Goal: Task Accomplishment & Management: Manage account settings

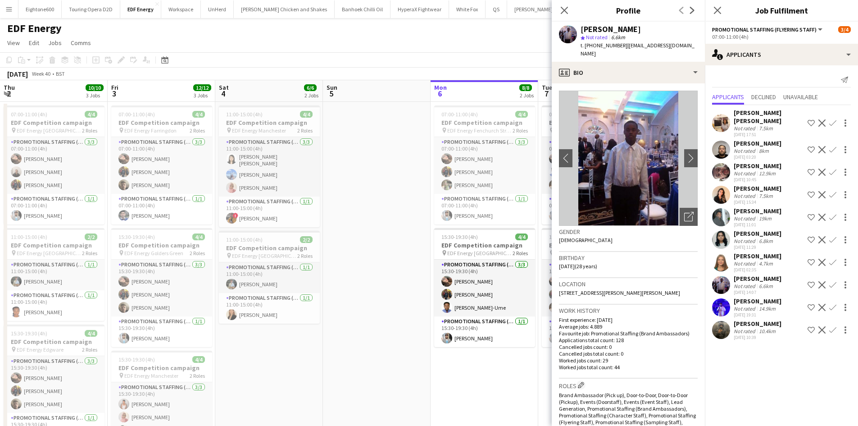
scroll to position [0, 310]
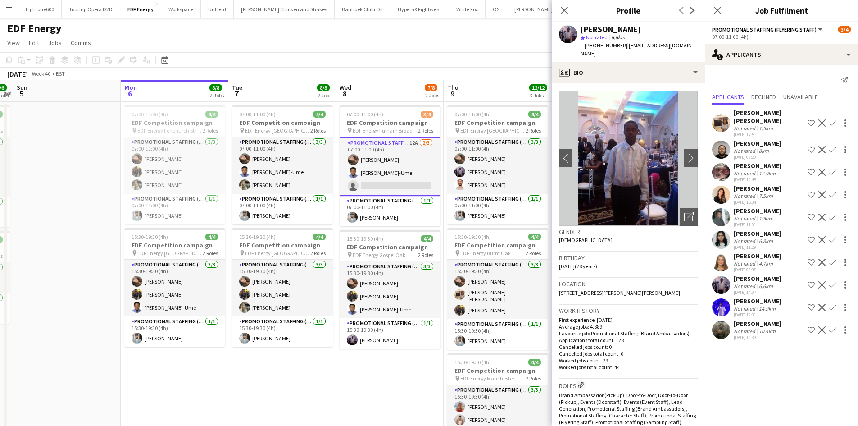
click at [6, 13] on button "Menu" at bounding box center [9, 9] width 18 height 18
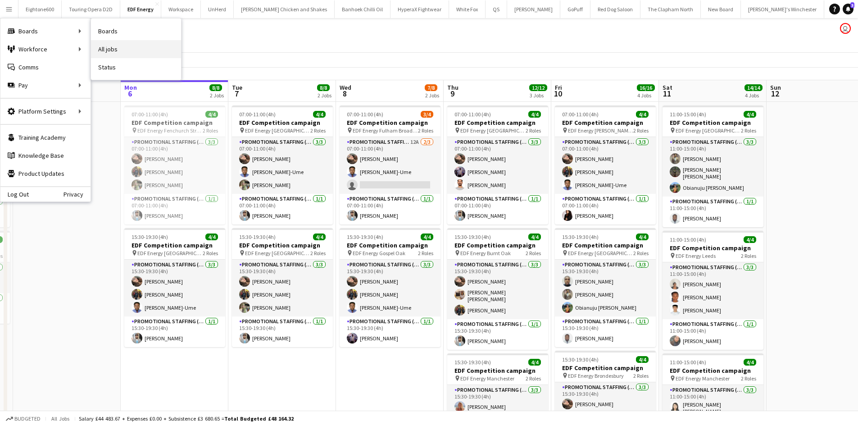
click at [118, 49] on link "All jobs" at bounding box center [136, 49] width 90 height 18
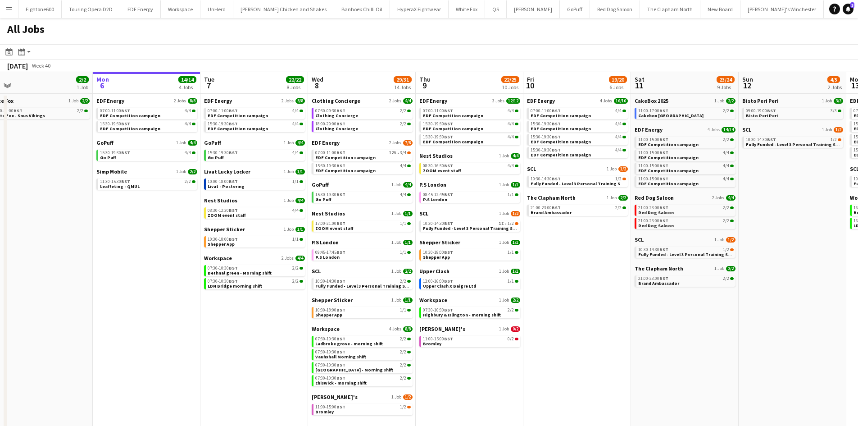
scroll to position [0, 231]
click at [325, 325] on span "Workspace" at bounding box center [325, 328] width 28 height 7
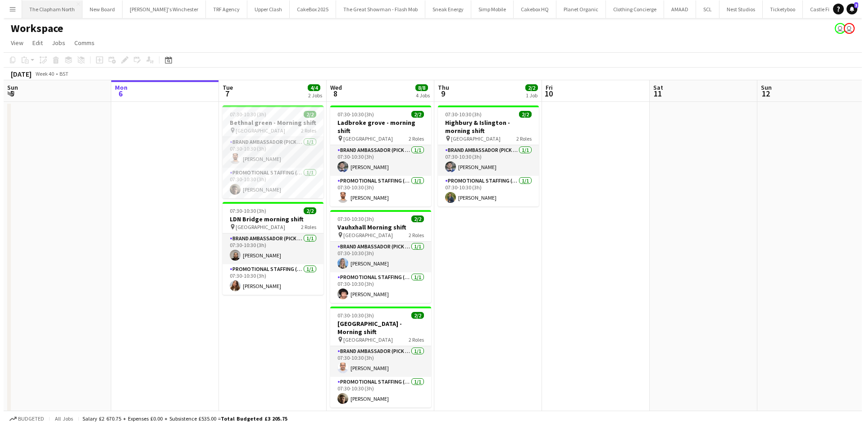
scroll to position [0, 634]
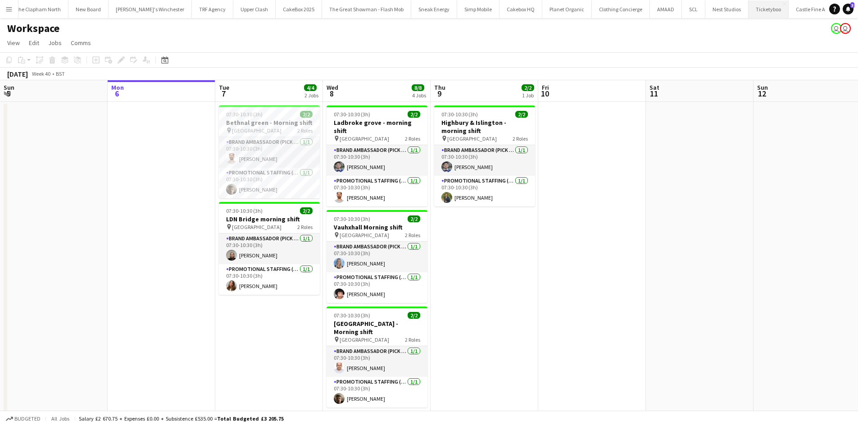
click at [749, 10] on button "Ticketyboo Close" at bounding box center [769, 9] width 40 height 18
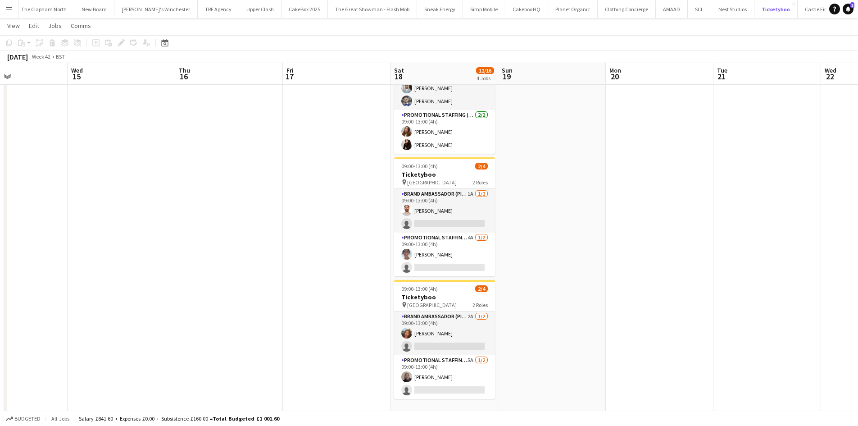
scroll to position [201, 0]
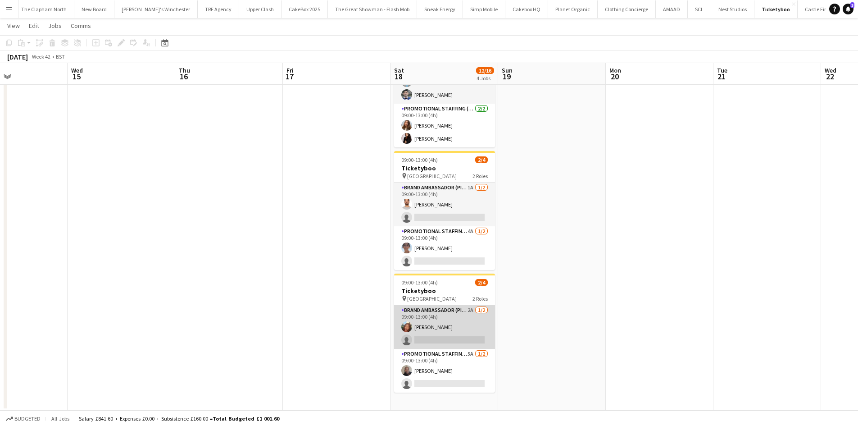
click at [437, 327] on app-card-role "Brand Ambassador (Pick up) 2A 1/2 09:00-13:00 (4h) Lianna Smith-Prince single-n…" at bounding box center [444, 327] width 101 height 44
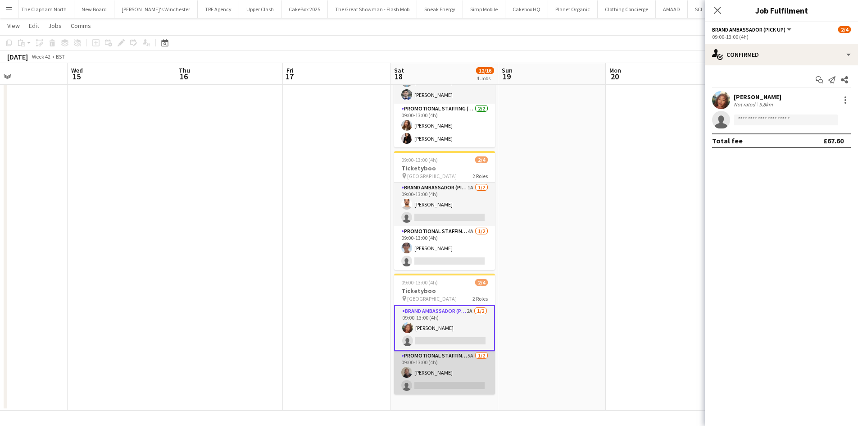
click at [432, 370] on app-card-role "Promotional Staffing (Brand Ambassadors) 5A 1/2 09:00-13:00 (4h) Joseph Mesioye…" at bounding box center [444, 373] width 101 height 44
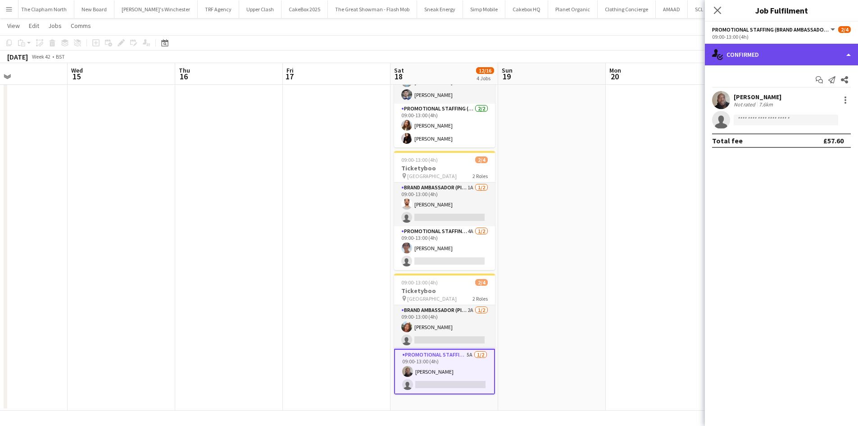
click at [788, 54] on div "single-neutral-actions-check-2 Confirmed" at bounding box center [781, 55] width 153 height 22
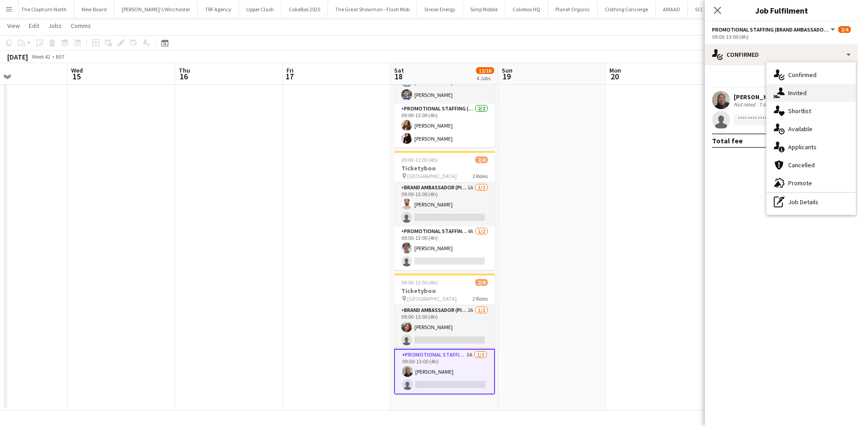
click at [790, 94] on span "Invited" at bounding box center [797, 93] width 18 height 8
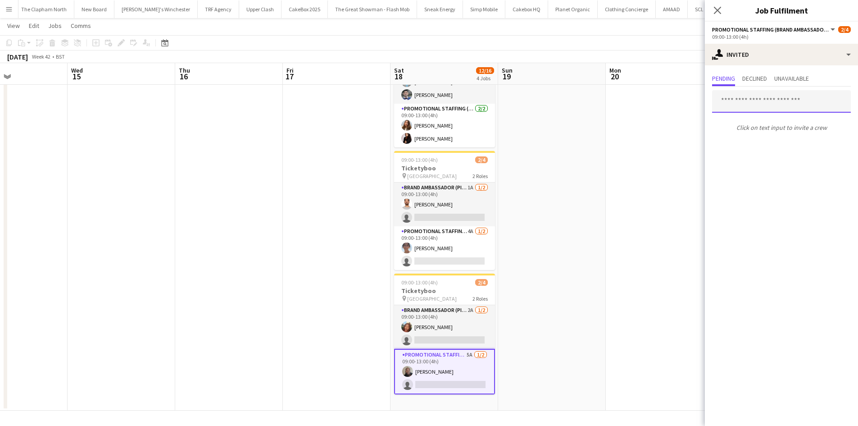
click at [752, 99] on input "text" at bounding box center [781, 101] width 139 height 23
type input "*****"
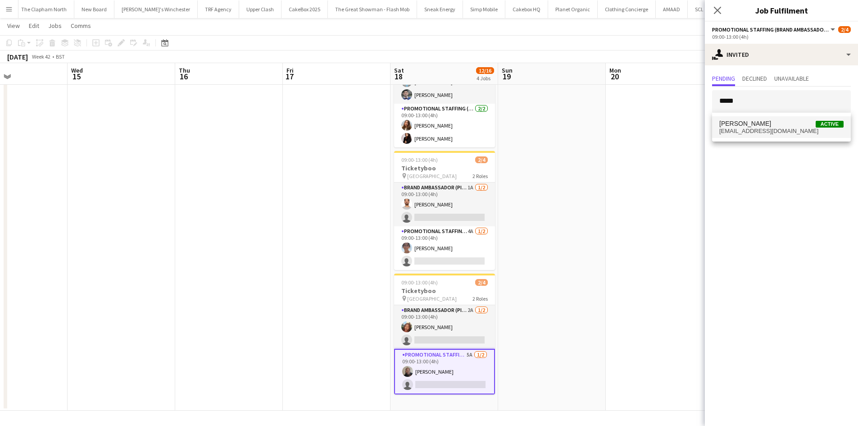
click at [752, 117] on mat-option "Eesha Patel Active eesha80382@gmail.com" at bounding box center [781, 127] width 139 height 22
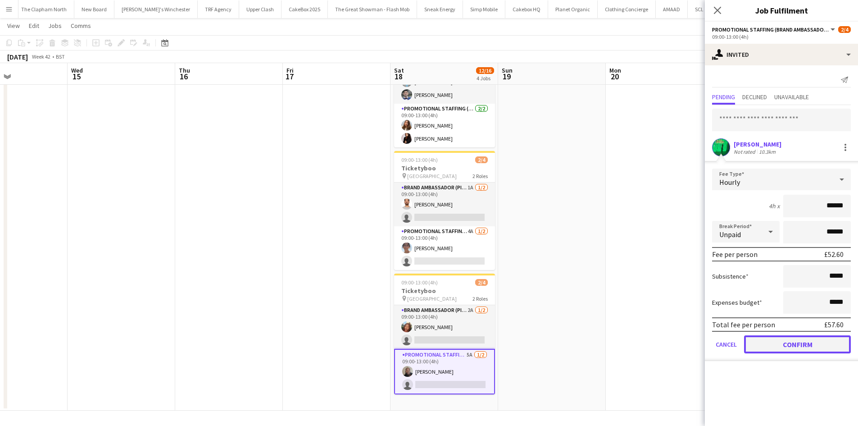
click at [806, 337] on button "Confirm" at bounding box center [797, 344] width 107 height 18
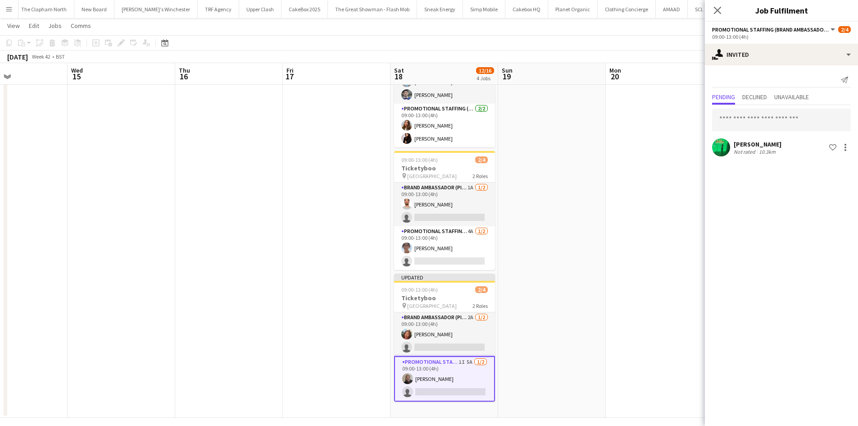
click at [253, 169] on app-date-cell at bounding box center [229, 159] width 108 height 518
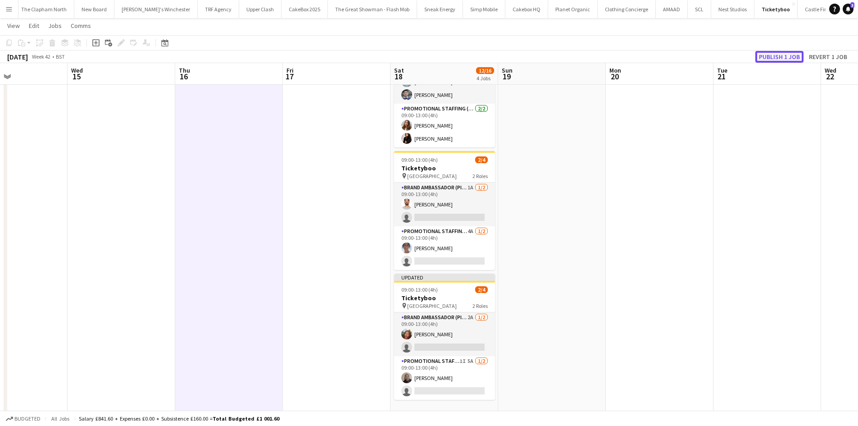
click at [771, 56] on button "Publish 1 job" at bounding box center [780, 57] width 48 height 12
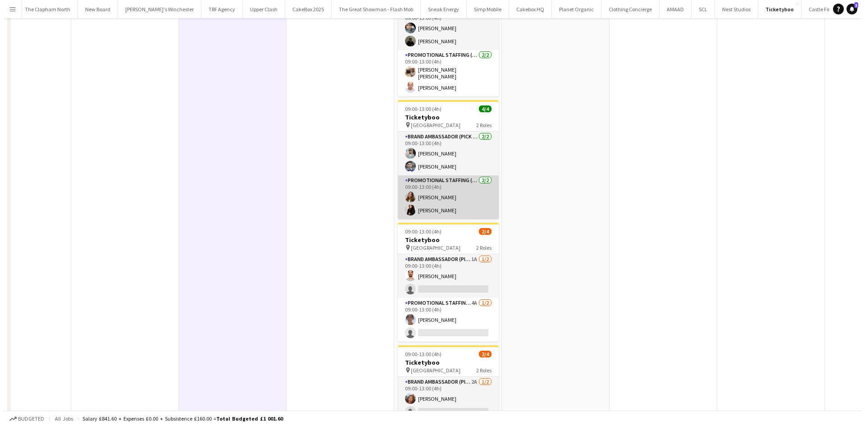
scroll to position [0, 0]
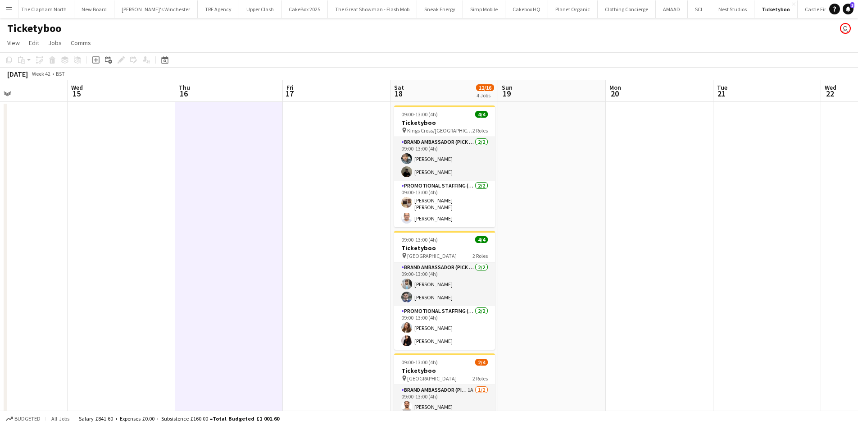
click at [528, 201] on app-date-cell at bounding box center [552, 361] width 108 height 518
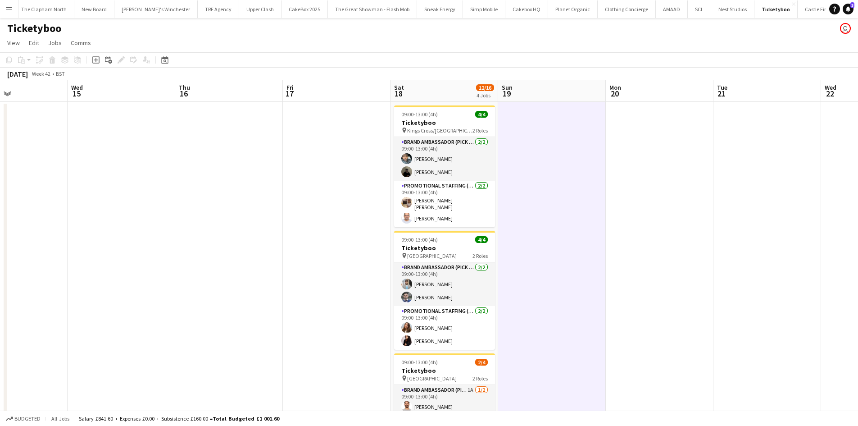
click at [394, 38] on app-page-menu "View Day view expanded Day view collapsed Month view Date picker Jump to today …" at bounding box center [429, 43] width 858 height 17
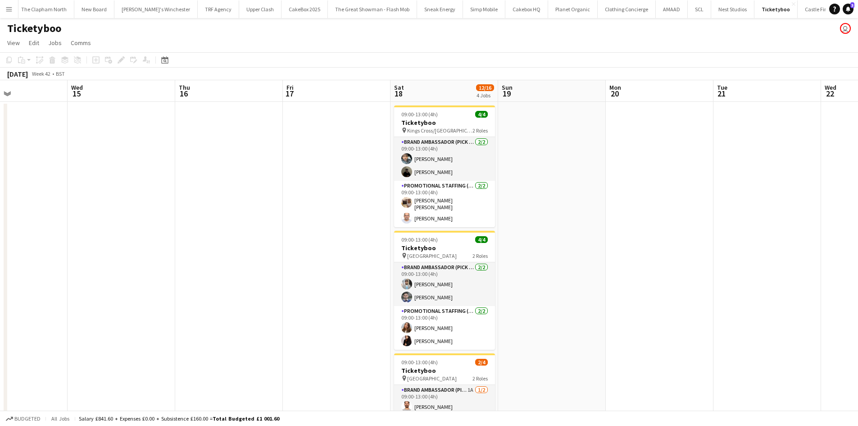
click at [3, 13] on button "Menu" at bounding box center [9, 9] width 18 height 18
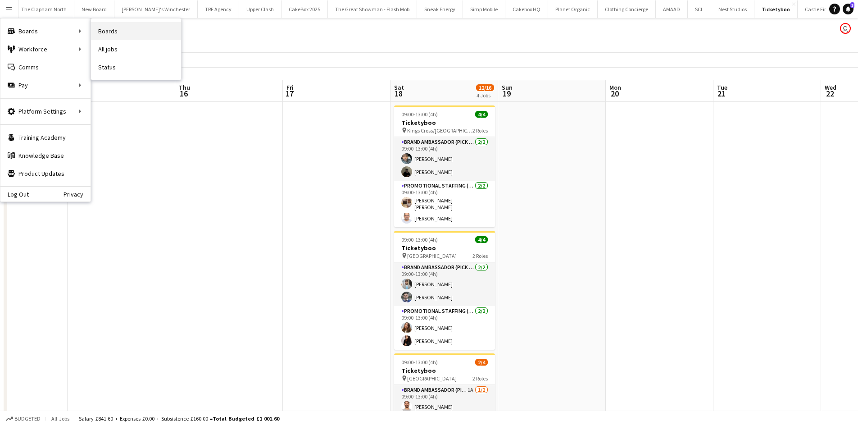
click at [127, 36] on link "Boards" at bounding box center [136, 31] width 90 height 18
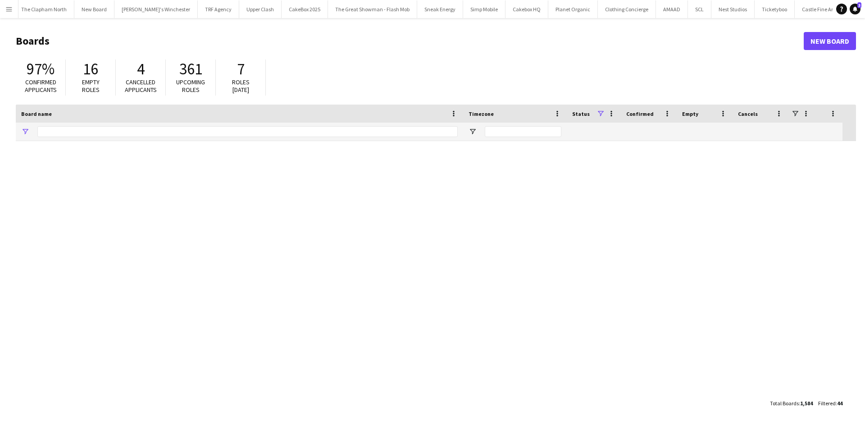
type input "*********"
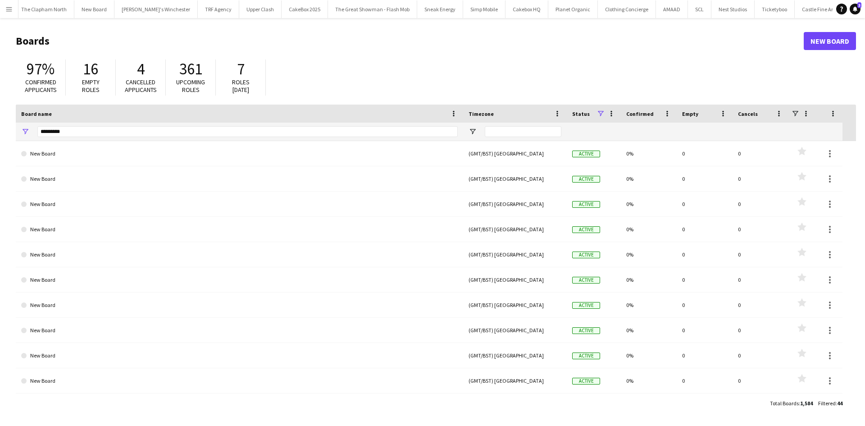
click at [6, 6] on app-icon "Menu" at bounding box center [8, 8] width 7 height 7
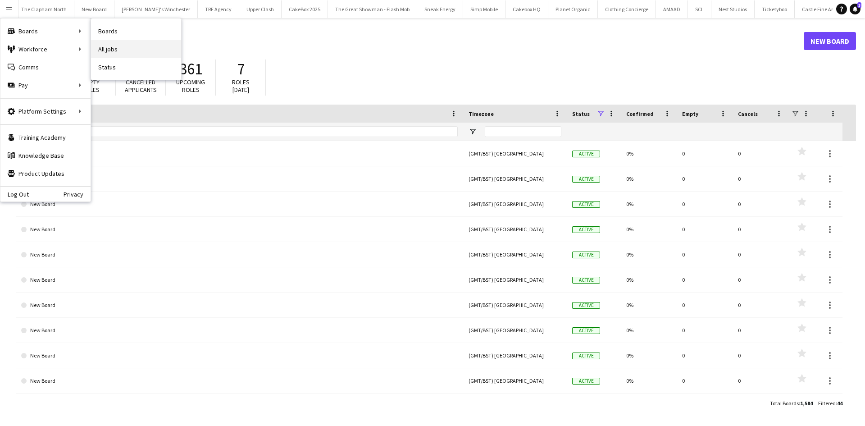
click at [105, 46] on link "All jobs" at bounding box center [136, 49] width 90 height 18
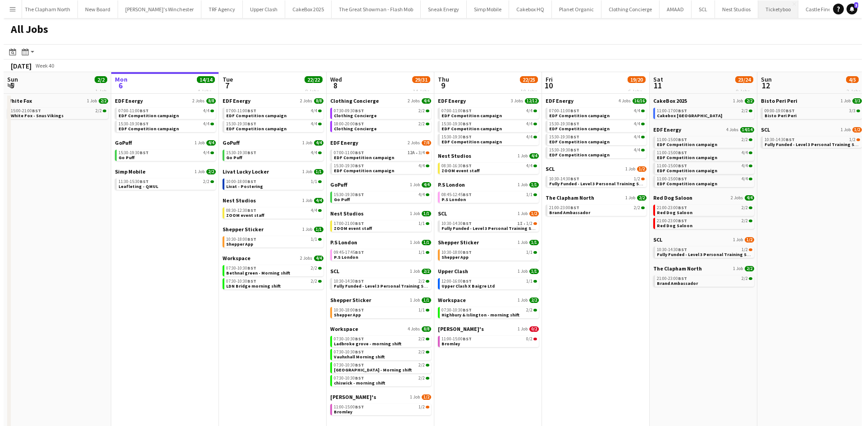
scroll to position [0, 633]
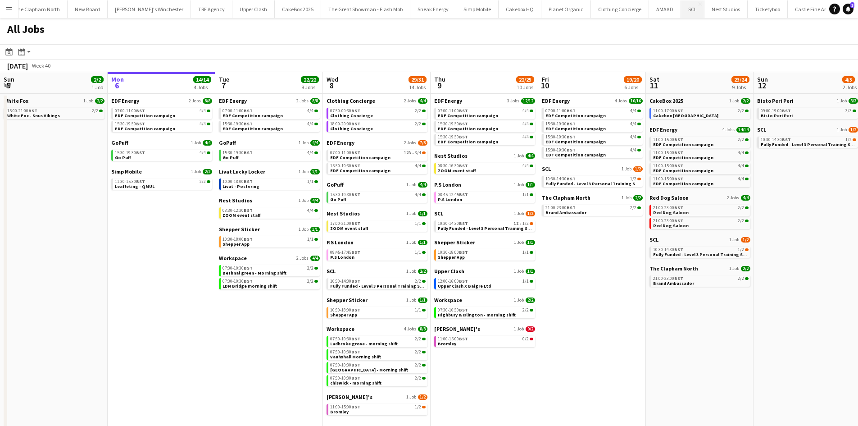
click at [681, 14] on button "SCL Close" at bounding box center [692, 9] width 23 height 18
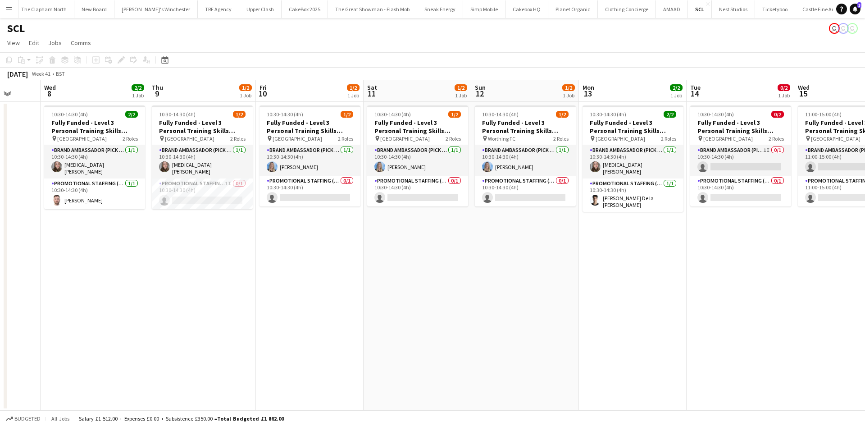
scroll to position [0, 283]
click at [210, 238] on app-date-cell "10:30-14:30 (4h) 1/2 Fully Funded - Level 3 Personal Training Skills Bootcamp p…" at bounding box center [202, 256] width 108 height 309
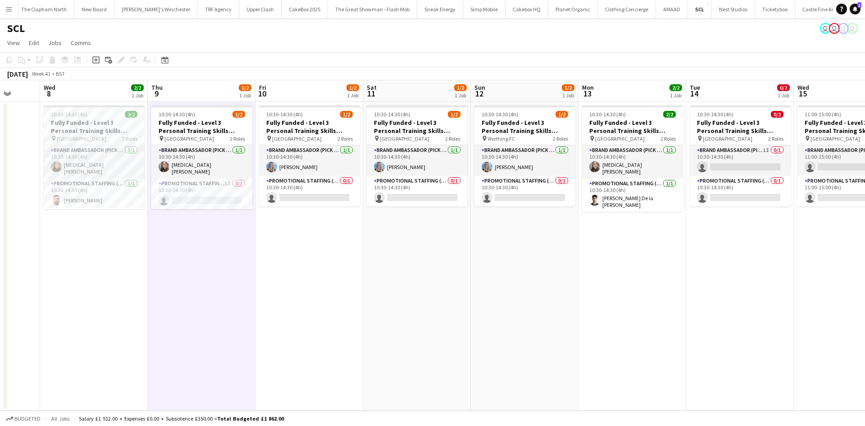
click at [190, 268] on app-date-cell "10:30-14:30 (4h) 1/2 Fully Funded - Level 3 Personal Training Skills Bootcamp p…" at bounding box center [202, 256] width 108 height 309
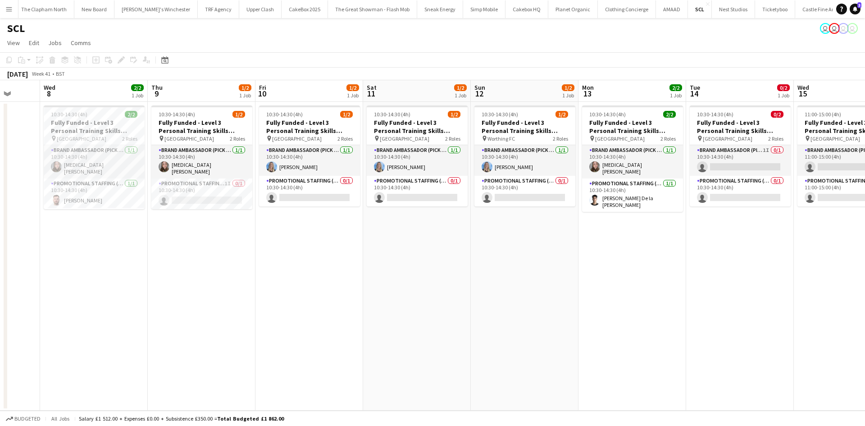
click at [211, 52] on app-toolbar "Copy Paste Paste Ctrl+V Paste with crew Ctrl+Shift+V Paste linked Job Delete Gr…" at bounding box center [432, 59] width 865 height 15
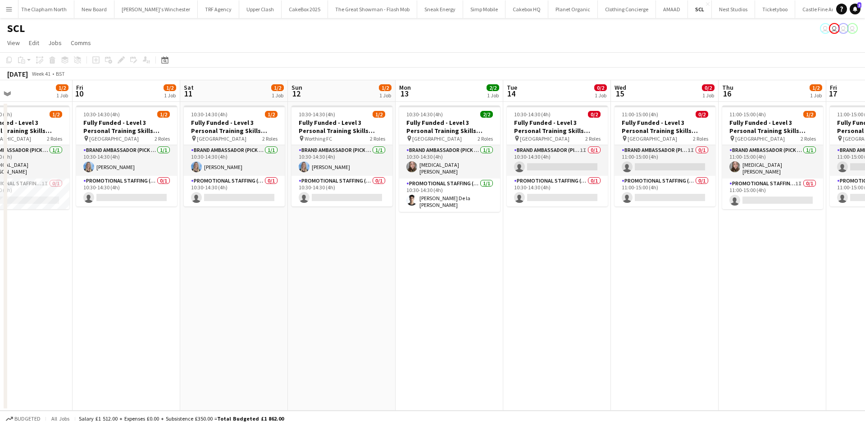
scroll to position [0, 359]
drag, startPoint x: 344, startPoint y: 190, endPoint x: 667, endPoint y: 52, distance: 351.0
click at [344, 190] on app-card-role "Promotional Staffing (Brand Ambassadors) 0/1 10:30-14:30 (4h) single-neutral-ac…" at bounding box center [341, 191] width 101 height 31
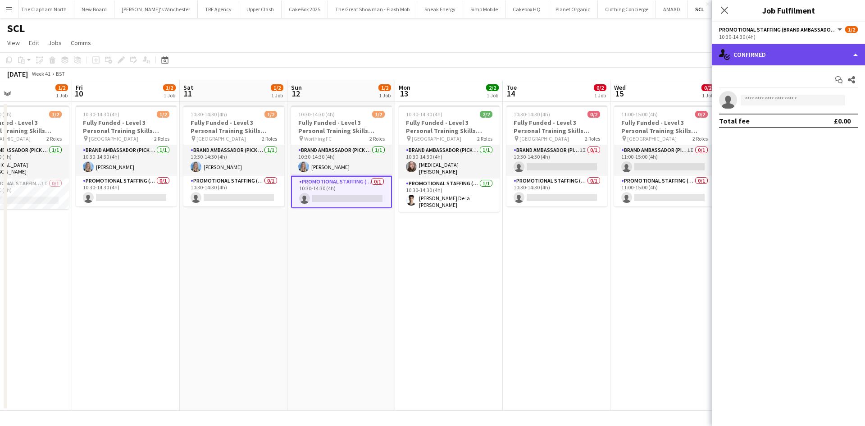
click at [804, 59] on div "single-neutral-actions-check-2 Confirmed" at bounding box center [788, 55] width 153 height 22
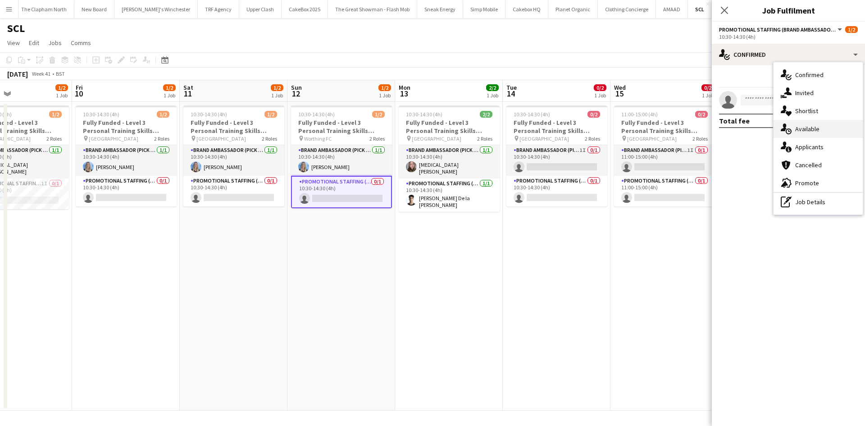
click at [806, 133] on span "Available" at bounding box center [807, 129] width 24 height 8
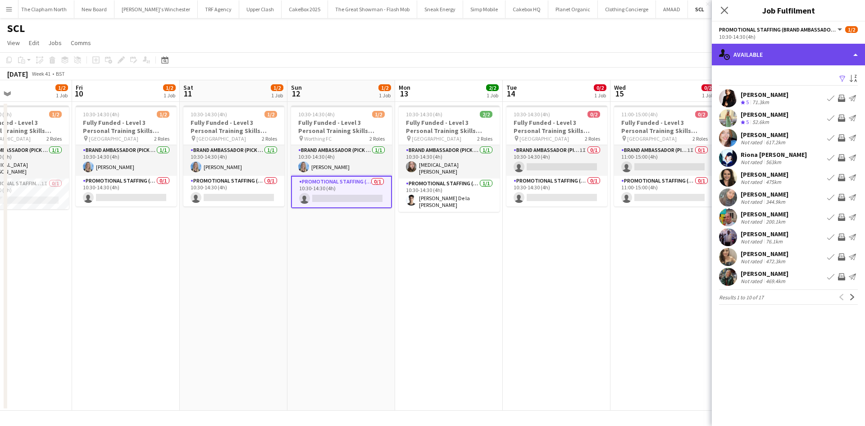
click at [806, 57] on div "single-neutral-actions-upload Available" at bounding box center [788, 55] width 153 height 22
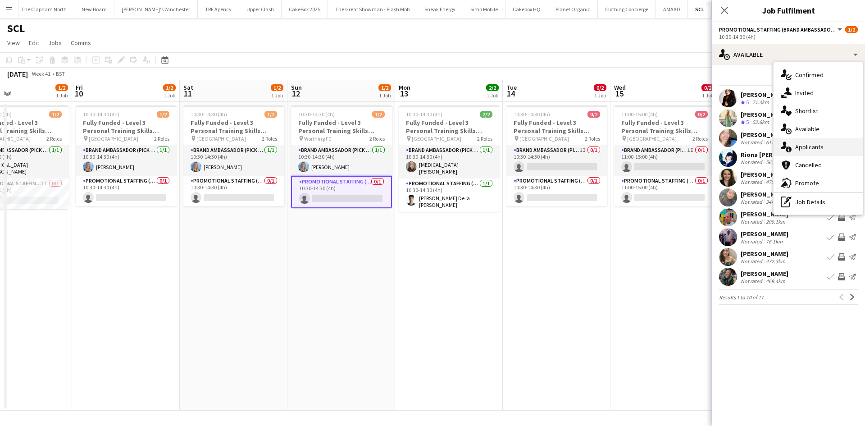
click at [812, 146] on span "Applicants" at bounding box center [809, 147] width 28 height 8
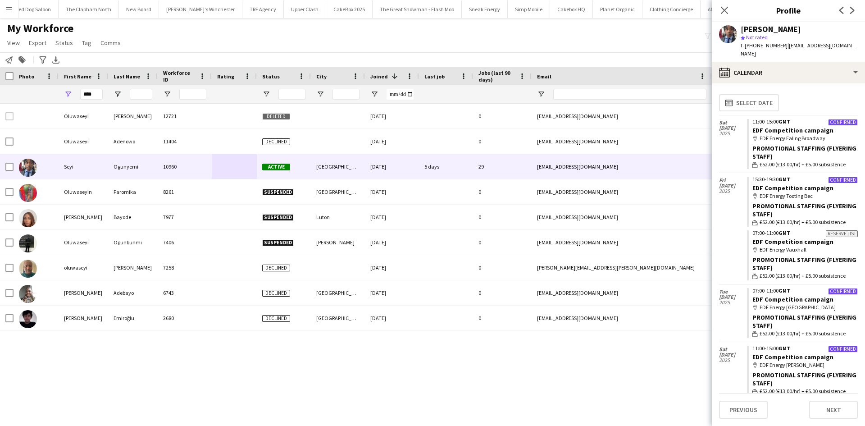
scroll to position [567, 0]
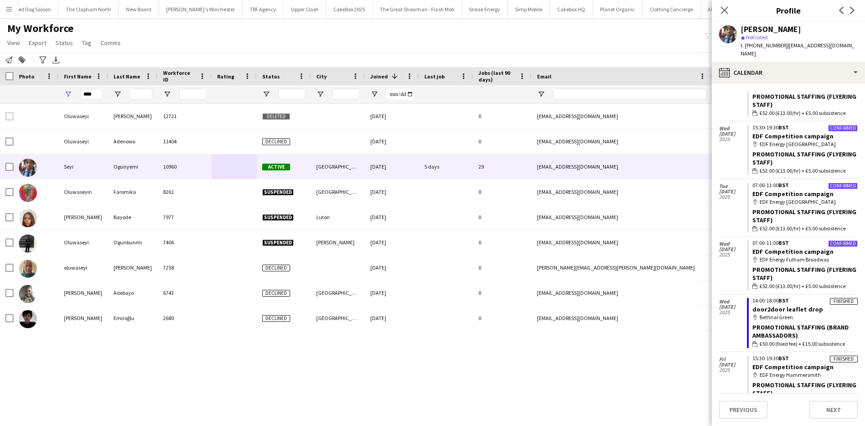
click at [9, 7] on app-icon "Menu" at bounding box center [8, 8] width 7 height 7
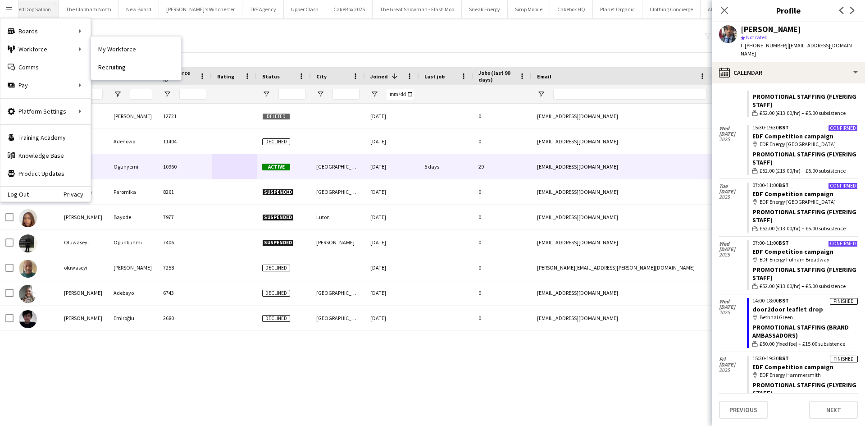
click at [105, 44] on link "My Workforce" at bounding box center [136, 49] width 90 height 18
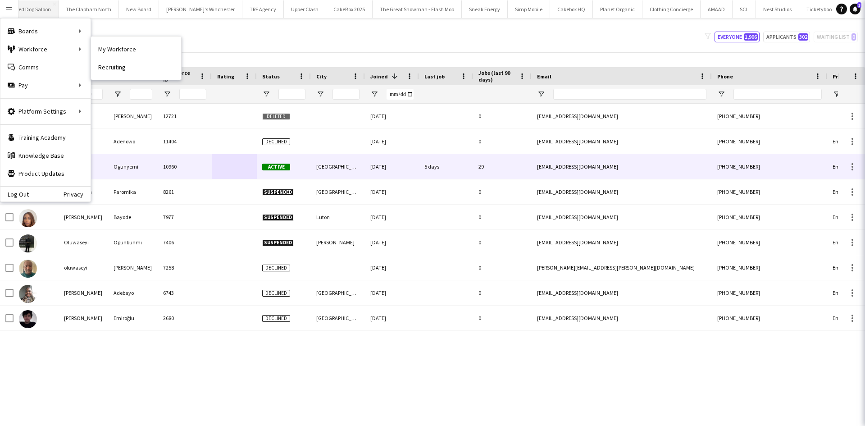
click at [865, 7] on icon "Close pop-in" at bounding box center [877, 10] width 7 height 7
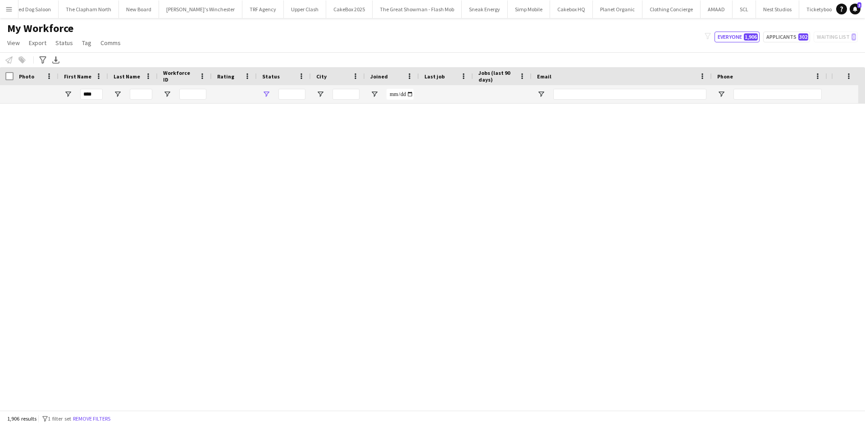
type input "**********"
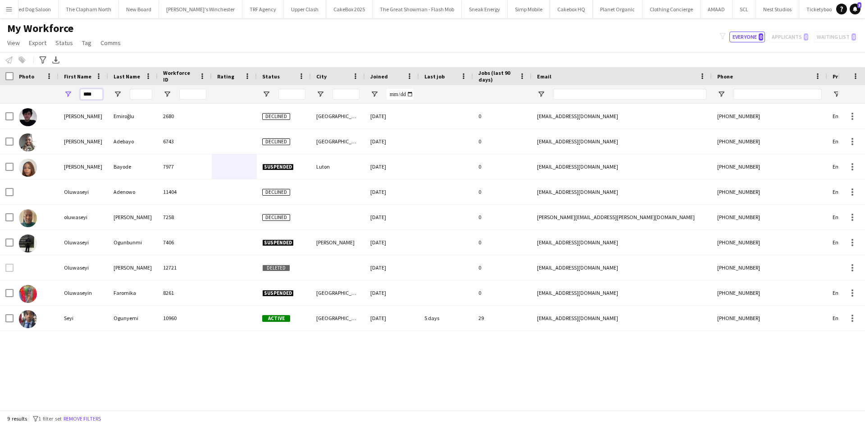
click at [94, 96] on input "****" at bounding box center [91, 94] width 23 height 11
drag, startPoint x: 94, startPoint y: 96, endPoint x: 49, endPoint y: 99, distance: 44.7
click at [49, 99] on div "****" at bounding box center [488, 94] width 977 height 18
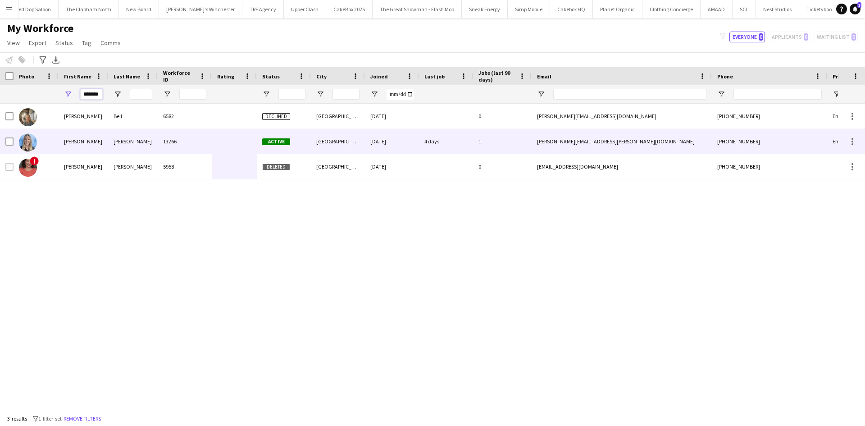
type input "*******"
click at [245, 143] on div at bounding box center [234, 141] width 45 height 25
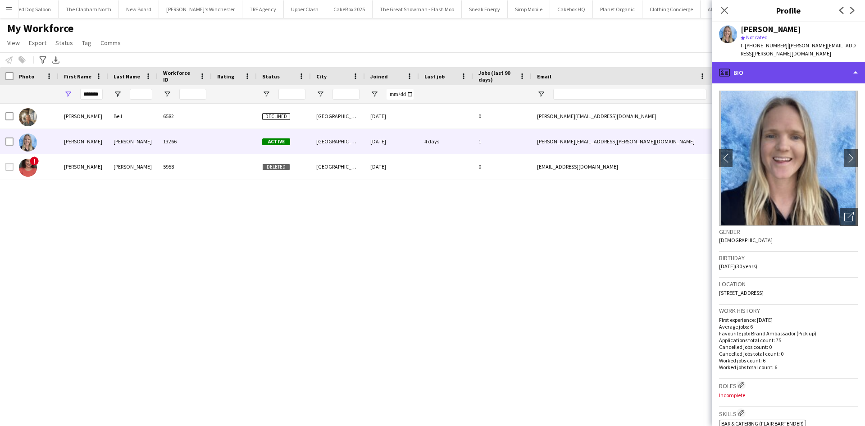
click at [752, 68] on div "profile Bio" at bounding box center [788, 73] width 153 height 22
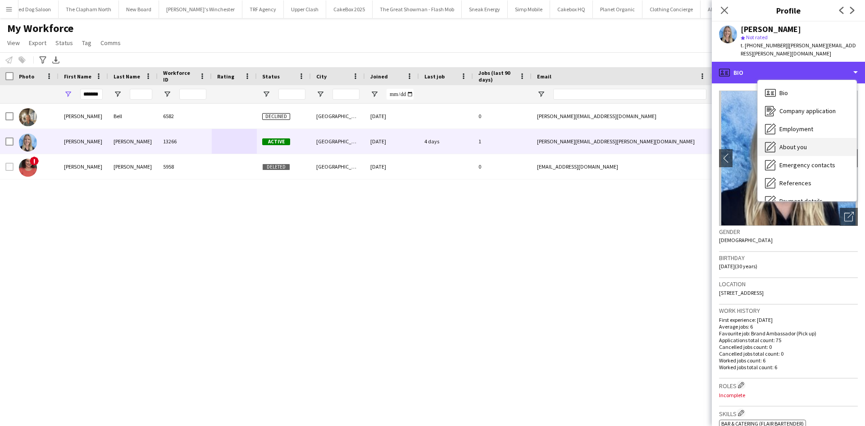
scroll to position [121, 0]
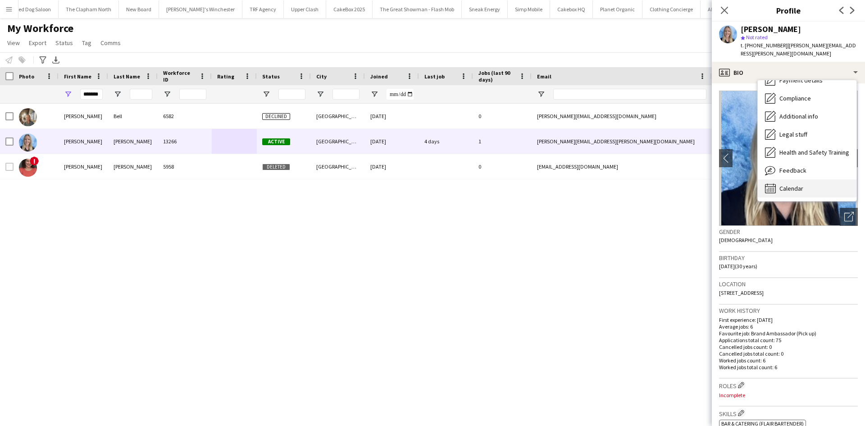
click at [795, 184] on span "Calendar" at bounding box center [791, 188] width 24 height 8
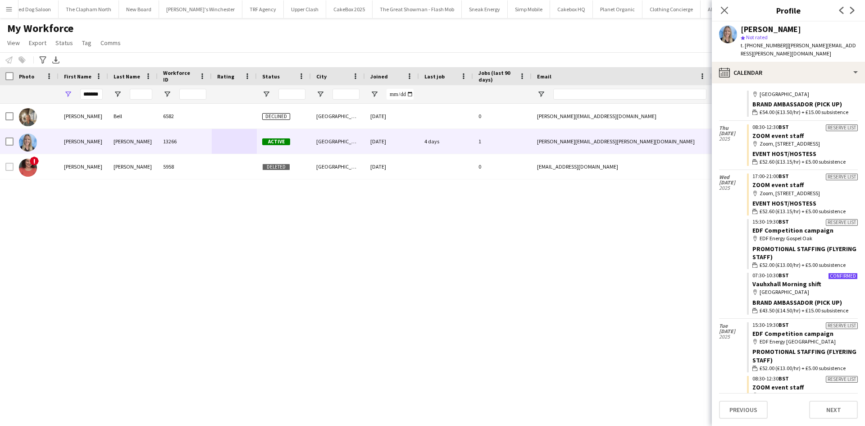
scroll to position [1772, 0]
click at [793, 279] on link "Vauhxhall Morning shift" at bounding box center [786, 283] width 69 height 8
drag, startPoint x: 99, startPoint y: 93, endPoint x: 23, endPoint y: 104, distance: 76.5
click at [23, 104] on div "Workforce Details Photo First Name" at bounding box center [432, 238] width 865 height 343
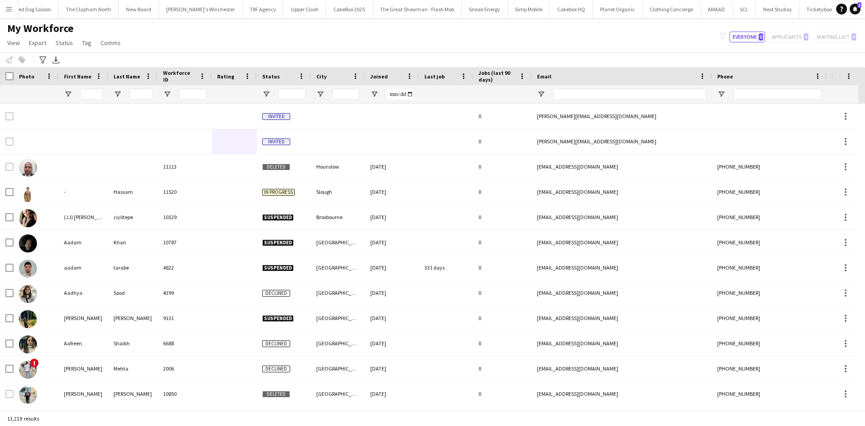
click at [379, 77] on span "Joined" at bounding box center [379, 76] width 18 height 7
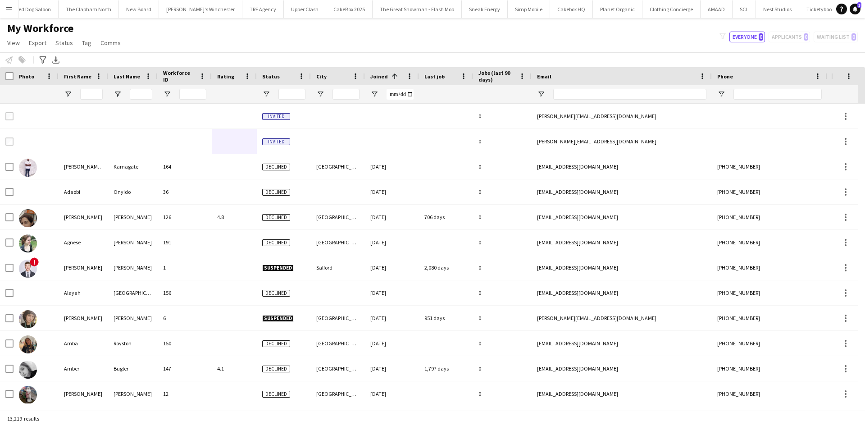
click at [383, 76] on span "Joined" at bounding box center [379, 76] width 18 height 7
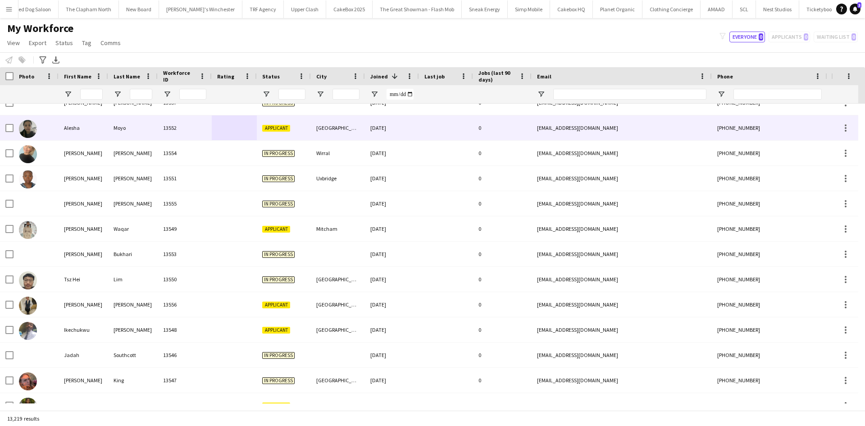
scroll to position [0, 0]
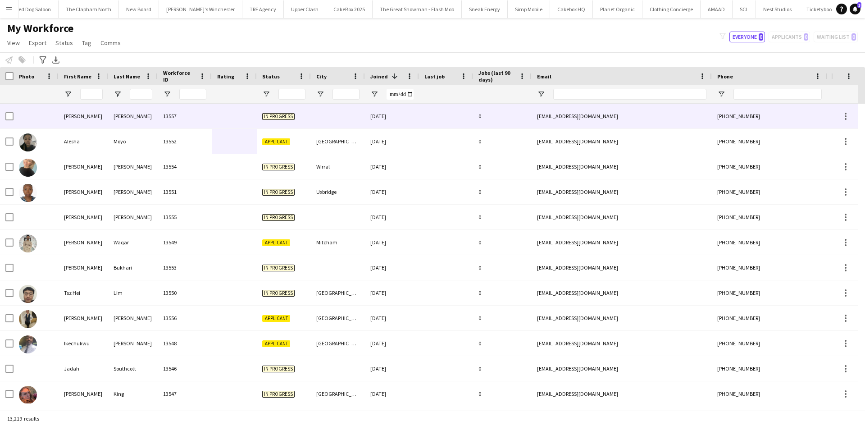
click at [339, 117] on div at bounding box center [338, 116] width 54 height 25
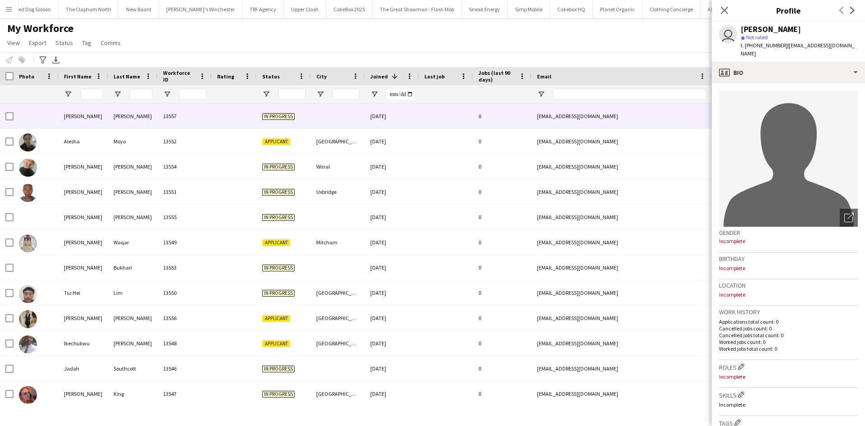
click at [462, 44] on div "My Workforce View Views Default view New view Update view Delete view Edit name…" at bounding box center [432, 37] width 865 height 31
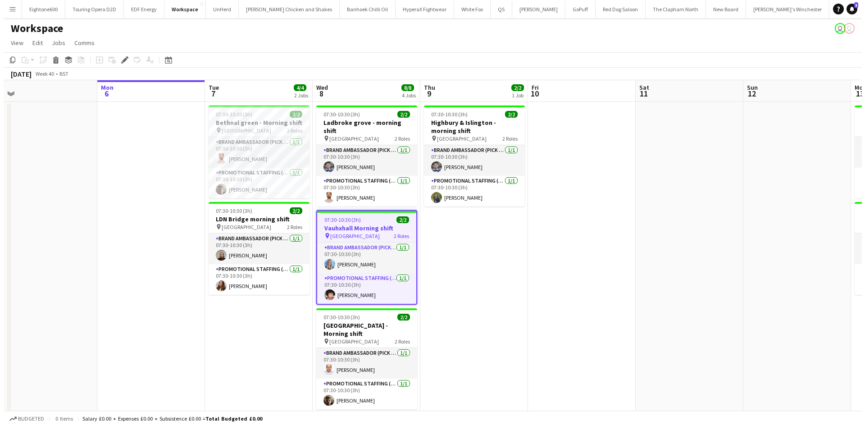
scroll to position [0, 337]
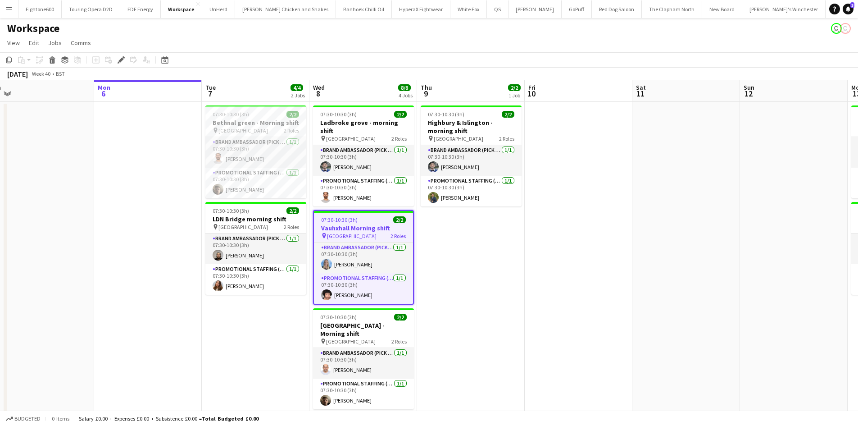
click at [11, 12] on app-icon "Menu" at bounding box center [8, 8] width 7 height 7
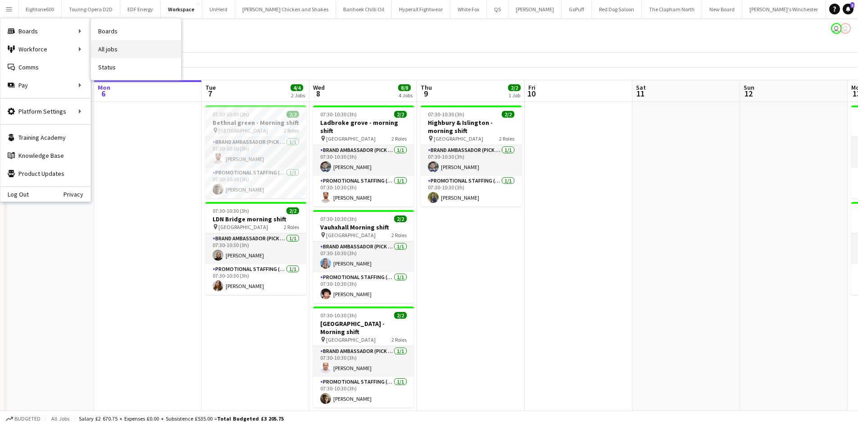
click at [118, 47] on link "All jobs" at bounding box center [136, 49] width 90 height 18
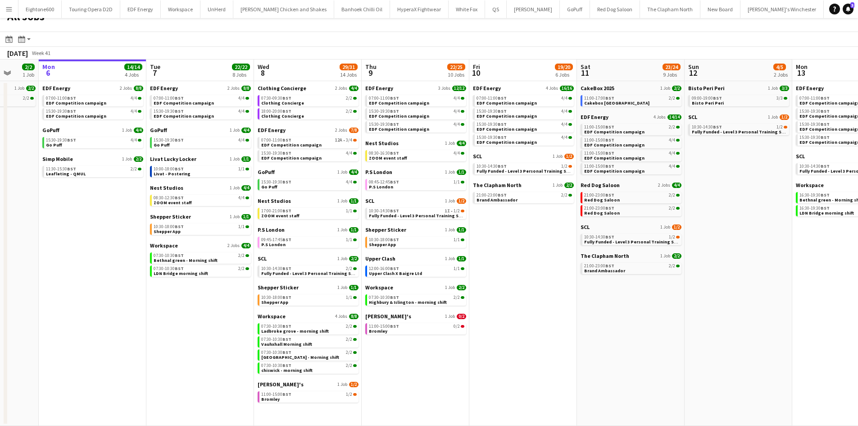
scroll to position [0, 336]
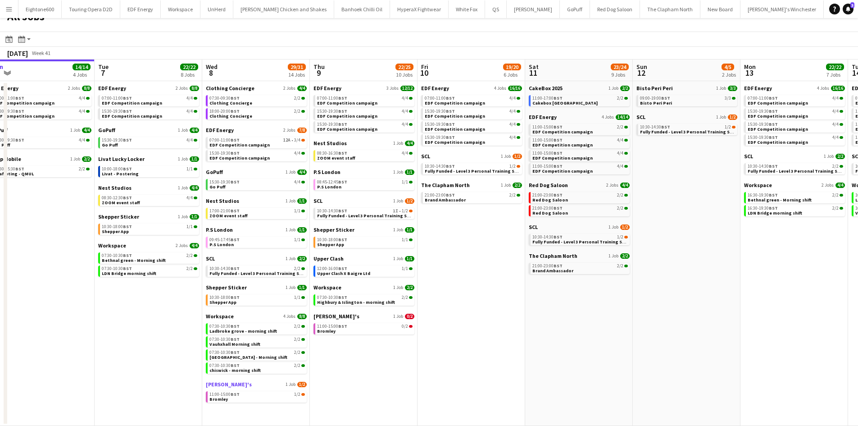
click at [269, 385] on link "Zizzi's 1 Job 1/2" at bounding box center [256, 384] width 101 height 7
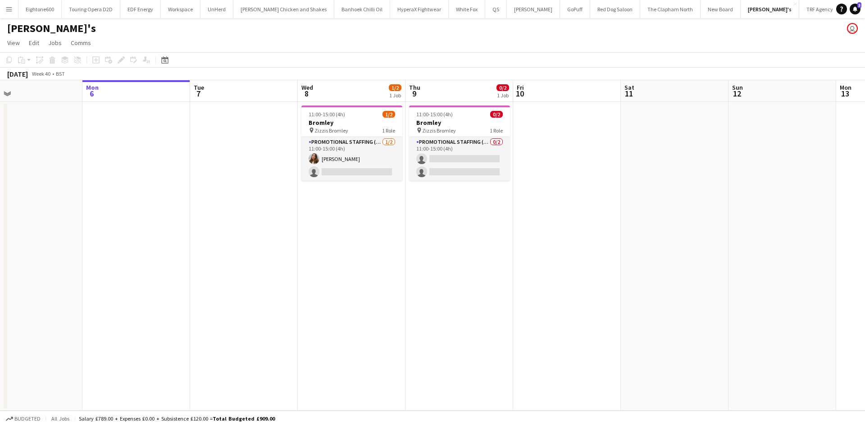
scroll to position [0, 241]
click at [351, 164] on app-card-role "Promotional Staffing (Brand Ambassadors) [DATE] 11:00-15:00 (4h) [PERSON_NAME] …" at bounding box center [351, 159] width 101 height 44
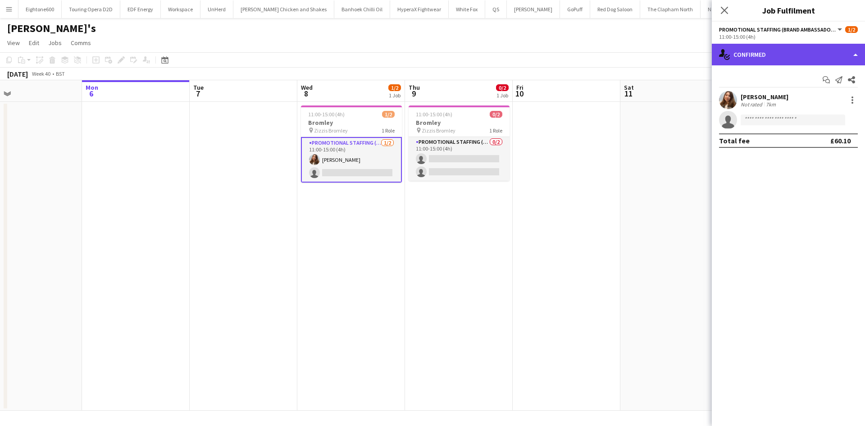
click at [794, 58] on div "single-neutral-actions-check-2 Confirmed" at bounding box center [788, 55] width 153 height 22
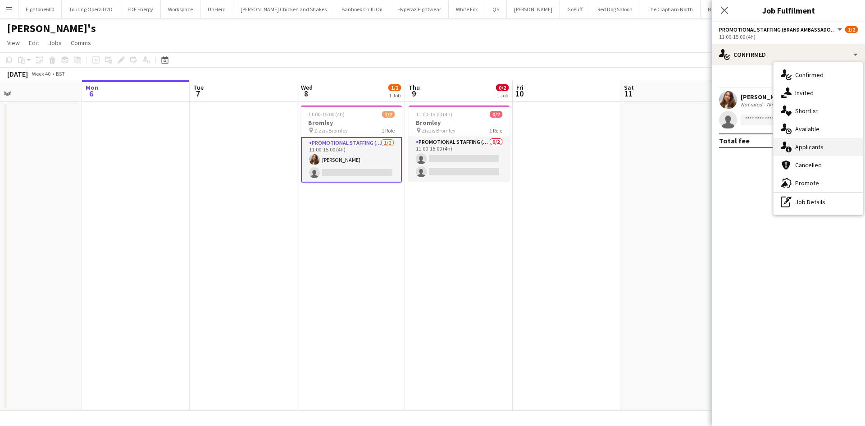
click at [805, 142] on div "single-neutral-actions-information Applicants" at bounding box center [818, 147] width 89 height 18
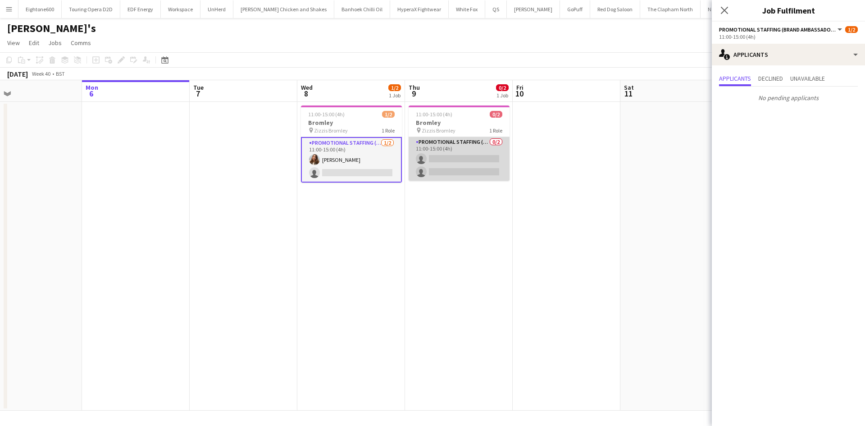
click at [465, 170] on app-card-role "Promotional Staffing (Brand Ambassadors) 0/2 11:00-15:00 (4h) single-neutral-ac…" at bounding box center [459, 159] width 101 height 44
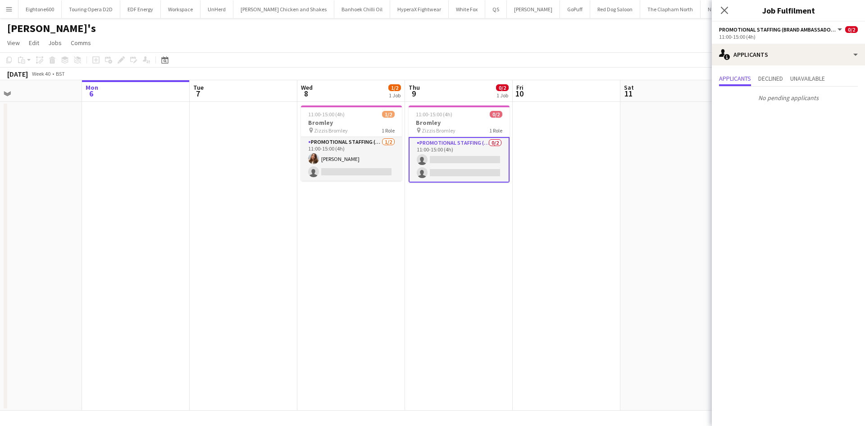
click at [9, 9] on app-icon "Menu" at bounding box center [8, 8] width 7 height 7
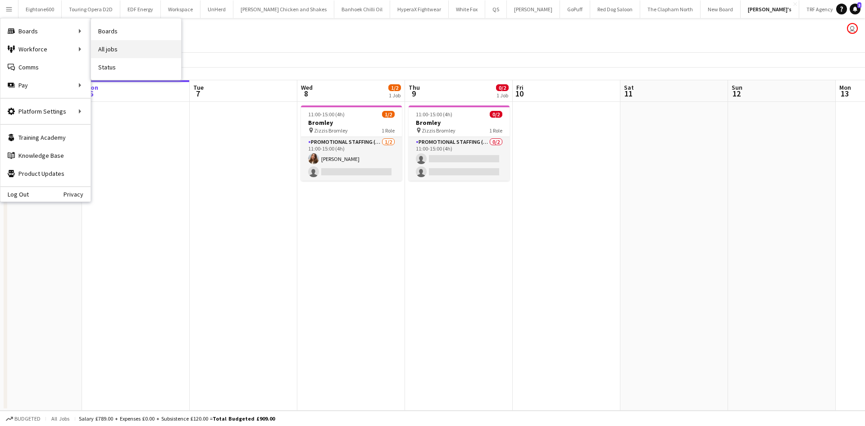
click at [109, 44] on link "All jobs" at bounding box center [136, 49] width 90 height 18
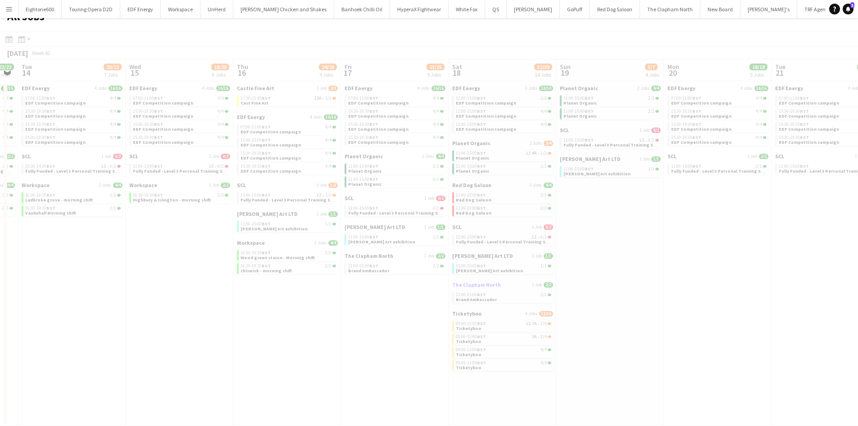
scroll to position [0, 305]
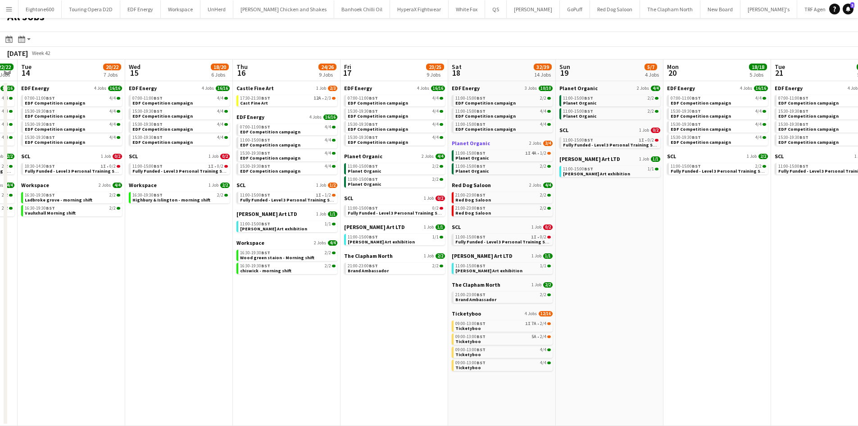
click at [474, 142] on span "Planet Organic" at bounding box center [471, 143] width 38 height 7
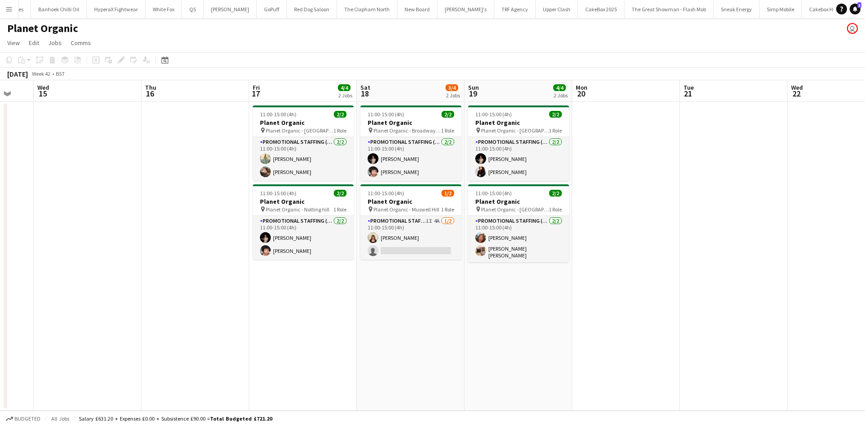
scroll to position [0, 408]
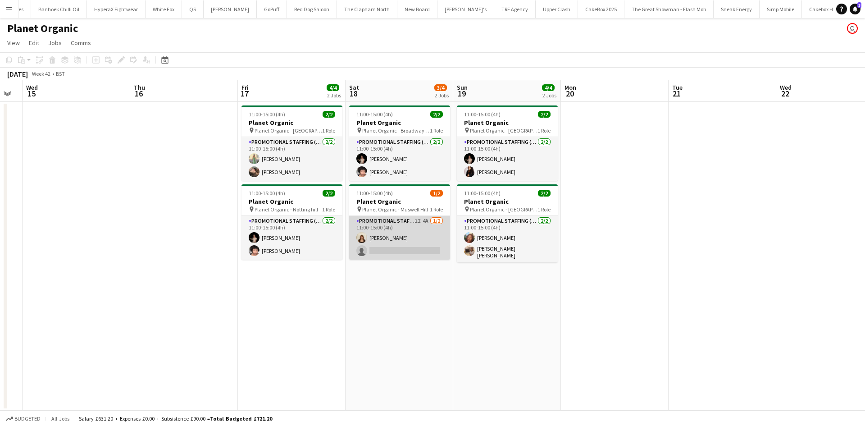
click at [415, 238] on app-card-role "Promotional Staffing (Brand Ambassadors) 1I 4A [DATE] 11:00-15:00 (4h) [PERSON_…" at bounding box center [399, 238] width 101 height 44
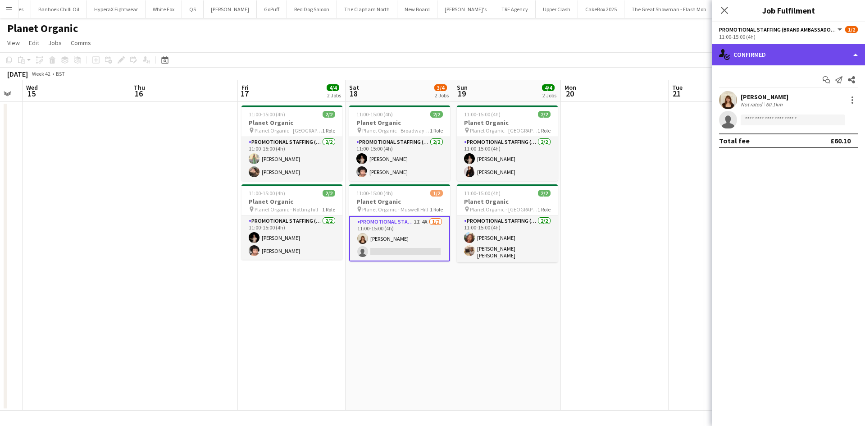
click at [774, 52] on div "single-neutral-actions-check-2 Confirmed" at bounding box center [788, 55] width 153 height 22
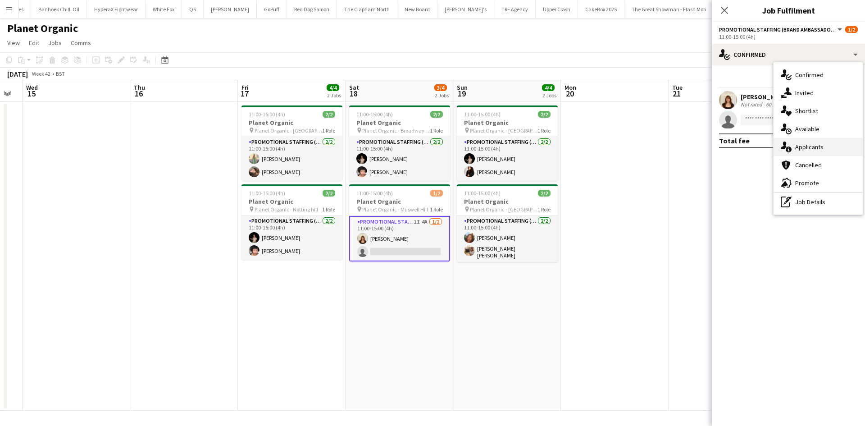
click at [814, 144] on span "Applicants" at bounding box center [809, 147] width 28 height 8
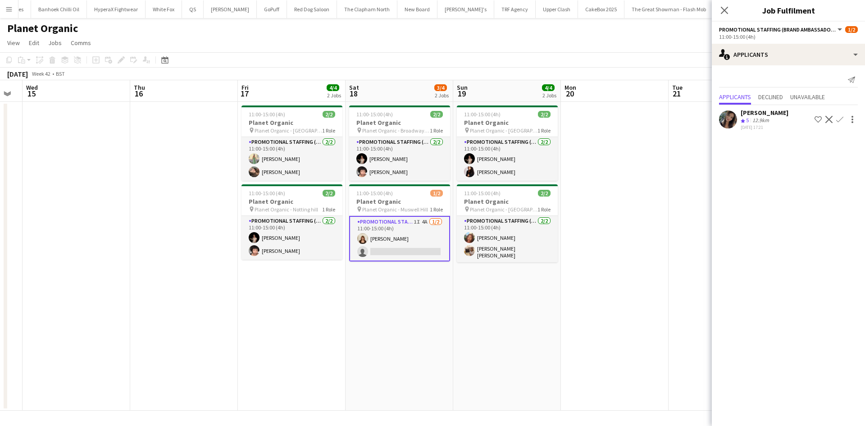
click at [727, 113] on app-user-avatar at bounding box center [728, 119] width 18 height 18
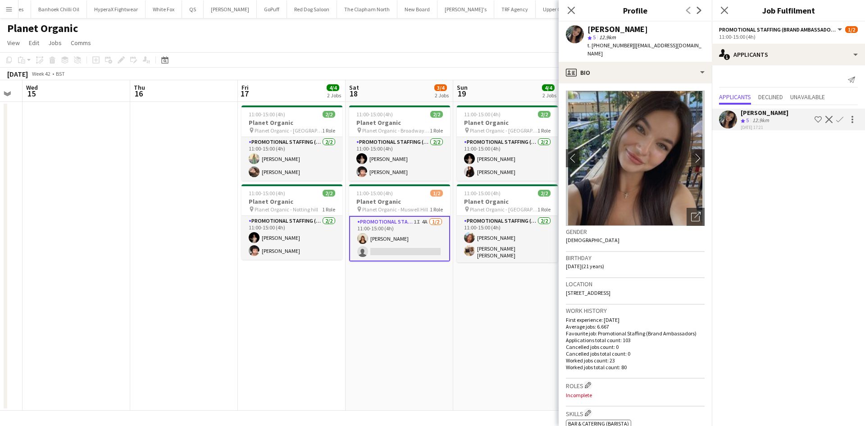
click at [843, 121] on app-icon "Confirm" at bounding box center [839, 119] width 7 height 7
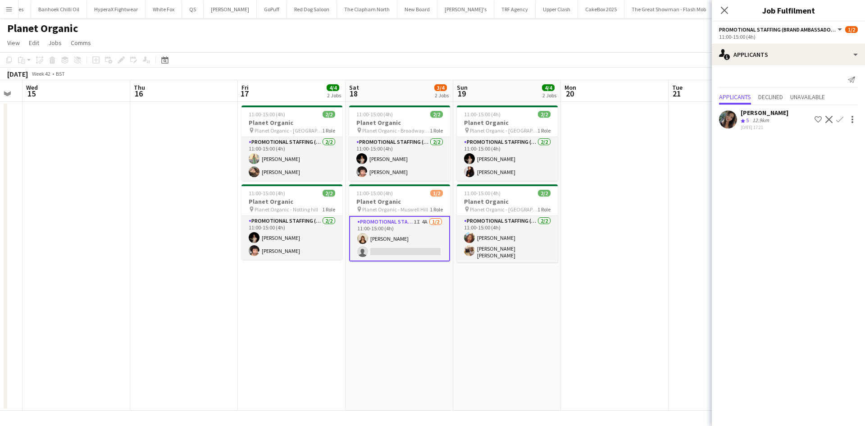
click at [836, 118] on app-icon "Confirm" at bounding box center [839, 119] width 7 height 7
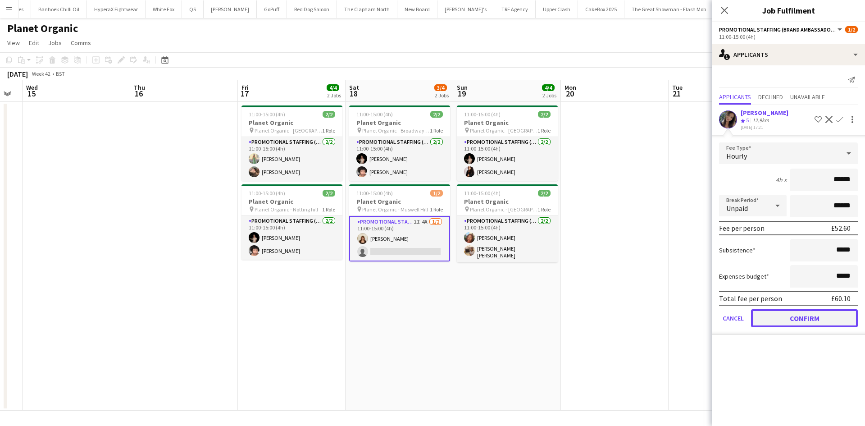
click at [818, 315] on button "Confirm" at bounding box center [804, 318] width 107 height 18
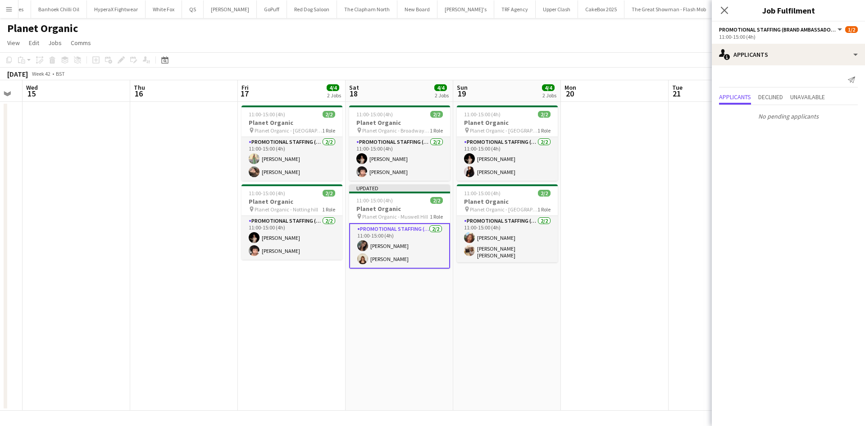
click at [637, 129] on app-date-cell at bounding box center [615, 256] width 108 height 309
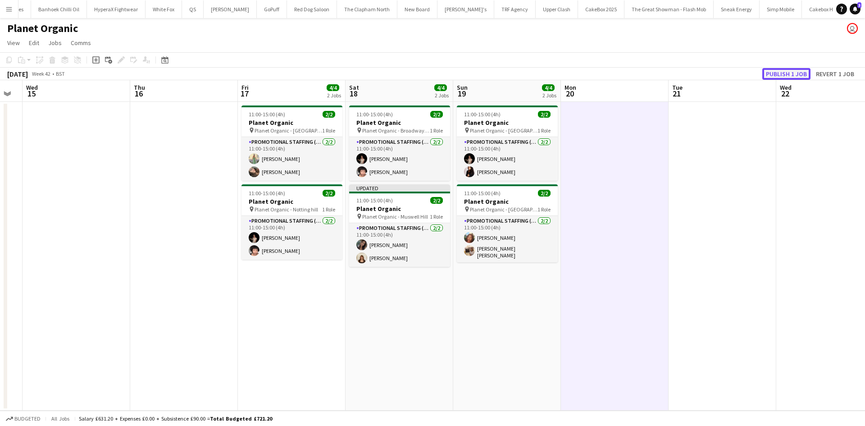
click at [772, 75] on button "Publish 1 job" at bounding box center [786, 74] width 48 height 12
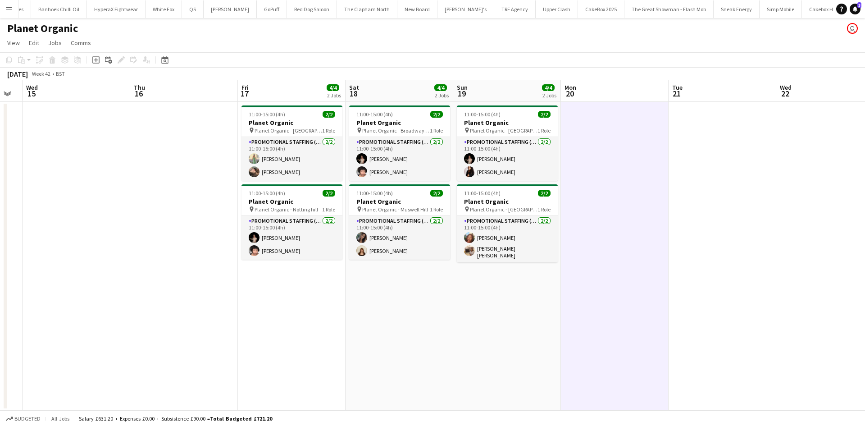
click at [9, 6] on app-icon "Menu" at bounding box center [8, 8] width 7 height 7
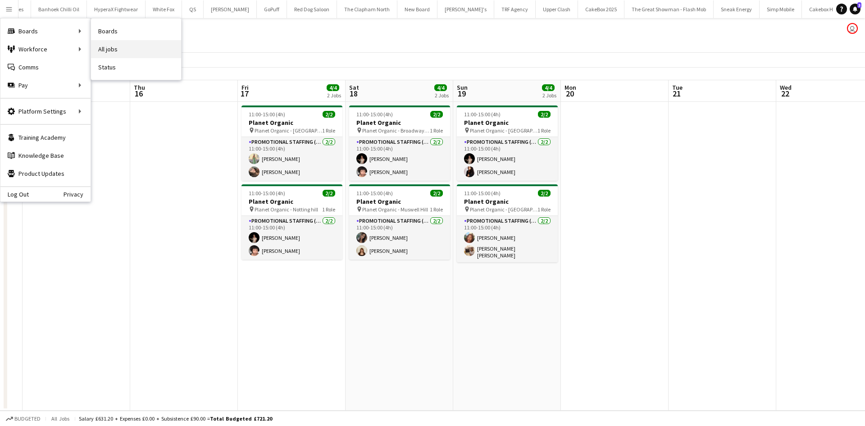
click at [108, 44] on link "All jobs" at bounding box center [136, 49] width 90 height 18
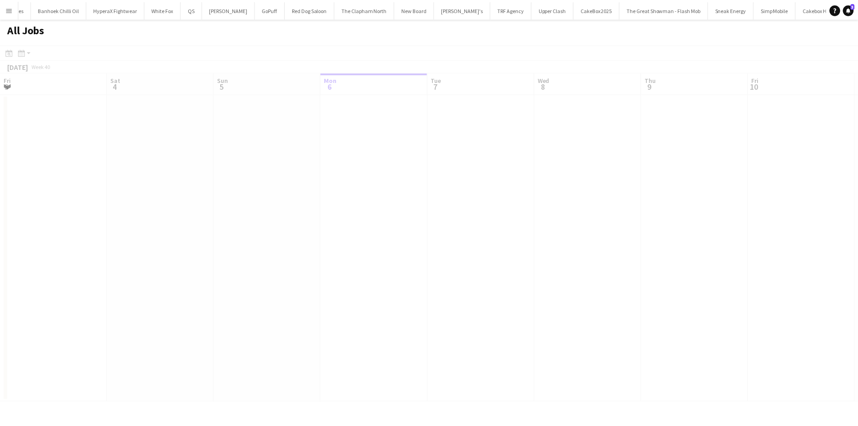
scroll to position [0, 215]
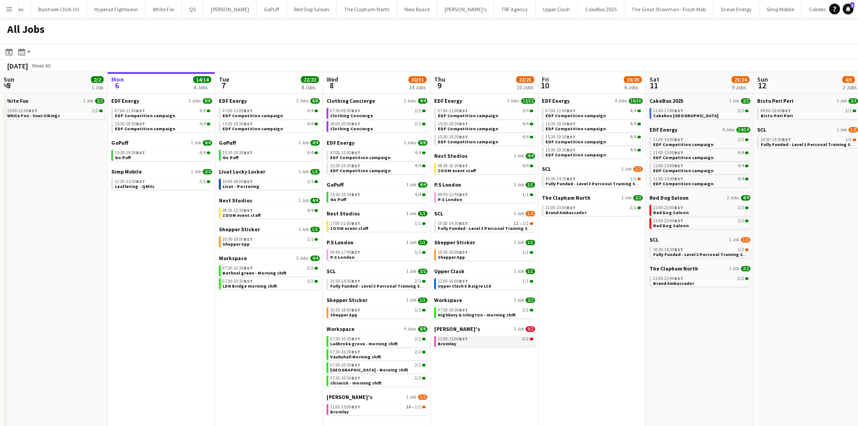
click at [451, 337] on span "11:00-15:00 BST" at bounding box center [453, 339] width 30 height 5
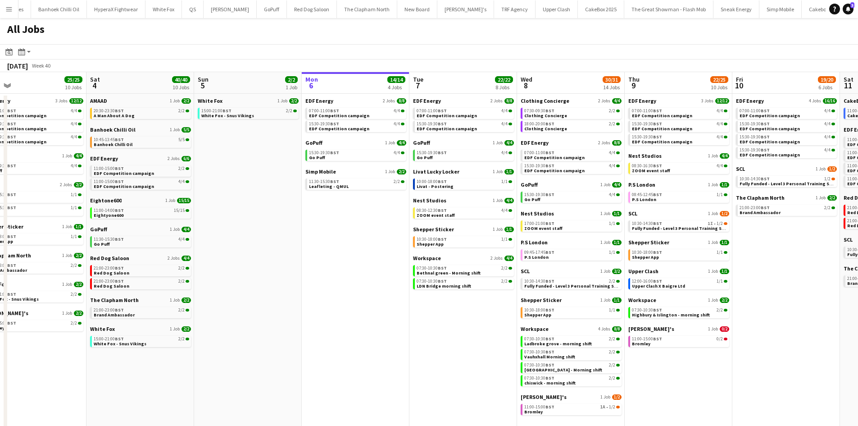
scroll to position [0, 236]
click at [107, 200] on span "Eightone600" at bounding box center [107, 200] width 32 height 7
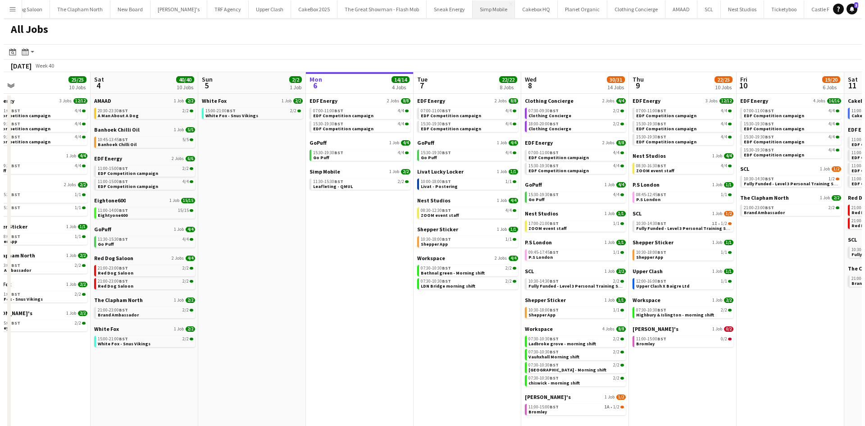
scroll to position [0, 607]
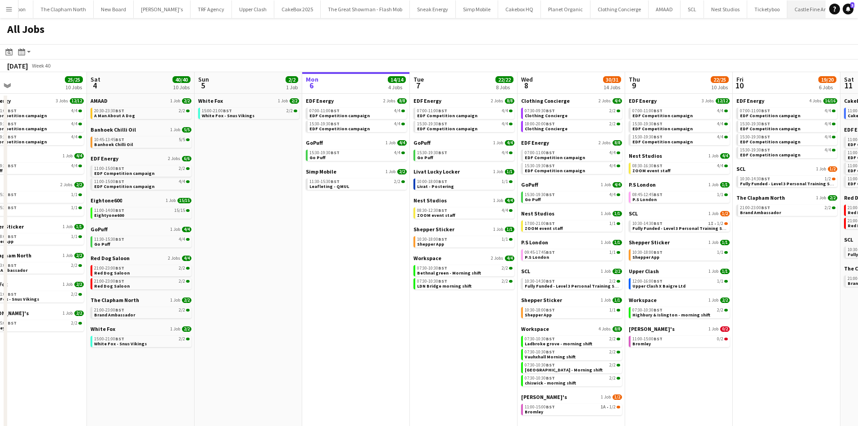
click at [788, 10] on button "Castle Fine Art Close" at bounding box center [812, 9] width 48 height 18
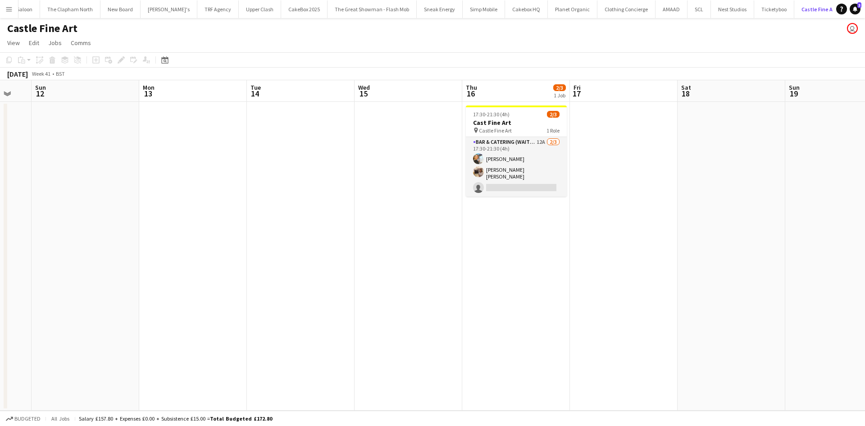
scroll to position [0, 303]
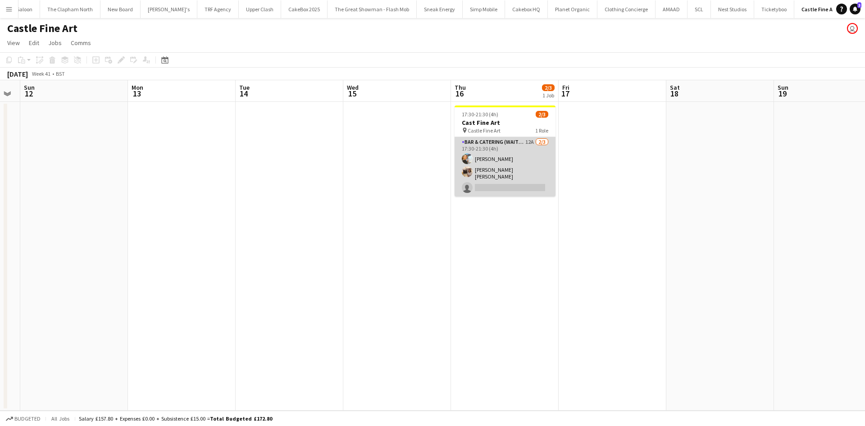
click at [507, 164] on app-card-role "Bar & Catering (Waiter / waitress) 12A 2/3 17:30-21:30 (4h) Natalia Trofimova A…" at bounding box center [505, 166] width 101 height 59
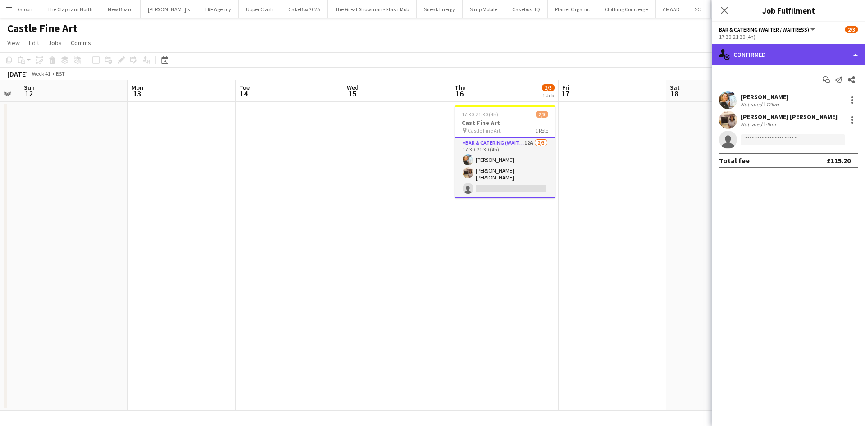
click at [797, 54] on div "single-neutral-actions-check-2 Confirmed" at bounding box center [788, 55] width 153 height 22
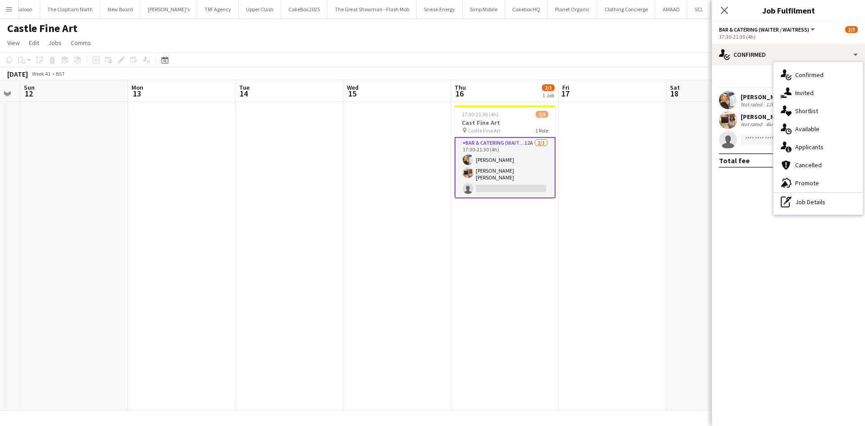
click at [802, 149] on span "Applicants" at bounding box center [809, 147] width 28 height 8
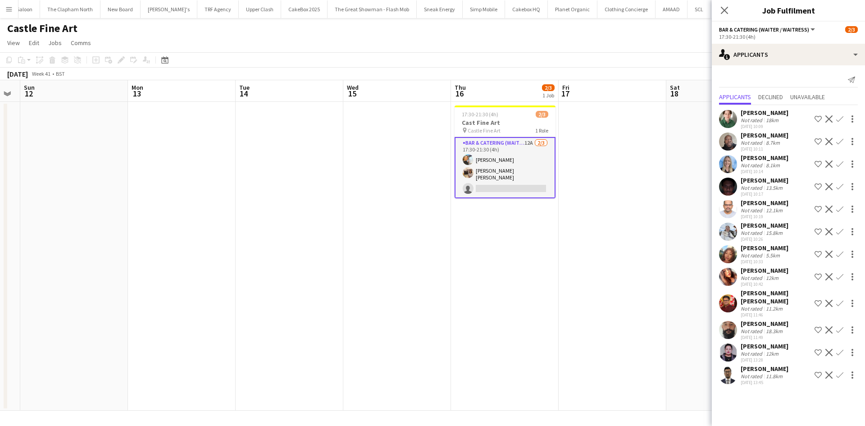
click at [760, 251] on div "[PERSON_NAME]" at bounding box center [765, 248] width 48 height 8
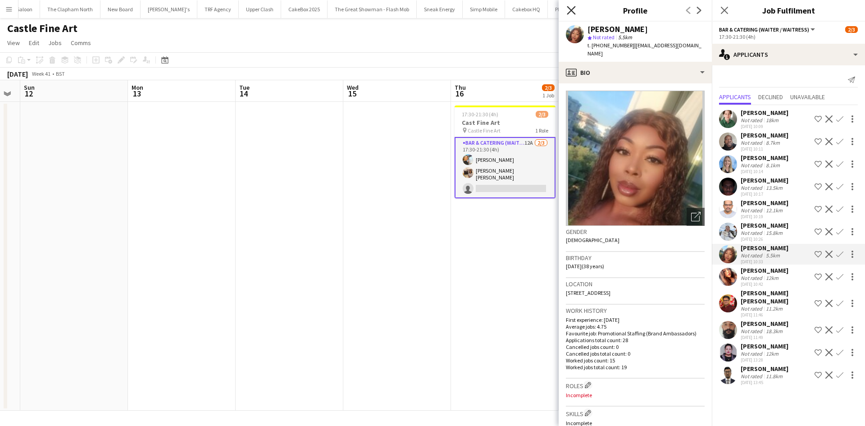
click at [574, 10] on icon "Close pop-in" at bounding box center [571, 10] width 9 height 9
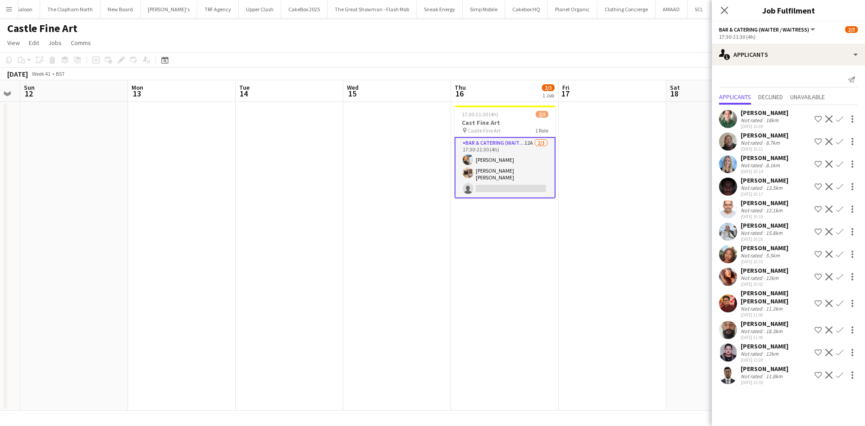
click at [735, 271] on app-user-avatar at bounding box center [728, 277] width 18 height 18
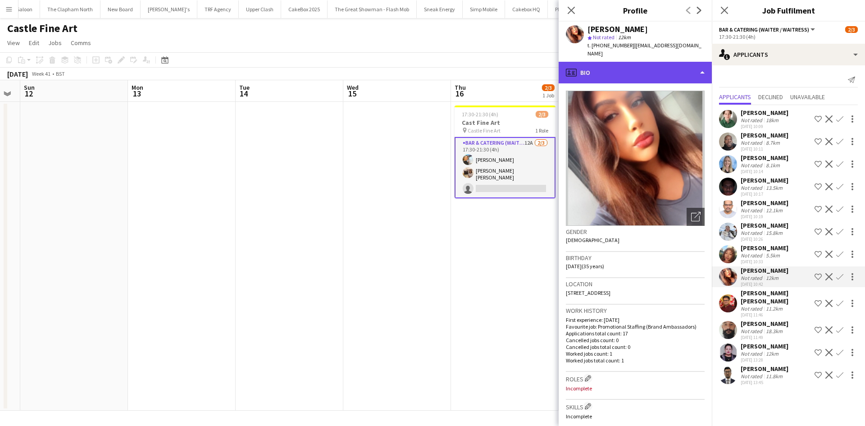
click at [629, 64] on div "profile Bio" at bounding box center [635, 73] width 153 height 22
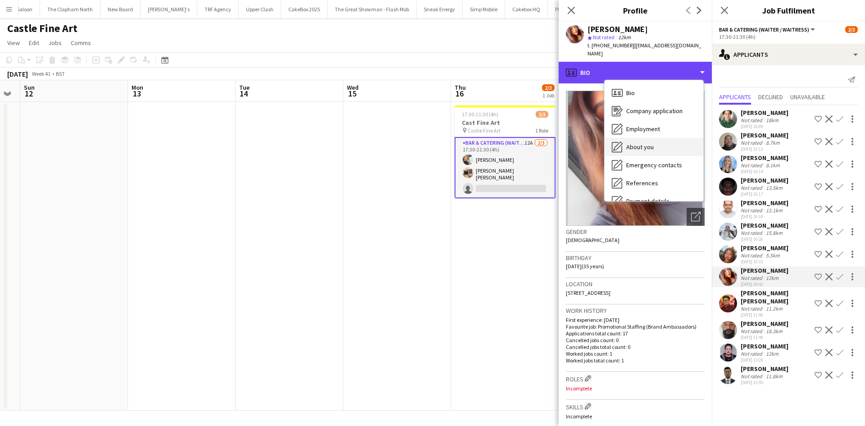
scroll to position [121, 0]
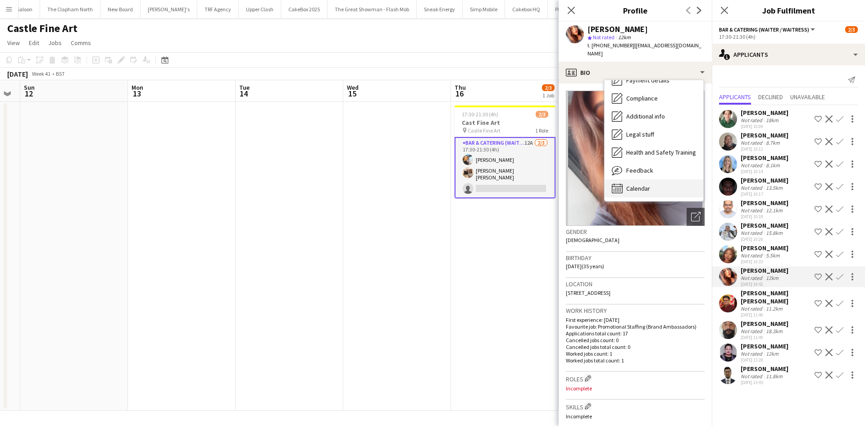
click at [642, 184] on span "Calendar" at bounding box center [638, 188] width 24 height 8
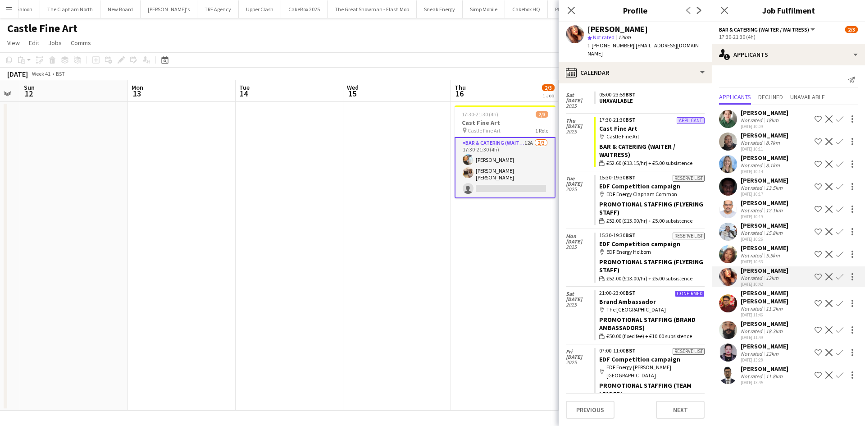
scroll to position [737, 0]
click at [730, 366] on app-user-avatar at bounding box center [728, 375] width 18 height 18
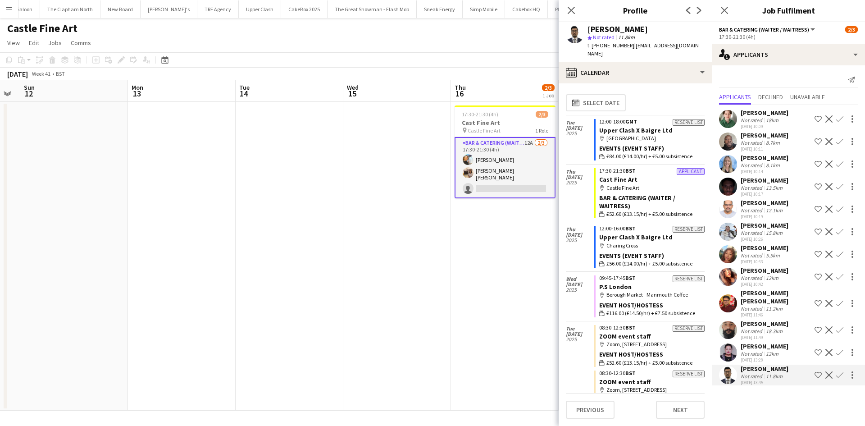
scroll to position [31, 0]
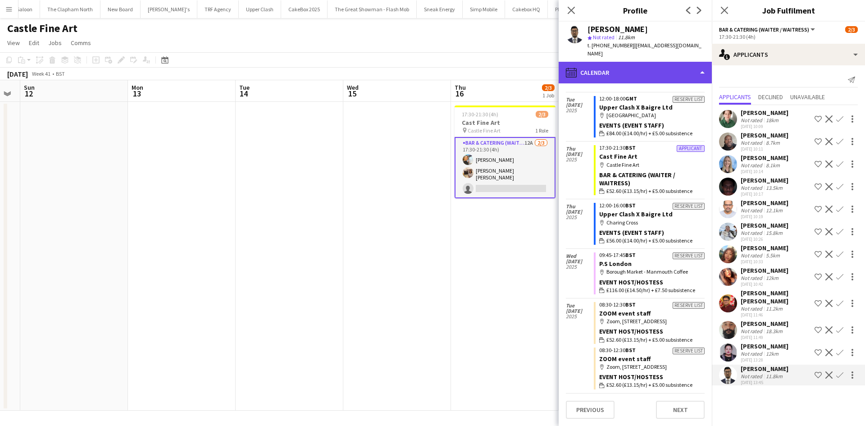
click at [615, 64] on div "calendar-full Calendar" at bounding box center [635, 73] width 153 height 22
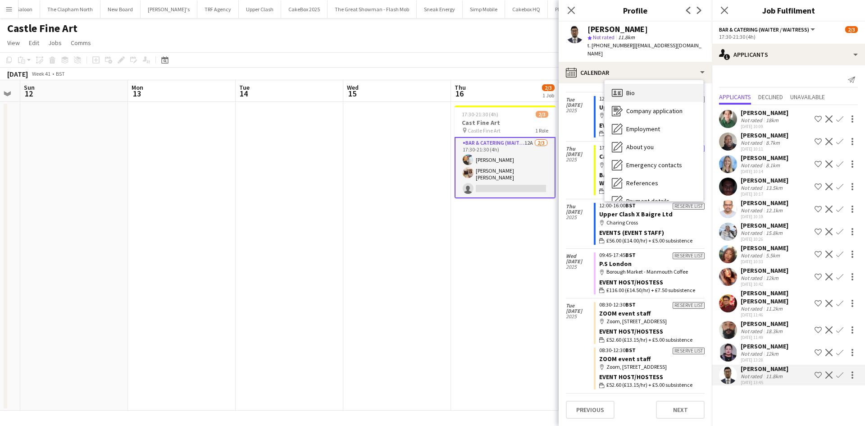
click at [635, 88] on div "Bio Bio" at bounding box center [654, 93] width 99 height 18
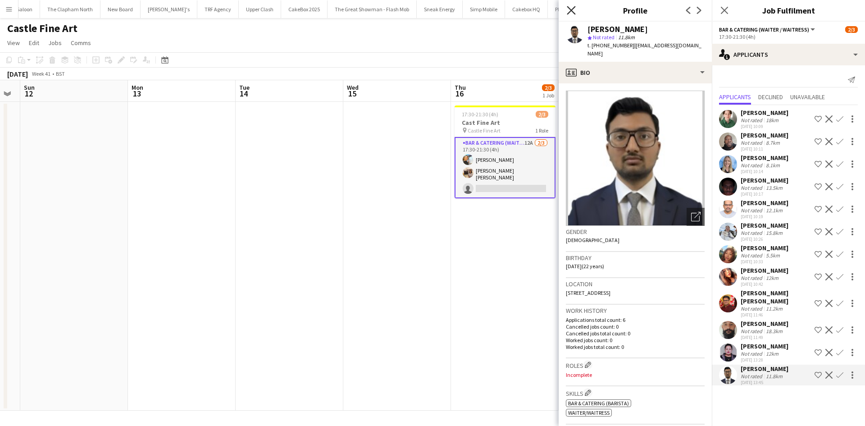
click at [571, 8] on icon "Close pop-in" at bounding box center [571, 10] width 9 height 9
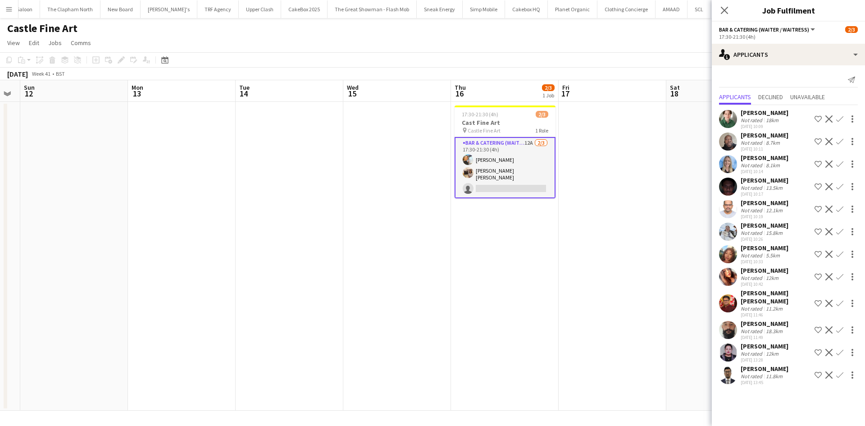
click at [613, 137] on app-date-cell at bounding box center [613, 256] width 108 height 309
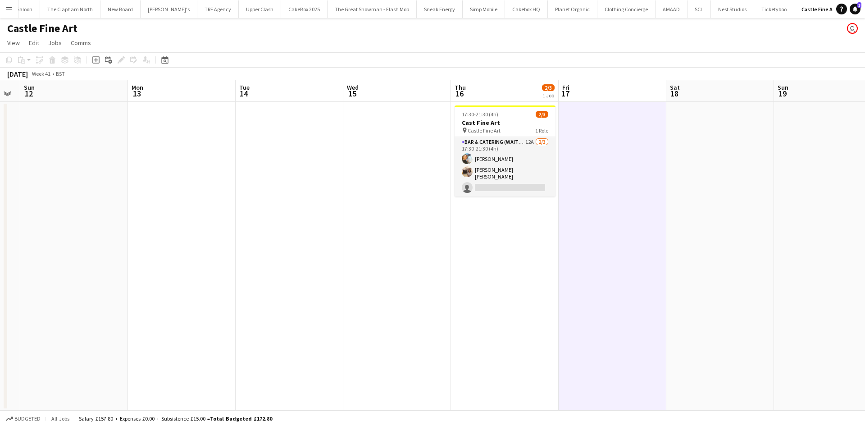
click at [9, 14] on button "Menu" at bounding box center [9, 9] width 18 height 18
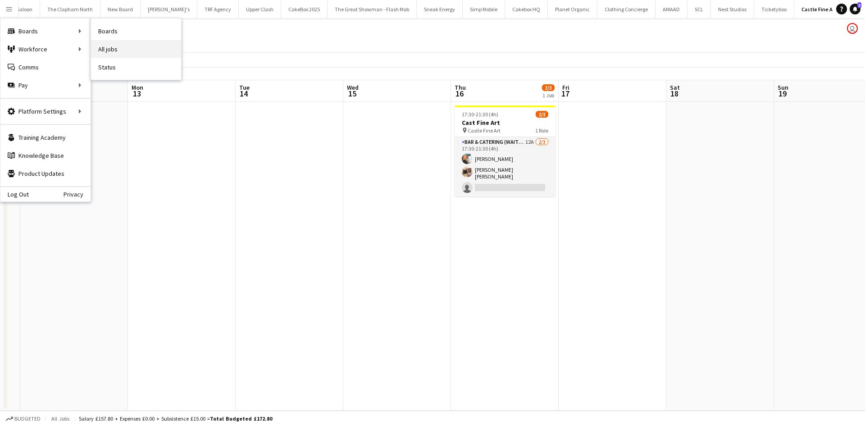
click at [103, 44] on link "All jobs" at bounding box center [136, 49] width 90 height 18
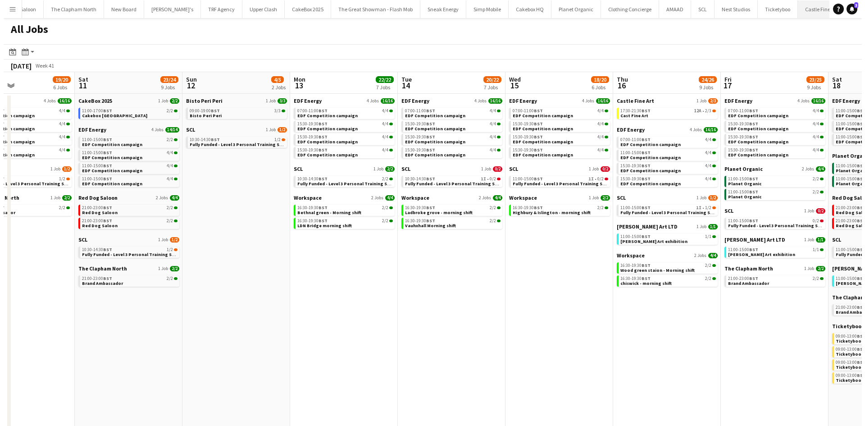
scroll to position [0, 607]
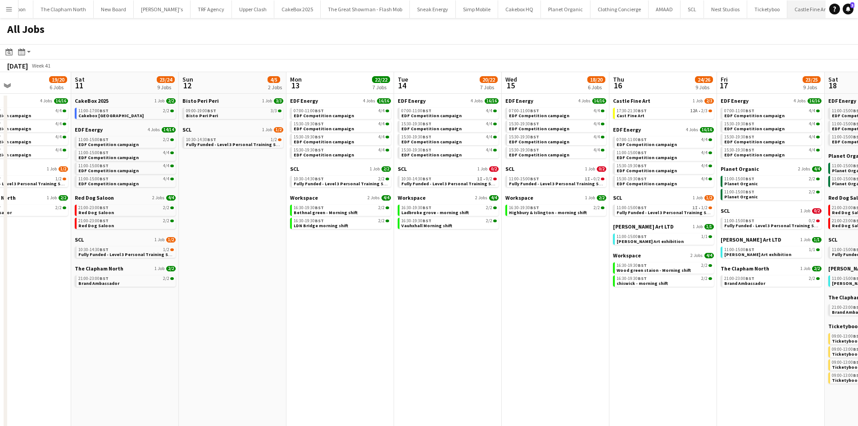
click at [788, 11] on button "Castle Fine Art Close" at bounding box center [812, 9] width 48 height 18
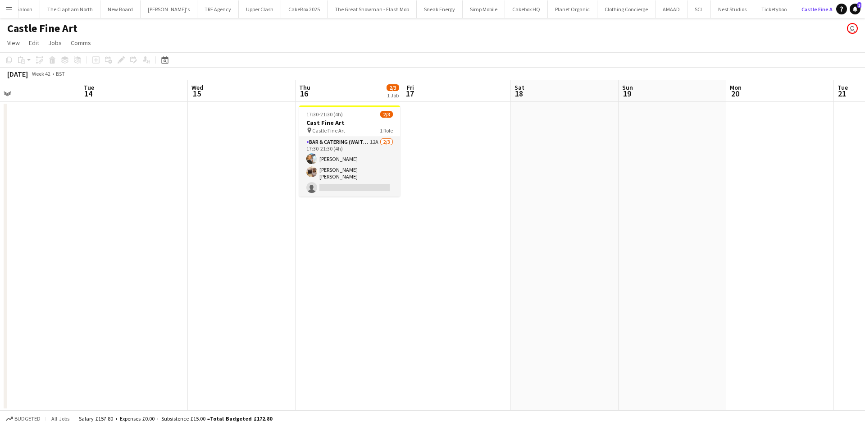
scroll to position [0, 351]
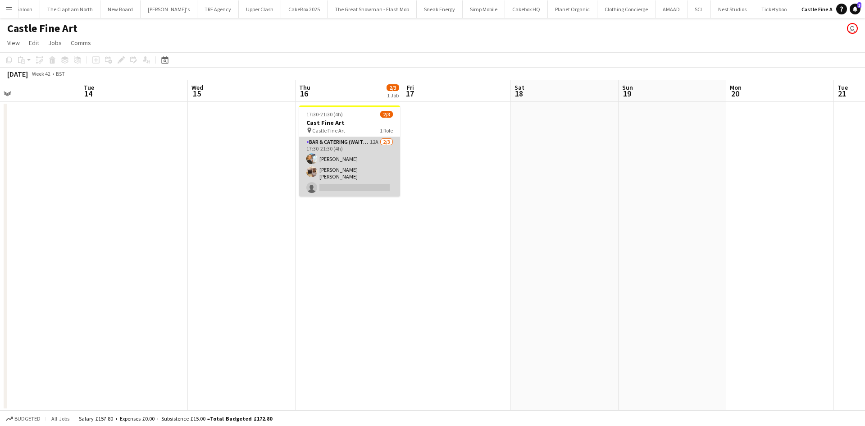
click at [336, 178] on app-card-role "Bar & Catering (Waiter / waitress) 12A 2/3 17:30-21:30 (4h) Natalia Trofimova A…" at bounding box center [349, 166] width 101 height 59
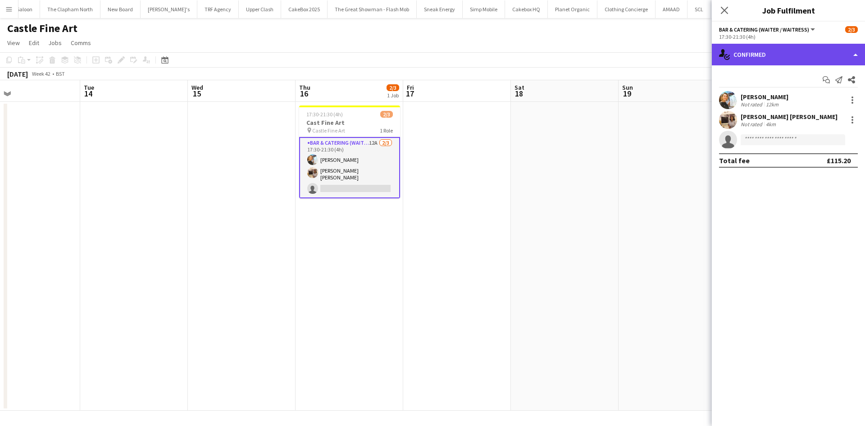
click at [785, 60] on div "single-neutral-actions-check-2 Confirmed" at bounding box center [788, 55] width 153 height 22
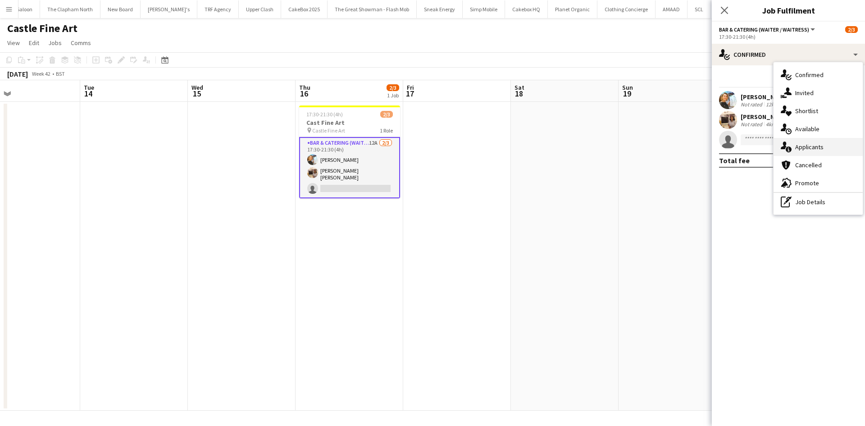
click at [809, 143] on span "Applicants" at bounding box center [809, 147] width 28 height 8
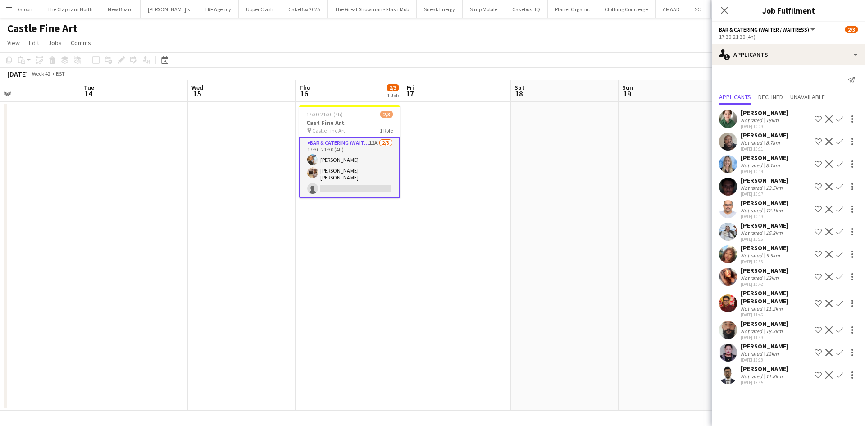
click at [681, 279] on app-date-cell at bounding box center [673, 256] width 108 height 309
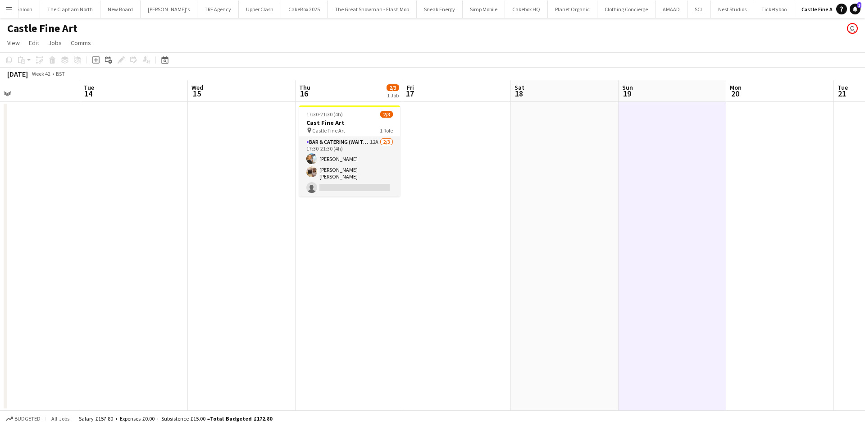
click at [3, 6] on button "Menu" at bounding box center [9, 9] width 18 height 18
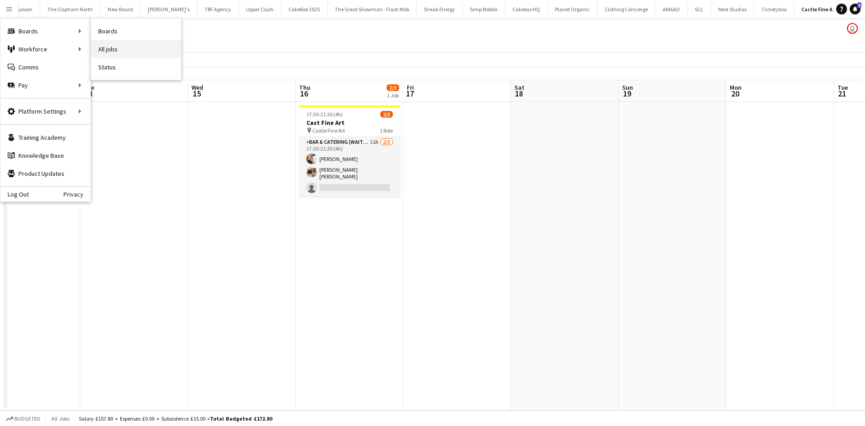
click at [109, 46] on link "All jobs" at bounding box center [136, 49] width 90 height 18
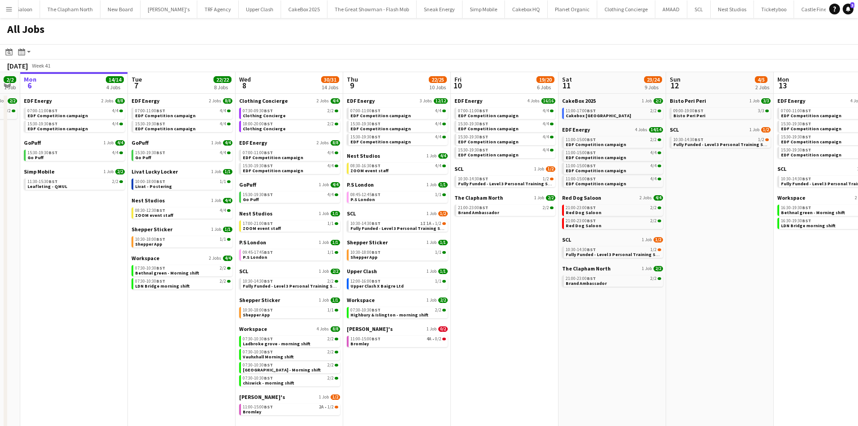
scroll to position [0, 193]
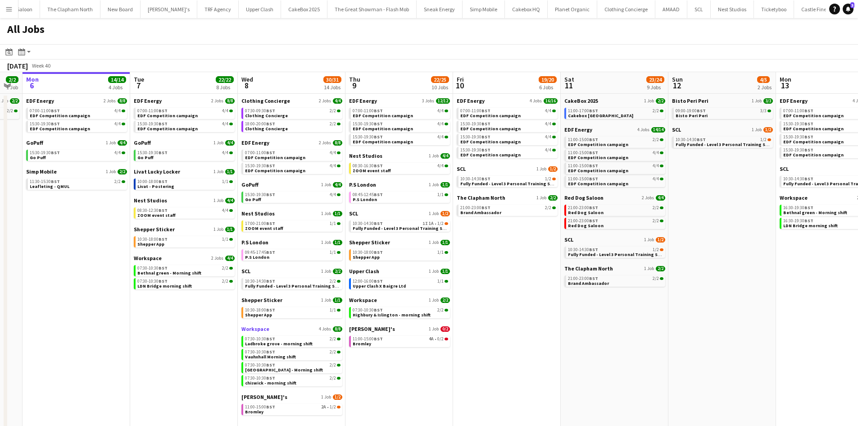
click at [255, 327] on span "Workspace" at bounding box center [255, 328] width 28 height 7
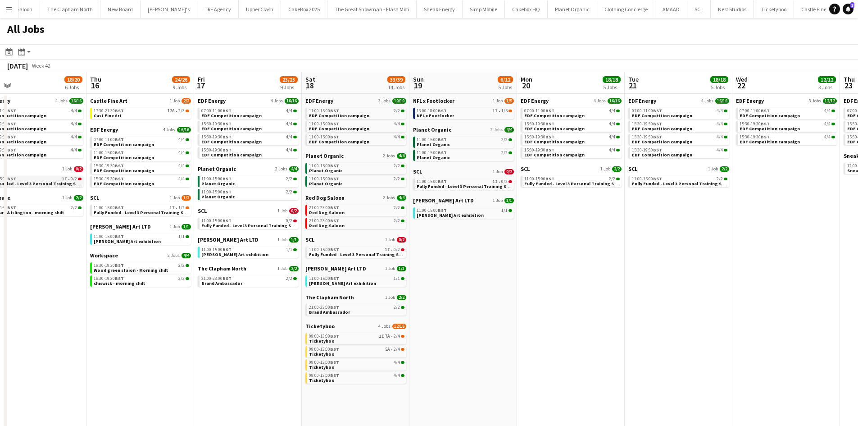
scroll to position [0, 331]
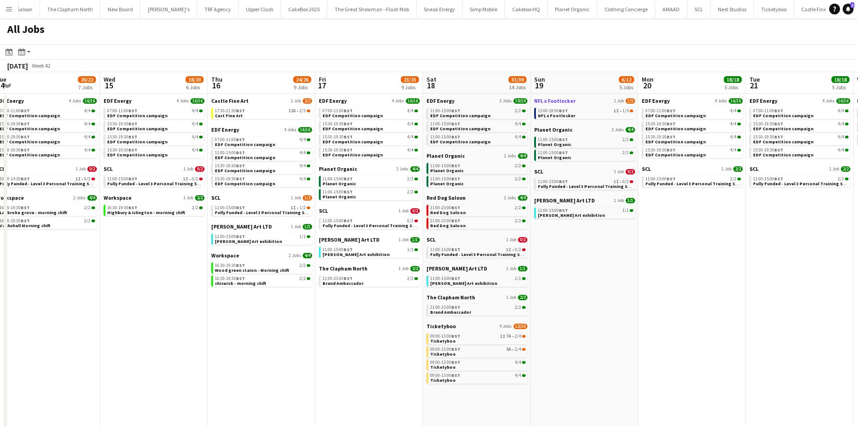
click at [549, 102] on span "NFL x Footlocker" at bounding box center [554, 100] width 41 height 7
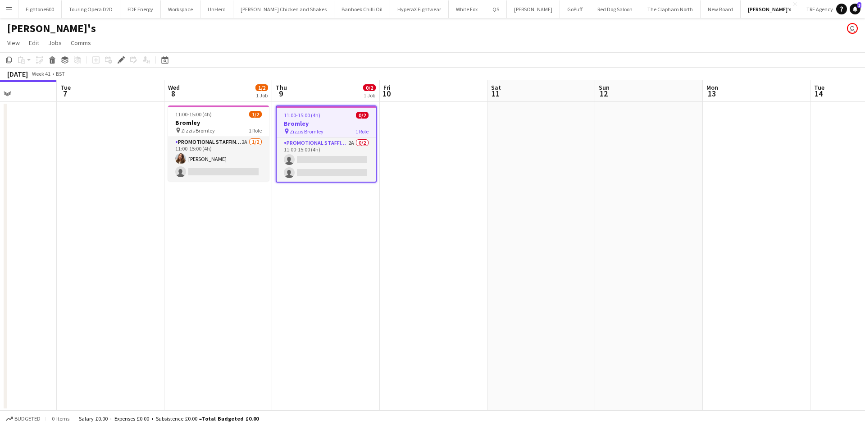
scroll to position [0, 266]
click at [5, 8] on app-icon "Menu" at bounding box center [8, 8] width 7 height 7
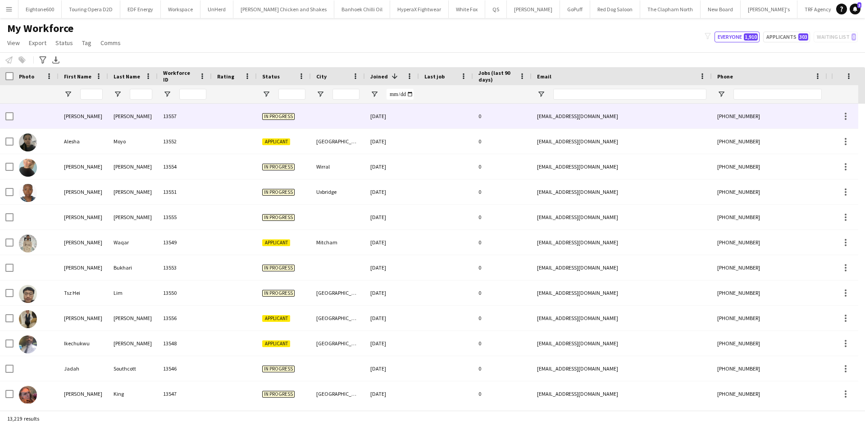
click at [230, 113] on div at bounding box center [234, 116] width 45 height 25
click at [528, 112] on div "0" at bounding box center [502, 116] width 59 height 25
click at [478, 117] on div "0" at bounding box center [502, 116] width 59 height 25
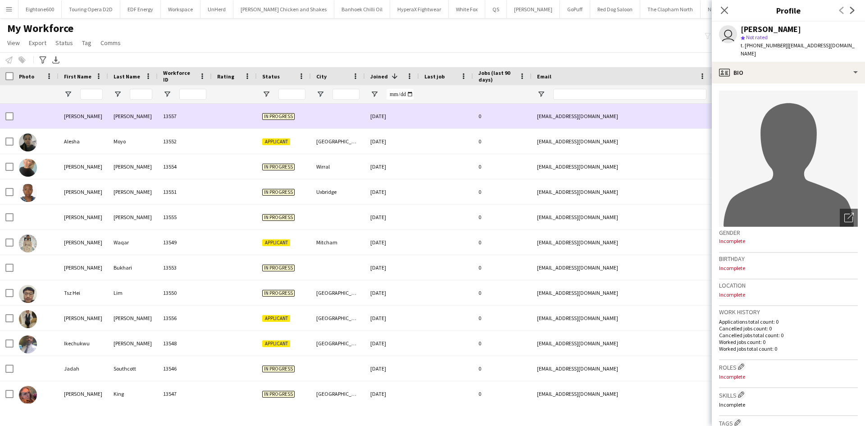
click at [478, 117] on div "0" at bounding box center [502, 116] width 59 height 25
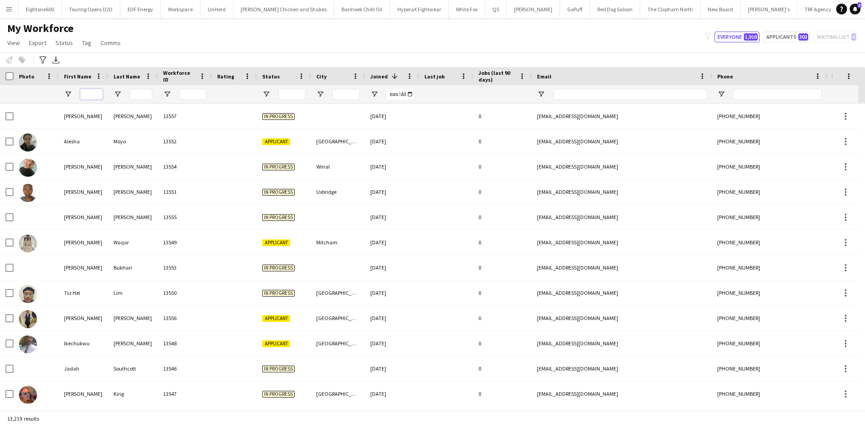
click at [95, 92] on input "First Name Filter Input" at bounding box center [91, 94] width 23 height 11
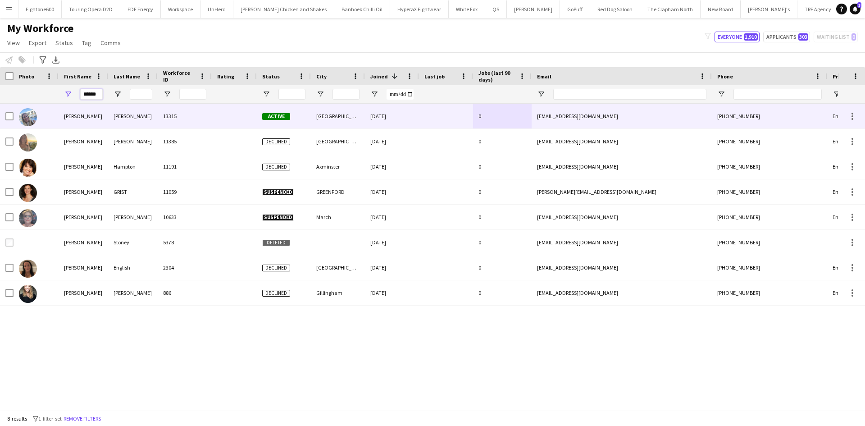
type input "******"
click at [141, 121] on div "[PERSON_NAME]" at bounding box center [133, 116] width 50 height 25
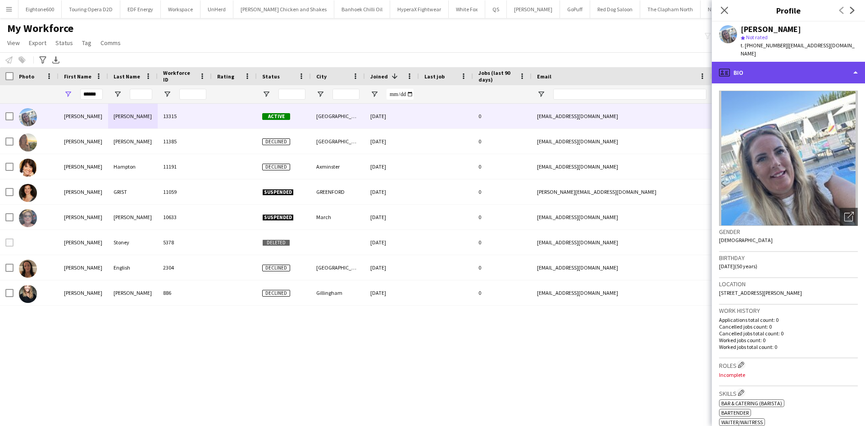
click at [759, 62] on div "profile Bio" at bounding box center [788, 73] width 153 height 22
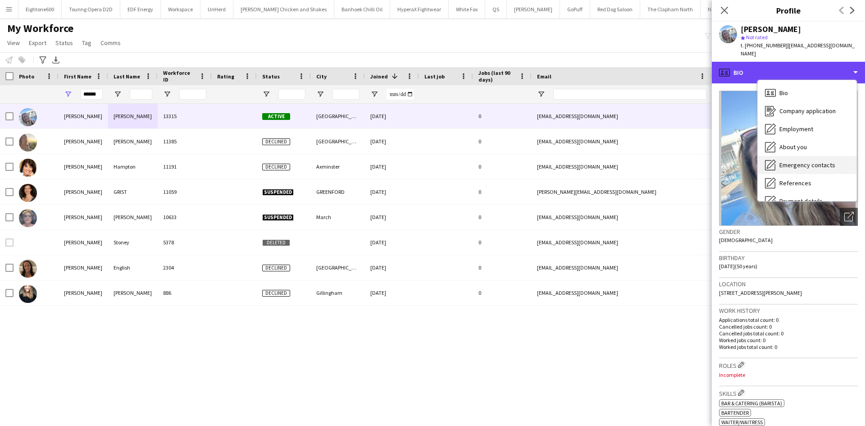
scroll to position [121, 0]
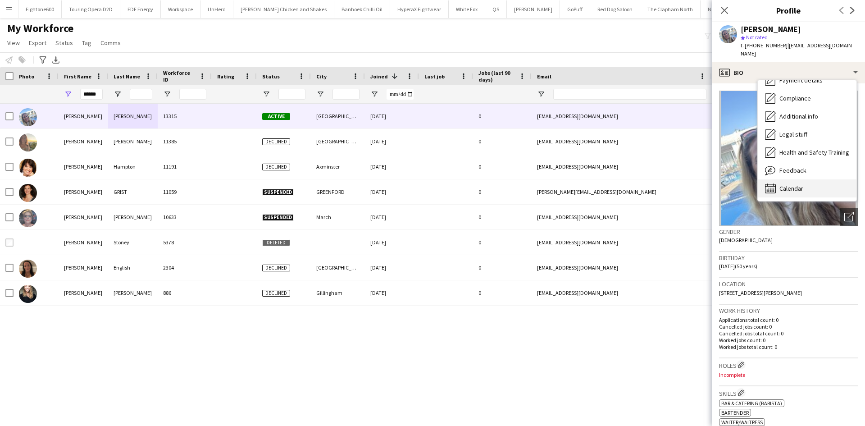
click at [793, 184] on span "Calendar" at bounding box center [791, 188] width 24 height 8
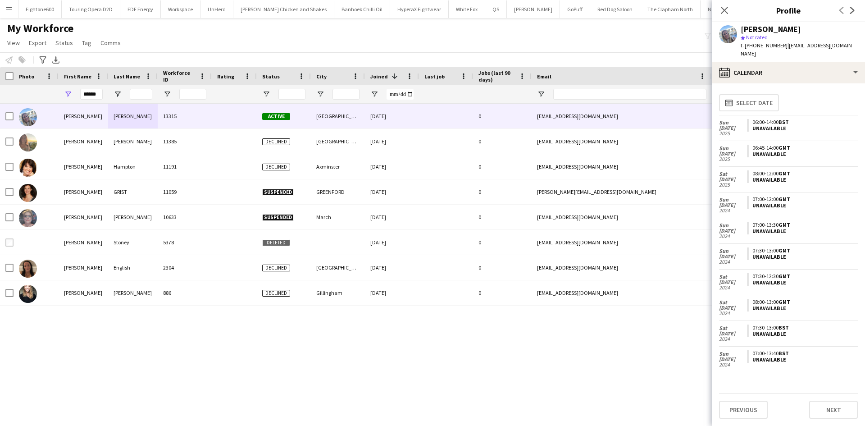
scroll to position [24, 0]
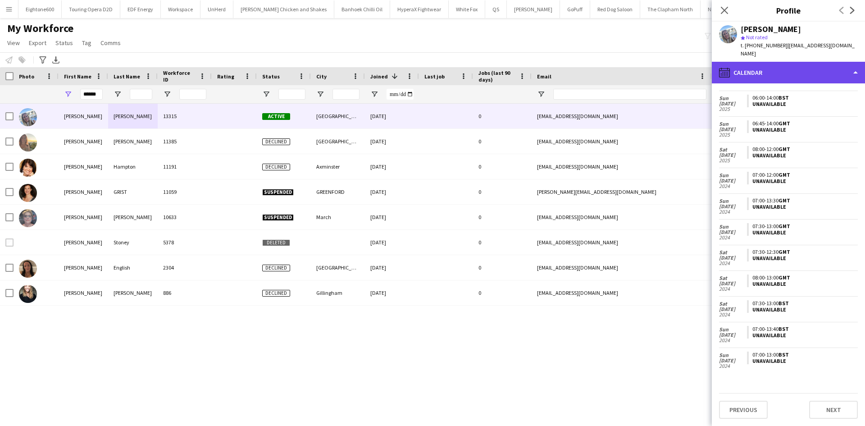
click at [762, 70] on div "calendar-full Calendar" at bounding box center [788, 73] width 153 height 22
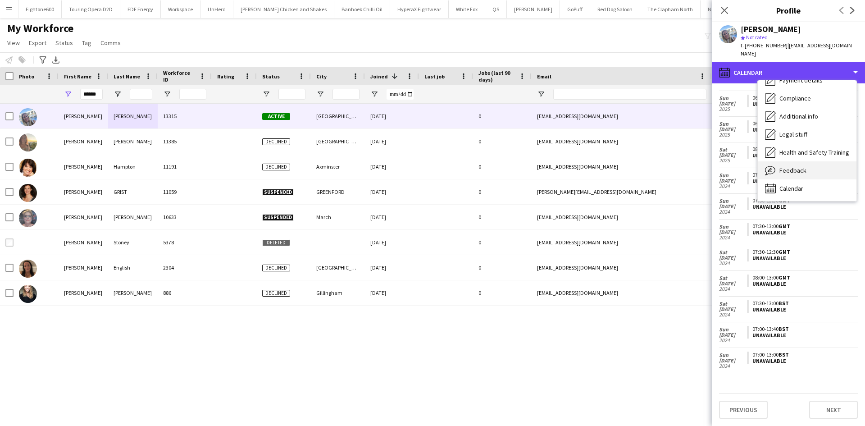
scroll to position [0, 0]
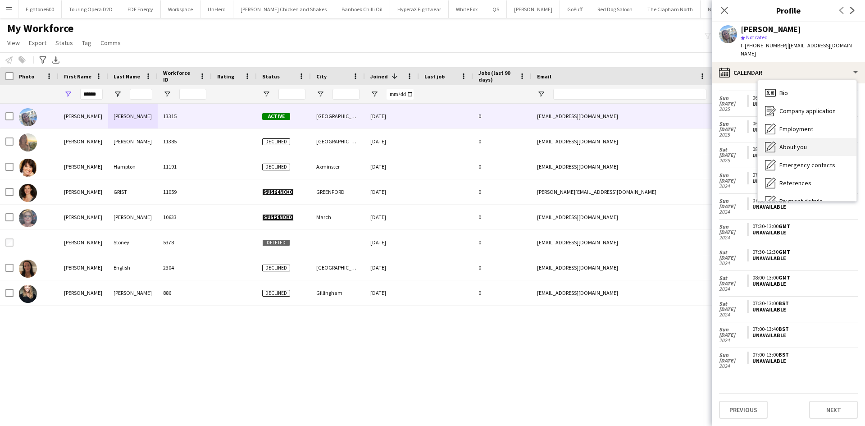
click at [791, 143] on span "About you" at bounding box center [792, 147] width 27 height 8
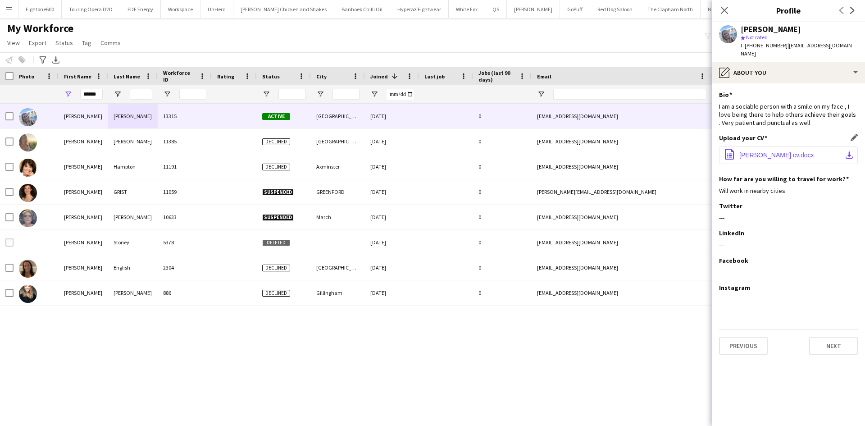
click at [762, 146] on button "office-file-sheet [PERSON_NAME] cv.docx download-bottom" at bounding box center [788, 155] width 139 height 18
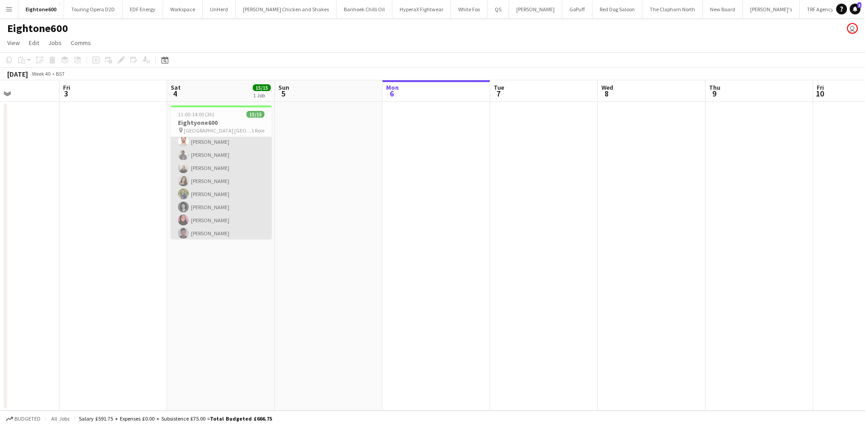
scroll to position [112, 0]
click at [236, 226] on app-card-role "Promotional Staffing (Brand Ambassadors) 15/15 11:00-14:00 (3h) [PERSON_NAME] […" at bounding box center [221, 132] width 101 height 214
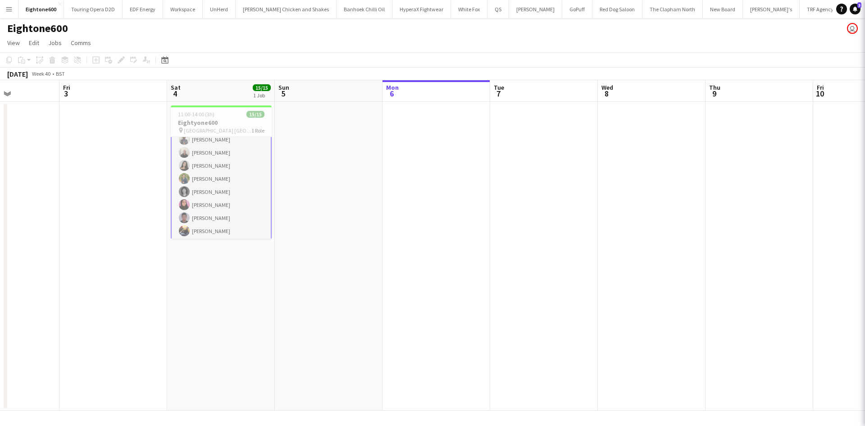
scroll to position [113, 0]
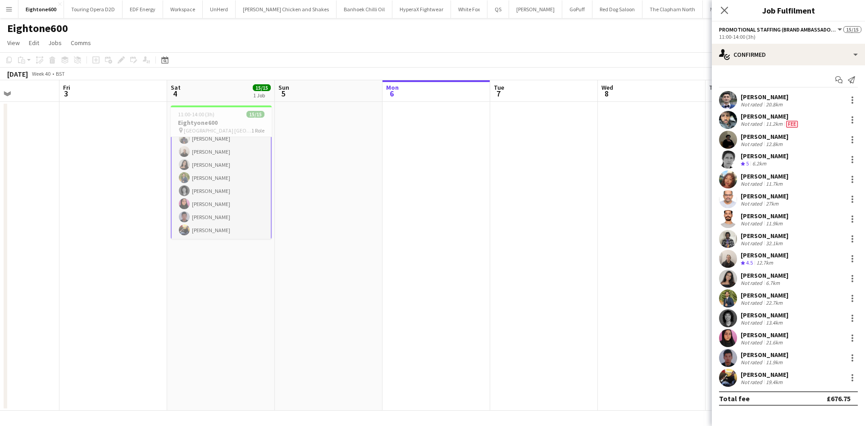
click at [761, 374] on div "[PERSON_NAME]" at bounding box center [765, 374] width 48 height 8
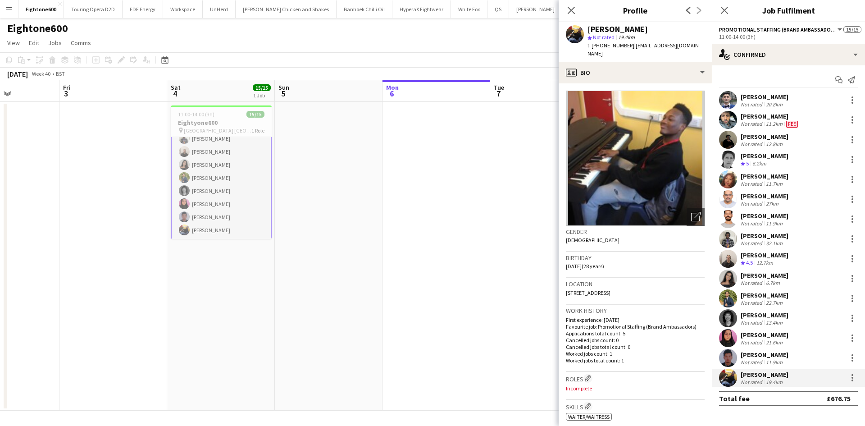
click at [729, 142] on app-user-avatar at bounding box center [728, 140] width 18 height 18
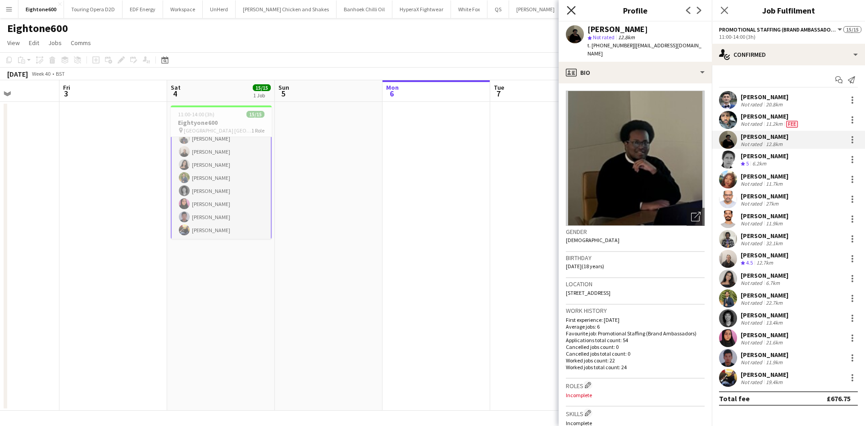
click at [570, 7] on icon "Close pop-in" at bounding box center [571, 10] width 9 height 9
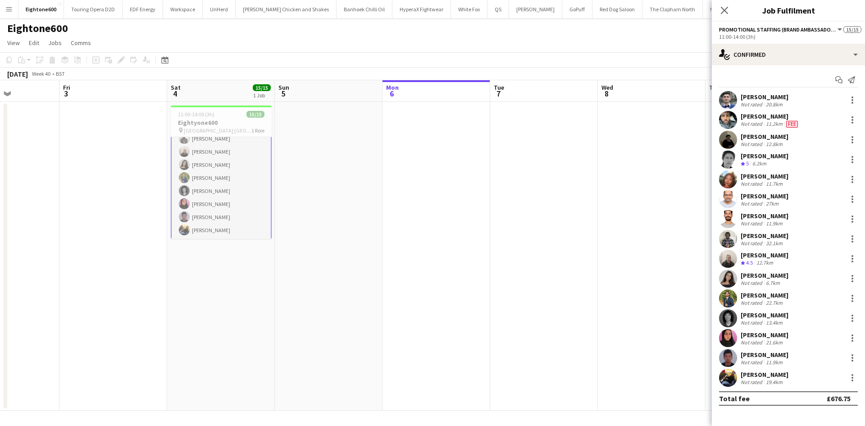
click at [728, 380] on app-user-avatar at bounding box center [728, 378] width 18 height 18
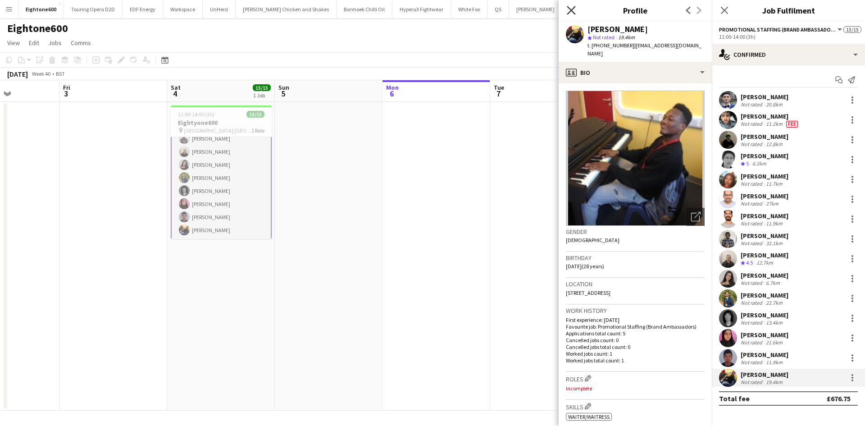
click at [567, 9] on icon "Close pop-in" at bounding box center [571, 10] width 9 height 9
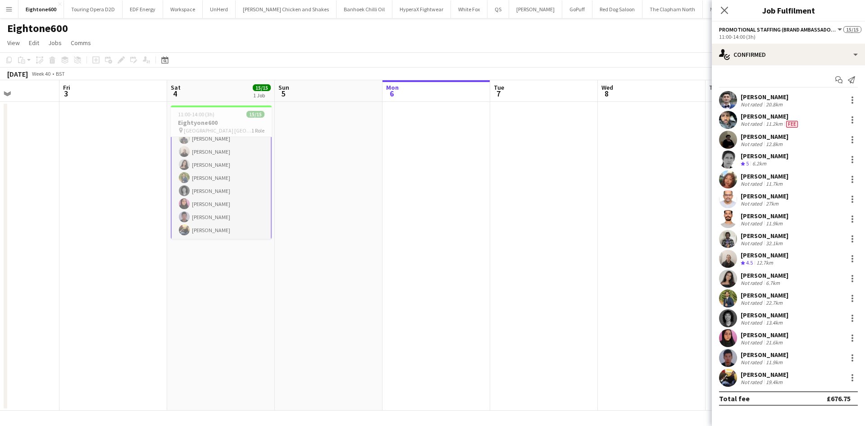
click at [725, 237] on app-user-avatar at bounding box center [728, 239] width 18 height 18
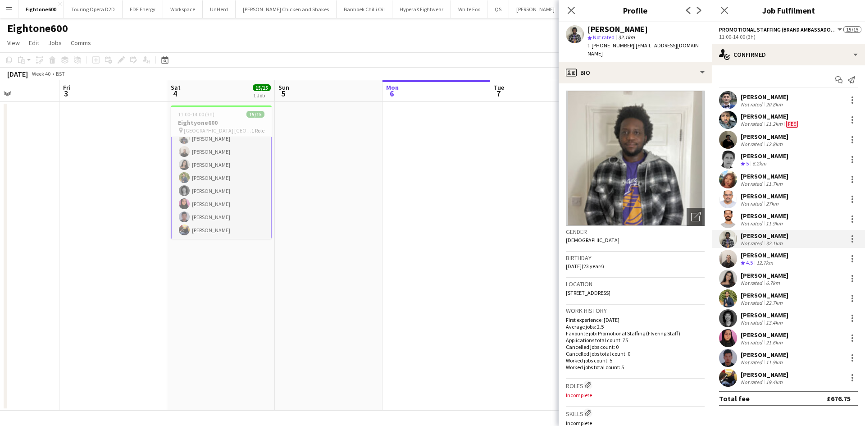
click at [729, 378] on app-user-avatar at bounding box center [728, 378] width 18 height 18
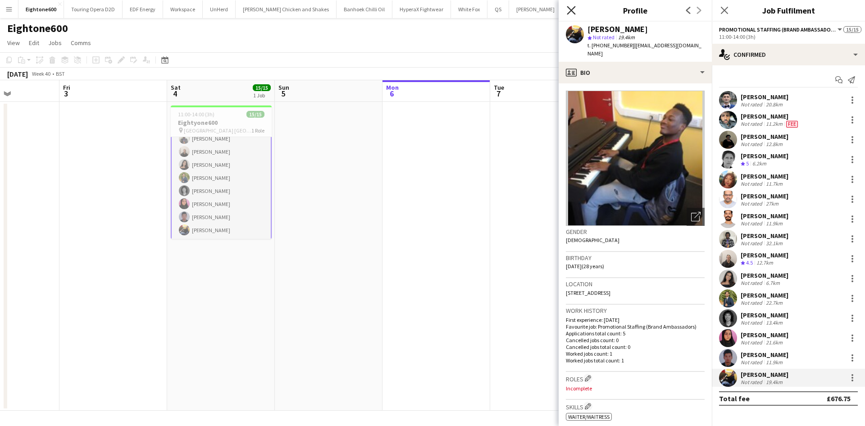
click at [573, 9] on icon at bounding box center [571, 10] width 9 height 9
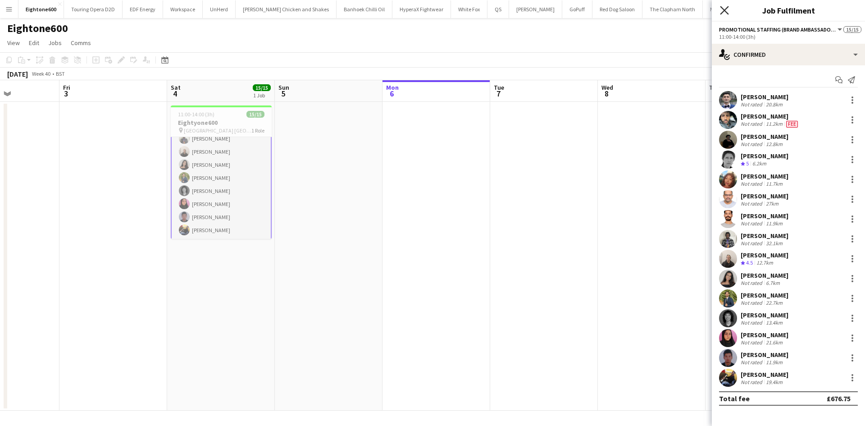
click at [724, 10] on icon at bounding box center [724, 10] width 9 height 9
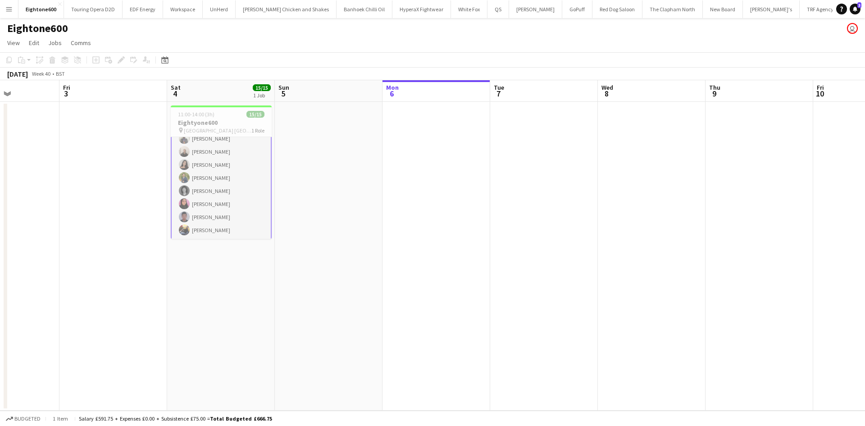
click at [422, 172] on app-date-cell at bounding box center [437, 256] width 108 height 309
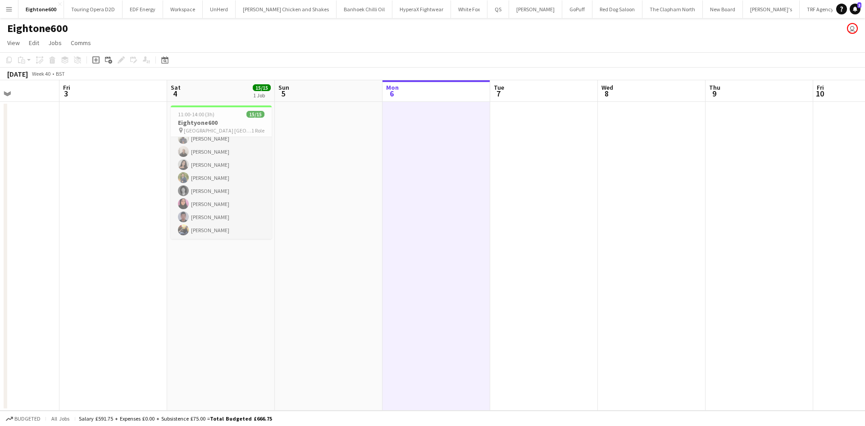
scroll to position [112, 0]
click at [234, 91] on app-board-header-date "Sat 4 15/15 1 Job" at bounding box center [221, 91] width 108 height 22
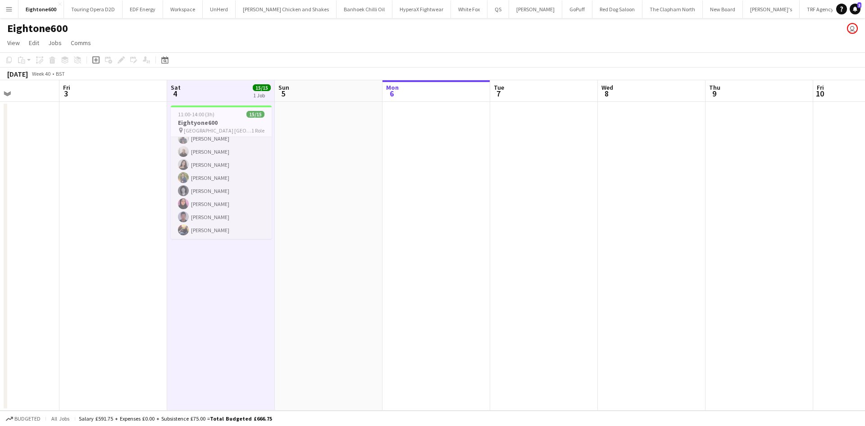
click at [415, 148] on app-date-cell at bounding box center [437, 256] width 108 height 309
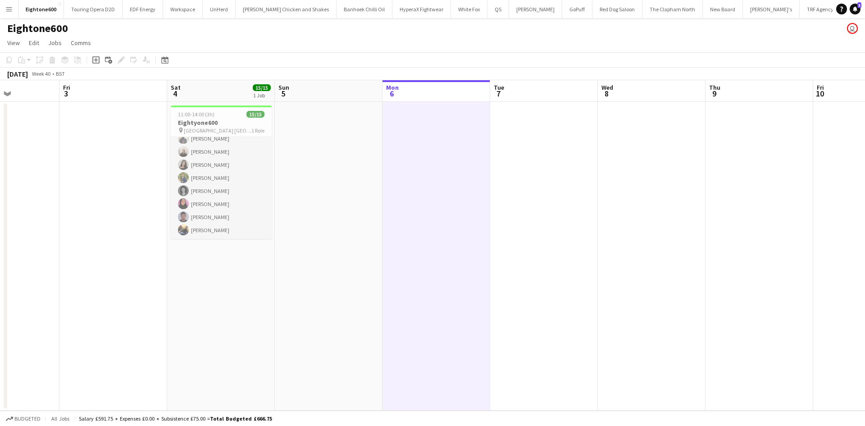
click at [8, 11] on app-icon "Menu" at bounding box center [8, 8] width 7 height 7
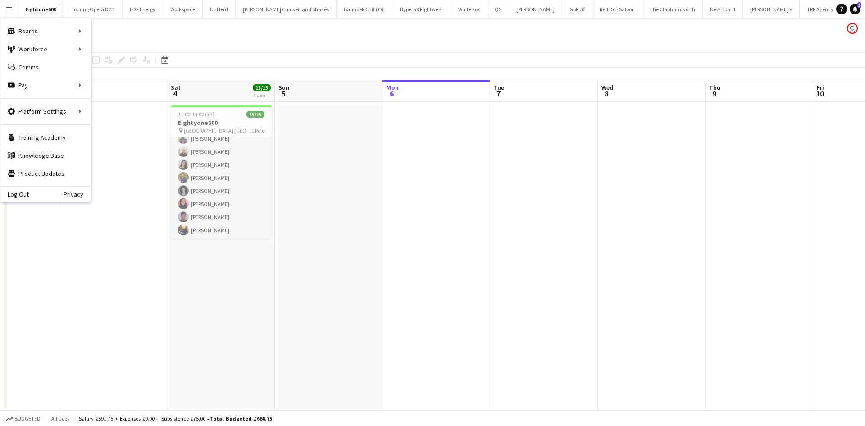
click at [284, 203] on app-date-cell at bounding box center [329, 256] width 108 height 309
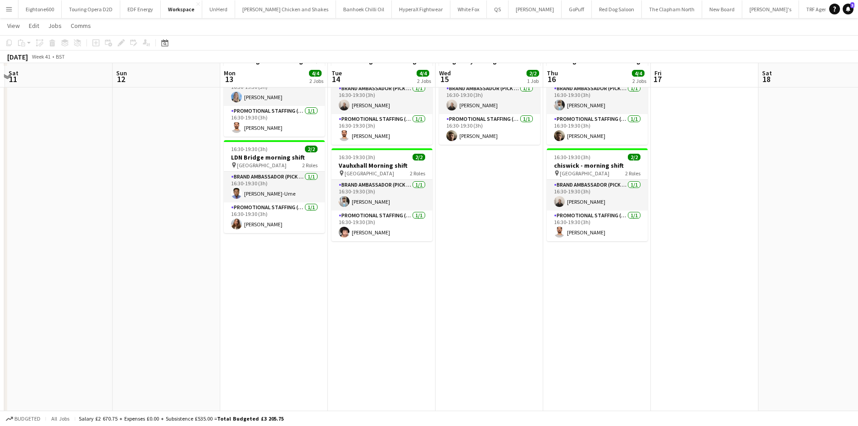
scroll to position [59, 0]
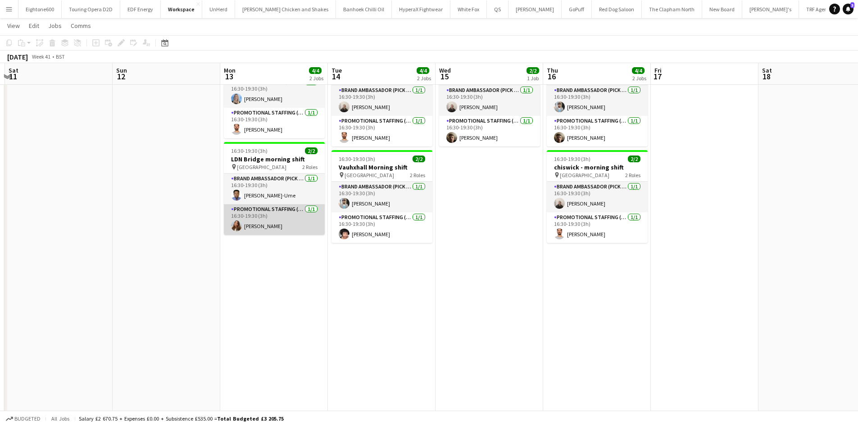
click at [259, 227] on app-card-role "Promotional Staffing (Brand Ambassadors) [DATE] 16:30-19:30 (3h) [PERSON_NAME]" at bounding box center [274, 219] width 101 height 31
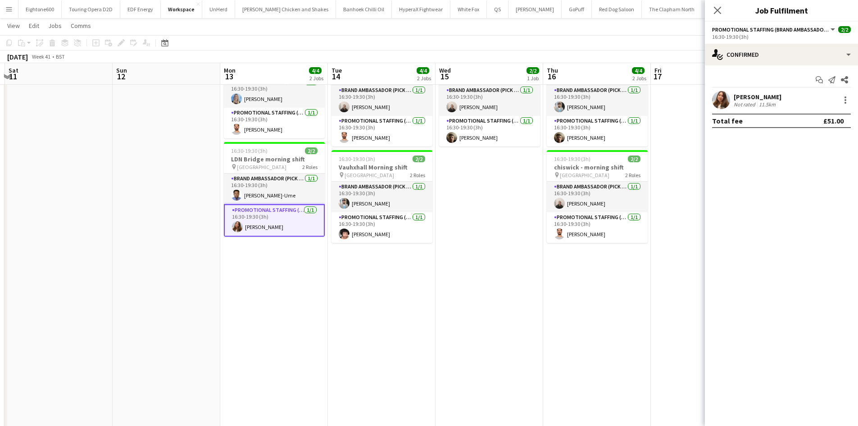
click at [748, 100] on div "[PERSON_NAME]" at bounding box center [758, 97] width 48 height 8
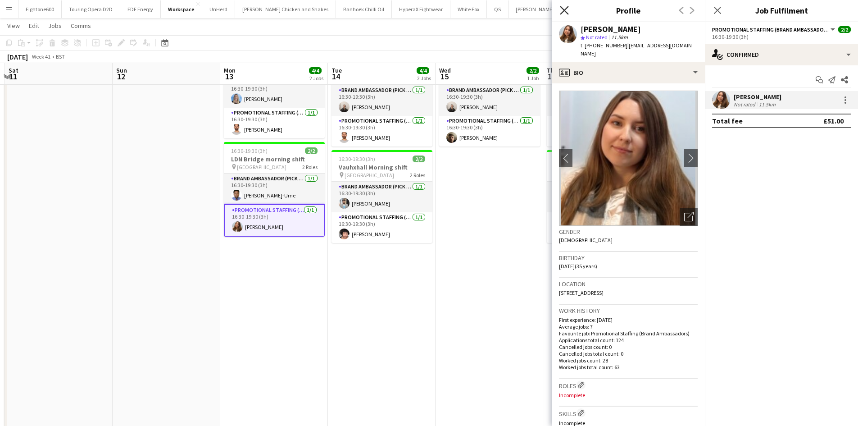
click at [566, 13] on icon "Close pop-in" at bounding box center [564, 10] width 9 height 9
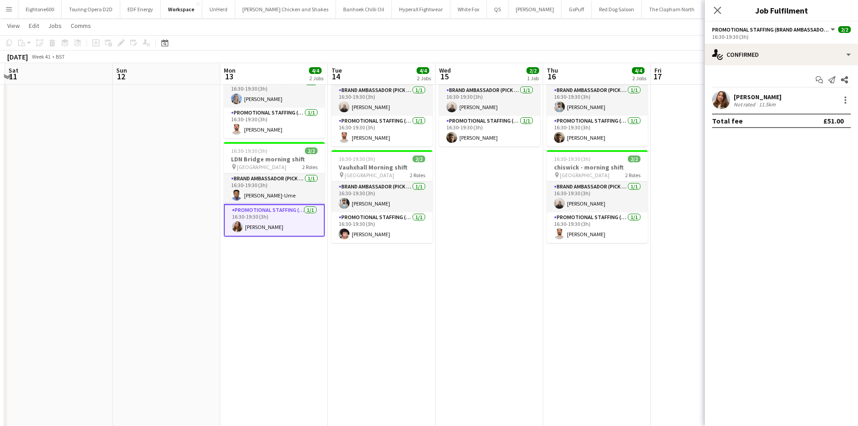
click at [10, 10] on app-icon "Menu" at bounding box center [8, 8] width 7 height 7
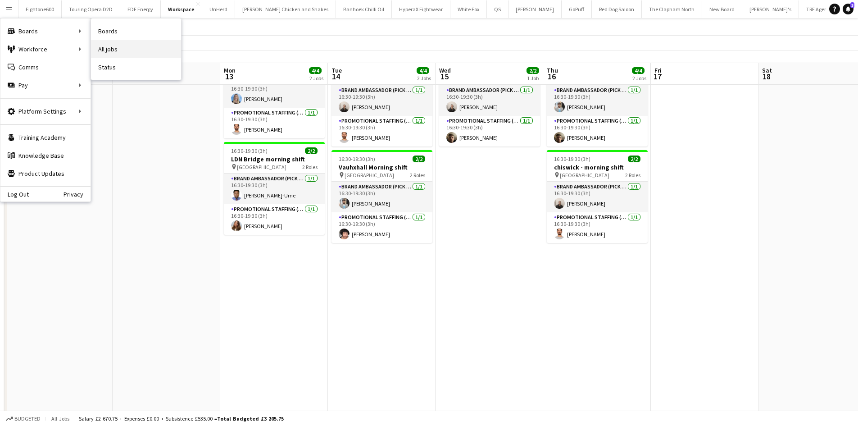
click at [122, 47] on link "All jobs" at bounding box center [136, 49] width 90 height 18
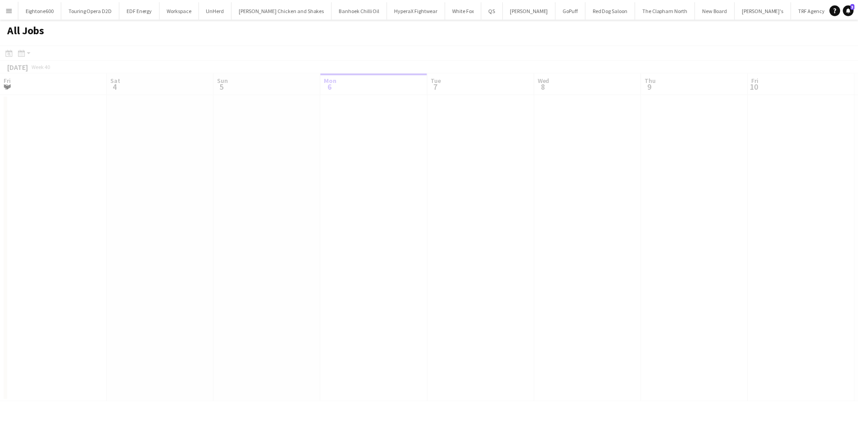
scroll to position [0, 215]
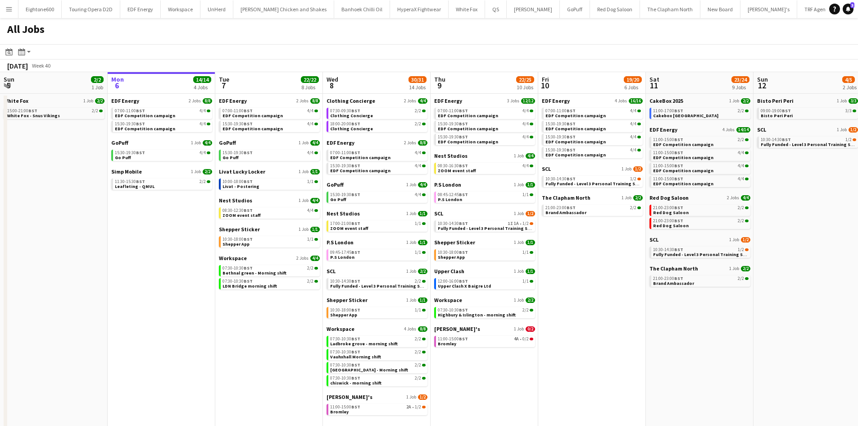
click at [122, 47] on app-toolbar "Date picker [DATE] [DATE] [DATE] M [DATE] T [DATE] W [DATE] T [DATE] F [DATE] S…" at bounding box center [429, 51] width 858 height 15
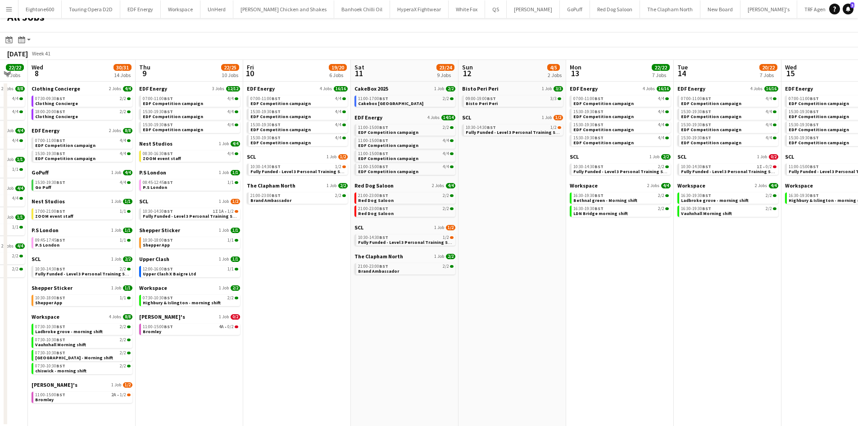
scroll to position [0, 296]
click at [262, 158] on link "SCL 1 Job 1/2" at bounding box center [296, 156] width 101 height 7
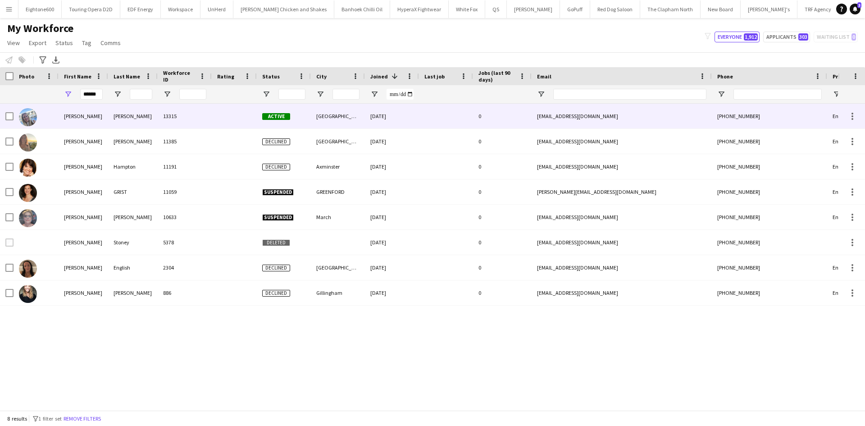
click at [196, 104] on div "13315" at bounding box center [185, 116] width 54 height 25
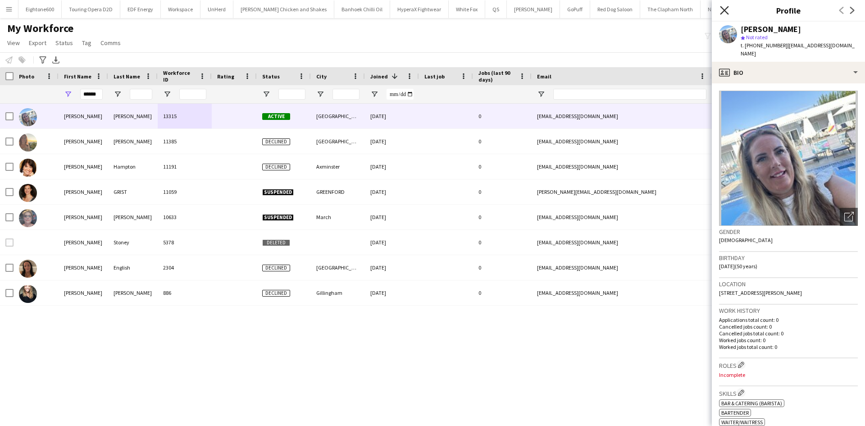
click at [724, 13] on icon "Close pop-in" at bounding box center [724, 10] width 9 height 9
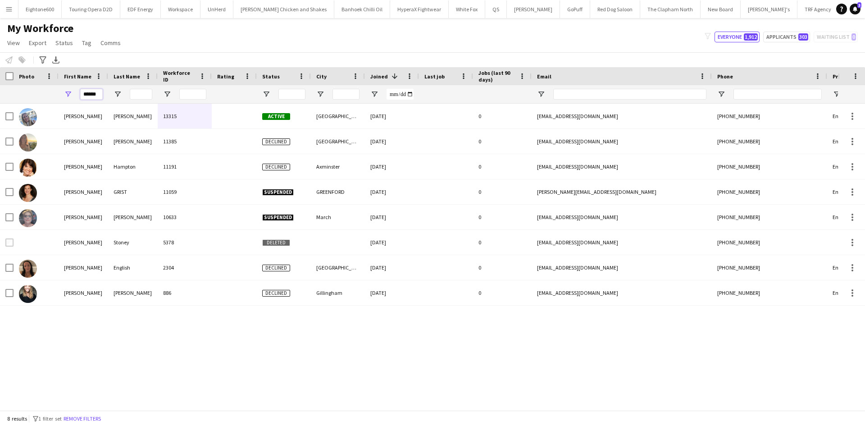
drag, startPoint x: 96, startPoint y: 95, endPoint x: 56, endPoint y: 95, distance: 40.1
click at [56, 95] on div "******" at bounding box center [488, 94] width 977 height 18
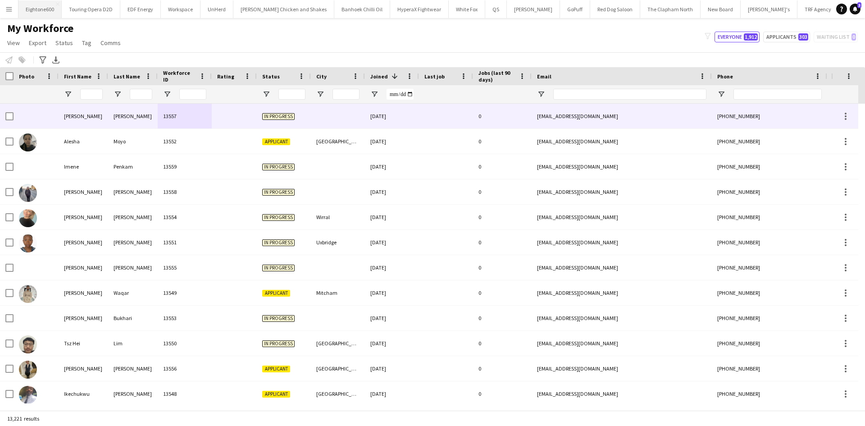
drag, startPoint x: 169, startPoint y: 115, endPoint x: 58, endPoint y: 0, distance: 160.6
click at [169, 115] on div "13557" at bounding box center [185, 116] width 54 height 25
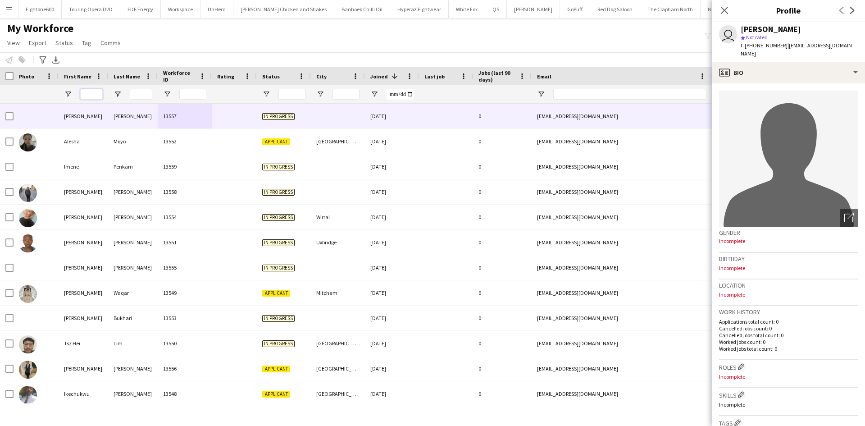
click at [94, 96] on input "First Name Filter Input" at bounding box center [91, 94] width 23 height 11
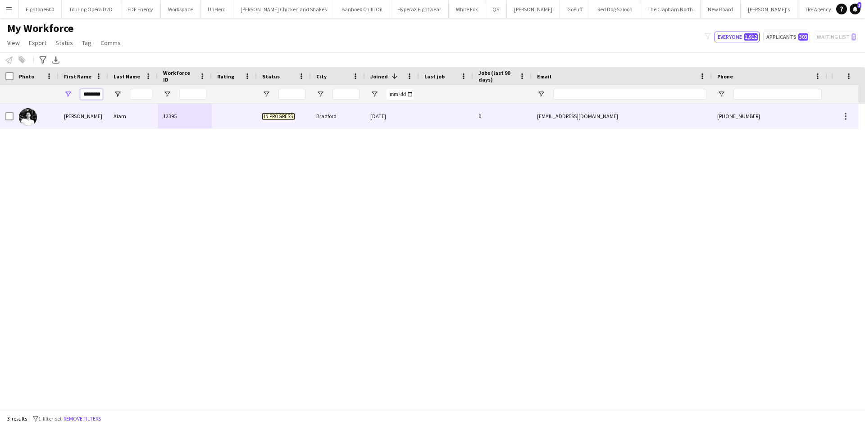
scroll to position [0, 6]
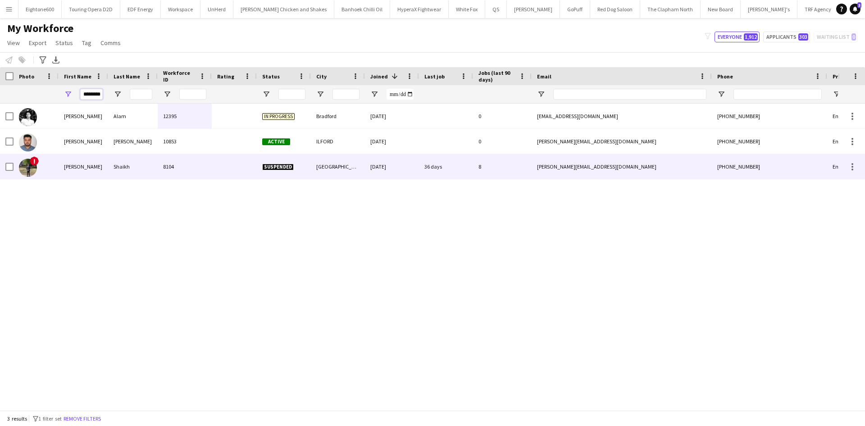
type input "********"
click at [150, 168] on div "Shaikh" at bounding box center [133, 166] width 50 height 25
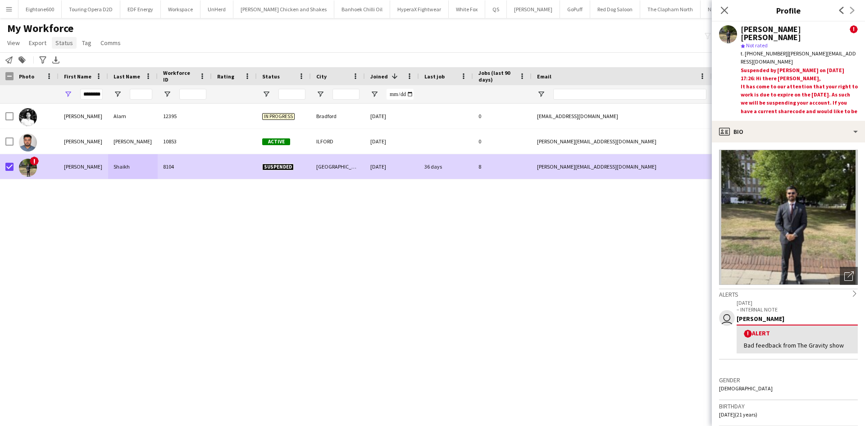
click at [59, 38] on link "Status" at bounding box center [64, 43] width 25 height 12
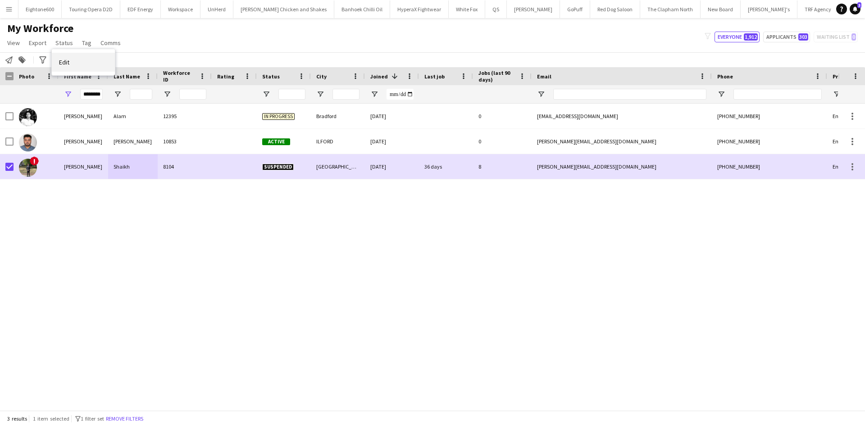
click at [87, 62] on link "Edit" at bounding box center [83, 62] width 63 height 19
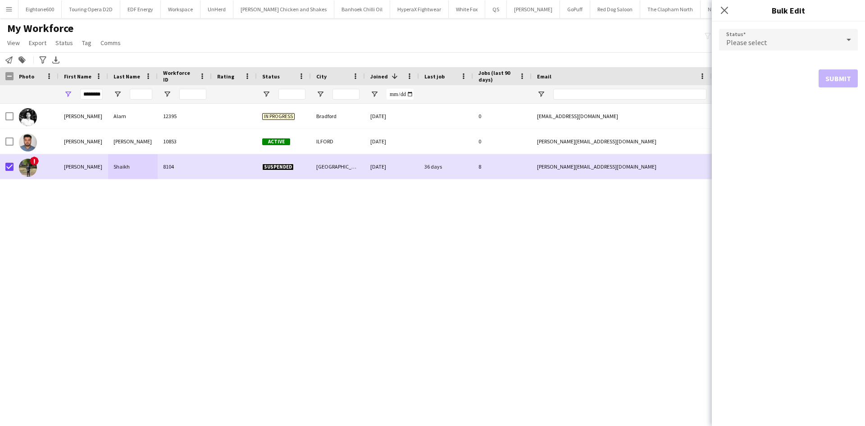
click at [762, 36] on div "Please select" at bounding box center [779, 40] width 121 height 22
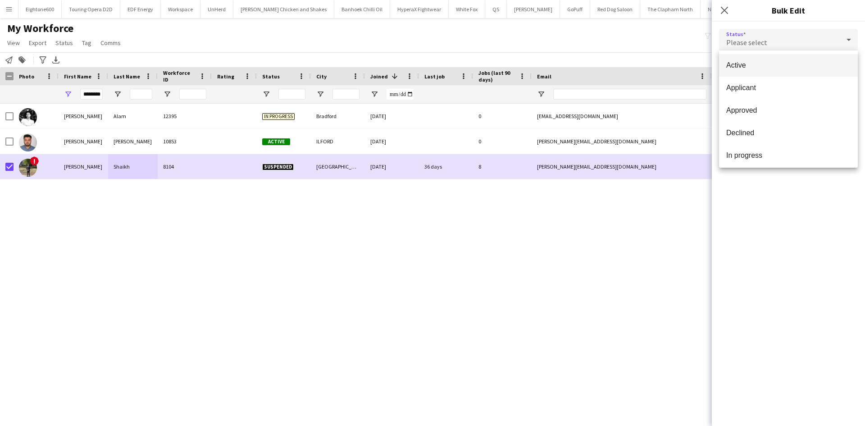
click at [749, 68] on span "Active" at bounding box center [788, 65] width 124 height 9
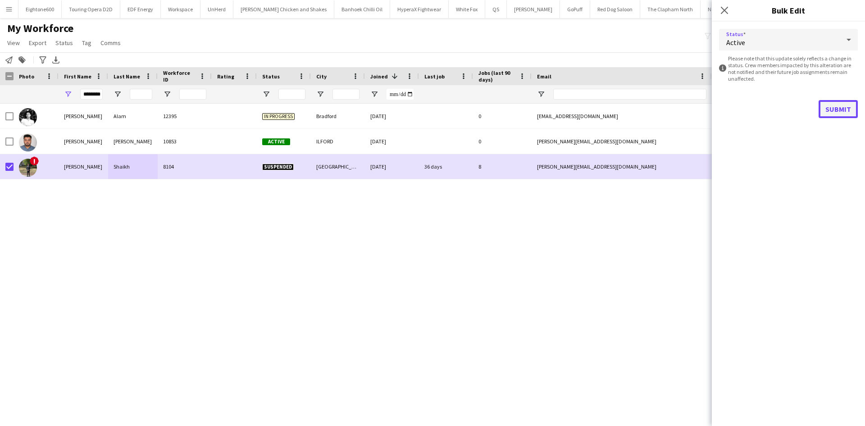
click at [839, 110] on button "Submit" at bounding box center [838, 109] width 39 height 18
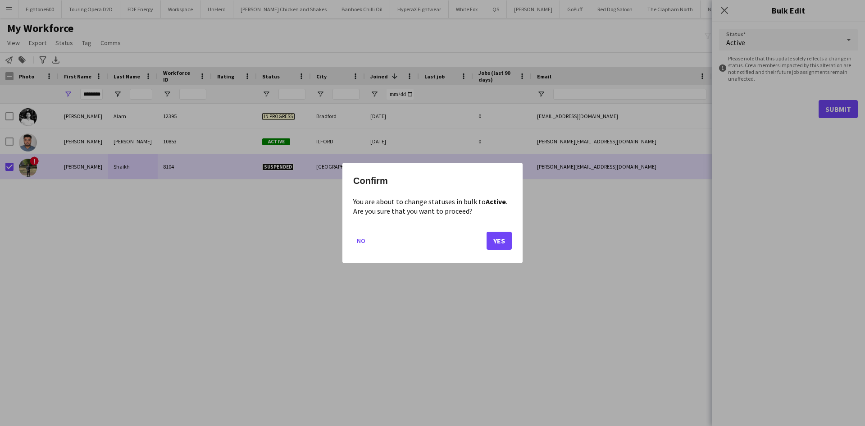
click at [514, 240] on div "Confirm You are about to change statuses in bulk to Active . Are you sure that …" at bounding box center [432, 213] width 180 height 100
click at [512, 243] on div "Confirm You are about to change statuses in bulk to Active . Are you sure that …" at bounding box center [432, 213] width 180 height 100
click at [508, 242] on button "Yes" at bounding box center [499, 241] width 25 height 18
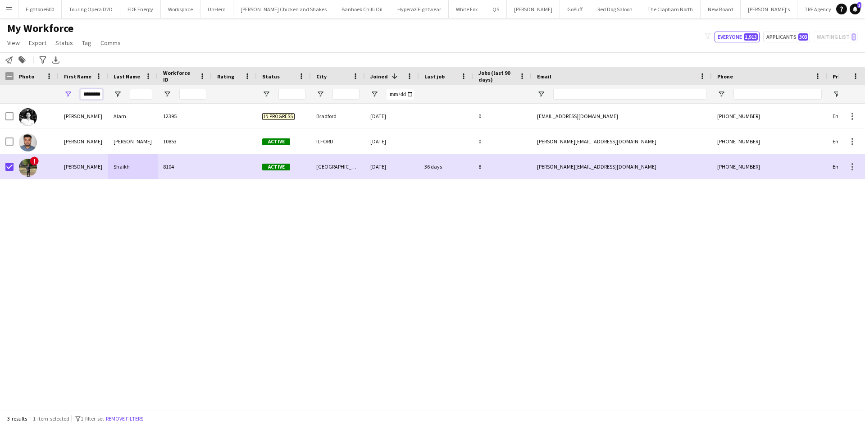
drag, startPoint x: 82, startPoint y: 96, endPoint x: 132, endPoint y: 97, distance: 50.5
click at [132, 97] on div "********" at bounding box center [488, 94] width 977 height 18
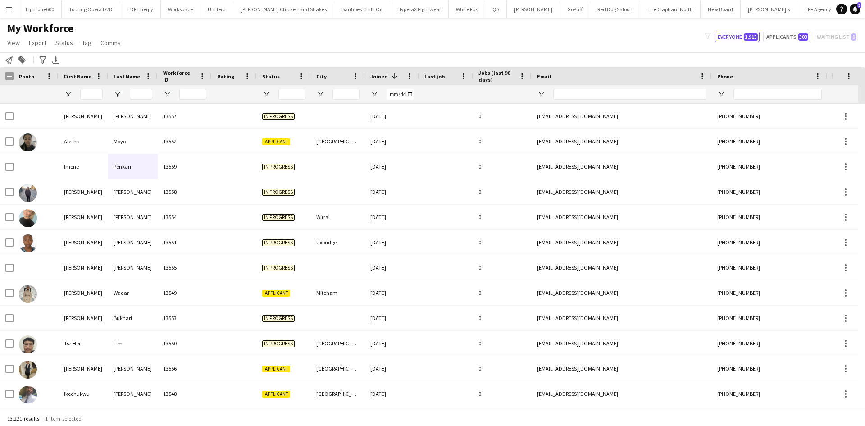
click at [11, 6] on app-icon "Menu" at bounding box center [8, 8] width 7 height 7
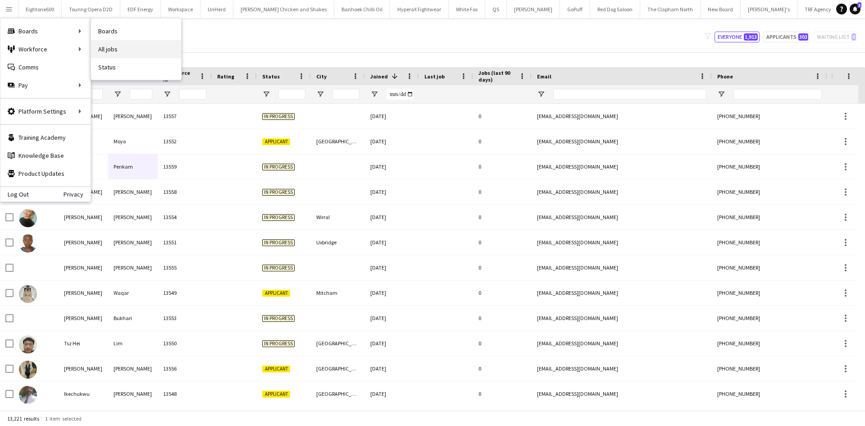
click at [138, 50] on link "All jobs" at bounding box center [136, 49] width 90 height 18
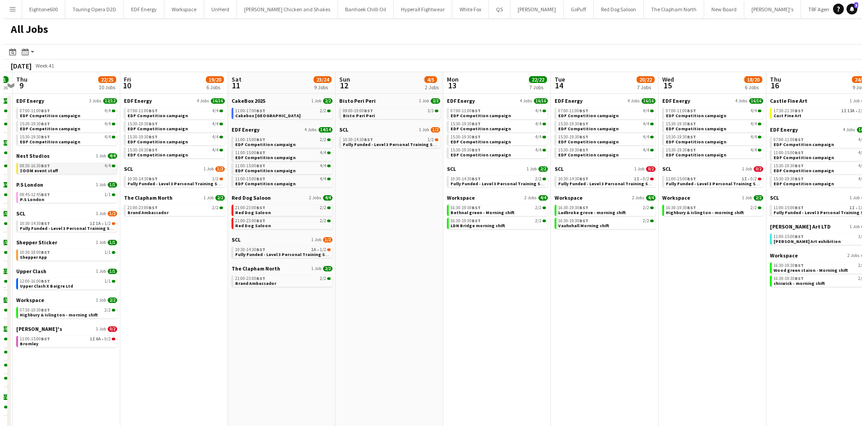
scroll to position [0, 346]
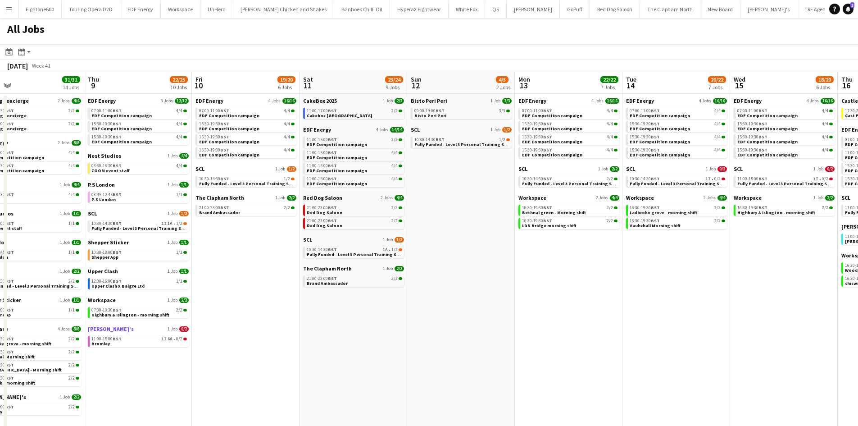
click at [131, 332] on link "[PERSON_NAME]'s 1 Job 0/2" at bounding box center [138, 328] width 101 height 7
click at [8, 9] on app-icon "Menu" at bounding box center [8, 8] width 7 height 7
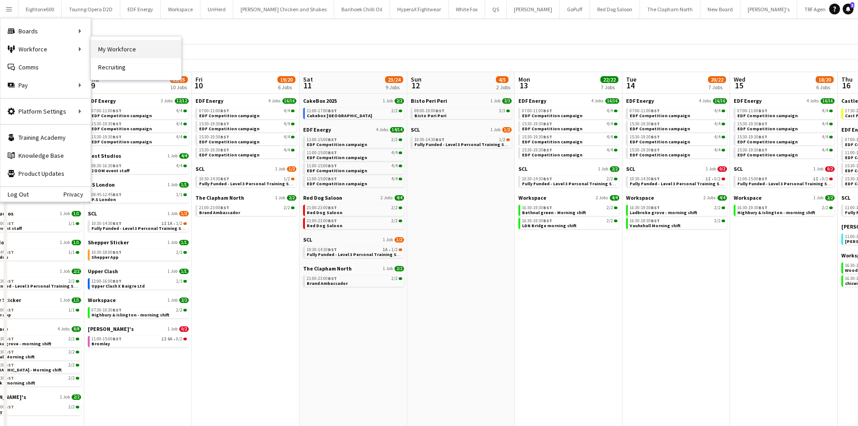
click at [103, 47] on link "My Workforce" at bounding box center [136, 49] width 90 height 18
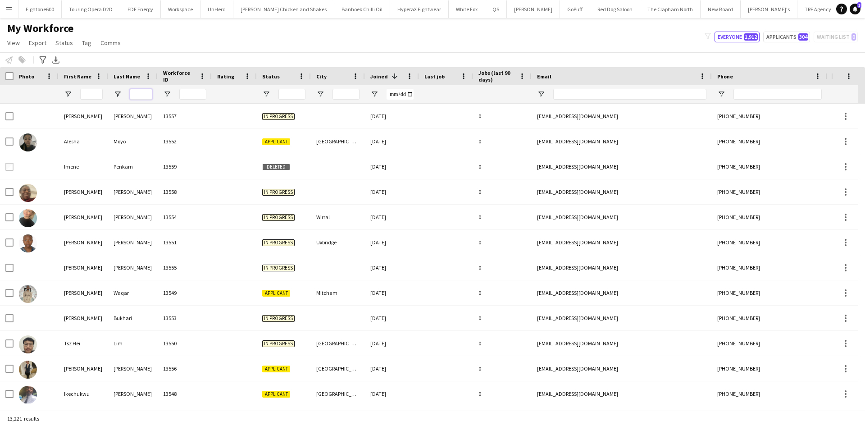
click at [145, 94] on input "Last Name Filter Input" at bounding box center [141, 94] width 23 height 11
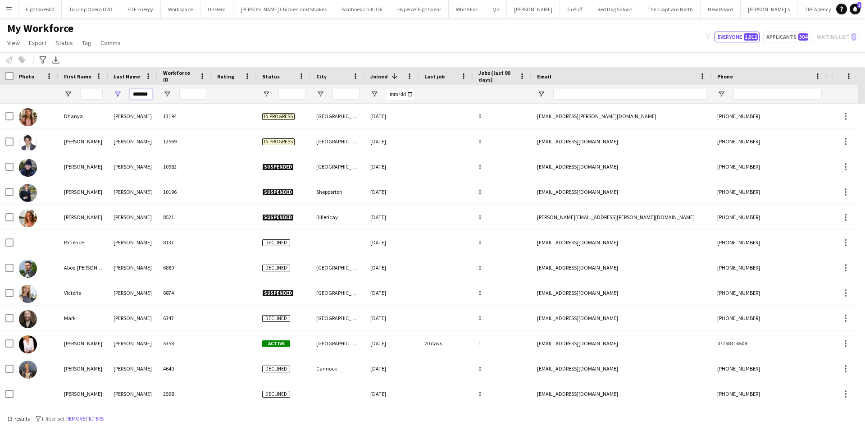
type input "*******"
click at [93, 93] on input "First Name Filter Input" at bounding box center [91, 94] width 23 height 11
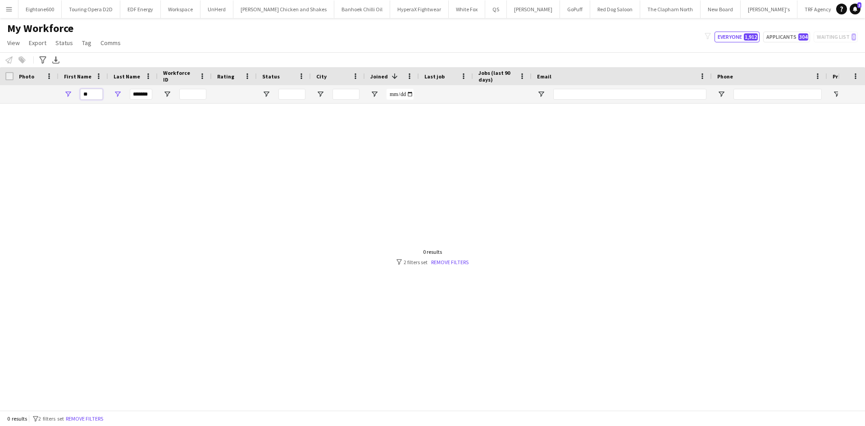
type input "*"
type input "****"
drag, startPoint x: 131, startPoint y: 94, endPoint x: 199, endPoint y: 95, distance: 68.0
click at [199, 95] on div "**** *******" at bounding box center [488, 94] width 977 height 18
click at [96, 92] on input "****" at bounding box center [91, 94] width 23 height 11
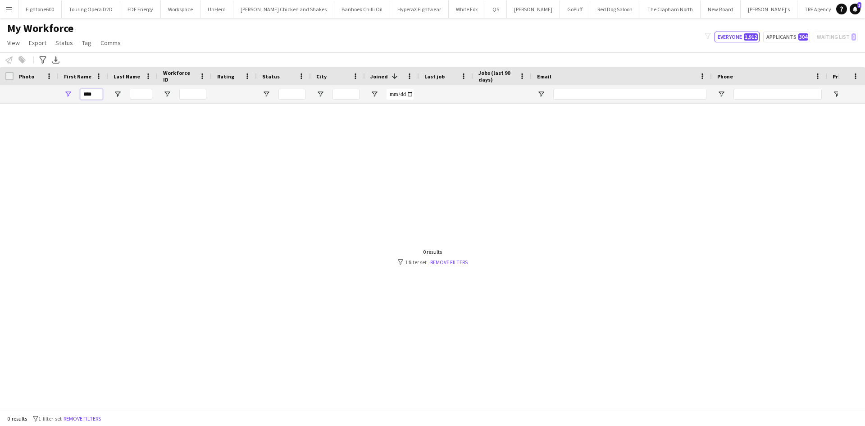
drag, startPoint x: 96, startPoint y: 92, endPoint x: 77, endPoint y: 92, distance: 18.9
click at [77, 92] on div "****" at bounding box center [84, 94] width 50 height 18
click at [610, 92] on input "Email Filter Input" at bounding box center [629, 94] width 153 height 11
click at [582, 92] on input "Email Filter Input" at bounding box center [629, 94] width 153 height 11
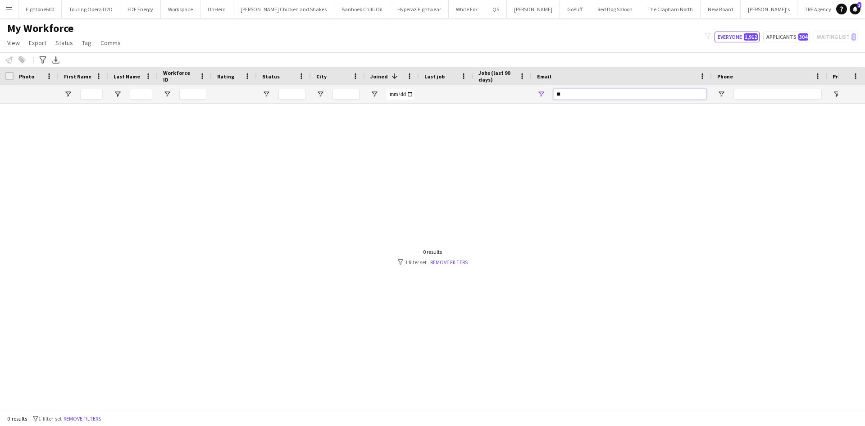
type input "*"
click at [9, 9] on app-icon "Menu" at bounding box center [8, 8] width 7 height 7
click at [10, 10] on app-icon "Menu" at bounding box center [8, 8] width 7 height 7
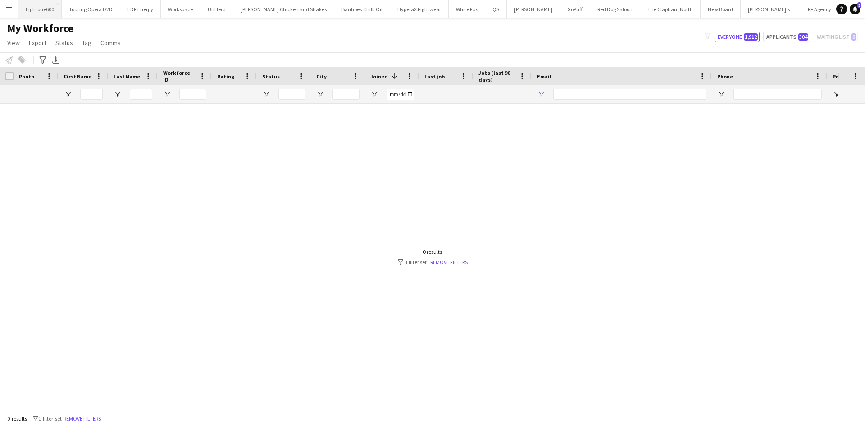
click at [10, 10] on app-icon "Menu" at bounding box center [8, 8] width 7 height 7
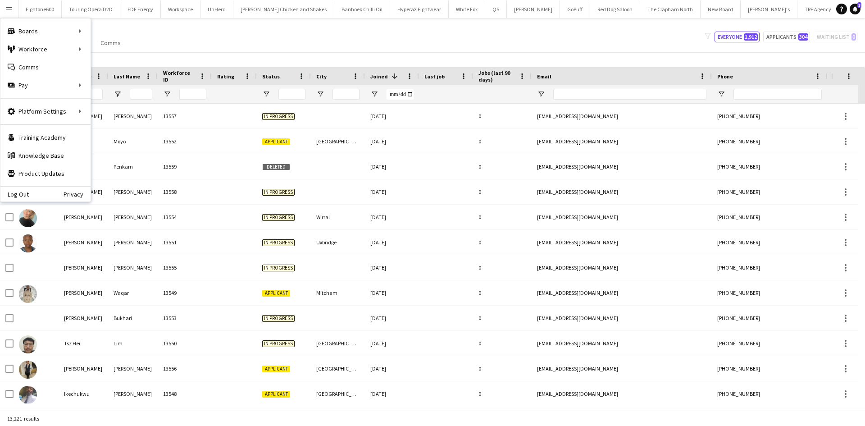
click at [204, 30] on div "My Workforce View Views Default view New view Update view Delete view Edit name…" at bounding box center [432, 37] width 865 height 31
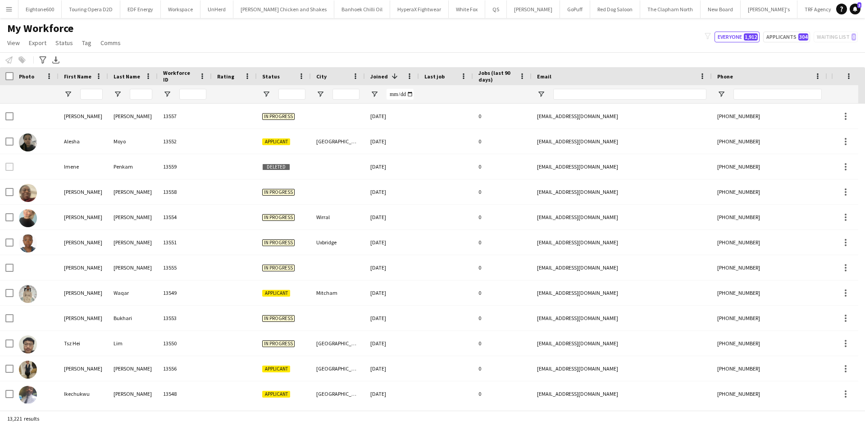
click at [3, 11] on button "Menu" at bounding box center [9, 9] width 18 height 18
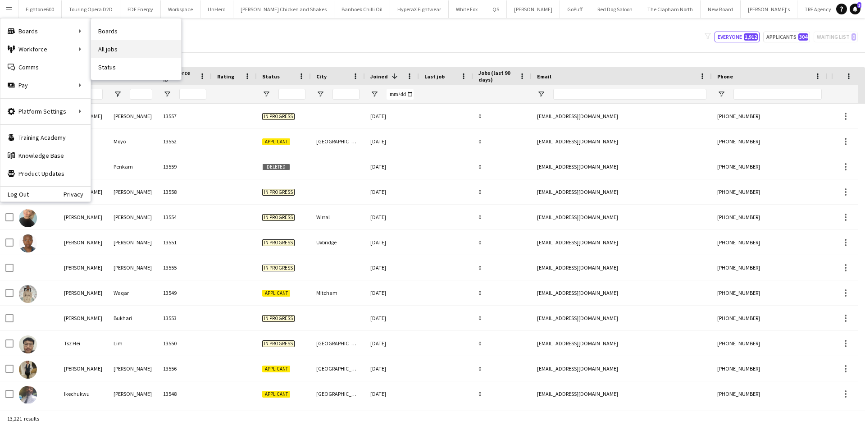
click at [111, 43] on link "All jobs" at bounding box center [136, 49] width 90 height 18
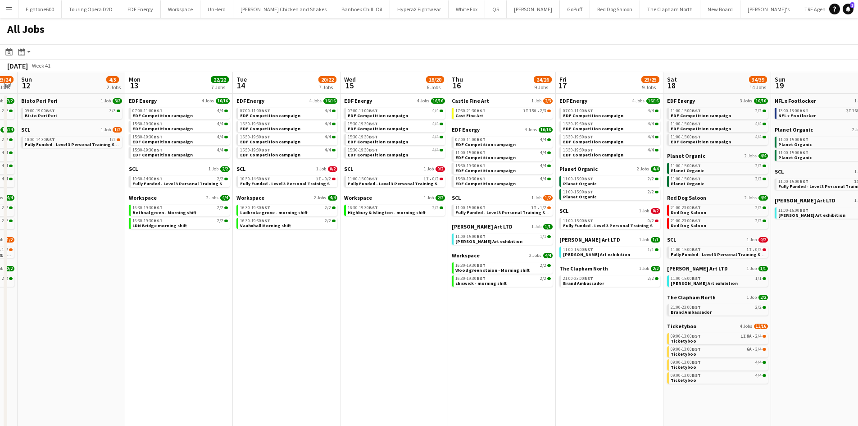
scroll to position [0, 311]
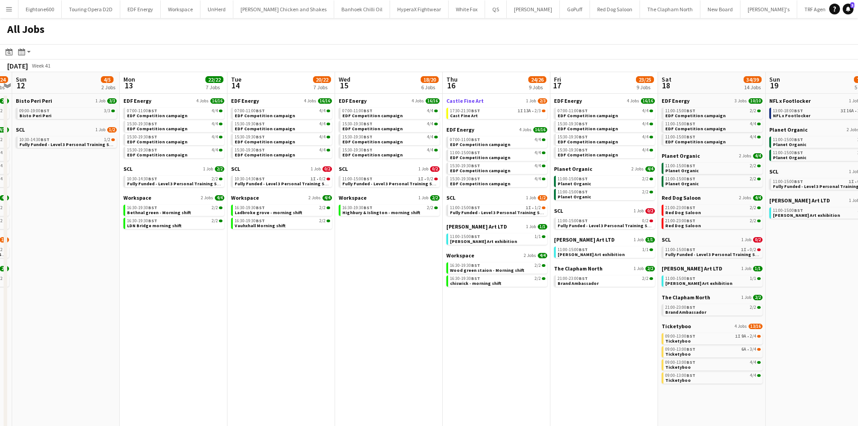
click at [464, 99] on span "Castle Fine Art" at bounding box center [464, 100] width 37 height 7
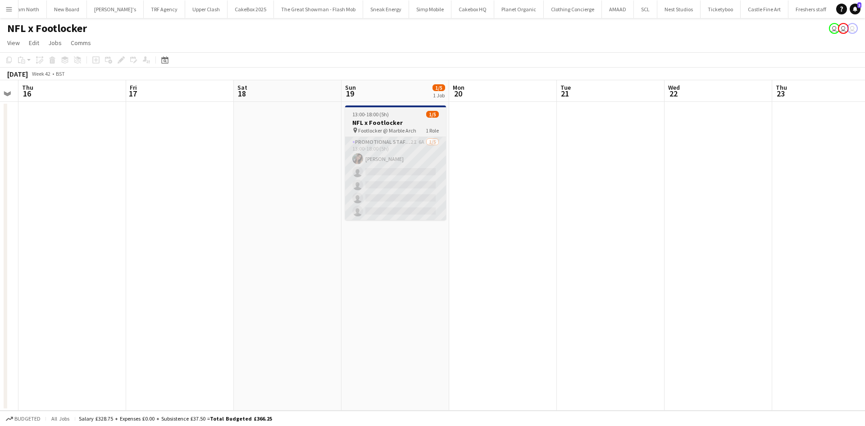
scroll to position [0, 413]
click at [374, 164] on app-card-role "Promotional Staffing (Brand Ambassadors) 2I 6A [DATE] 13:00-18:00 (5h) [PERSON_…" at bounding box center [395, 178] width 101 height 83
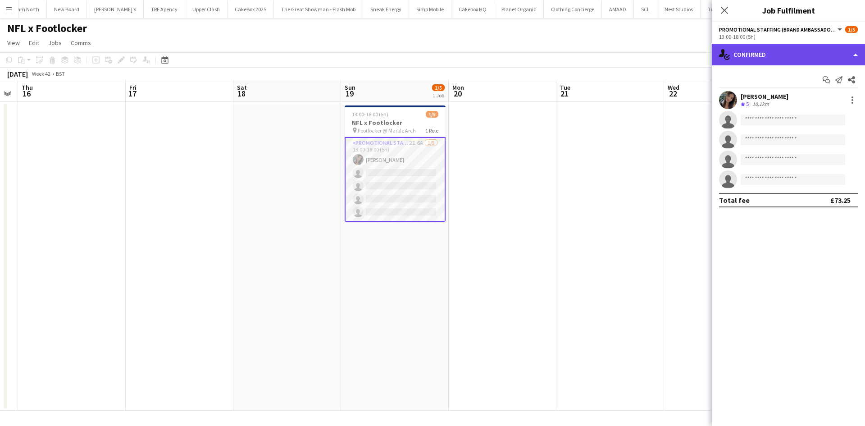
click at [795, 53] on div "single-neutral-actions-check-2 Confirmed" at bounding box center [788, 55] width 153 height 22
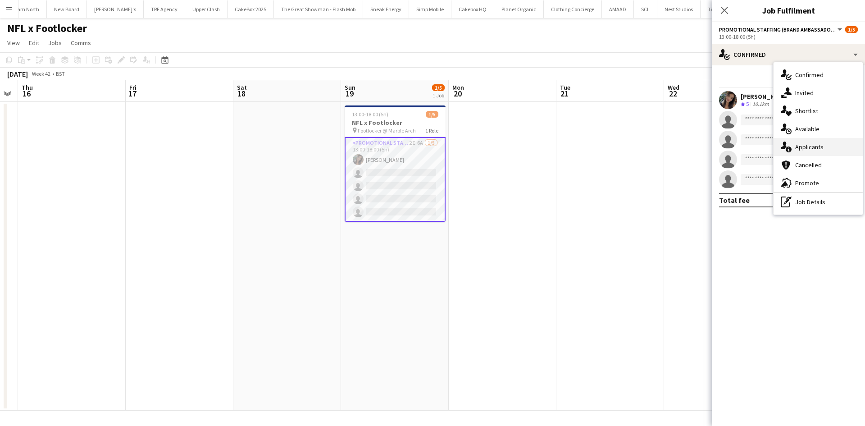
click at [810, 147] on span "Applicants" at bounding box center [809, 147] width 28 height 8
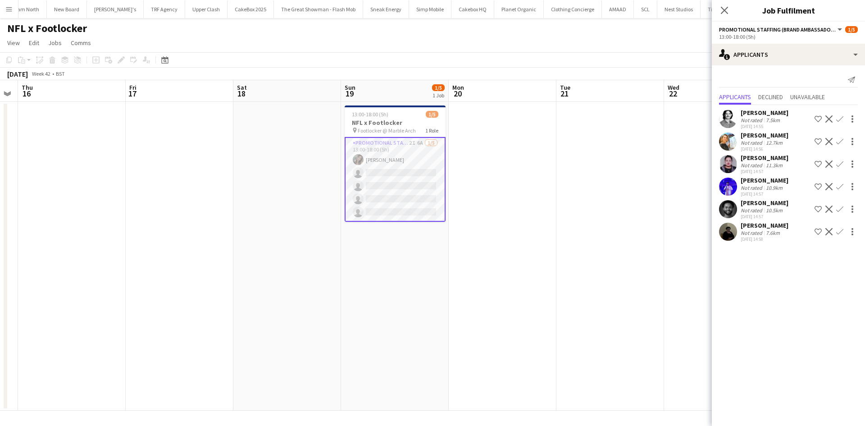
click at [767, 202] on div "[PERSON_NAME]" at bounding box center [765, 203] width 48 height 8
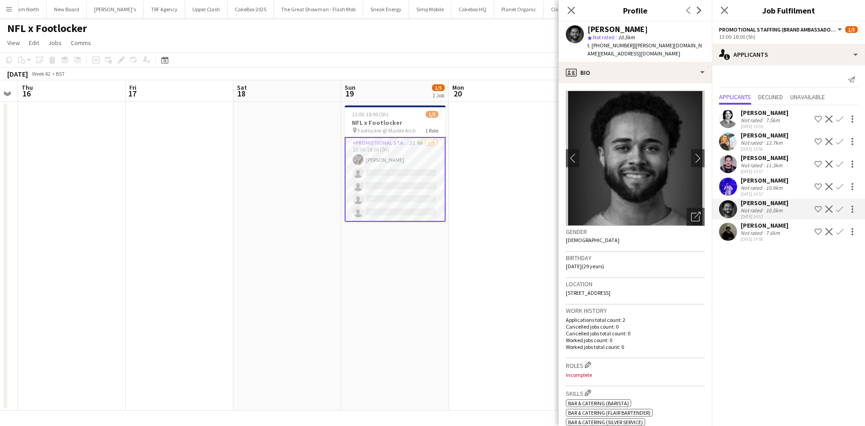
click at [719, 233] on div "[PERSON_NAME] Not rated 7.6km [DATE] 14:58 Shortlist crew Decline Confirm" at bounding box center [788, 231] width 153 height 21
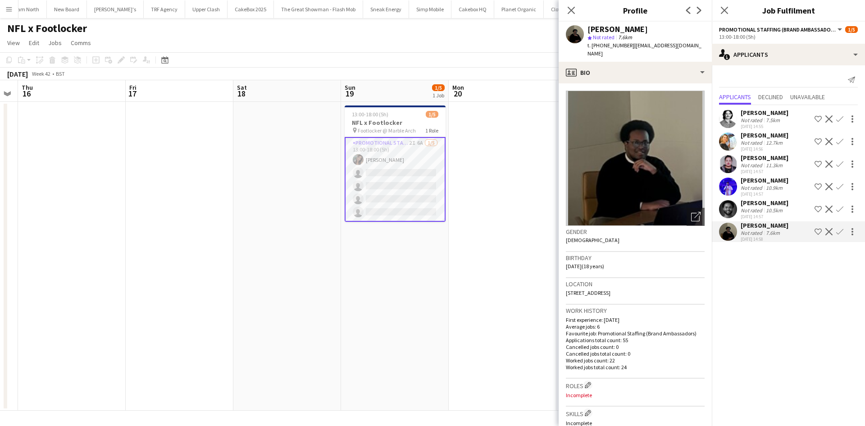
click at [729, 202] on app-user-avatar at bounding box center [728, 209] width 18 height 18
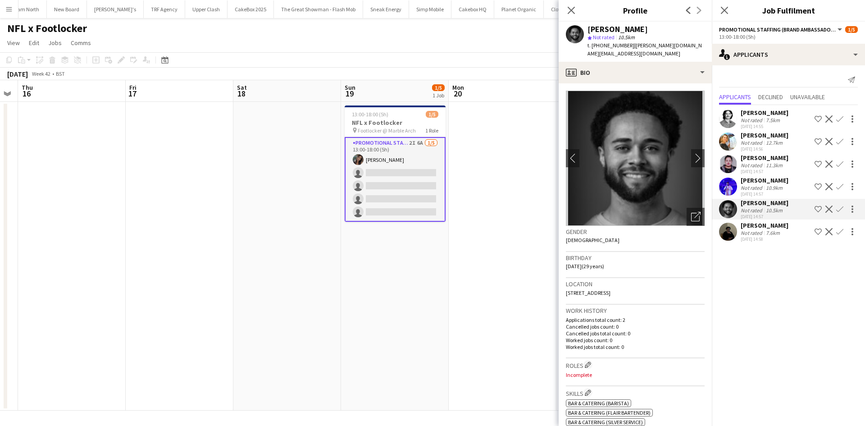
click at [514, 119] on app-date-cell at bounding box center [503, 256] width 108 height 309
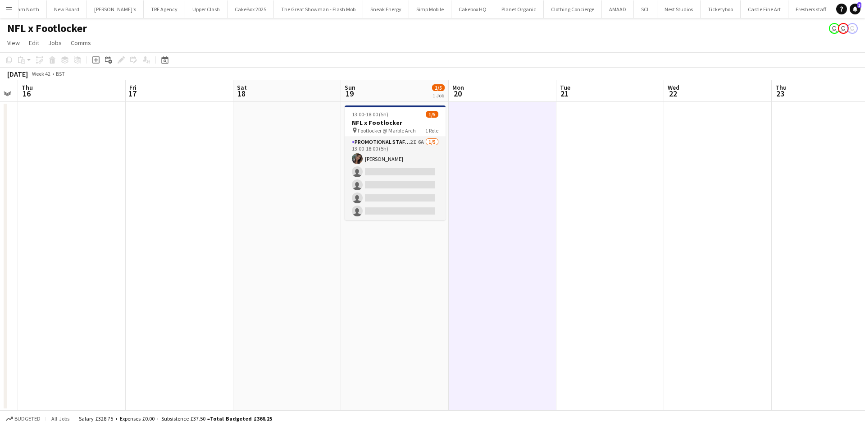
click at [7, 9] on app-icon "Menu" at bounding box center [8, 8] width 7 height 7
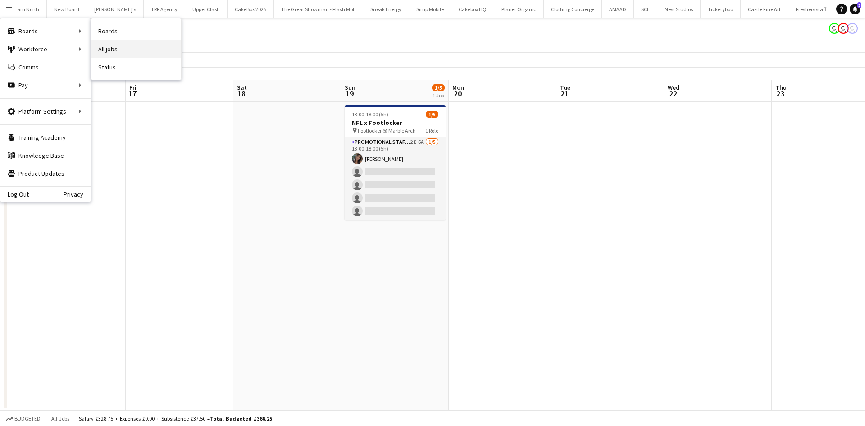
click at [111, 46] on link "All jobs" at bounding box center [136, 49] width 90 height 18
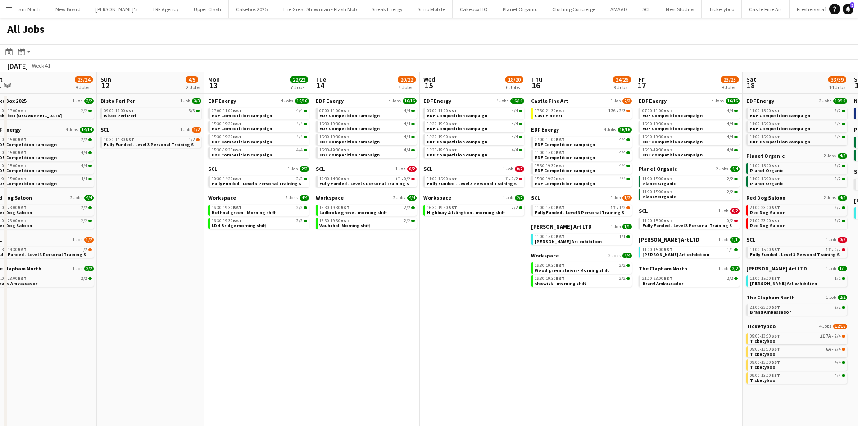
scroll to position [0, 442]
click at [541, 103] on span "Castle Fine Art" at bounding box center [549, 100] width 37 height 7
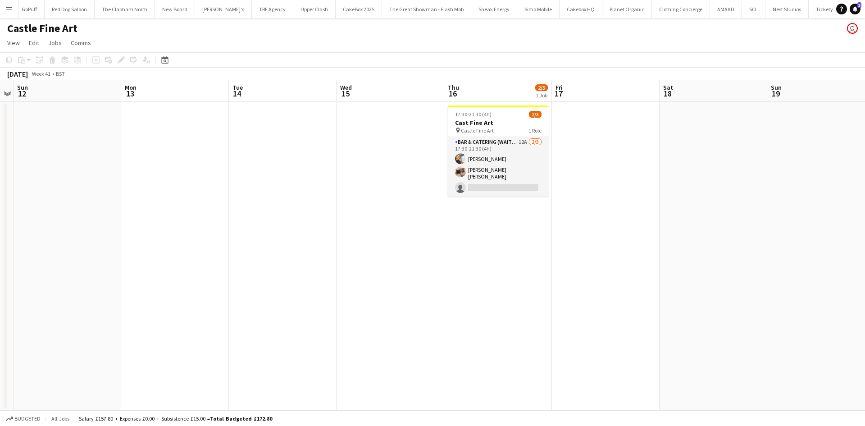
scroll to position [0, 310]
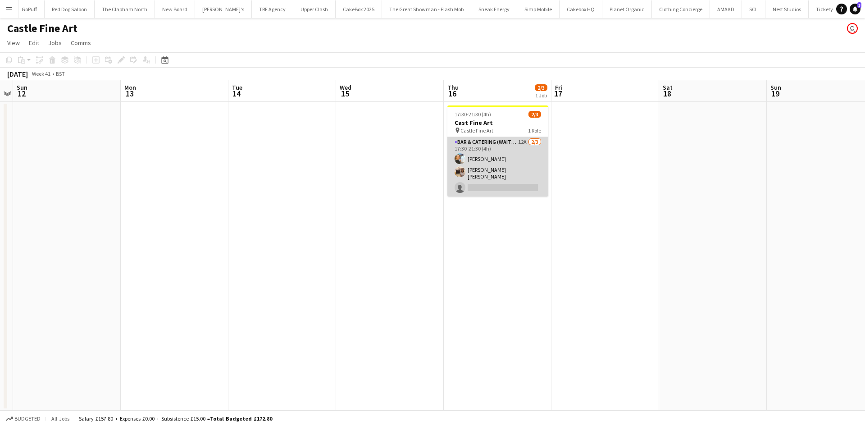
click at [490, 155] on app-card-role "Bar & Catering (Waiter / waitress) 12A 2/3 17:30-21:30 (4h) Natalia Trofimova A…" at bounding box center [497, 166] width 101 height 59
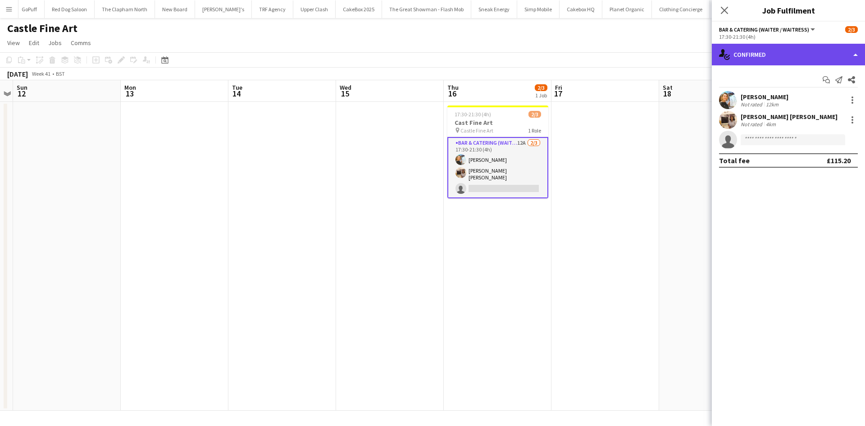
click at [804, 49] on div "single-neutral-actions-check-2 Confirmed" at bounding box center [788, 55] width 153 height 22
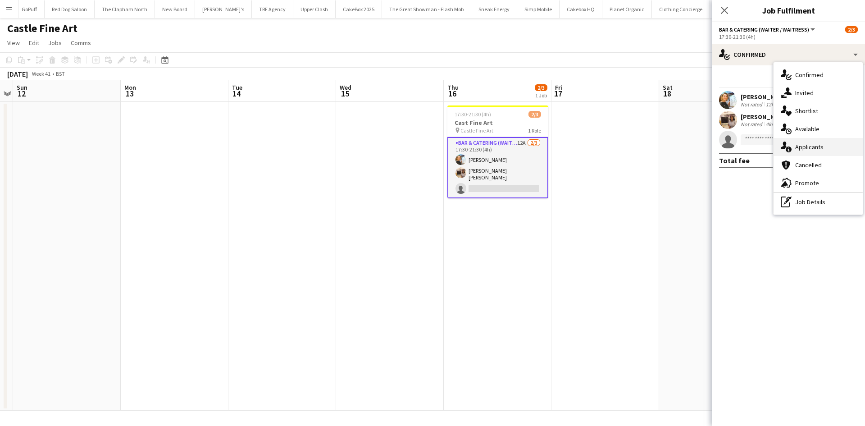
click at [806, 148] on span "Applicants" at bounding box center [809, 147] width 28 height 8
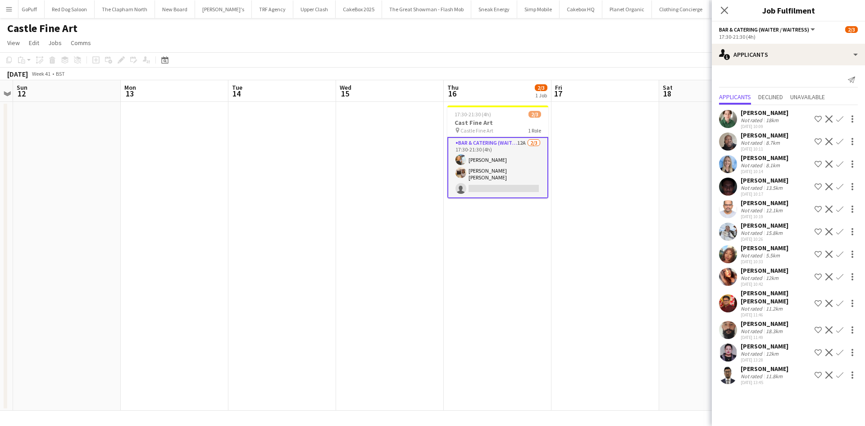
scroll to position [8, 0]
click at [729, 132] on app-user-avatar at bounding box center [728, 141] width 18 height 18
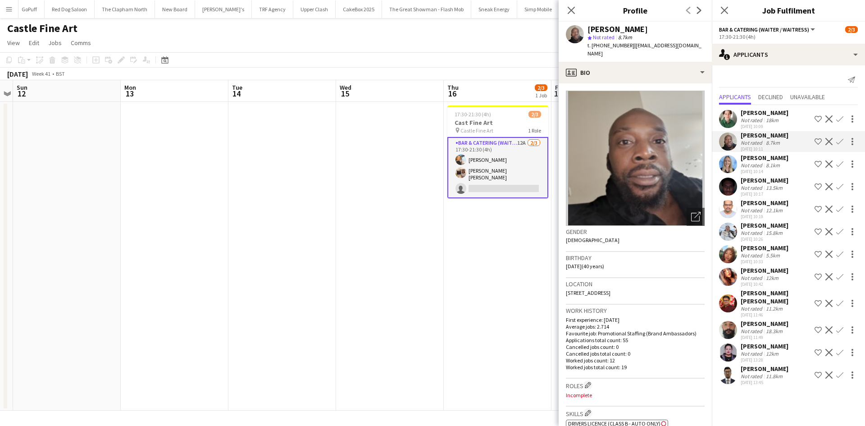
click at [836, 138] on app-icon "Confirm" at bounding box center [839, 141] width 7 height 7
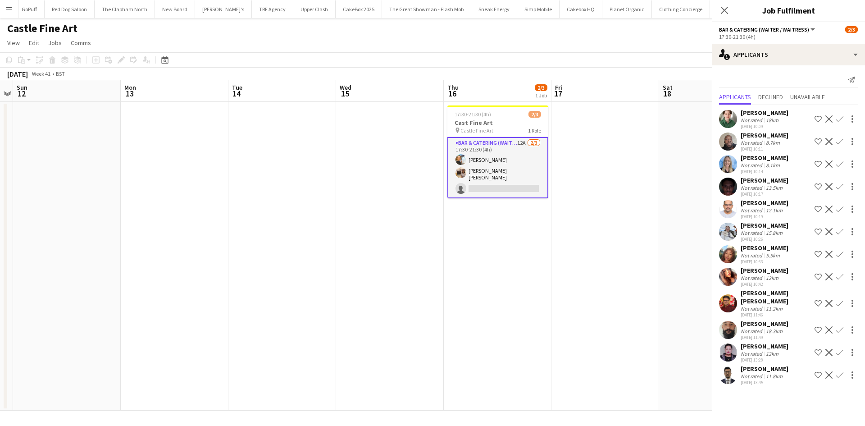
scroll to position [0, 0]
click at [758, 133] on div "Joseph Mesioye" at bounding box center [765, 135] width 48 height 8
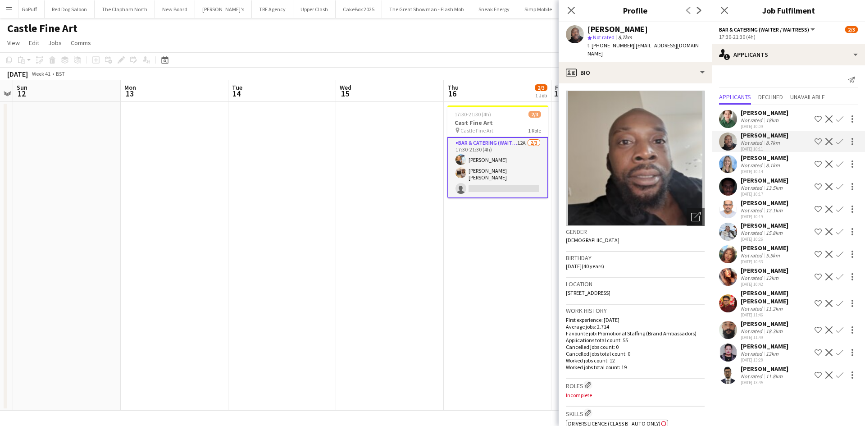
click at [750, 66] on div "Send notification Applicants Declined Unavailable Carmen Mackey Not rated 18km …" at bounding box center [788, 229] width 153 height 329
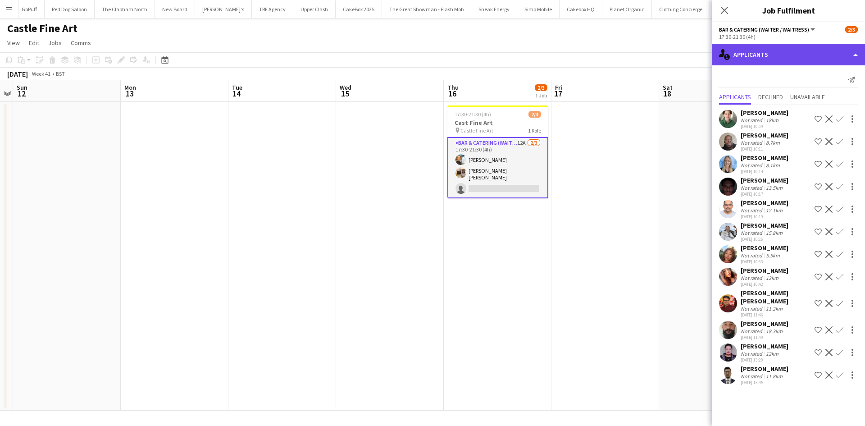
click at [748, 55] on div "single-neutral-actions-information Applicants" at bounding box center [788, 55] width 153 height 22
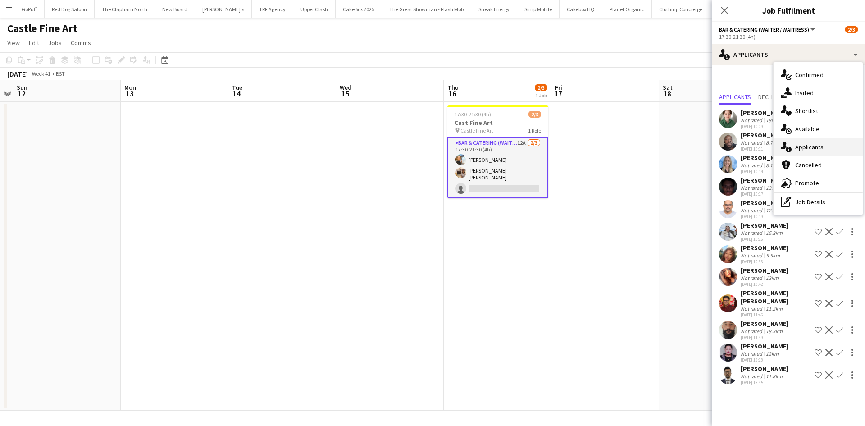
click at [810, 153] on div "single-neutral-actions-information Applicants" at bounding box center [818, 147] width 89 height 18
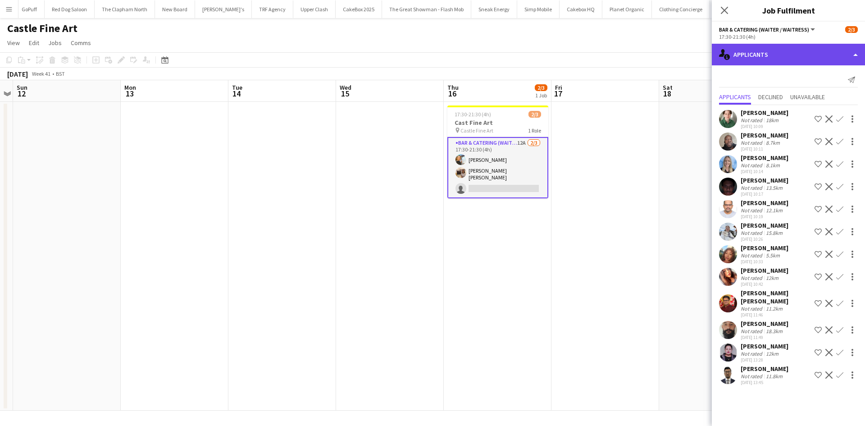
click at [749, 60] on div "single-neutral-actions-information Applicants" at bounding box center [788, 55] width 153 height 22
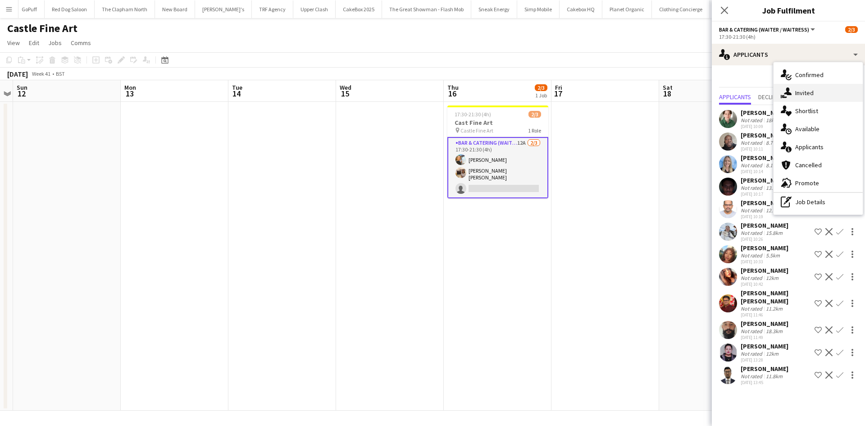
click at [792, 93] on div "single-neutral-actions-share-1 Invited" at bounding box center [818, 93] width 89 height 18
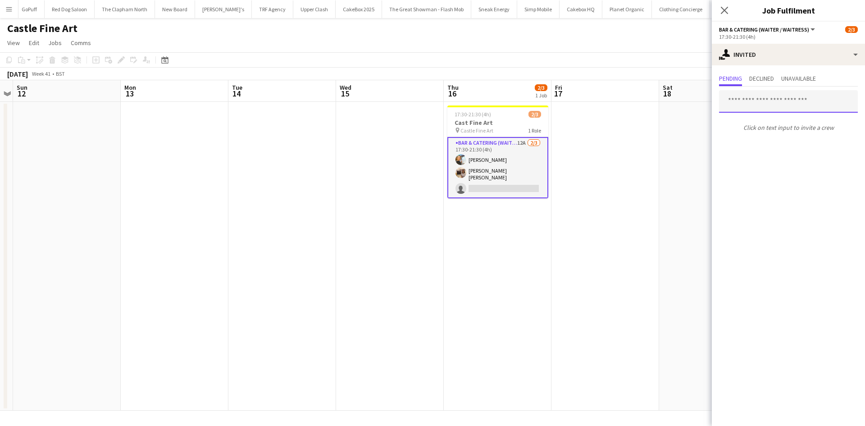
click at [753, 100] on input "text" at bounding box center [788, 101] width 139 height 23
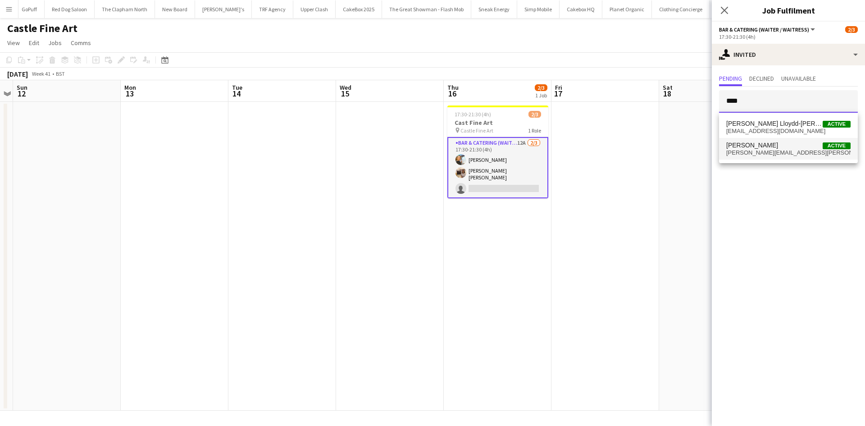
type input "****"
click at [766, 146] on span "Gina McDowall" at bounding box center [752, 145] width 52 height 8
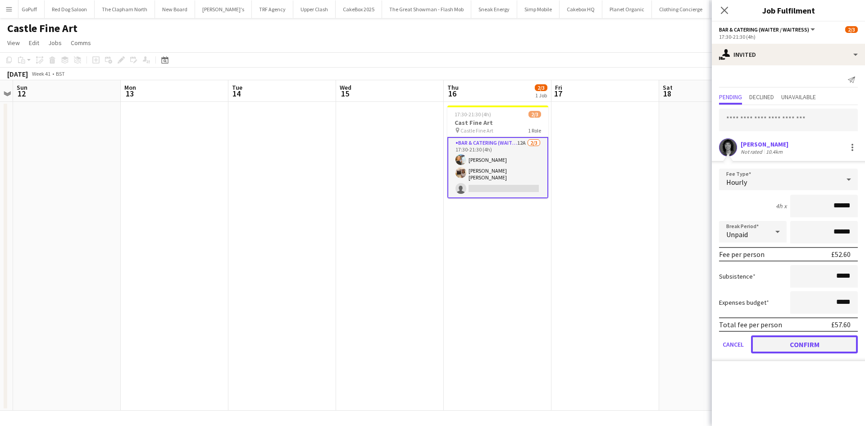
click at [793, 344] on button "Confirm" at bounding box center [804, 344] width 107 height 18
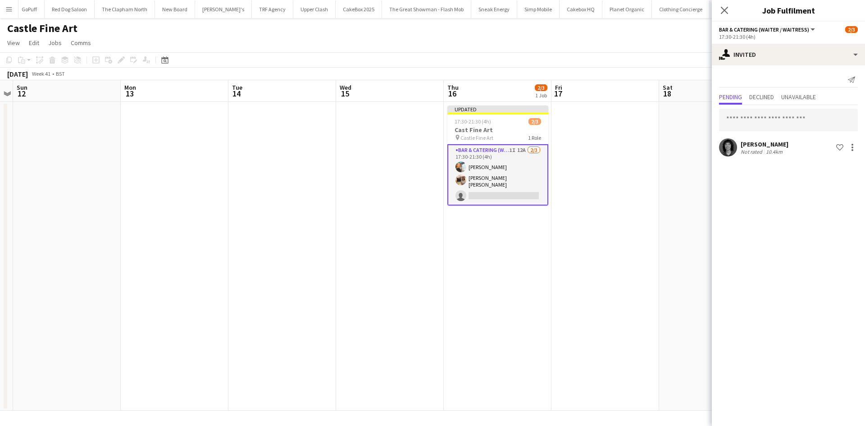
click at [123, 214] on app-date-cell at bounding box center [175, 256] width 108 height 309
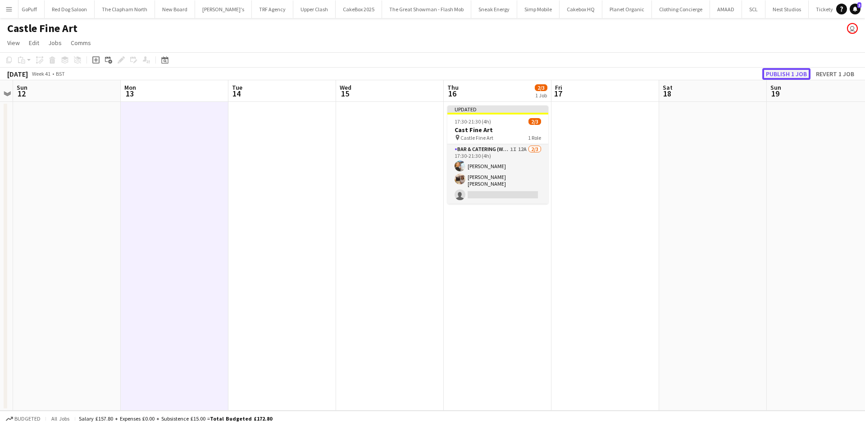
click at [790, 70] on button "Publish 1 job" at bounding box center [786, 74] width 48 height 12
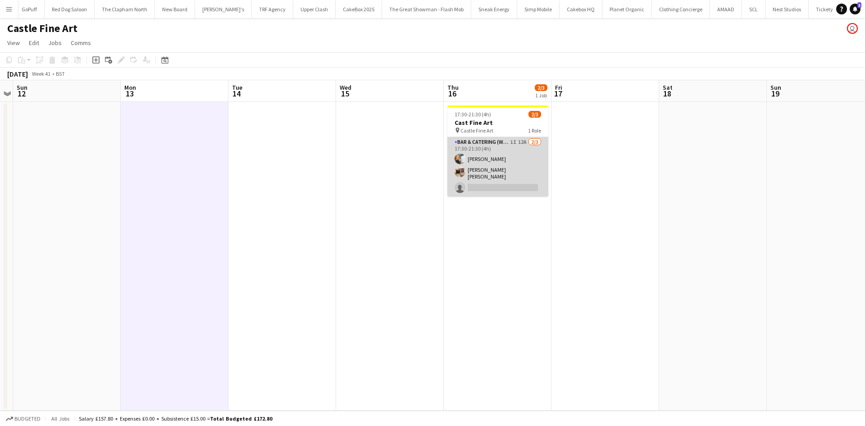
click at [478, 178] on app-card-role "Bar & Catering (Waiter / waitress) 1I 12A 2/3 17:30-21:30 (4h) Natalia Trofimov…" at bounding box center [497, 166] width 101 height 59
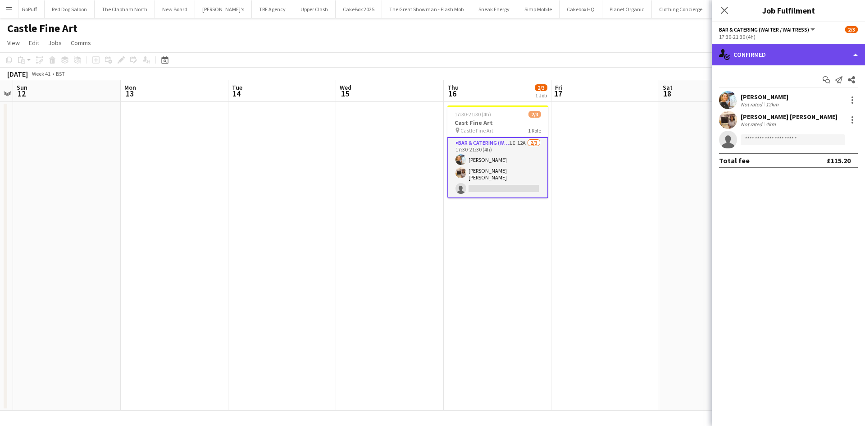
click at [760, 64] on div "single-neutral-actions-check-2 Confirmed" at bounding box center [788, 55] width 153 height 22
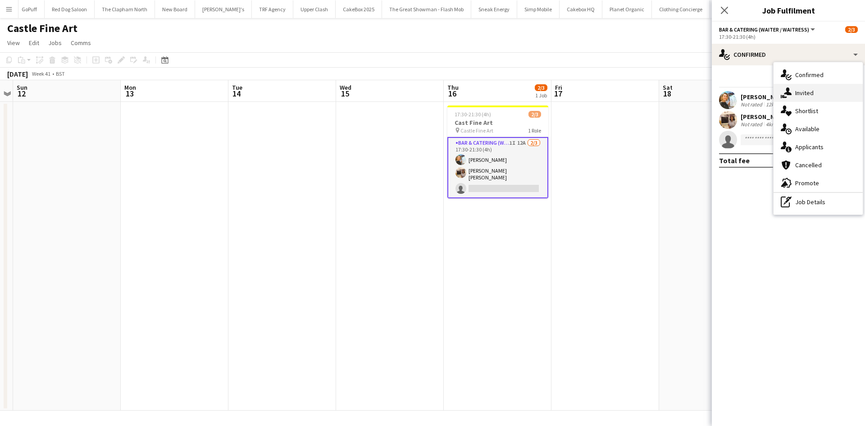
click at [803, 88] on div "single-neutral-actions-share-1 Invited" at bounding box center [818, 93] width 89 height 18
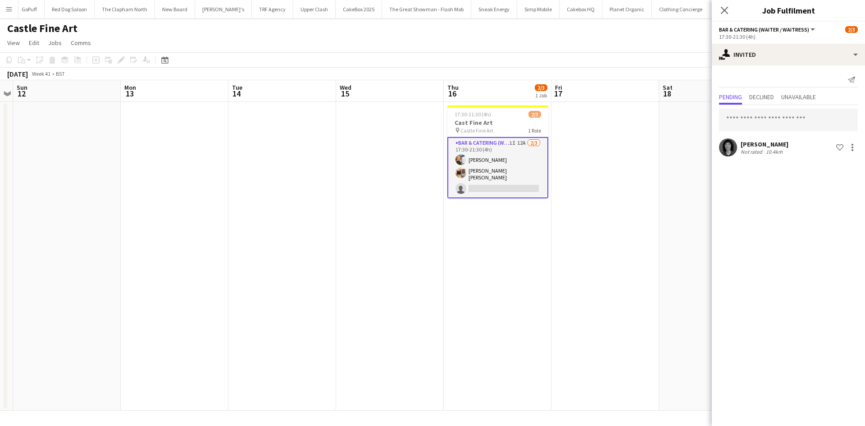
click at [730, 153] on app-user-avatar at bounding box center [728, 147] width 18 height 18
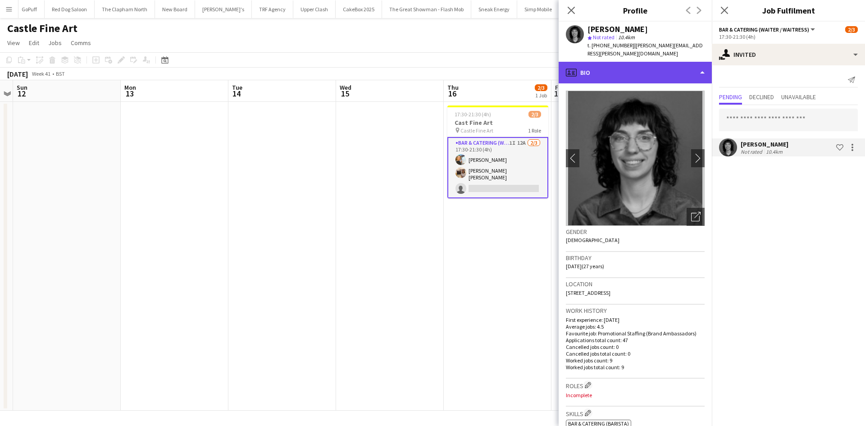
click at [598, 62] on div "profile Bio" at bounding box center [635, 73] width 153 height 22
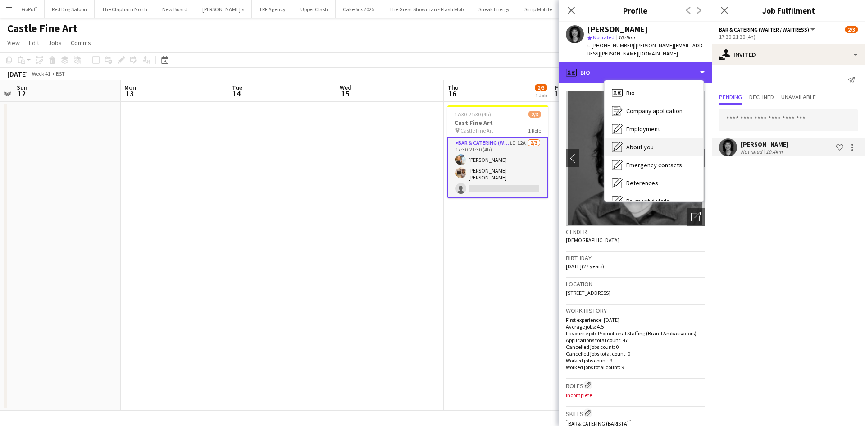
scroll to position [121, 0]
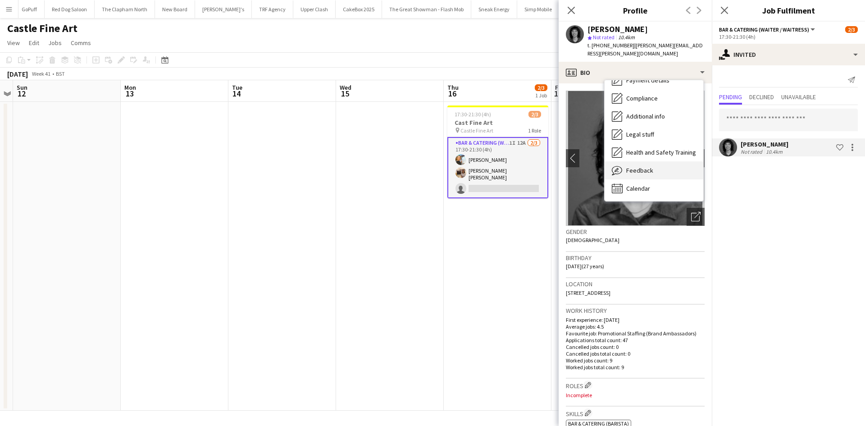
click at [634, 168] on div "Feedback Feedback" at bounding box center [654, 170] width 99 height 18
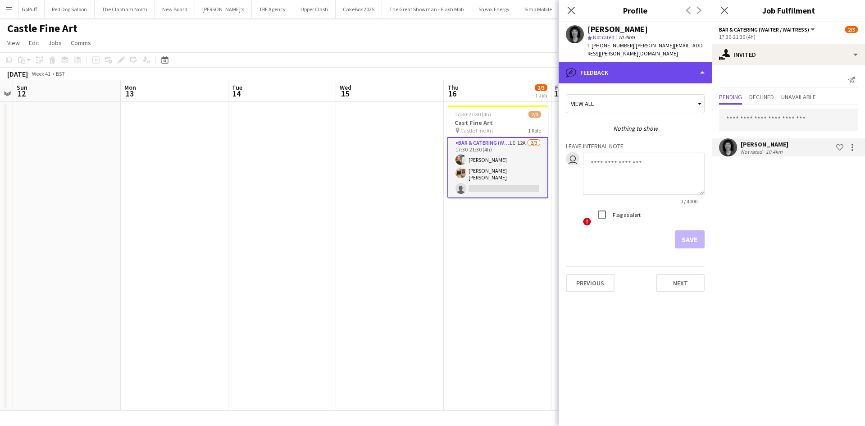
click at [614, 72] on div "bubble-pencil Feedback" at bounding box center [635, 73] width 153 height 22
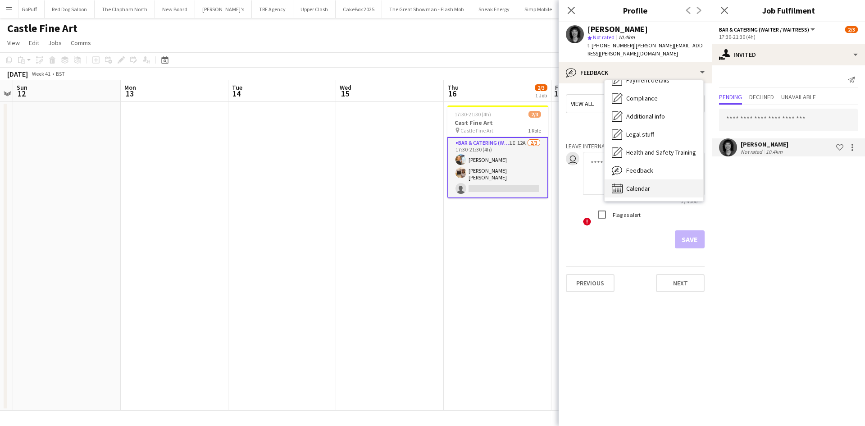
click at [646, 179] on div "Calendar Calendar" at bounding box center [654, 188] width 99 height 18
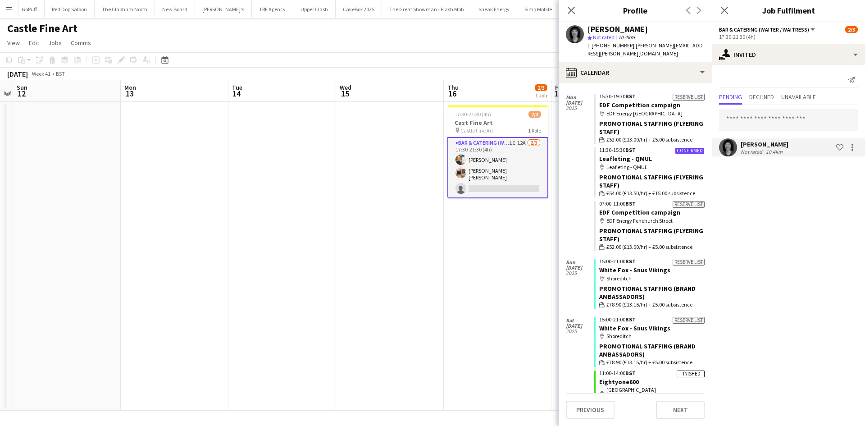
scroll to position [1591, 0]
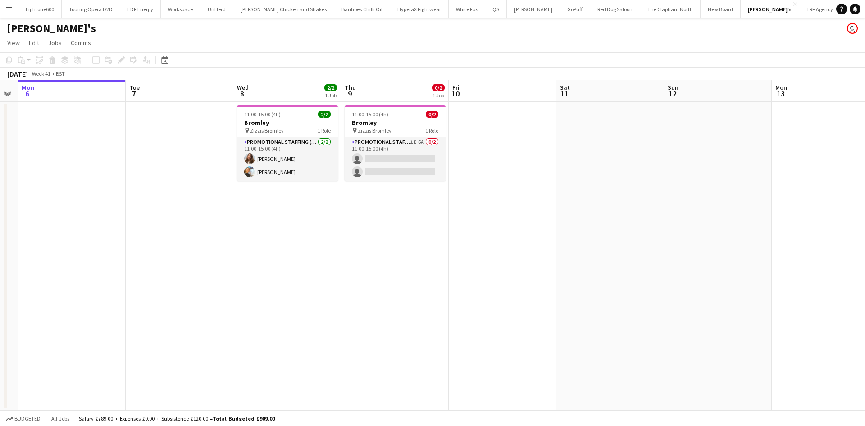
scroll to position [0, 331]
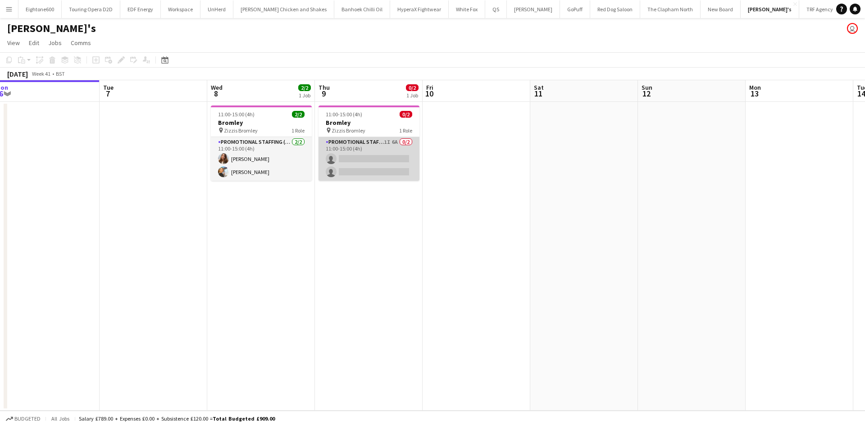
click at [359, 158] on app-card-role "Promotional Staffing (Brand Ambassadors) 1I 6A 0/2 11:00-15:00 (4h) single-neut…" at bounding box center [369, 159] width 101 height 44
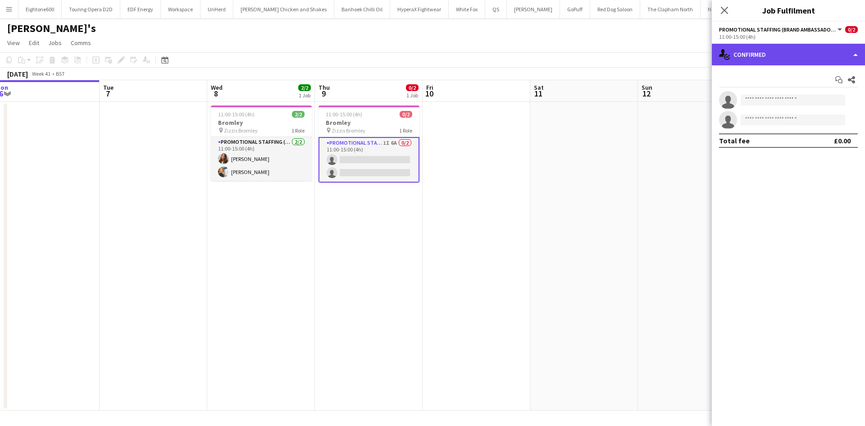
click at [812, 51] on div "single-neutral-actions-check-2 Confirmed" at bounding box center [788, 55] width 153 height 22
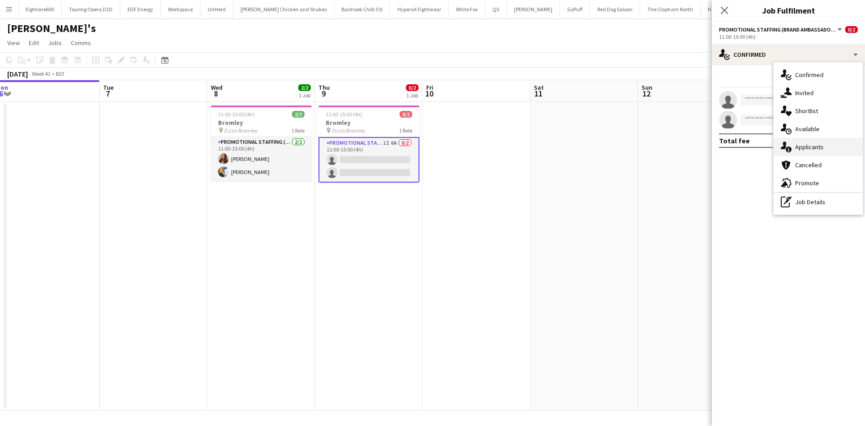
click at [815, 148] on span "Applicants" at bounding box center [809, 147] width 28 height 8
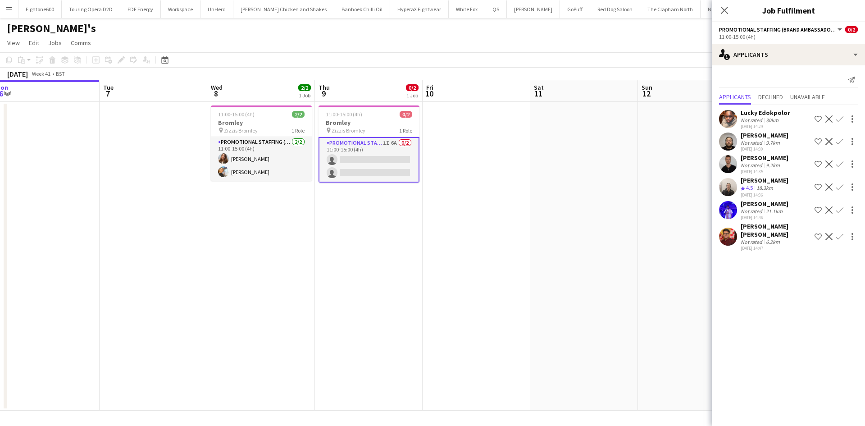
click at [731, 159] on app-user-avatar at bounding box center [728, 164] width 18 height 18
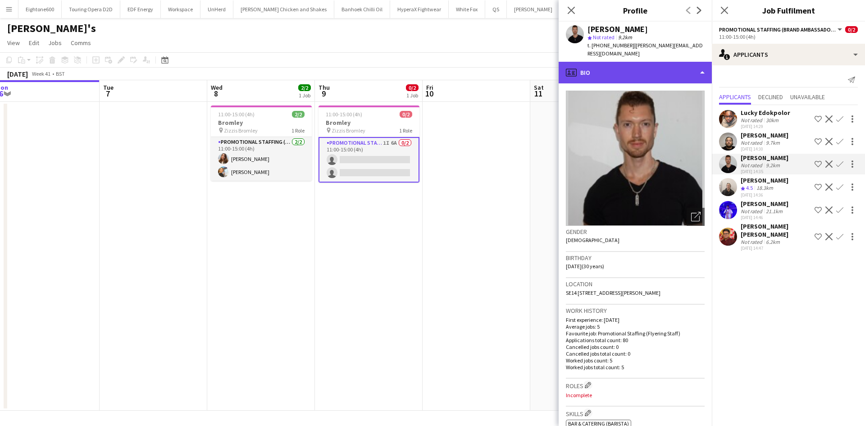
click at [632, 65] on div "profile Bio" at bounding box center [635, 73] width 153 height 22
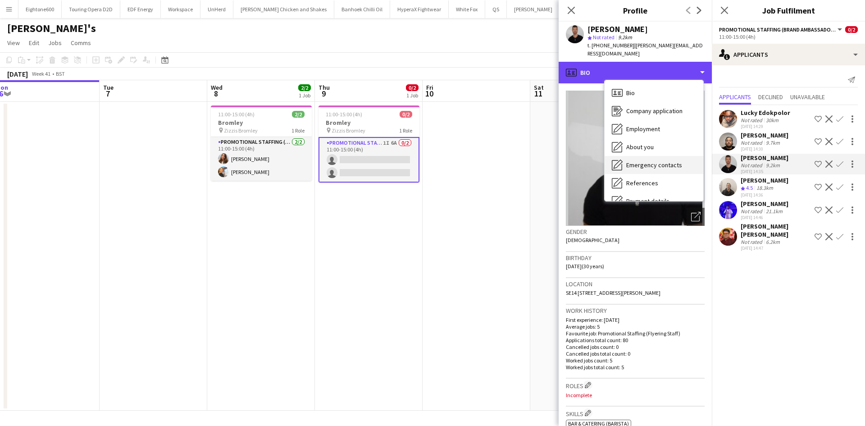
scroll to position [121, 0]
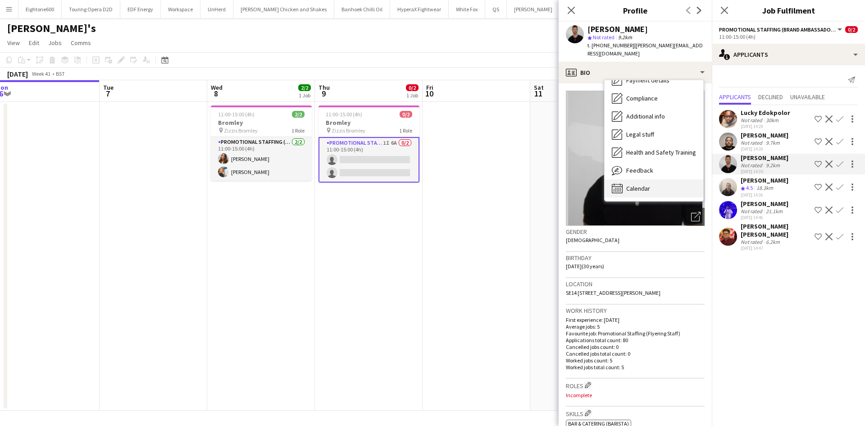
click at [643, 185] on div "Calendar Calendar" at bounding box center [654, 188] width 99 height 18
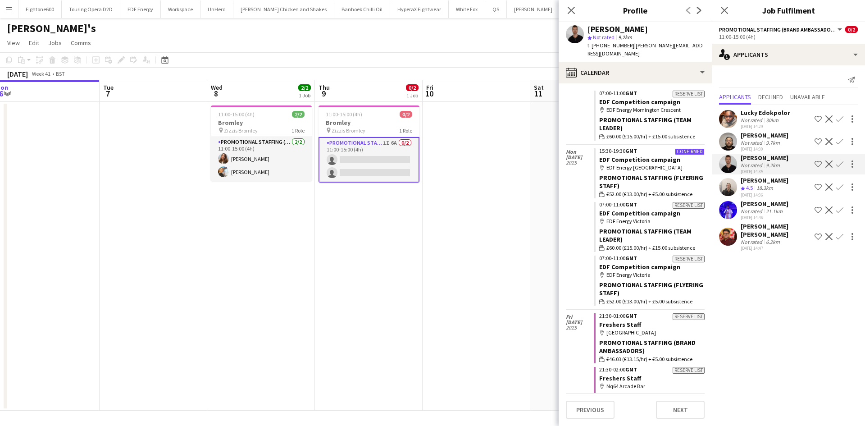
scroll to position [625, 0]
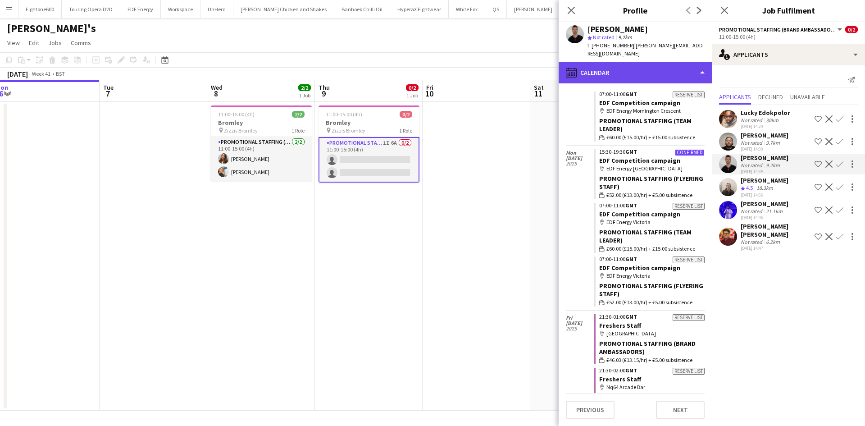
click at [630, 68] on div "calendar-full Calendar" at bounding box center [635, 73] width 153 height 22
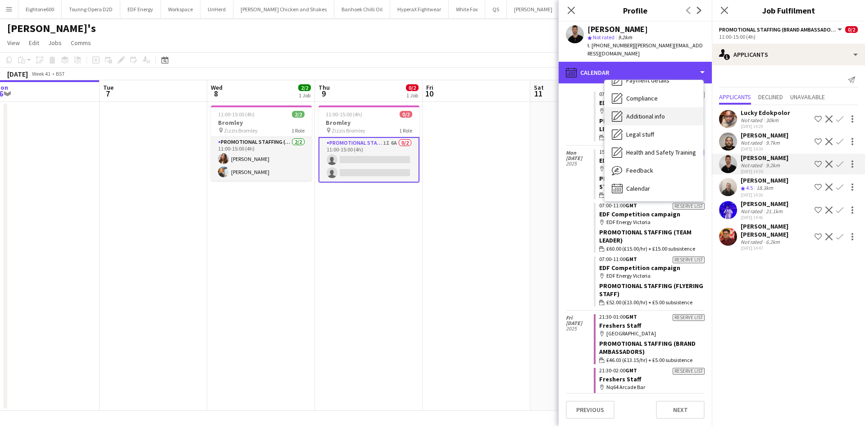
scroll to position [0, 0]
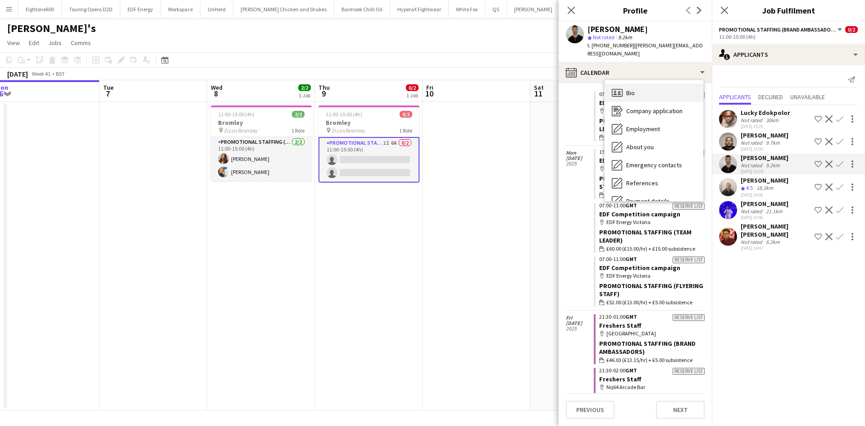
click at [653, 88] on div "Bio Bio" at bounding box center [654, 93] width 99 height 18
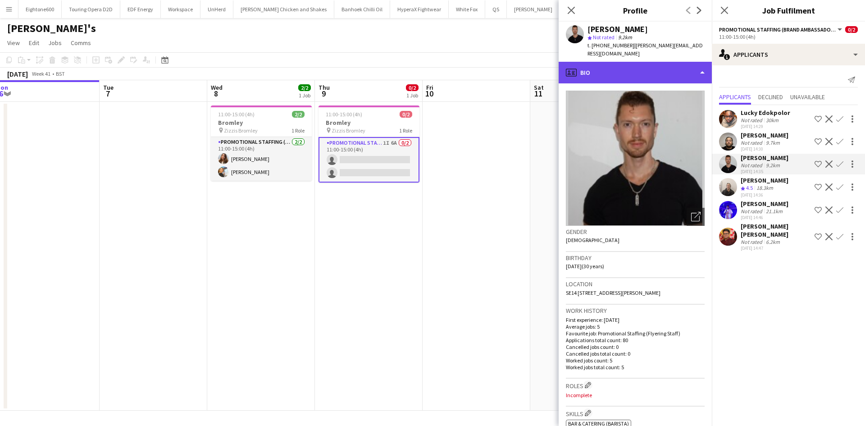
click at [651, 67] on div "profile Bio" at bounding box center [635, 73] width 153 height 22
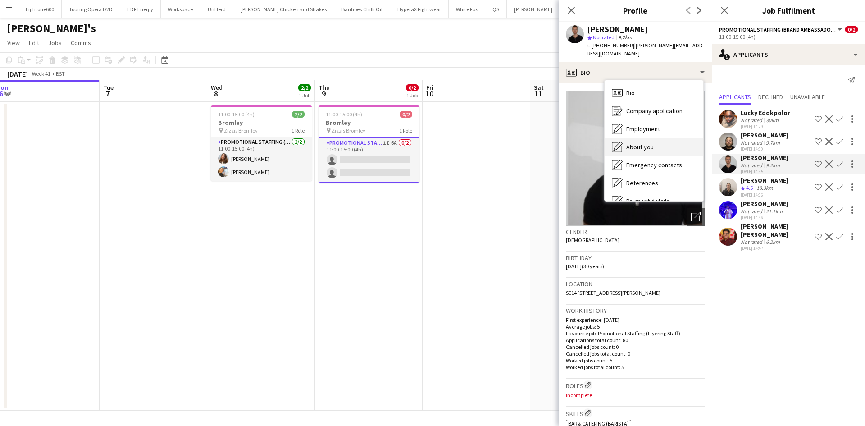
click at [658, 141] on div "About you About you" at bounding box center [654, 147] width 99 height 18
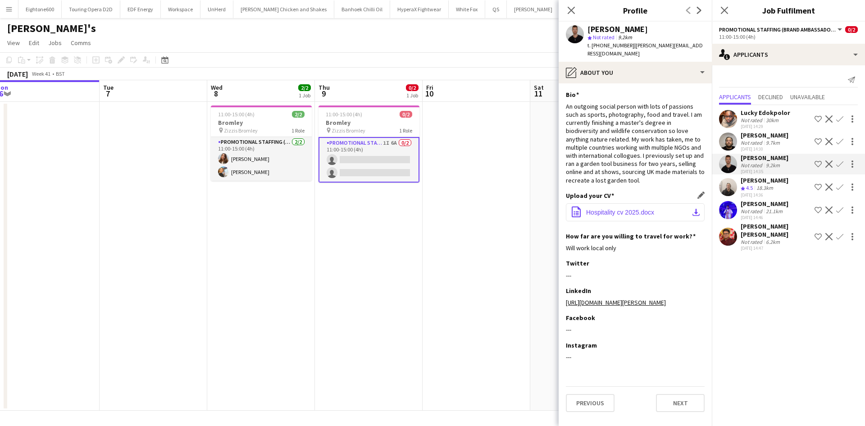
click at [619, 209] on span "Hospitality cv 2025.docx" at bounding box center [620, 212] width 68 height 7
click at [565, 7] on div "Close pop-in" at bounding box center [571, 10] width 25 height 21
click at [572, 9] on icon at bounding box center [571, 10] width 9 height 9
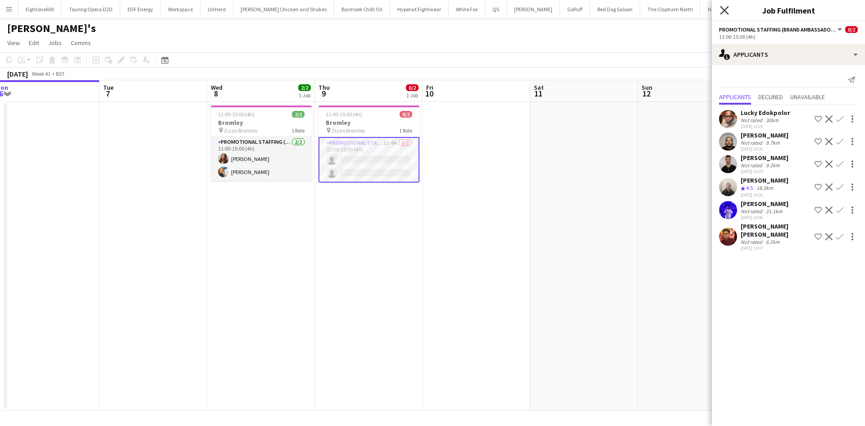
click at [727, 9] on icon "Close pop-in" at bounding box center [724, 10] width 9 height 9
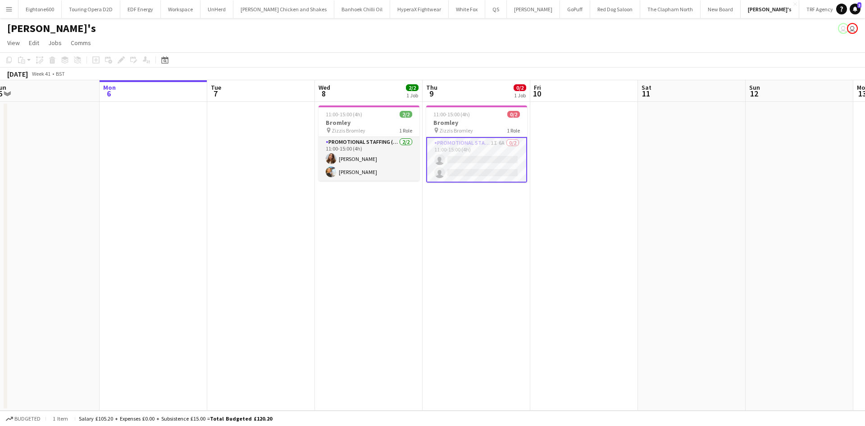
scroll to position [0, 215]
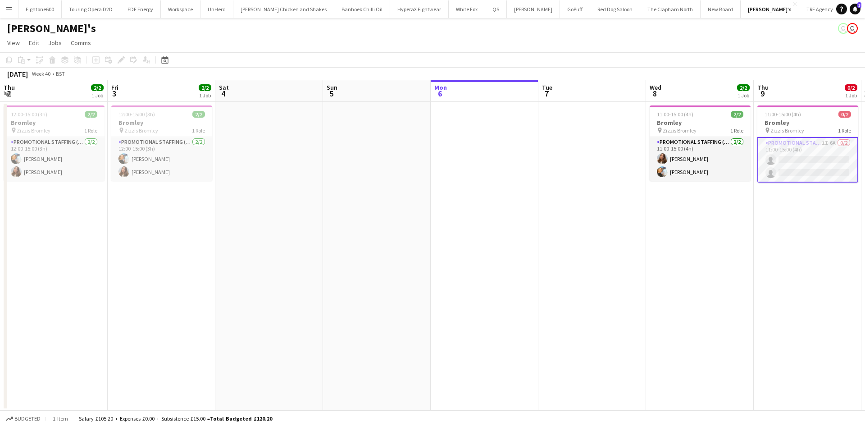
click at [11, 6] on app-icon "Menu" at bounding box center [8, 8] width 7 height 7
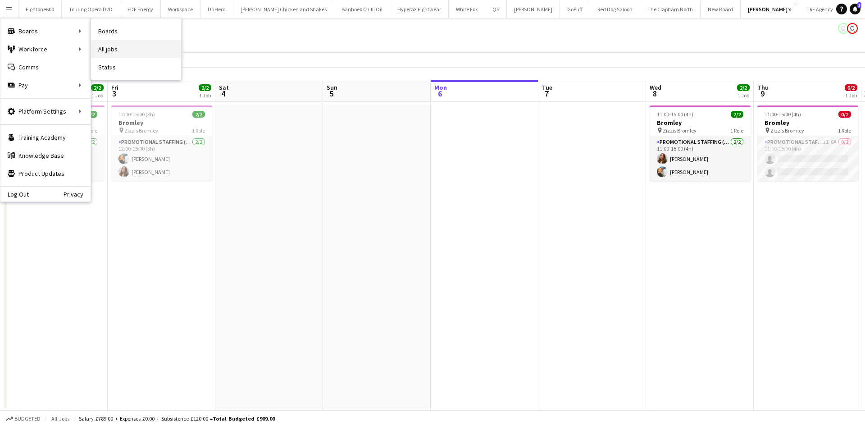
click at [104, 40] on link "All jobs" at bounding box center [136, 49] width 90 height 18
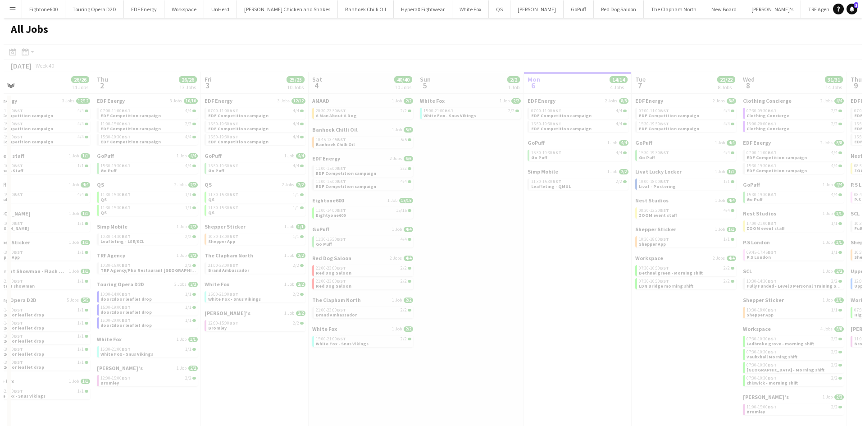
scroll to position [0, 215]
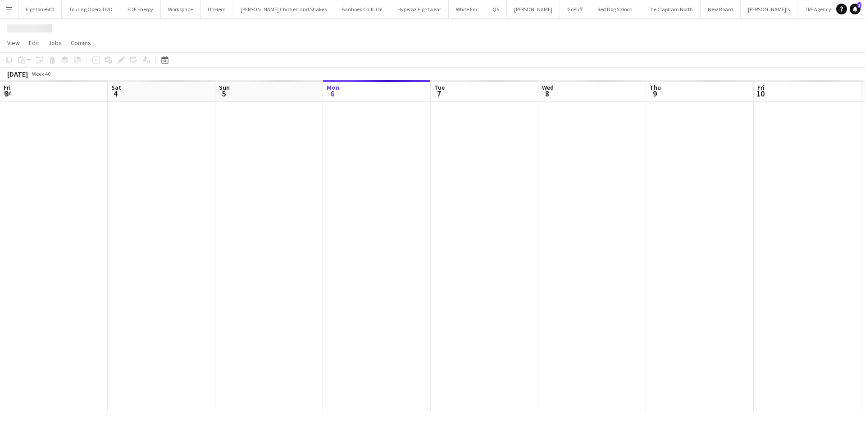
scroll to position [0, 215]
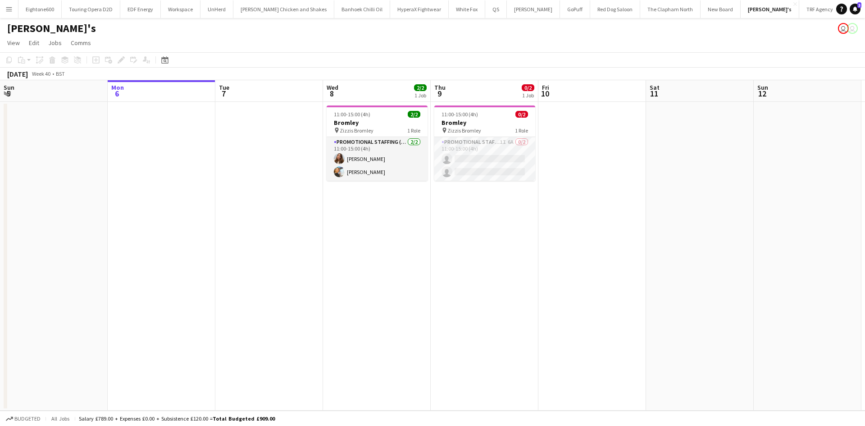
click at [8, 9] on app-icon "Menu" at bounding box center [8, 8] width 7 height 7
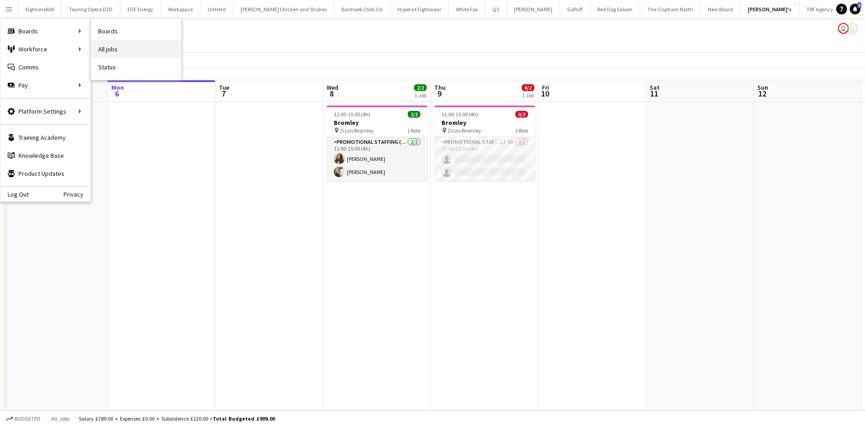
click at [112, 45] on link "All jobs" at bounding box center [136, 49] width 90 height 18
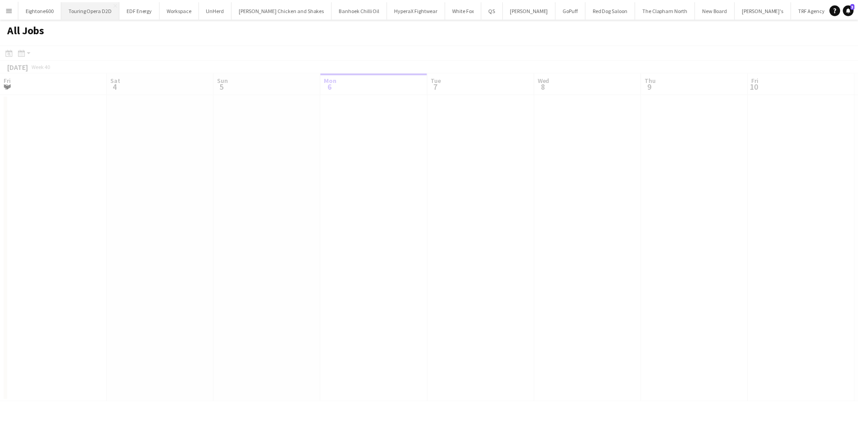
scroll to position [0, 215]
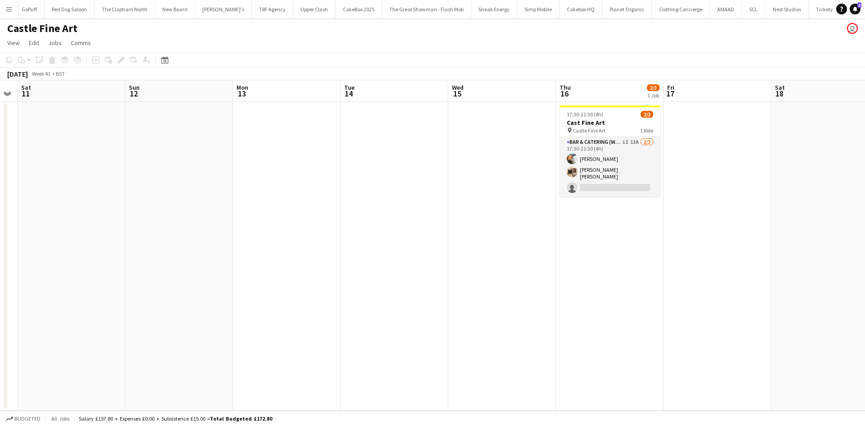
scroll to position [0, 373]
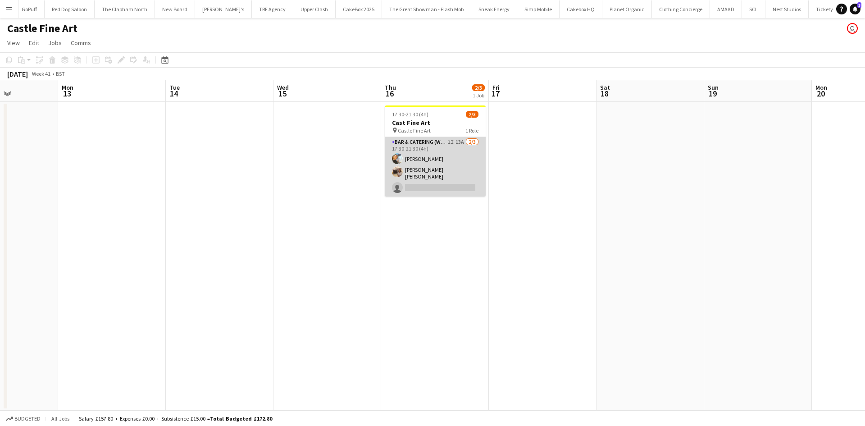
click at [443, 166] on app-card-role "Bar & Catering (Waiter / waitress) 1I 13A [DATE] 17:30-21:30 (4h) [PERSON_NAME]…" at bounding box center [435, 166] width 101 height 59
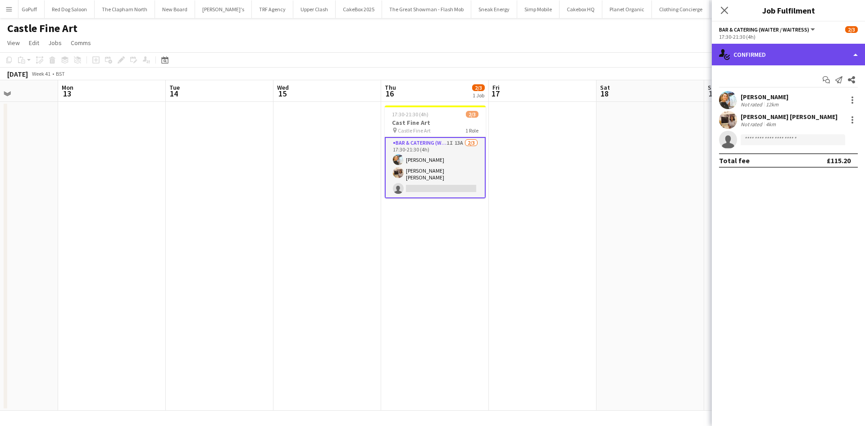
click at [797, 55] on div "single-neutral-actions-check-2 Confirmed" at bounding box center [788, 55] width 153 height 22
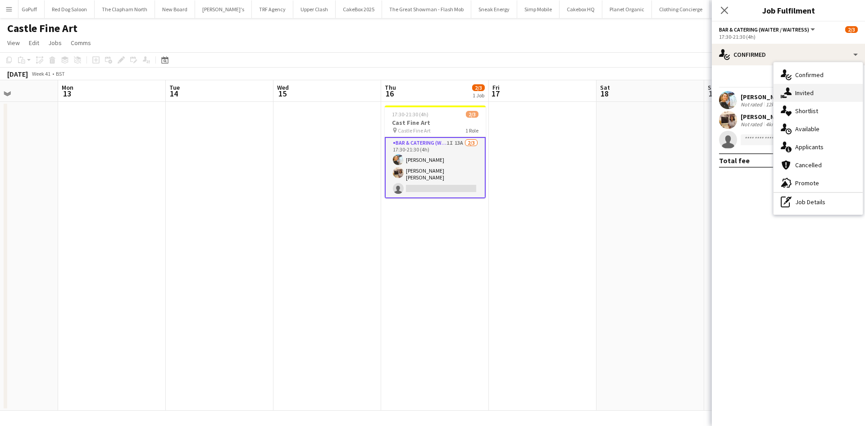
click at [838, 92] on div "single-neutral-actions-share-1 Invited" at bounding box center [818, 93] width 89 height 18
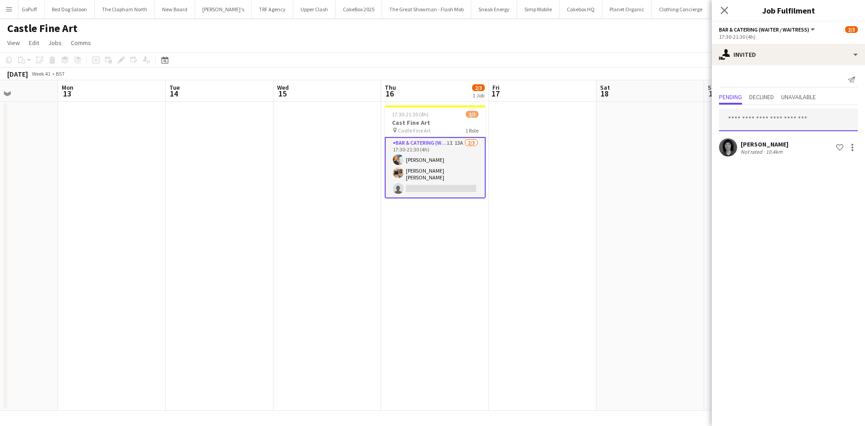
click at [756, 124] on input "text" at bounding box center [788, 120] width 139 height 23
type input "*****"
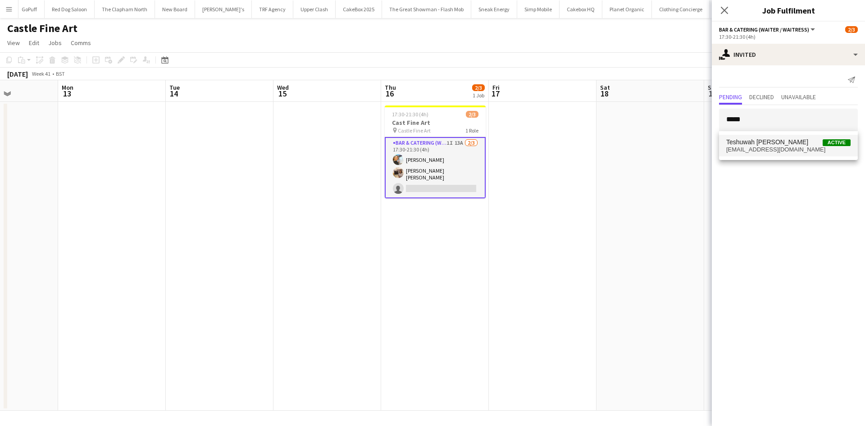
click at [757, 146] on span "teshuwahstott@outlook.com" at bounding box center [788, 149] width 124 height 7
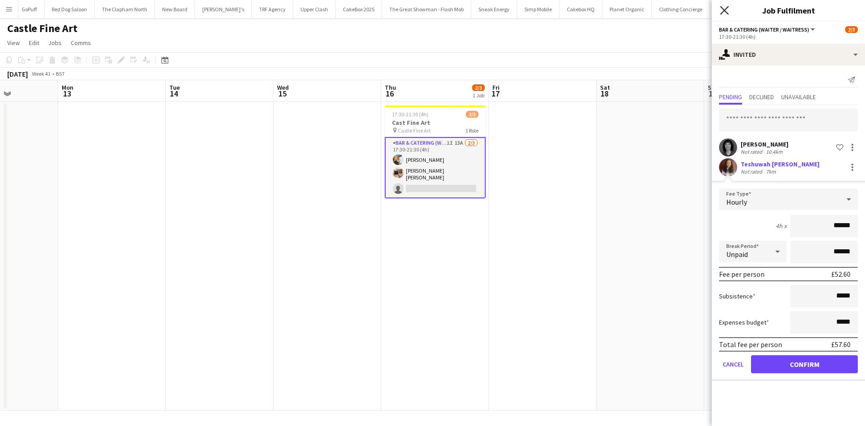
click at [724, 10] on icon at bounding box center [724, 10] width 9 height 9
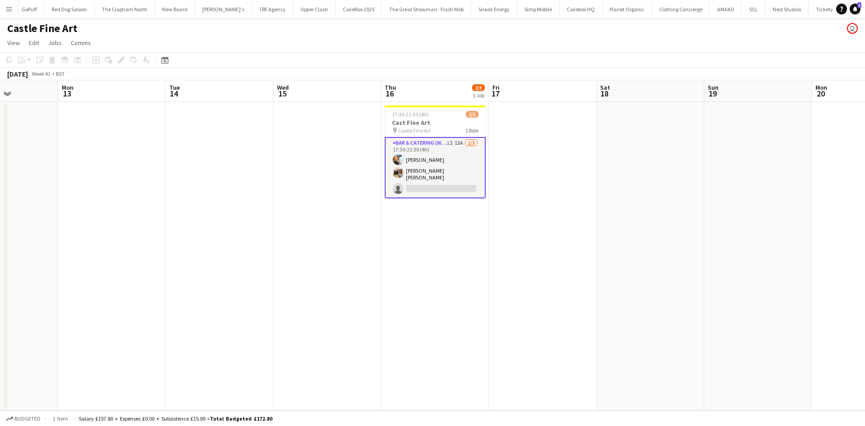
click at [665, 223] on app-date-cell at bounding box center [651, 256] width 108 height 309
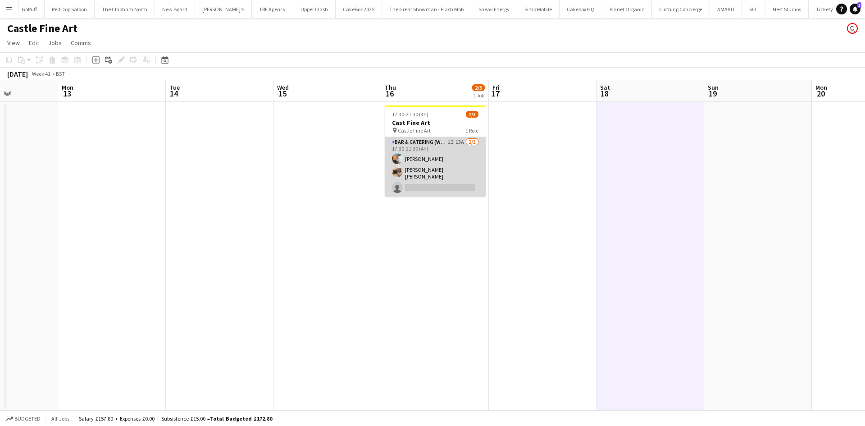
click at [410, 174] on app-card-role "Bar & Catering (Waiter / waitress) 1I 13A 2/3 17:30-21:30 (4h) Natalia Trofimov…" at bounding box center [435, 166] width 101 height 59
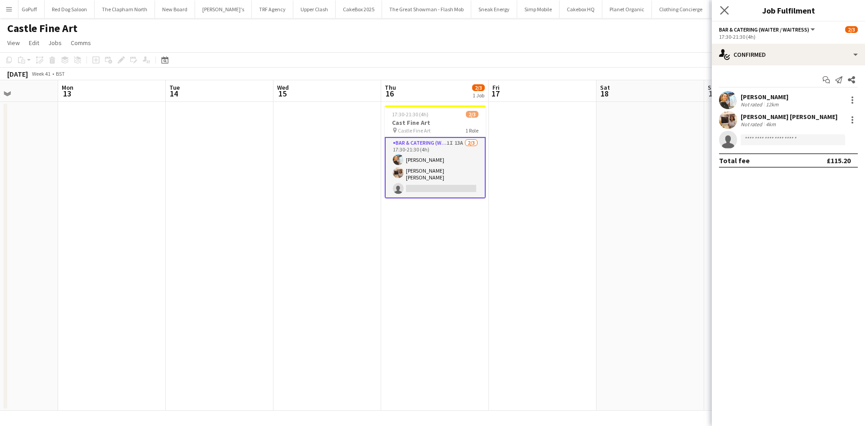
click at [719, 9] on app-icon "Close pop-in" at bounding box center [724, 10] width 13 height 13
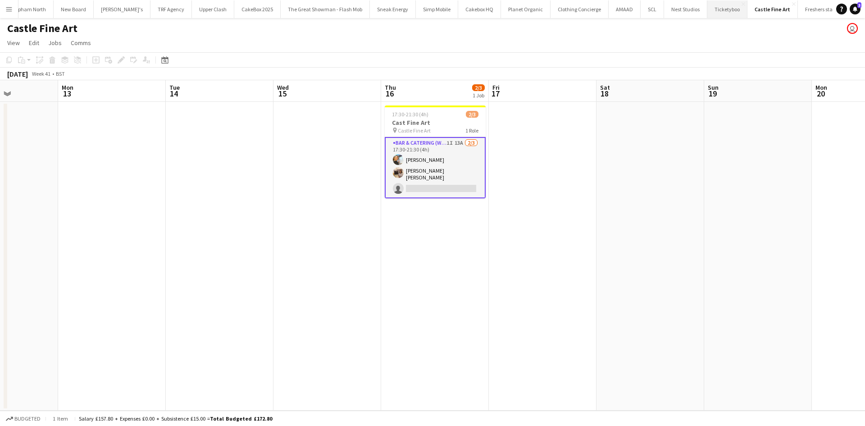
scroll to position [0, 647]
click at [707, 14] on button "Ticketyboo Close" at bounding box center [727, 9] width 40 height 18
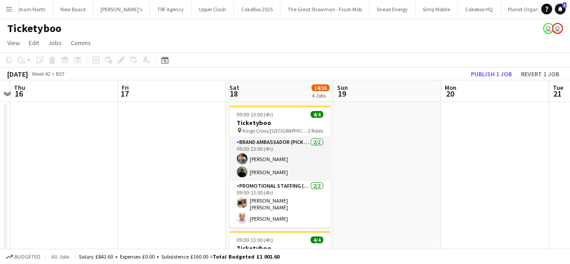
scroll to position [0, 312]
click at [486, 74] on button "Publish 1 job" at bounding box center [491, 74] width 48 height 12
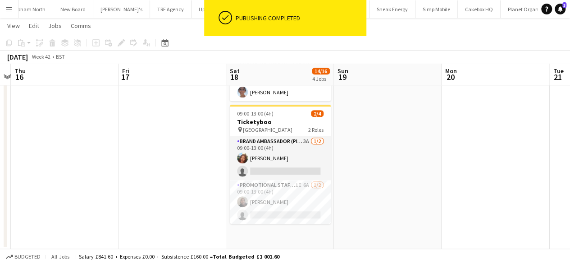
scroll to position [369, 0]
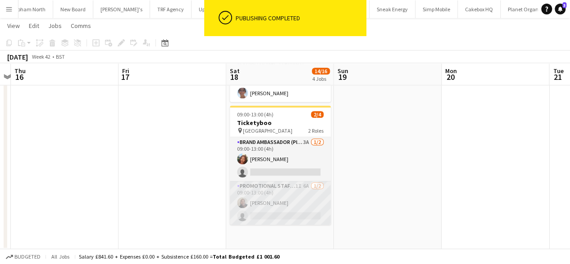
click at [279, 209] on app-card-role "Promotional Staffing (Brand Ambassadors) 1I 6A 1/2 09:00-13:00 (4h) Joseph Mesi…" at bounding box center [280, 203] width 101 height 44
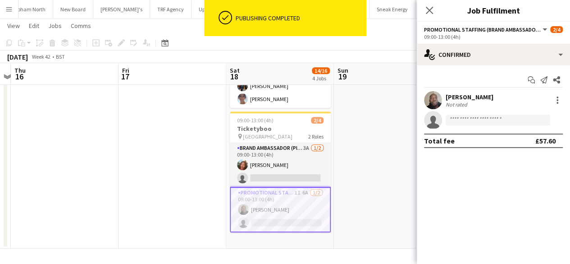
scroll to position [363, 0]
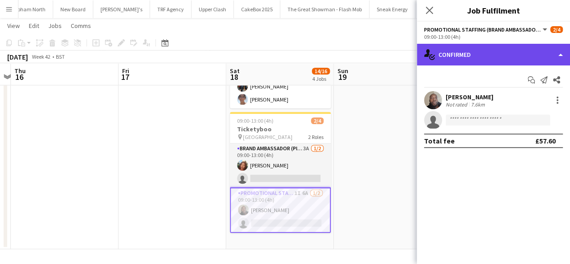
click at [478, 55] on div "single-neutral-actions-check-2 Confirmed" at bounding box center [493, 55] width 153 height 22
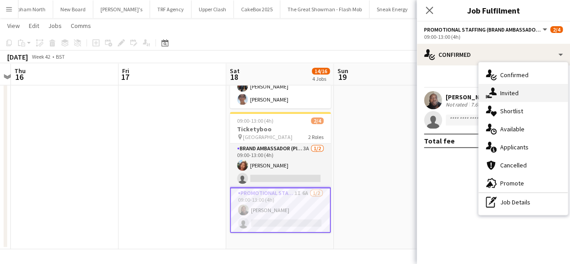
click at [510, 91] on span "Invited" at bounding box center [509, 93] width 18 height 8
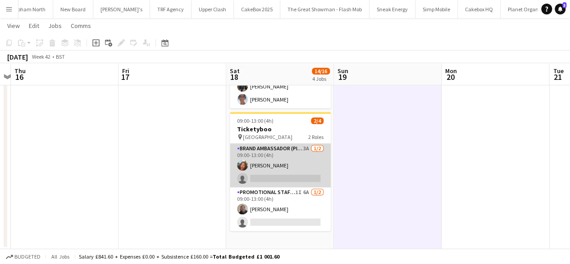
click at [278, 164] on app-card-role "Brand Ambassador (Pick up) 3A 1/2 09:00-13:00 (4h) Lianna Smith-Prince single-n…" at bounding box center [280, 165] width 101 height 44
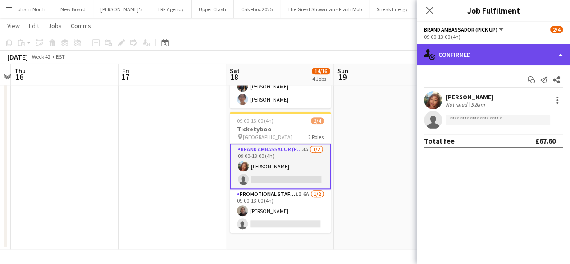
click at [492, 50] on div "single-neutral-actions-check-2 Confirmed" at bounding box center [493, 55] width 153 height 22
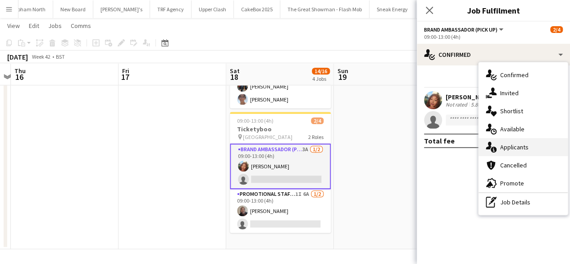
click at [516, 151] on div "single-neutral-actions-information Applicants" at bounding box center [522, 147] width 89 height 18
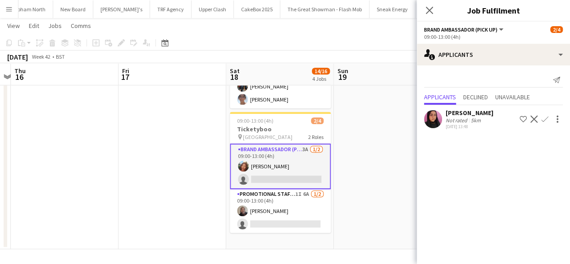
click at [441, 118] on app-user-avatar at bounding box center [433, 119] width 18 height 18
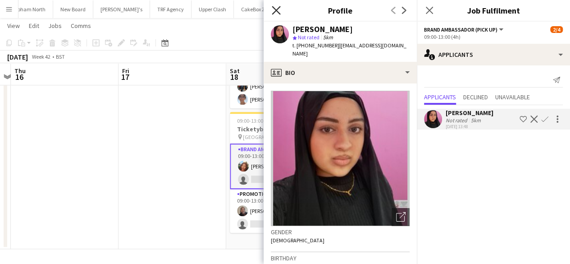
click at [273, 12] on icon at bounding box center [276, 10] width 9 height 9
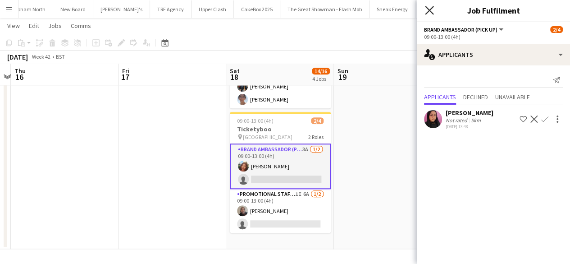
click at [431, 12] on icon at bounding box center [429, 10] width 9 height 9
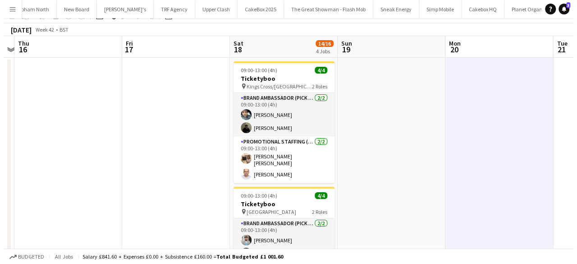
scroll to position [0, 0]
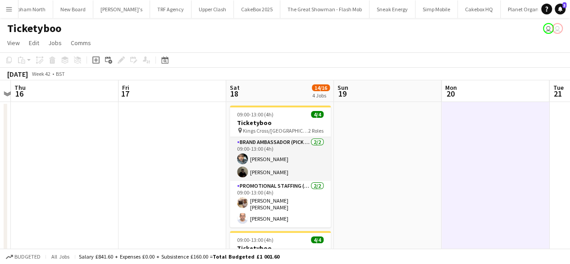
click at [9, 12] on app-icon "Menu" at bounding box center [8, 8] width 7 height 7
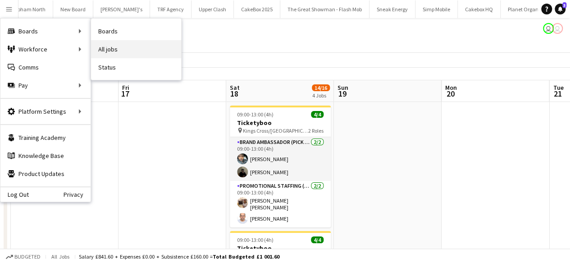
click at [117, 53] on link "All jobs" at bounding box center [136, 49] width 90 height 18
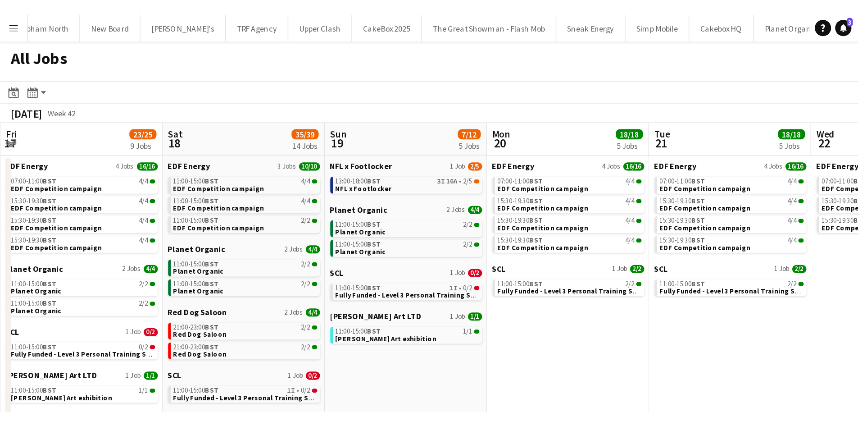
scroll to position [0, 325]
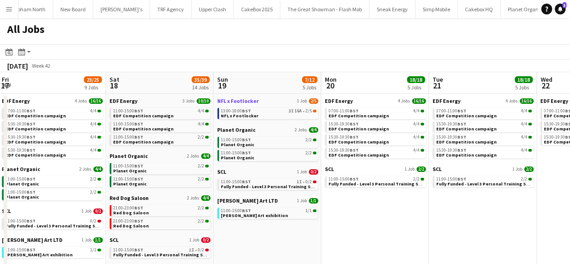
click at [231, 98] on span "NFL x Footlocker" at bounding box center [237, 100] width 41 height 7
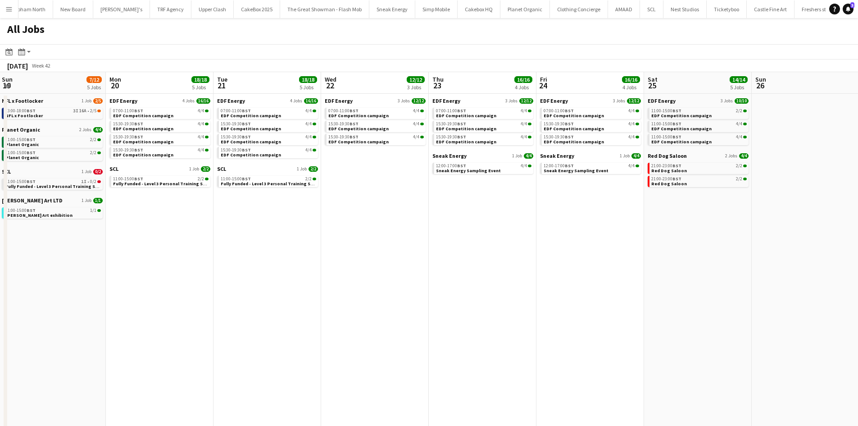
click at [2, 97] on link "NFL x Footlocker 1 Job 2/5" at bounding box center [52, 100] width 101 height 7
click at [93, 13] on button "Zizzi's Close" at bounding box center [121, 9] width 57 height 18
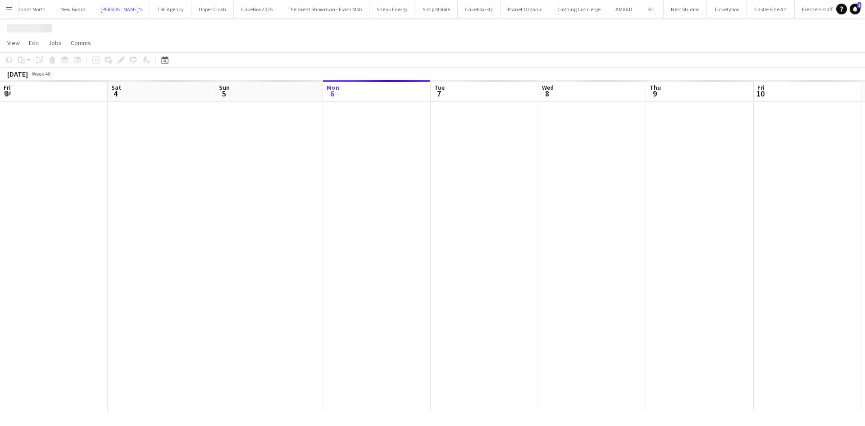
scroll to position [0, 215]
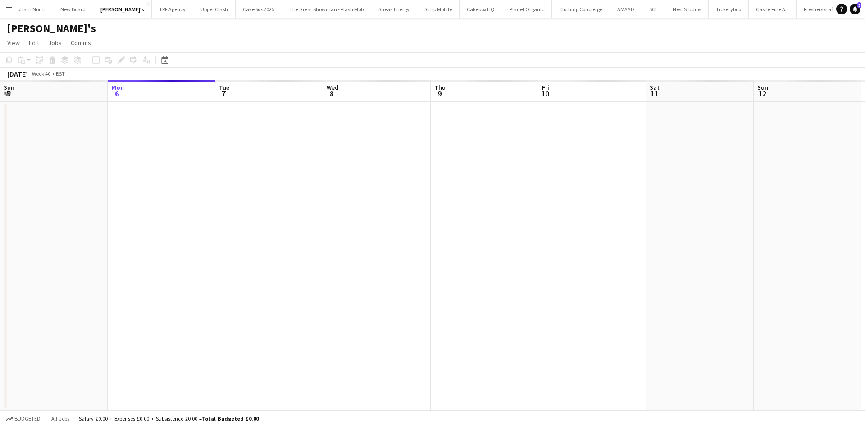
click at [6, 8] on app-icon "Menu" at bounding box center [8, 8] width 7 height 7
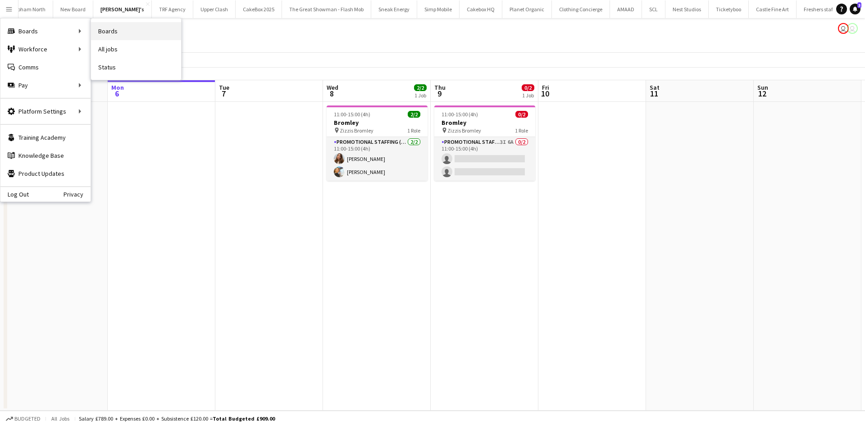
click at [100, 28] on link "Boards" at bounding box center [136, 31] width 90 height 18
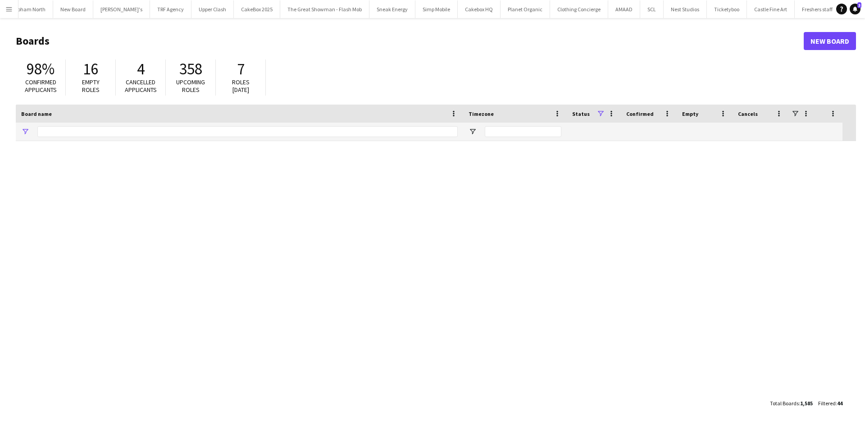
type input "*********"
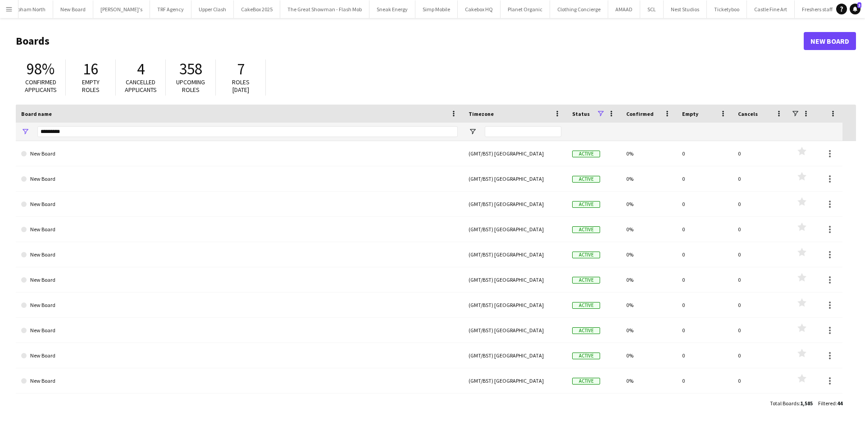
click at [13, 7] on button "Menu" at bounding box center [9, 9] width 18 height 18
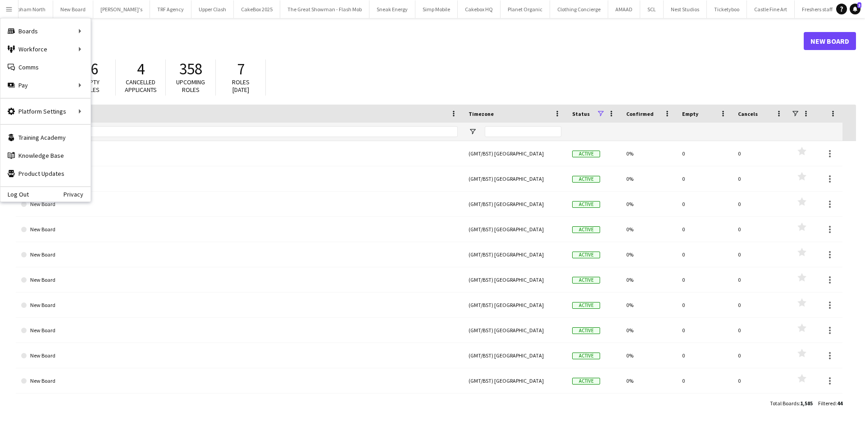
click at [314, 53] on header "Boards New Board" at bounding box center [436, 41] width 840 height 28
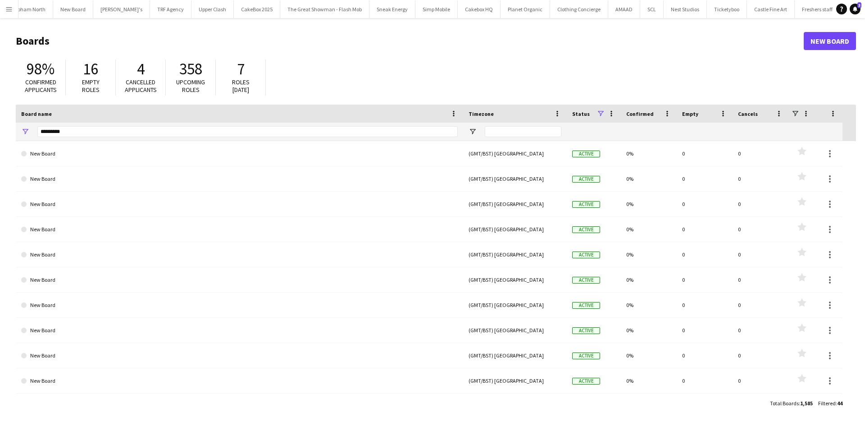
click at [5, 8] on app-icon "Menu" at bounding box center [8, 8] width 7 height 7
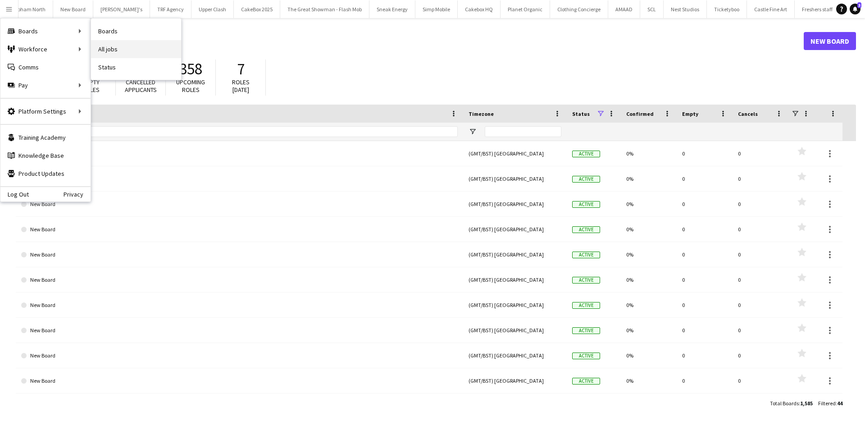
click at [117, 46] on link "All jobs" at bounding box center [136, 49] width 90 height 18
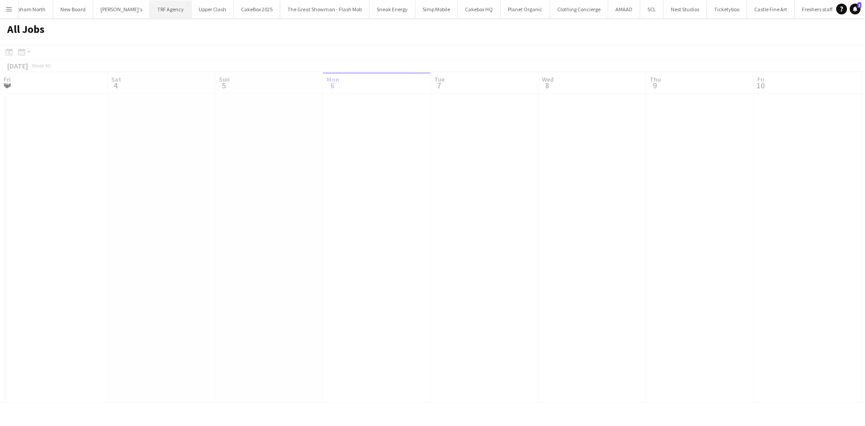
scroll to position [0, 215]
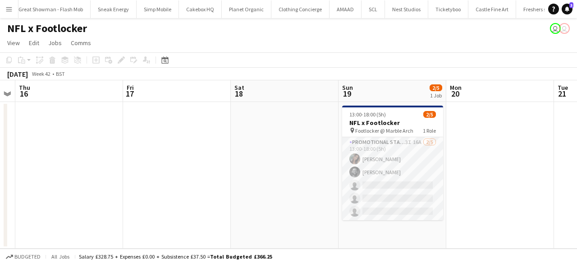
scroll to position [0, 308]
click at [392, 157] on app-card-role "Promotional Staffing (Brand Ambassadors) 3I 16A [DATE] 13:00-18:00 (5h) [PERSON…" at bounding box center [392, 178] width 101 height 83
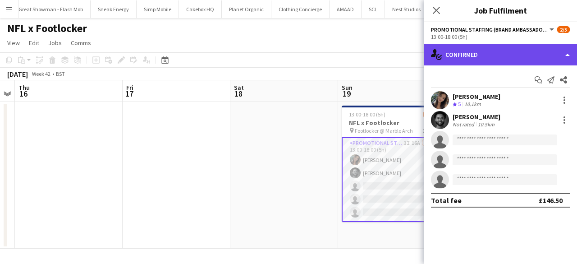
click at [485, 55] on div "single-neutral-actions-check-2 Confirmed" at bounding box center [500, 55] width 153 height 22
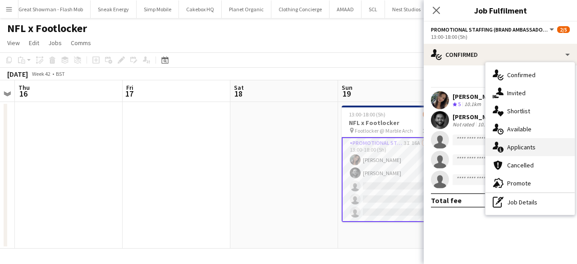
click at [516, 148] on span "Applicants" at bounding box center [521, 147] width 28 height 8
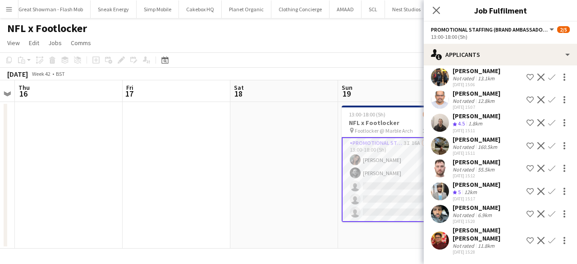
scroll to position [254, 0]
click at [344, 242] on app-date-cell "13:00-18:00 (5h) 2/5 NFL x Footlocker pin Footlocker @ Marble Arch 1 Role Promo…" at bounding box center [392, 175] width 108 height 146
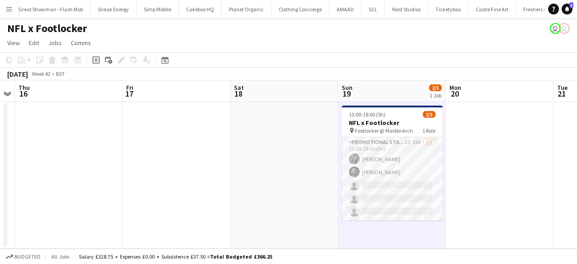
click at [9, 10] on app-icon "Menu" at bounding box center [8, 8] width 7 height 7
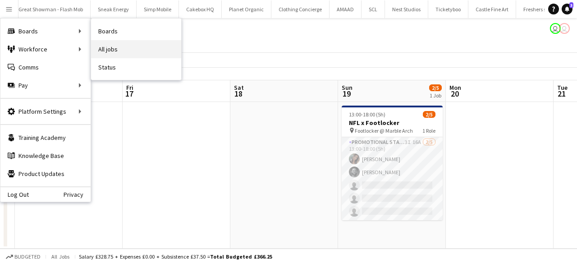
click at [106, 44] on link "All jobs" at bounding box center [136, 49] width 90 height 18
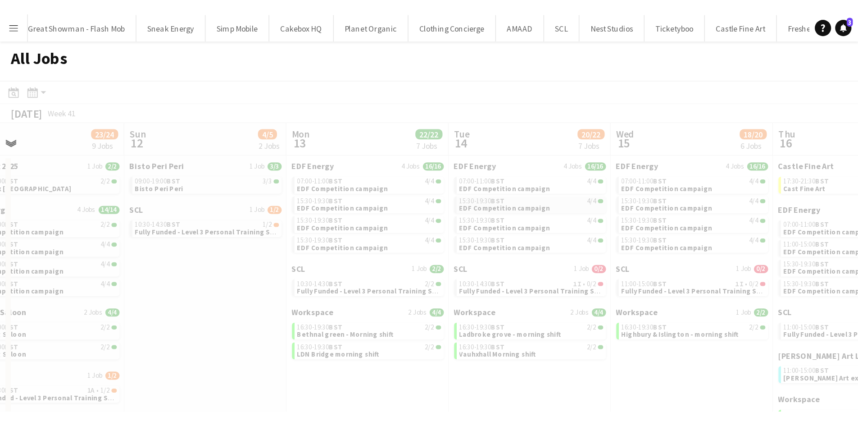
scroll to position [0, 241]
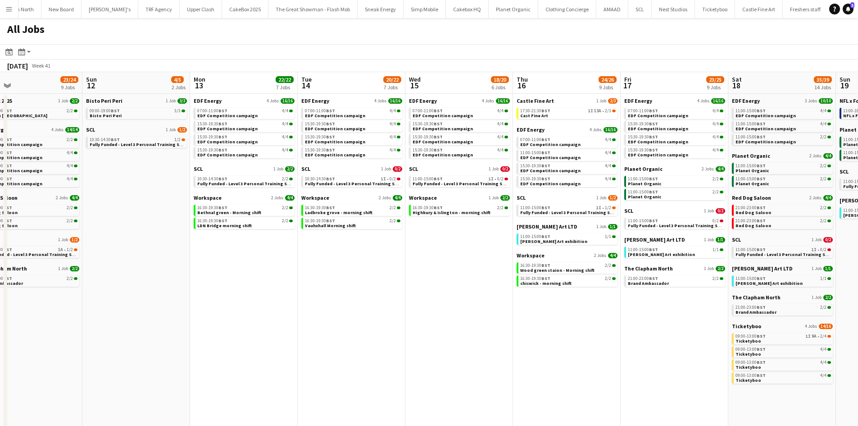
click at [5, 8] on button "Menu" at bounding box center [9, 9] width 18 height 18
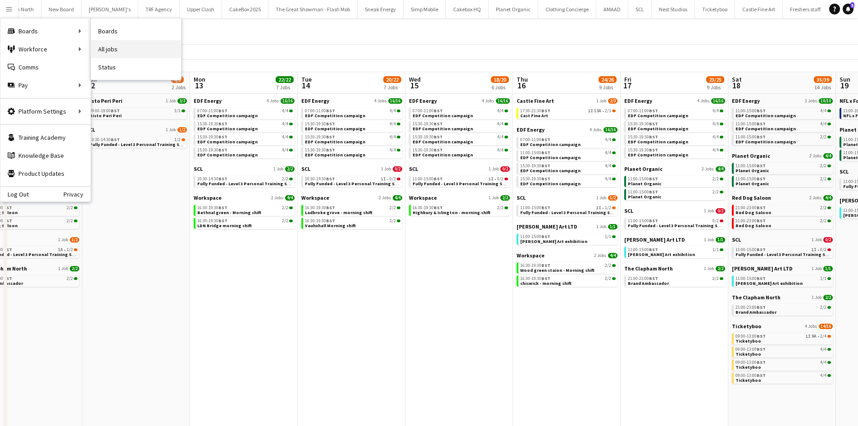
click at [113, 46] on link "All jobs" at bounding box center [136, 49] width 90 height 18
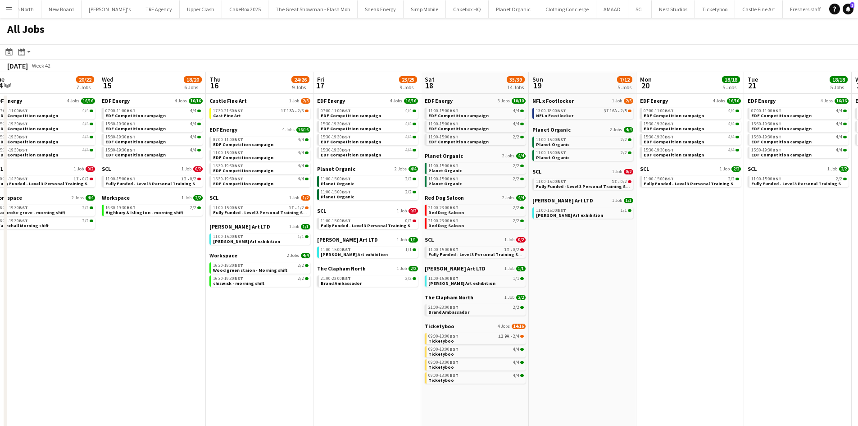
scroll to position [13, 0]
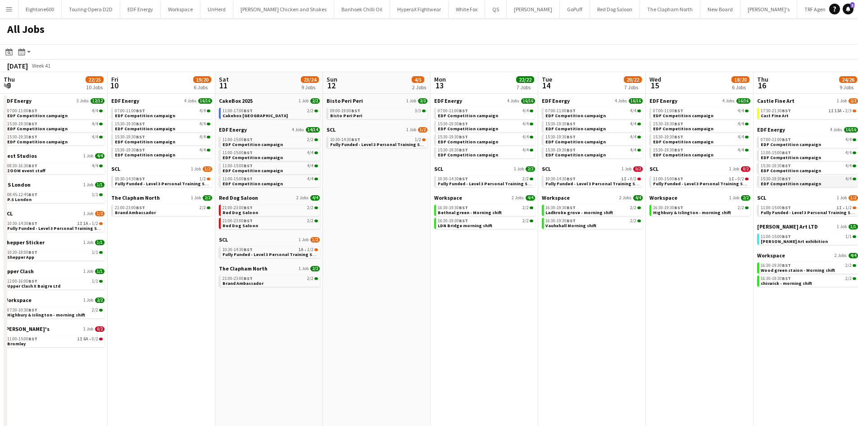
scroll to position [0, 311]
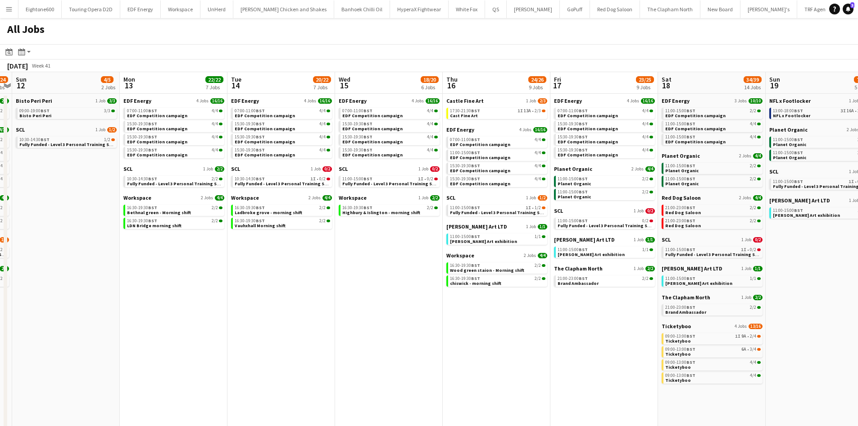
click at [470, 201] on app-calendar-brief-board "SCL 1 Job [DATE] 11:00-15:00 BST 1I • 1/2 Fully Funded - Level 3 Personal Train…" at bounding box center [496, 205] width 101 height 22
click at [470, 208] on span "11:00-15:00 BST" at bounding box center [465, 207] width 30 height 5
click at [5, 7] on button "Menu" at bounding box center [9, 9] width 18 height 18
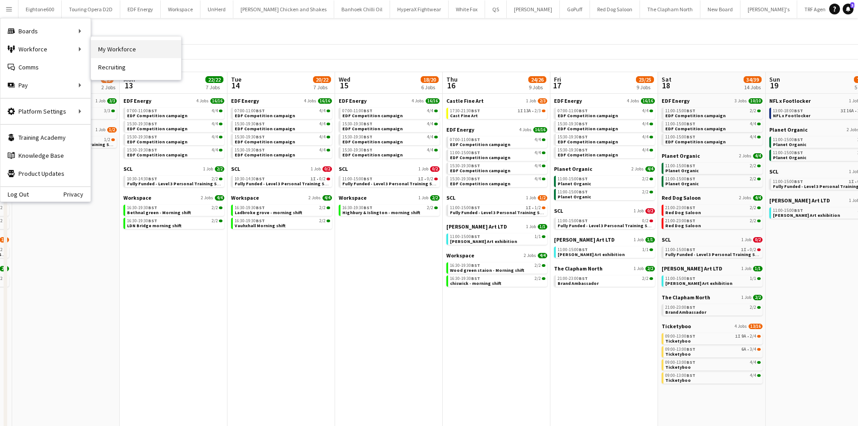
click at [102, 49] on link "My Workforce" at bounding box center [136, 49] width 90 height 18
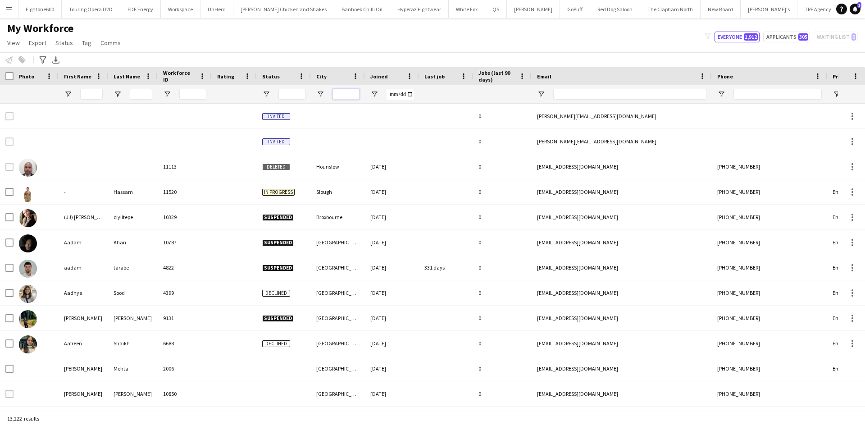
click at [341, 91] on input "City Filter Input" at bounding box center [346, 94] width 27 height 11
click at [341, 93] on input "City Filter Input" at bounding box center [346, 94] width 27 height 11
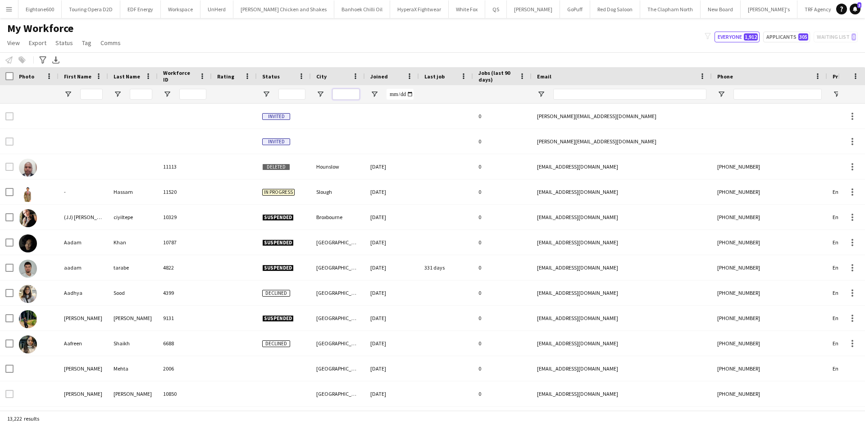
click at [341, 93] on input "City Filter Input" at bounding box center [346, 94] width 27 height 11
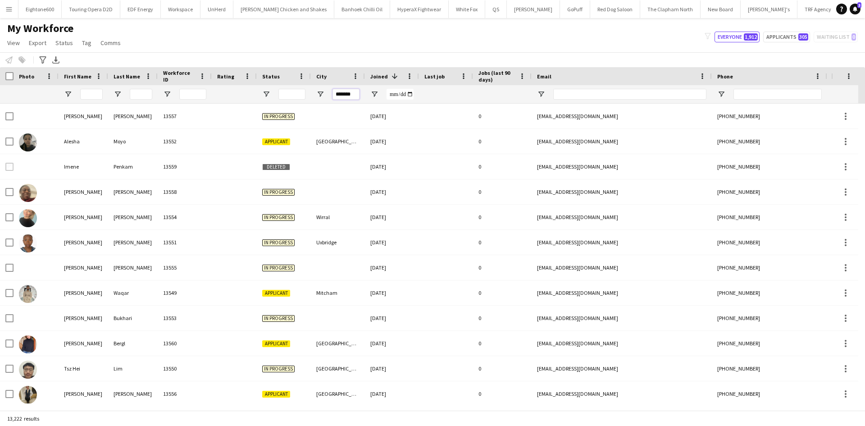
type input "********"
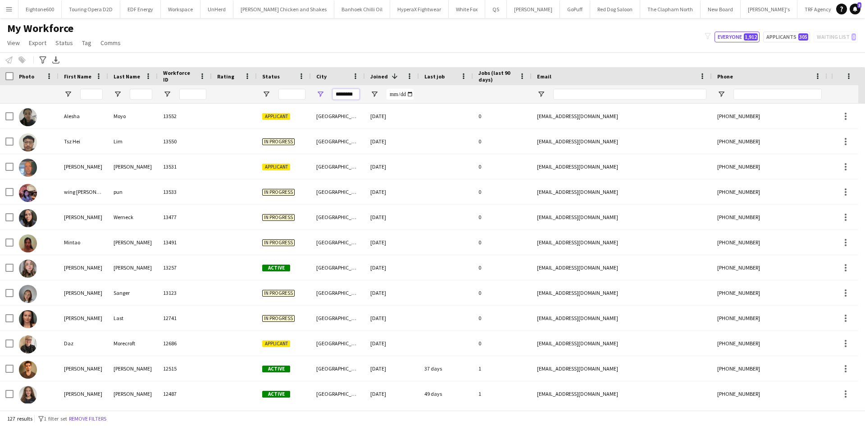
drag, startPoint x: 358, startPoint y: 94, endPoint x: 269, endPoint y: 103, distance: 88.7
click at [269, 103] on div at bounding box center [488, 94] width 977 height 18
click at [348, 46] on div "My Workforce View Views Default view New view Update view Delete view Edit name…" at bounding box center [432, 37] width 865 height 31
click at [291, 95] on input "Status Filter Input" at bounding box center [291, 94] width 27 height 11
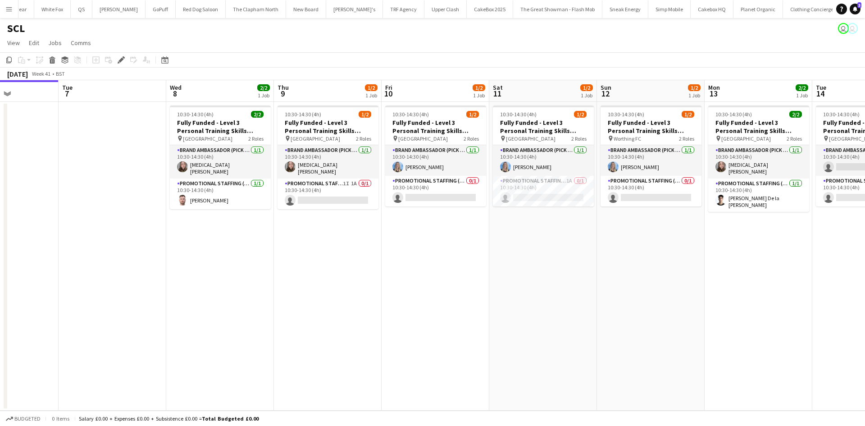
scroll to position [0, 261]
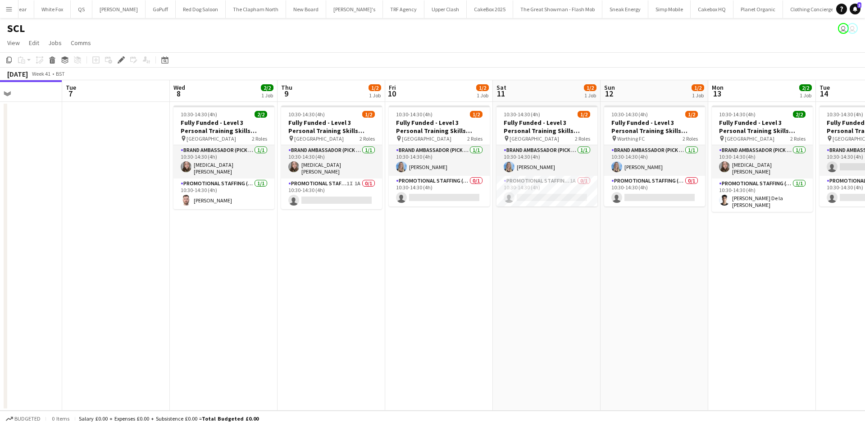
click at [11, 13] on button "Menu" at bounding box center [9, 9] width 18 height 18
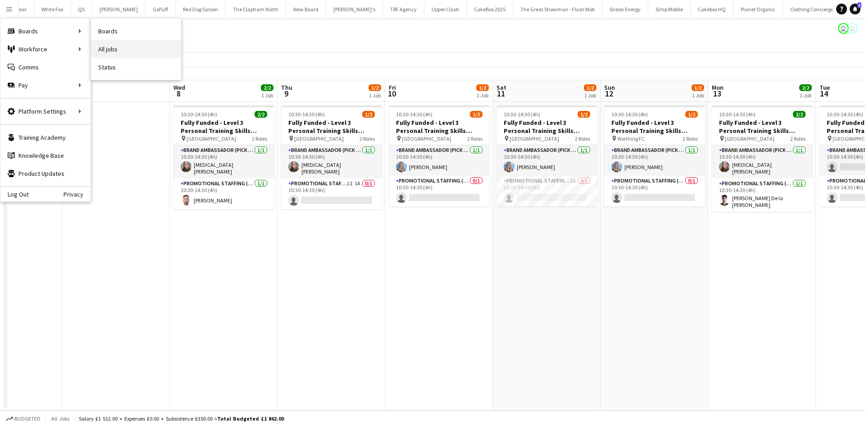
click at [118, 46] on link "All jobs" at bounding box center [136, 49] width 90 height 18
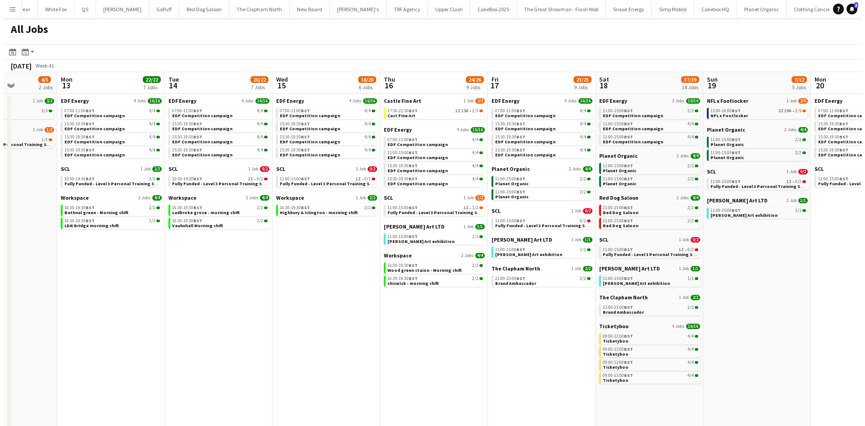
scroll to position [0, 659]
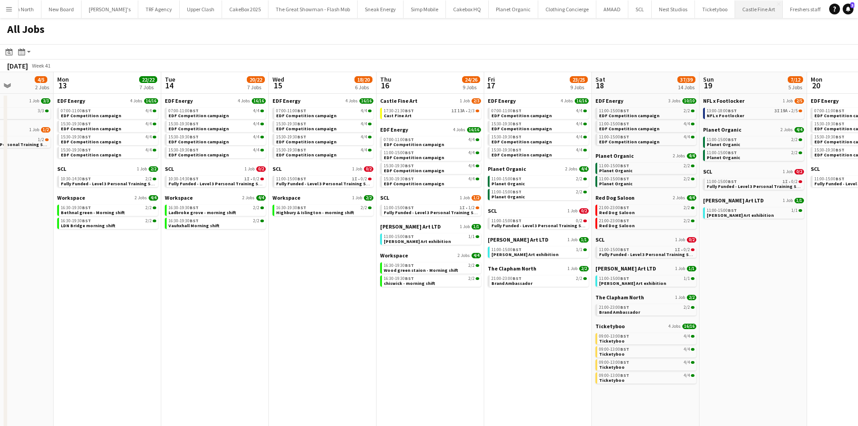
click at [735, 9] on button "Castle Fine Art Close" at bounding box center [759, 9] width 48 height 18
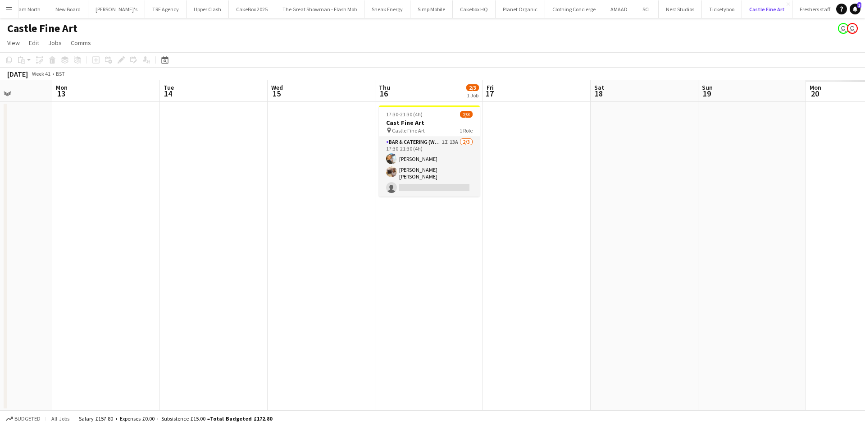
scroll to position [0, 352]
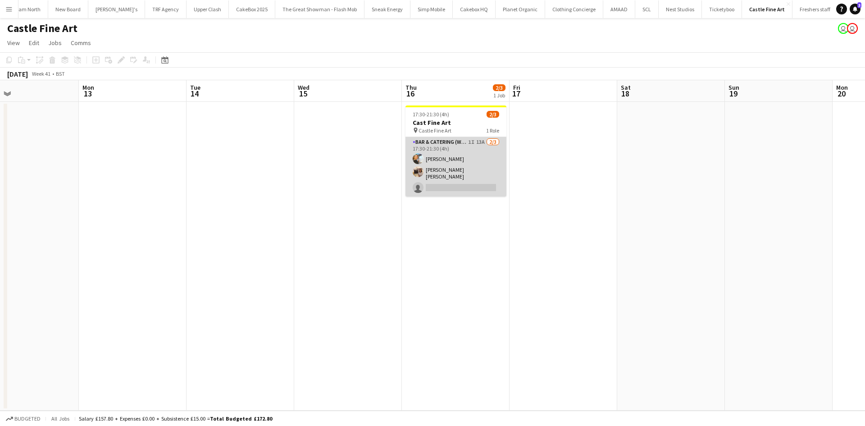
click at [449, 178] on app-card-role "Bar & Catering (Waiter / waitress) 1I 13A 2/3 17:30-21:30 (4h) Natalia Trofimov…" at bounding box center [455, 166] width 101 height 59
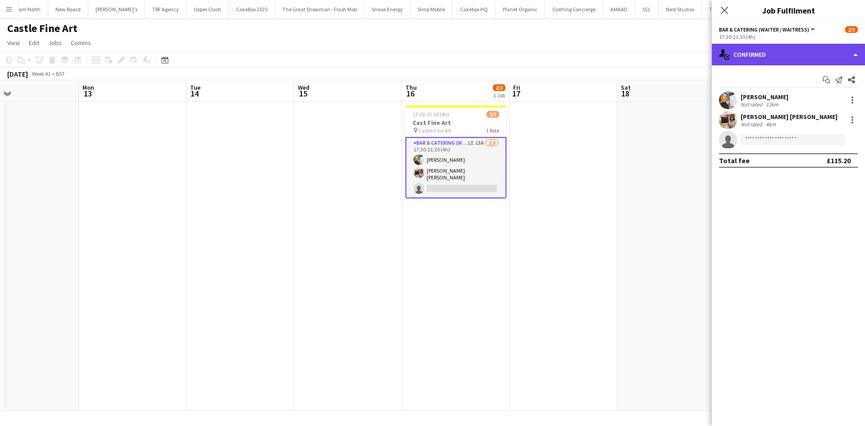
click at [770, 54] on div "single-neutral-actions-check-2 Confirmed" at bounding box center [788, 55] width 153 height 22
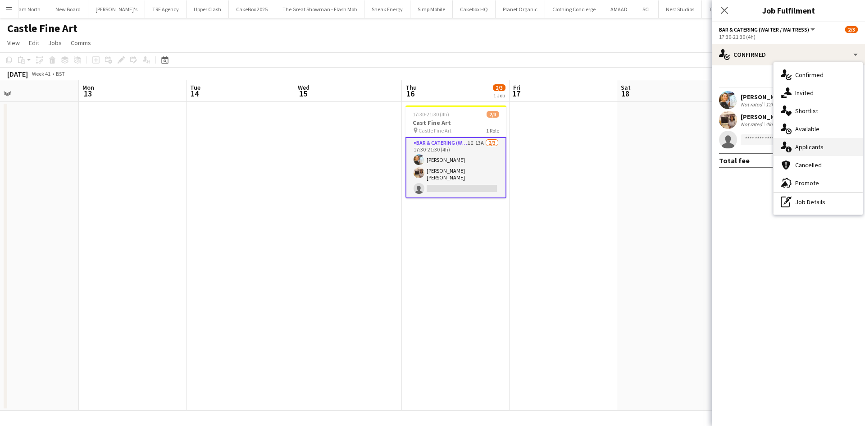
click at [814, 149] on span "Applicants" at bounding box center [809, 147] width 28 height 8
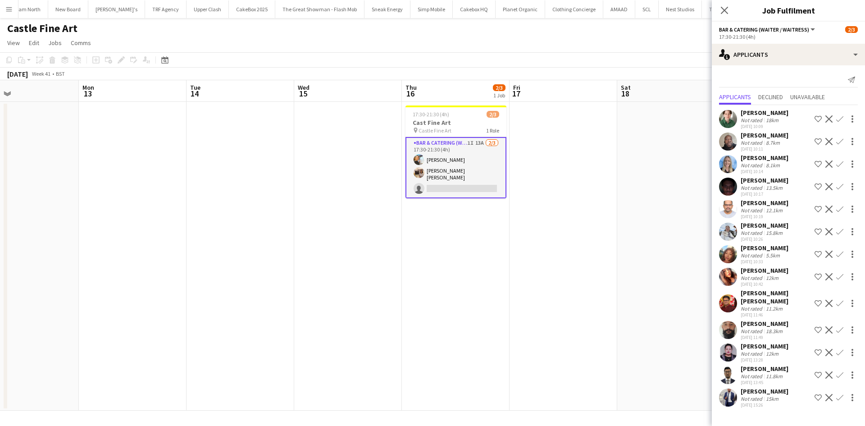
click at [837, 169] on button "Confirm" at bounding box center [839, 164] width 11 height 11
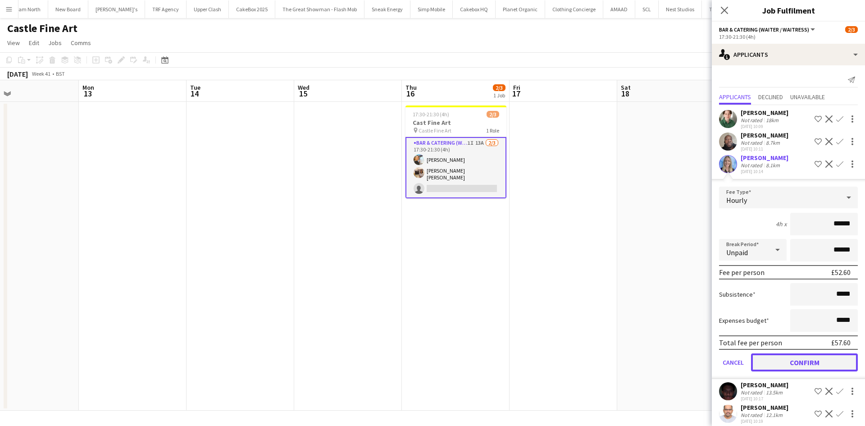
click at [811, 356] on button "Confirm" at bounding box center [804, 362] width 107 height 18
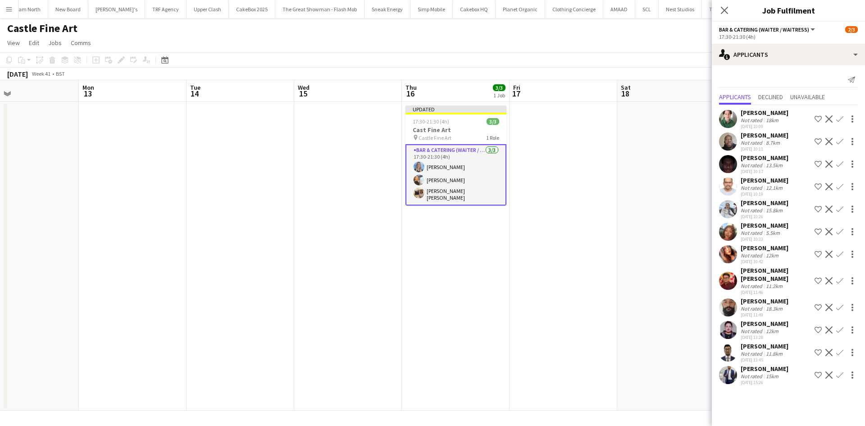
click at [619, 168] on app-date-cell at bounding box center [671, 256] width 108 height 309
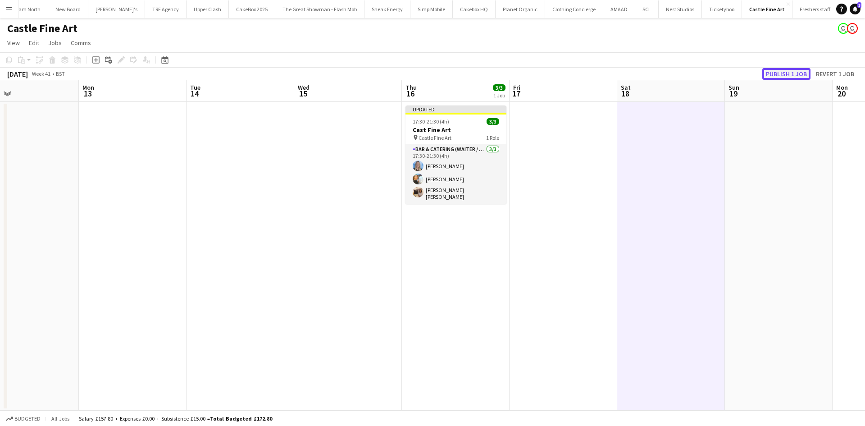
click at [795, 69] on button "Publish 1 job" at bounding box center [786, 74] width 48 height 12
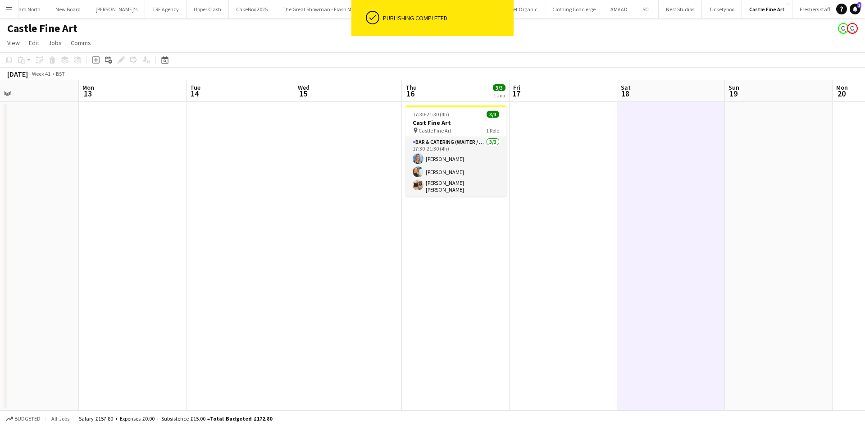
click at [2, 9] on button "Menu" at bounding box center [9, 9] width 18 height 18
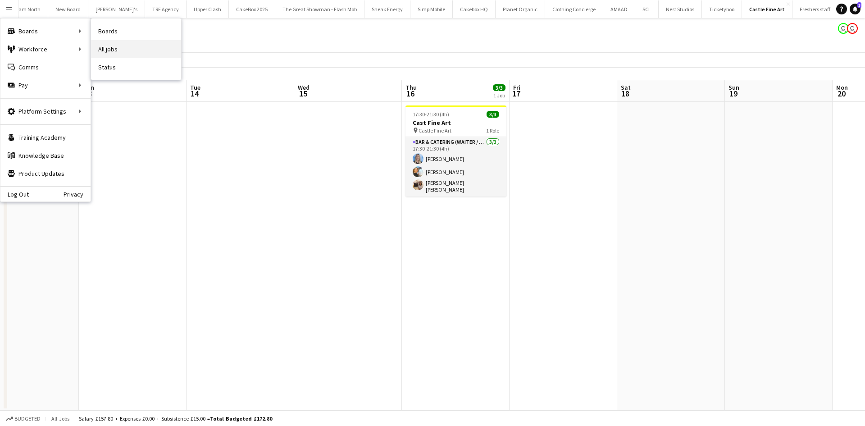
click at [119, 46] on link "All jobs" at bounding box center [136, 49] width 90 height 18
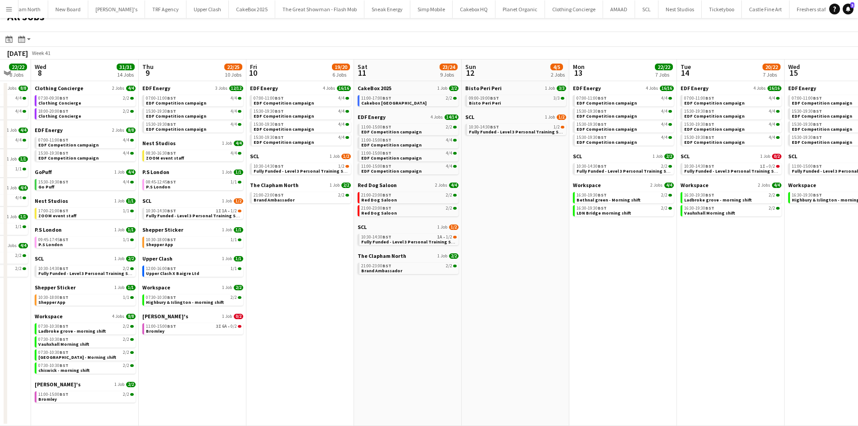
scroll to position [0, 292]
click at [170, 324] on span "BST" at bounding box center [171, 326] width 9 height 6
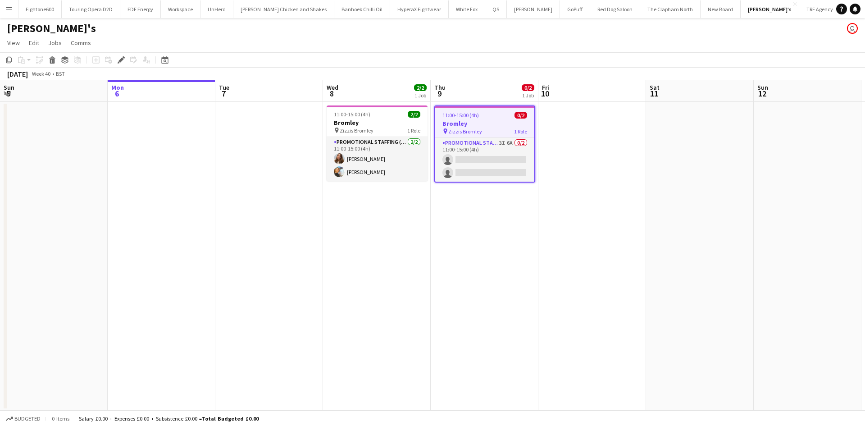
scroll to position [0, 310]
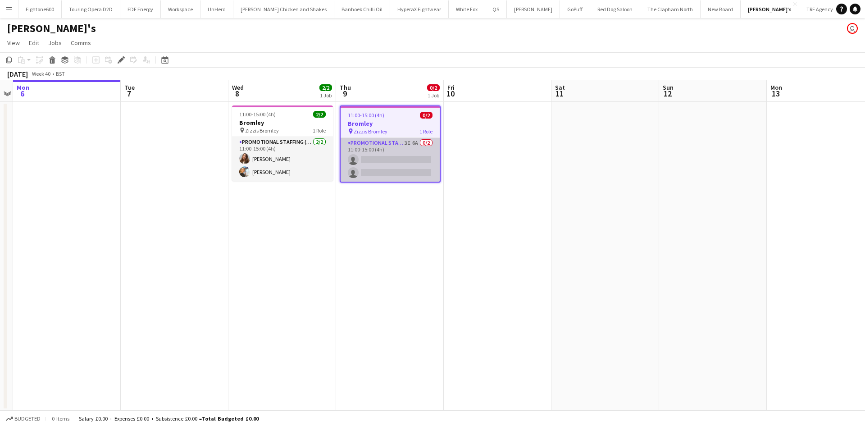
click at [398, 166] on app-card-role "Promotional Staffing (Brand Ambassadors) 3I 6A 0/2 11:00-15:00 (4h) single-neut…" at bounding box center [390, 160] width 99 height 44
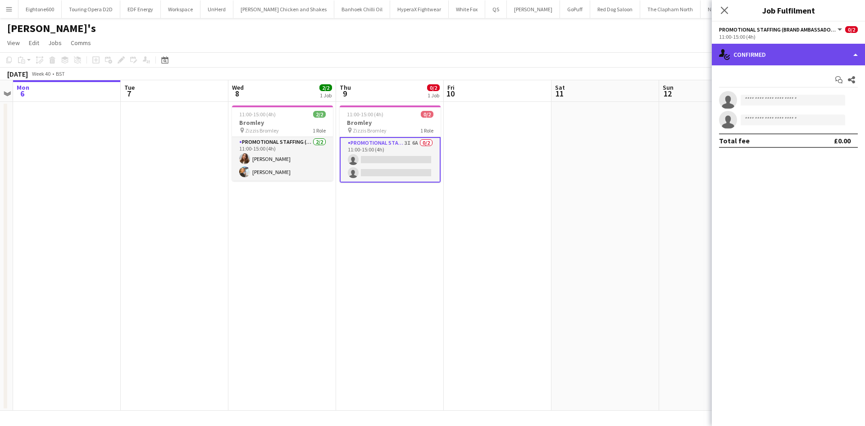
click at [765, 55] on div "single-neutral-actions-check-2 Confirmed" at bounding box center [788, 55] width 153 height 22
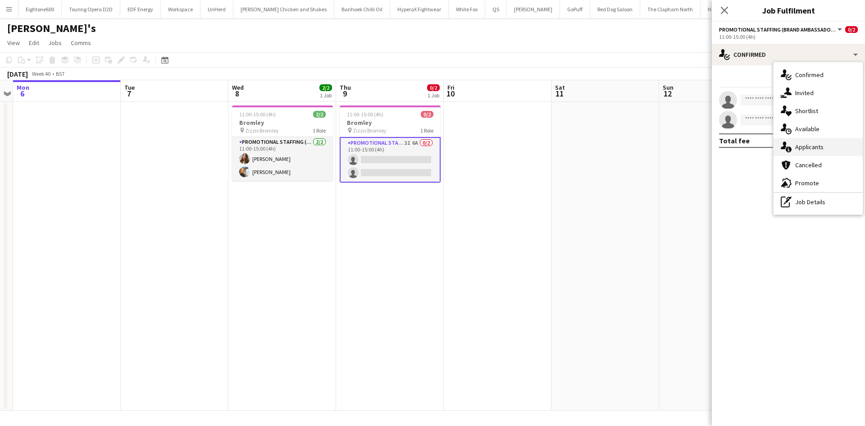
click at [820, 143] on span "Applicants" at bounding box center [809, 147] width 28 height 8
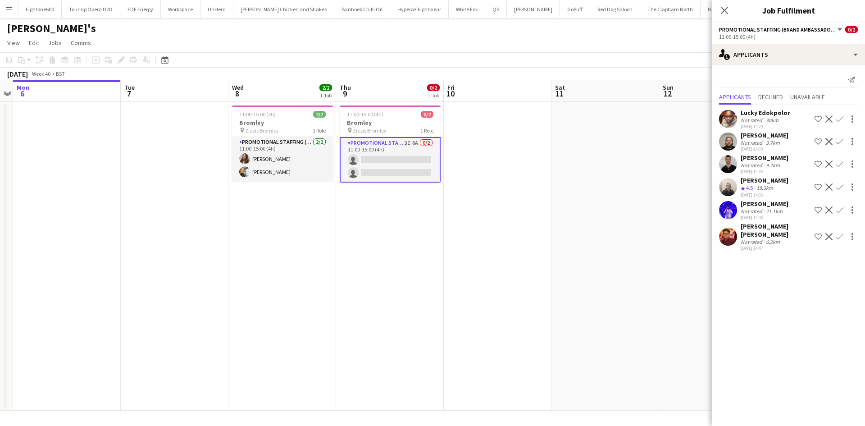
click at [614, 191] on app-date-cell at bounding box center [605, 256] width 108 height 309
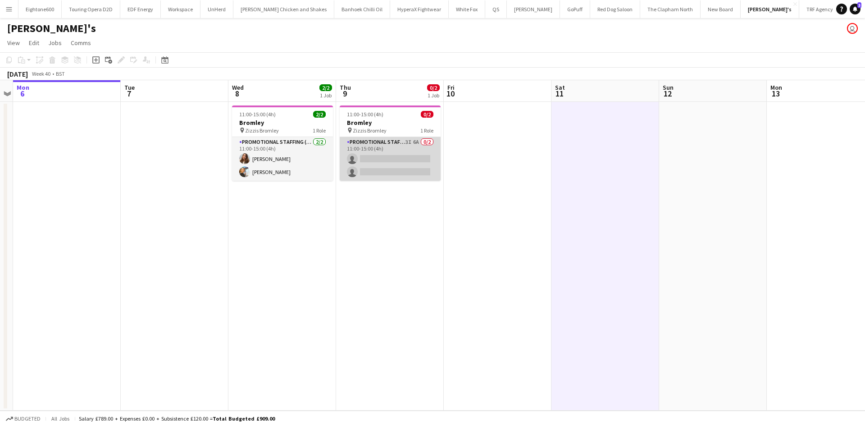
click at [411, 151] on app-card-role "Promotional Staffing (Brand Ambassadors) 3I 6A 0/2 11:00-15:00 (4h) single-neut…" at bounding box center [390, 159] width 101 height 44
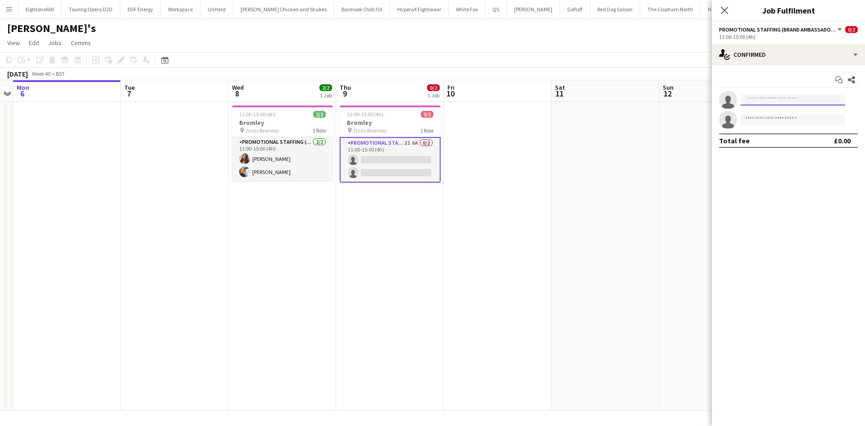
click at [750, 98] on input at bounding box center [793, 100] width 105 height 11
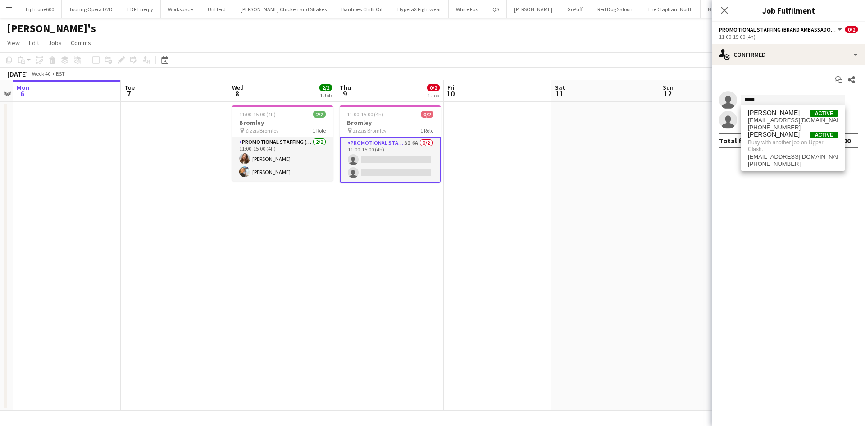
type input "*****"
click at [637, 223] on app-date-cell at bounding box center [605, 256] width 108 height 309
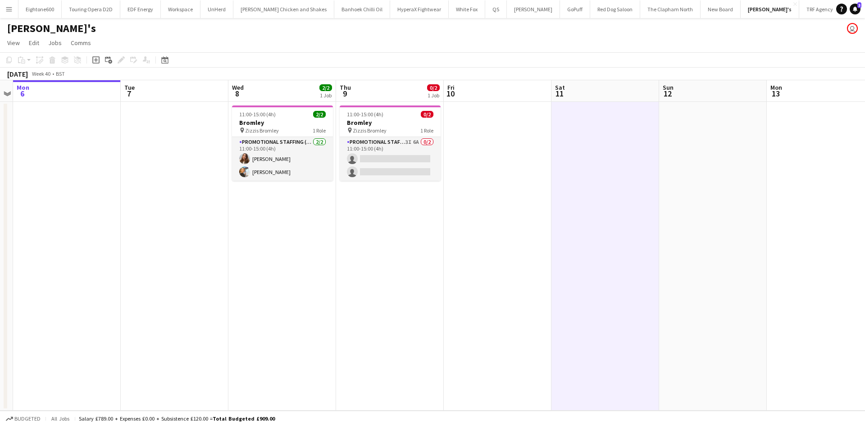
click at [10, 7] on app-icon "Menu" at bounding box center [8, 8] width 7 height 7
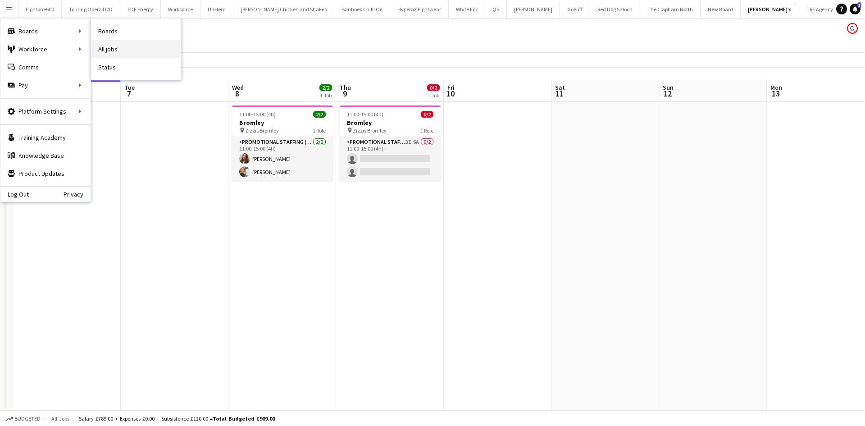
click at [103, 46] on link "All jobs" at bounding box center [136, 49] width 90 height 18
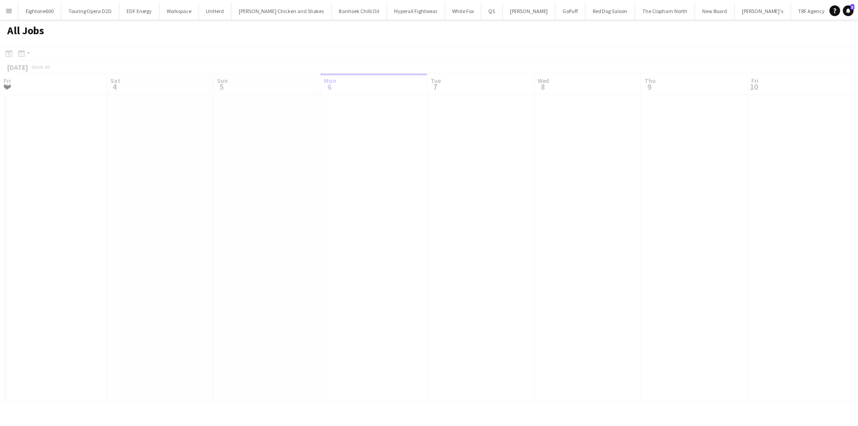
scroll to position [0, 215]
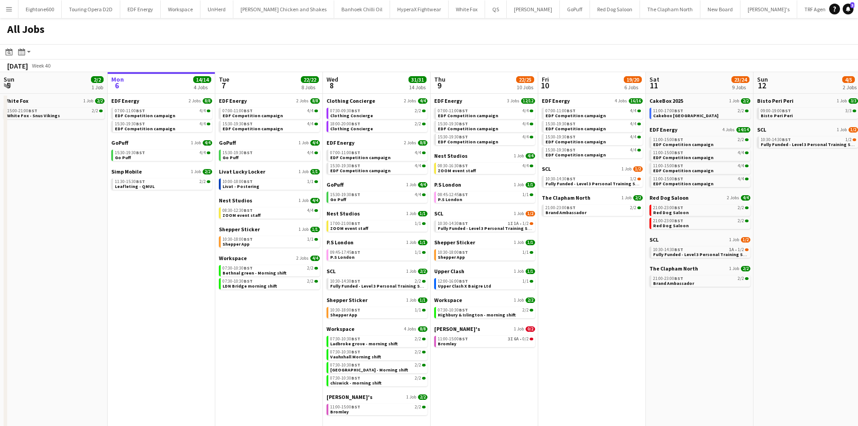
click at [455, 333] on app-calendar-brief-board "[PERSON_NAME]'s 1 Job 0/2 11:00-15:00 BST 3I 6A • 0/2 Bromley" at bounding box center [484, 336] width 101 height 22
click at [454, 337] on span "11:00-15:00 BST" at bounding box center [453, 339] width 30 height 5
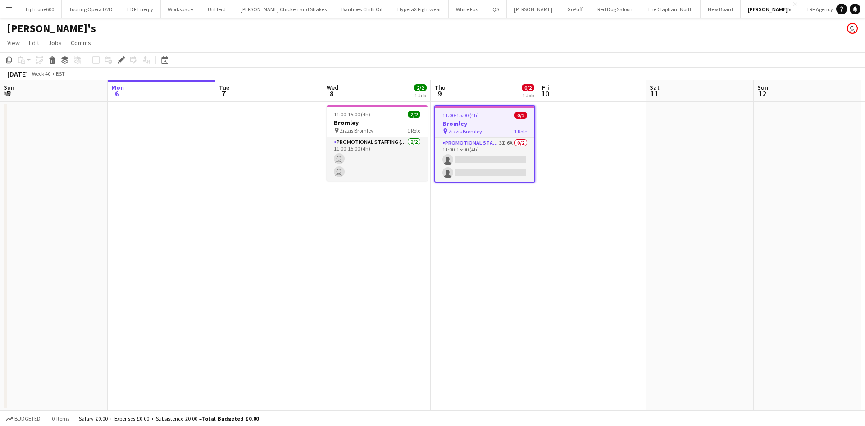
scroll to position [0, 310]
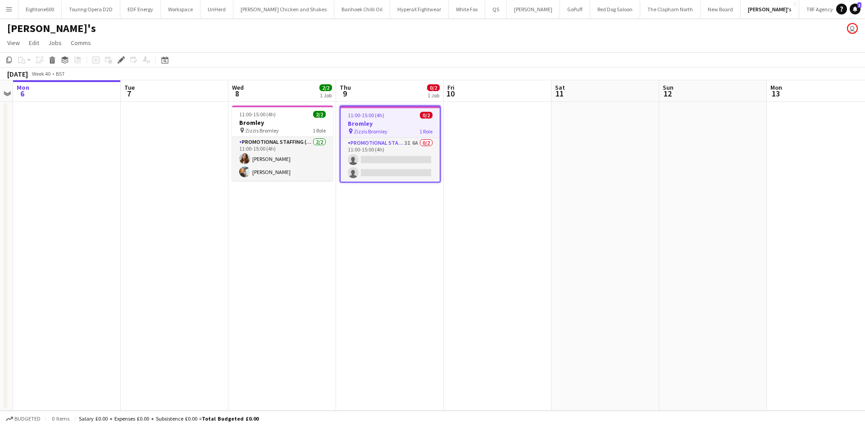
click at [390, 162] on app-card-role "Promotional Staffing (Brand Ambassadors) 3I 6A 0/2 11:00-15:00 (4h) single-neut…" at bounding box center [390, 160] width 99 height 44
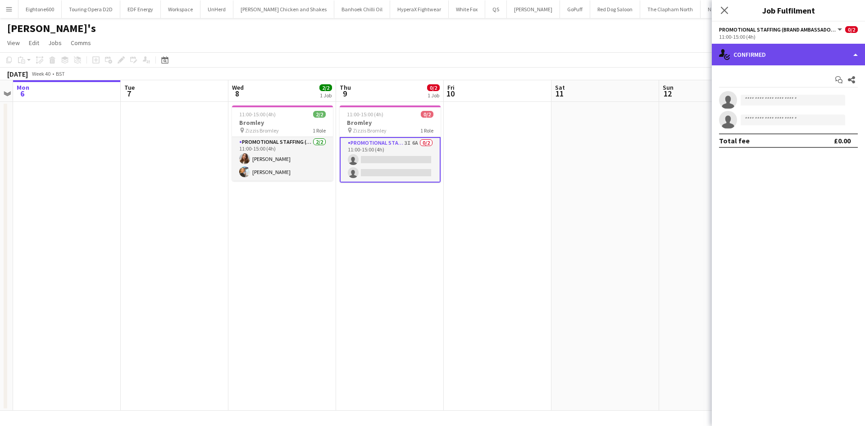
click at [796, 50] on div "single-neutral-actions-check-2 Confirmed" at bounding box center [788, 55] width 153 height 22
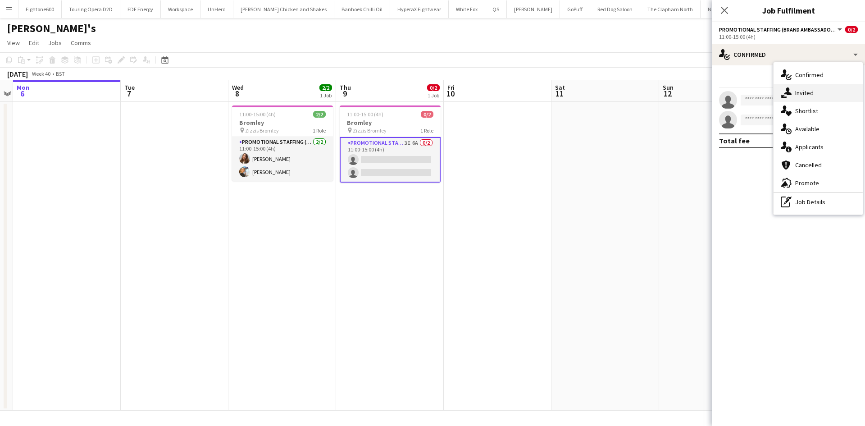
click at [806, 98] on div "single-neutral-actions-share-1 Invited" at bounding box center [818, 93] width 89 height 18
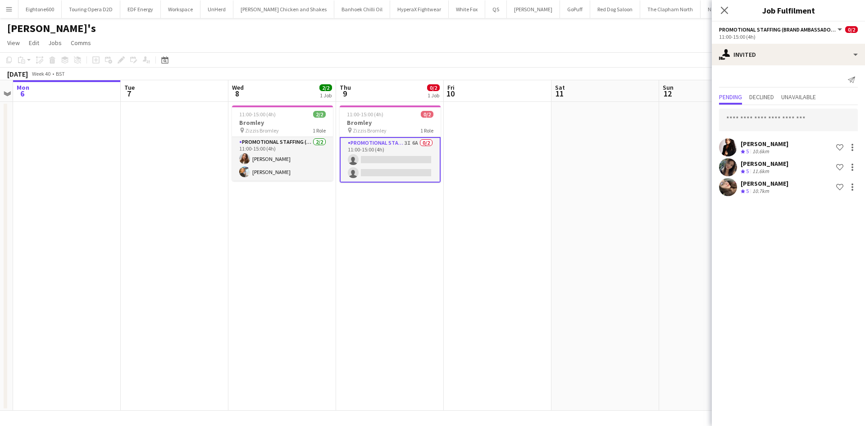
click at [633, 200] on app-date-cell at bounding box center [605, 256] width 108 height 309
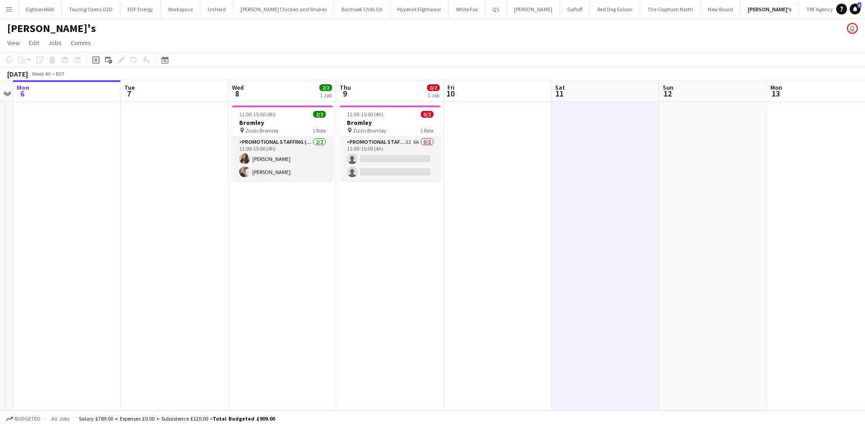
drag, startPoint x: 368, startPoint y: 159, endPoint x: 651, endPoint y: 226, distance: 290.9
click at [368, 159] on app-card-role "Promotional Staffing (Brand Ambassadors) 3I 6A 0/2 11:00-15:00 (4h) single-neut…" at bounding box center [390, 159] width 101 height 44
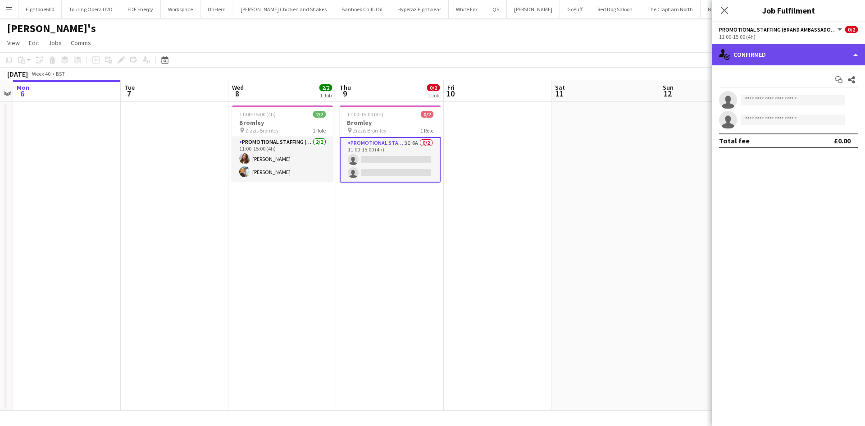
click at [771, 53] on div "single-neutral-actions-check-2 Confirmed" at bounding box center [788, 55] width 153 height 22
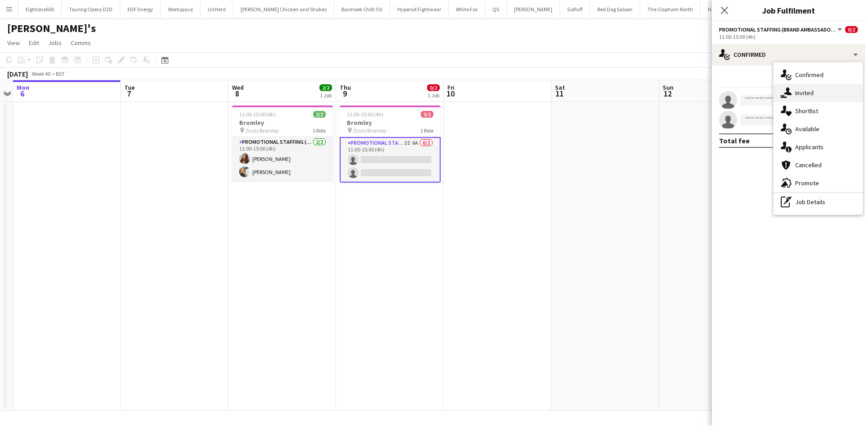
click at [813, 91] on span "Invited" at bounding box center [804, 93] width 18 height 8
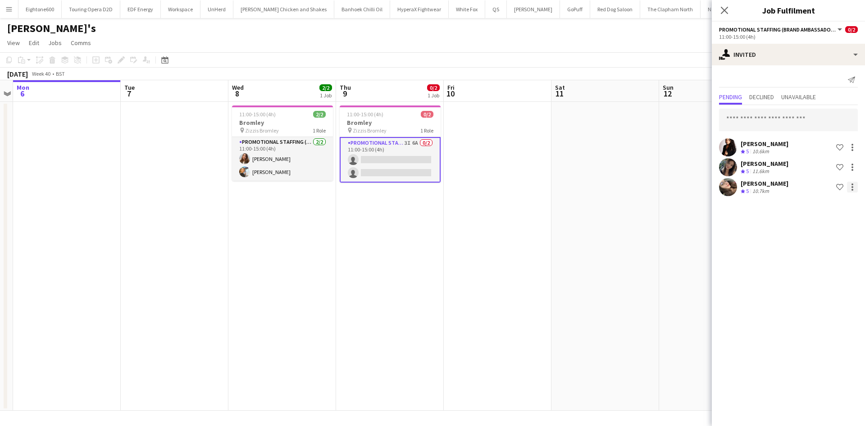
click at [853, 187] on div at bounding box center [853, 187] width 2 height 2
click at [832, 264] on span "Cancel invitation" at bounding box center [823, 268] width 53 height 8
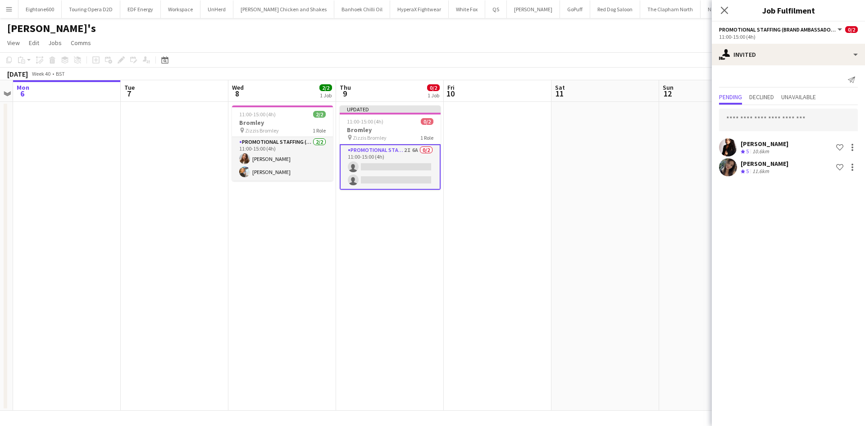
click at [597, 222] on app-date-cell at bounding box center [605, 256] width 108 height 309
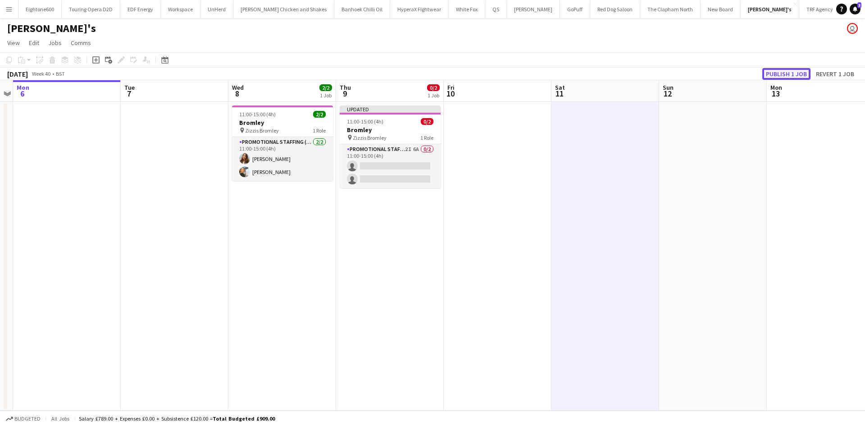
click at [794, 73] on button "Publish 1 job" at bounding box center [786, 74] width 48 height 12
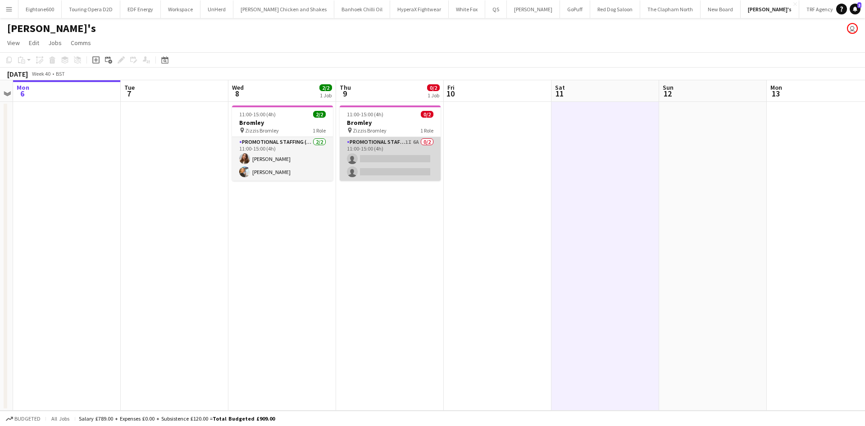
click at [368, 169] on app-card-role "Promotional Staffing (Brand Ambassadors) 1I 6A 0/2 11:00-15:00 (4h) single-neut…" at bounding box center [390, 159] width 101 height 44
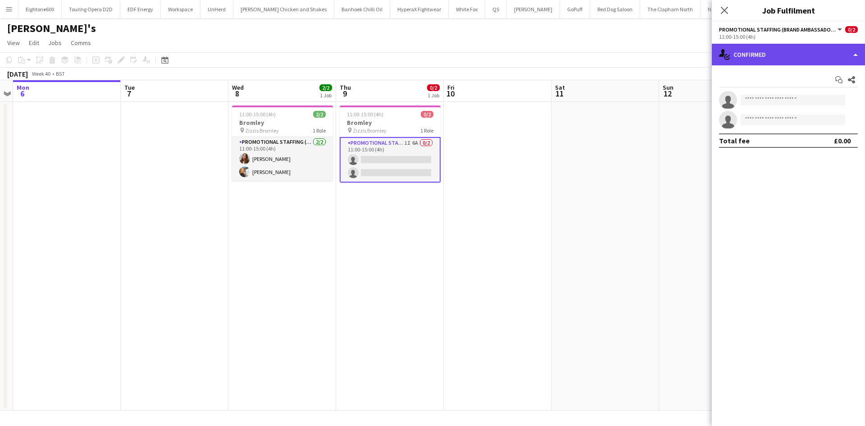
click at [774, 60] on div "single-neutral-actions-check-2 Confirmed" at bounding box center [788, 55] width 153 height 22
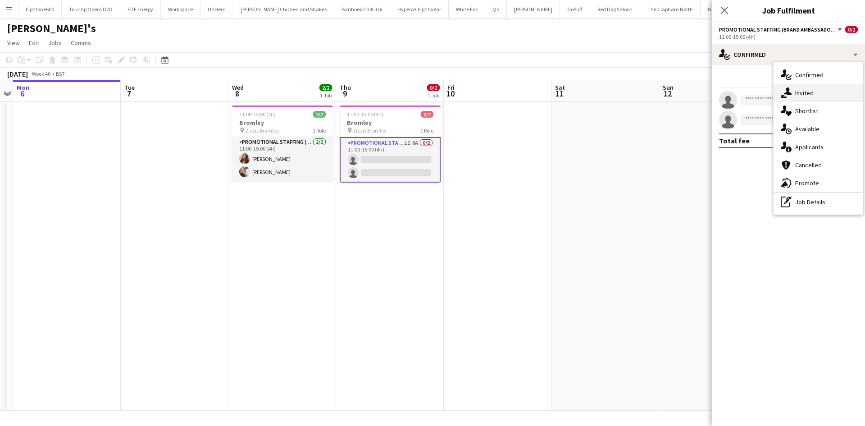
click at [799, 91] on span "Invited" at bounding box center [804, 93] width 18 height 8
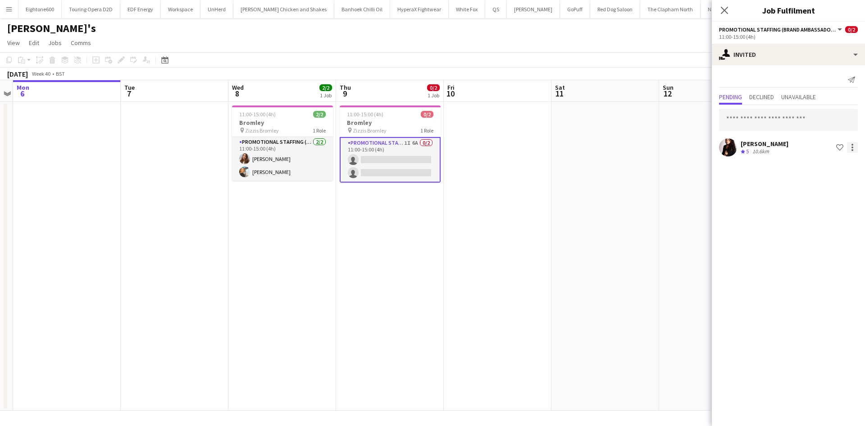
click at [850, 147] on div at bounding box center [852, 147] width 11 height 11
click at [813, 225] on span "Cancel invitation" at bounding box center [823, 229] width 53 height 8
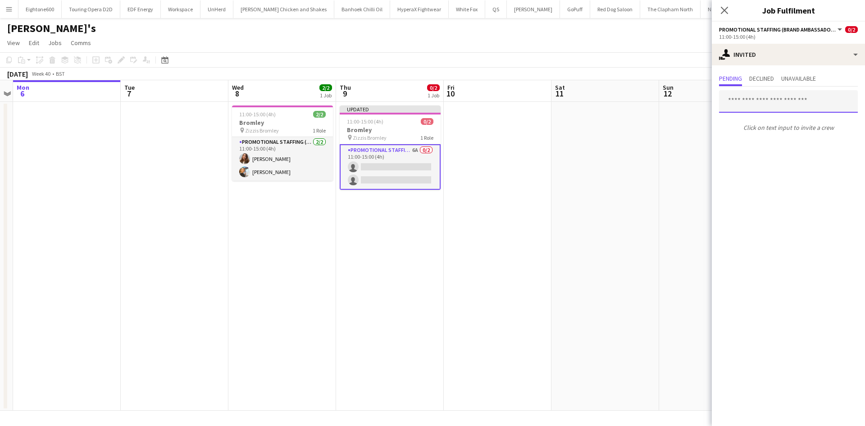
click at [750, 110] on input "text" at bounding box center [788, 101] width 139 height 23
type input "***"
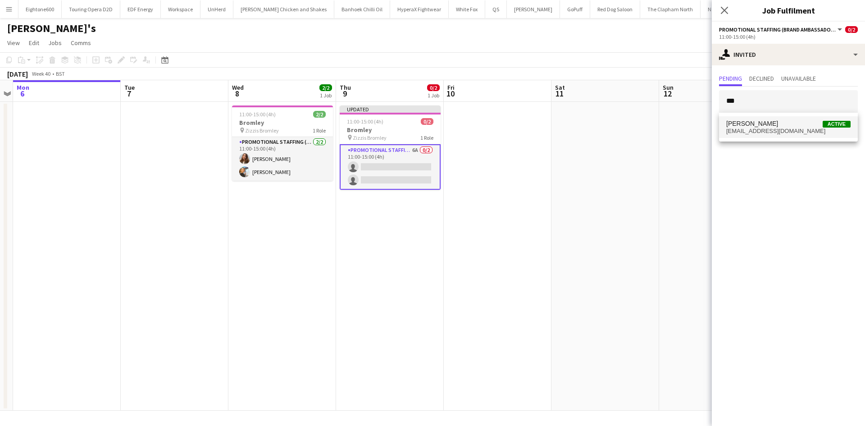
click at [789, 129] on span "ilariamanciani@live.it" at bounding box center [788, 131] width 124 height 7
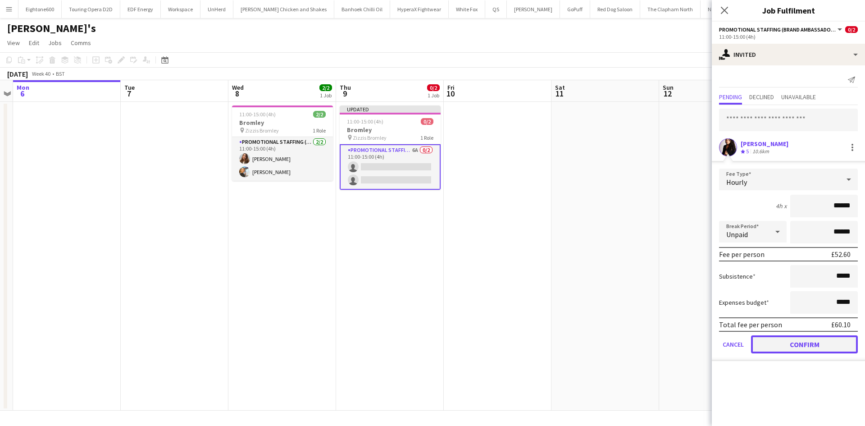
click at [812, 345] on button "Confirm" at bounding box center [804, 344] width 107 height 18
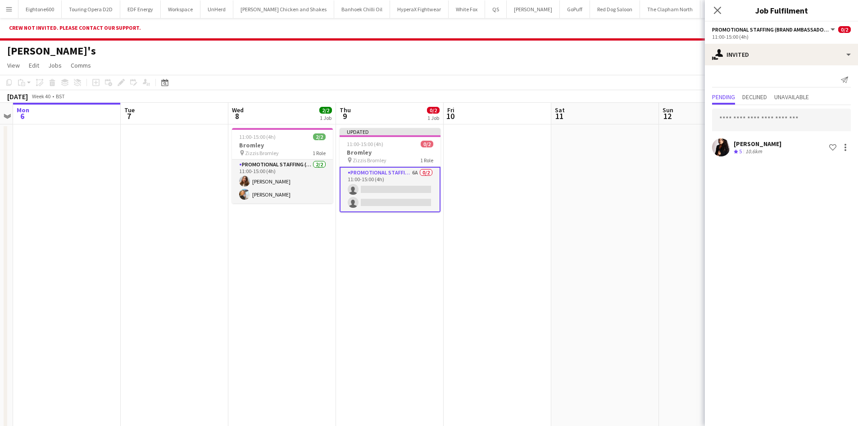
click at [774, 142] on div "Ilaria Manciani" at bounding box center [758, 144] width 48 height 8
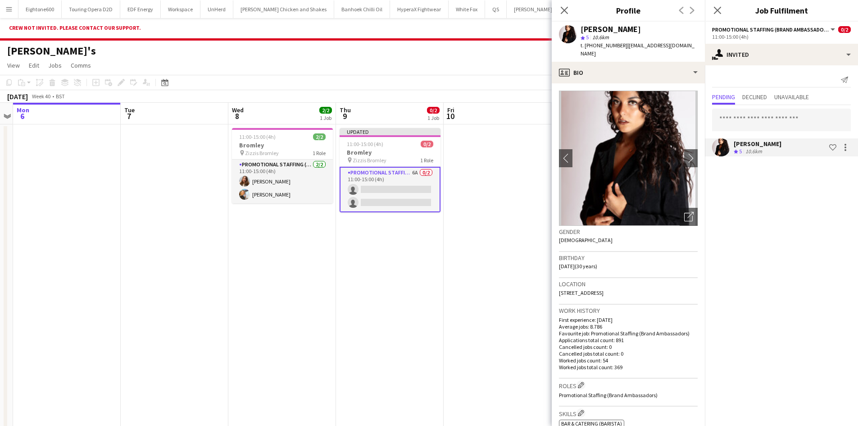
click at [512, 173] on app-date-cell at bounding box center [498, 278] width 108 height 309
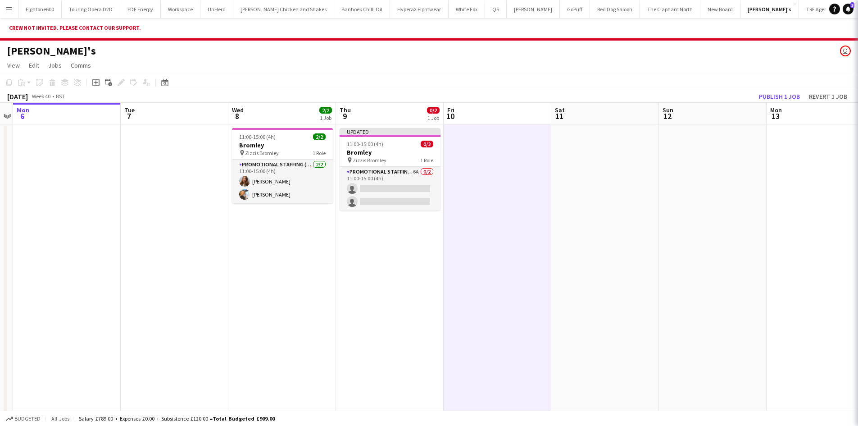
click at [512, 173] on app-date-cell at bounding box center [498, 278] width 108 height 309
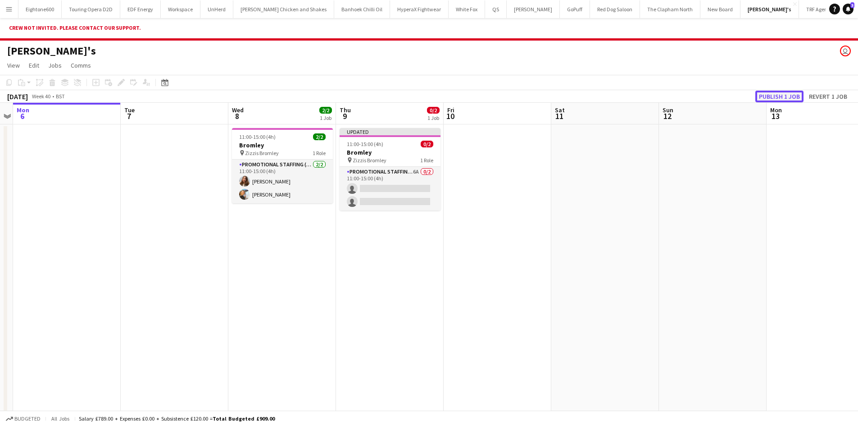
click at [782, 97] on button "Publish 1 job" at bounding box center [780, 97] width 48 height 12
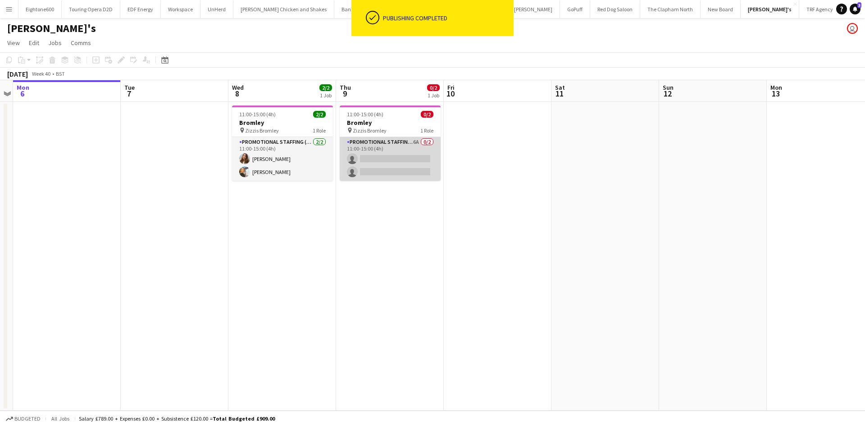
click at [375, 146] on app-card-role "Promotional Staffing (Brand Ambassadors) 6A 0/2 11:00-15:00 (4h) single-neutral…" at bounding box center [390, 159] width 101 height 44
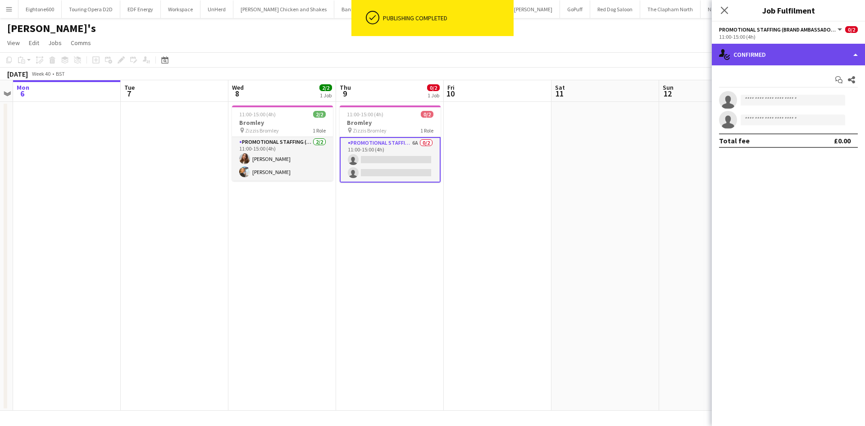
click at [743, 59] on div "single-neutral-actions-check-2 Confirmed" at bounding box center [788, 55] width 153 height 22
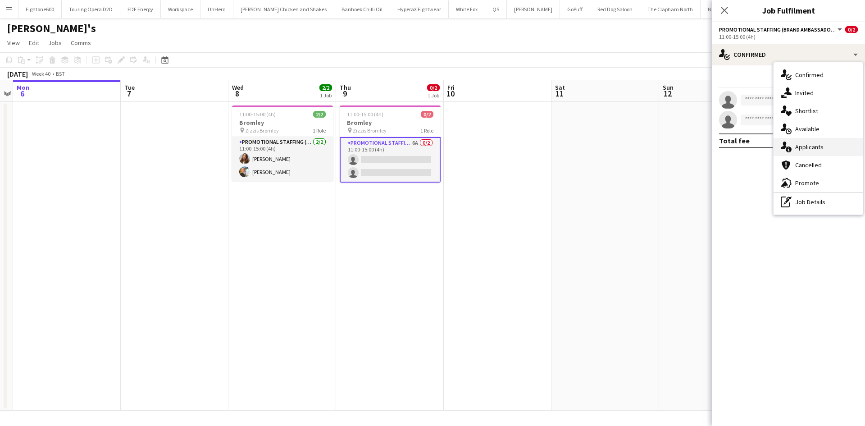
click at [803, 148] on span "Applicants" at bounding box center [809, 147] width 28 height 8
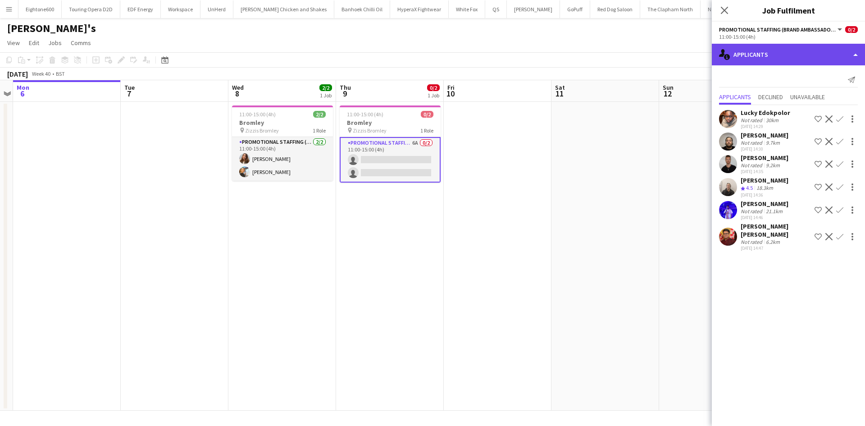
click at [774, 59] on div "single-neutral-actions-information Applicants" at bounding box center [788, 55] width 153 height 22
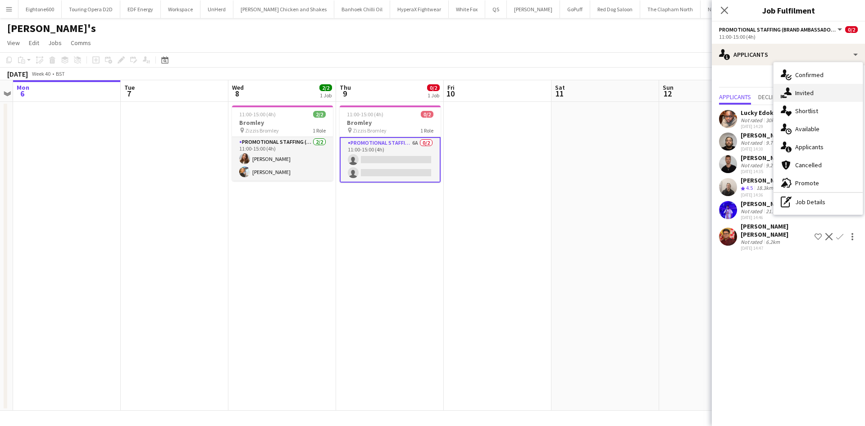
click at [815, 93] on div "single-neutral-actions-share-1 Invited" at bounding box center [818, 93] width 89 height 18
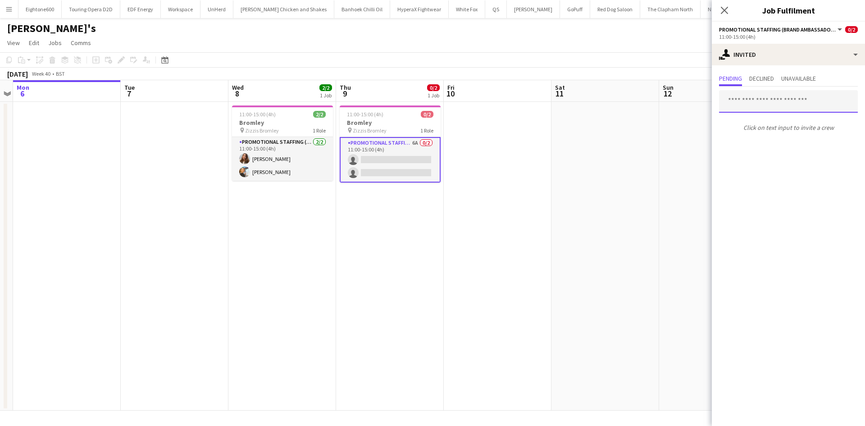
click at [733, 110] on input "text" at bounding box center [788, 101] width 139 height 23
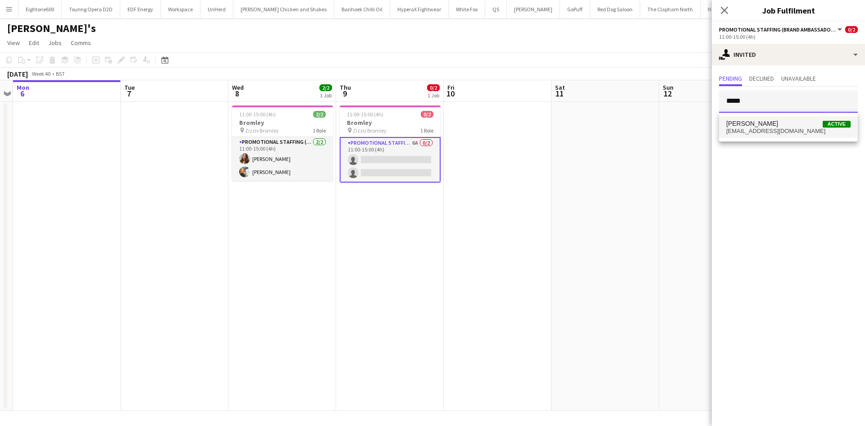
type input "*****"
click at [818, 127] on span "Ilaria Manciani Active" at bounding box center [788, 124] width 124 height 8
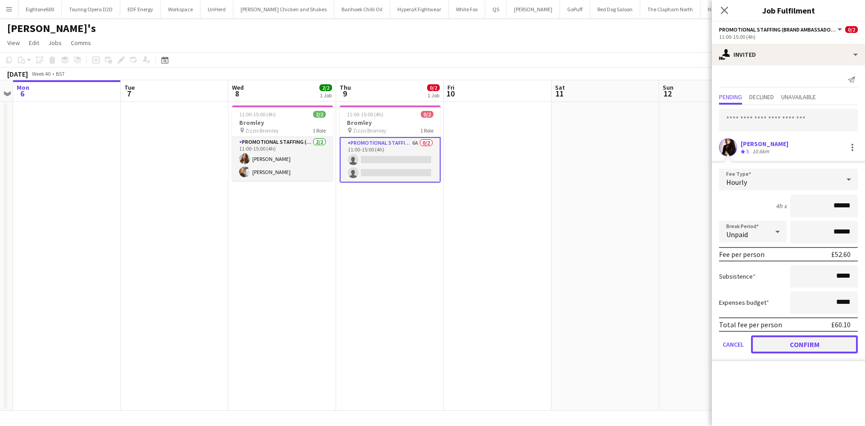
click at [806, 342] on button "Confirm" at bounding box center [804, 344] width 107 height 18
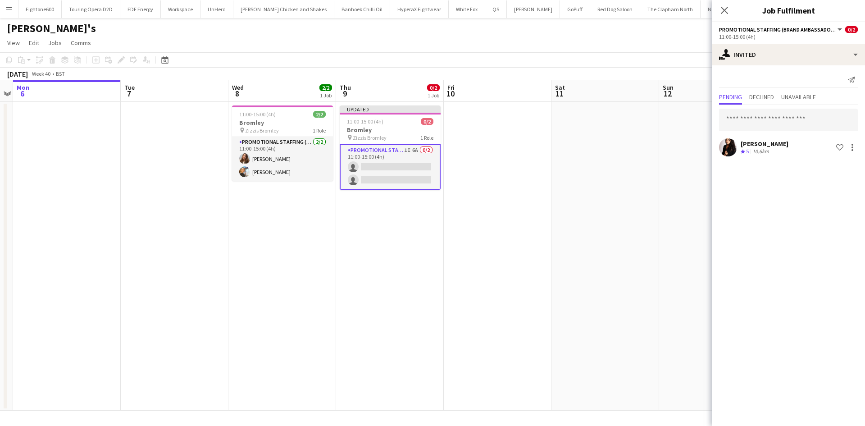
click at [641, 243] on app-date-cell at bounding box center [605, 256] width 108 height 309
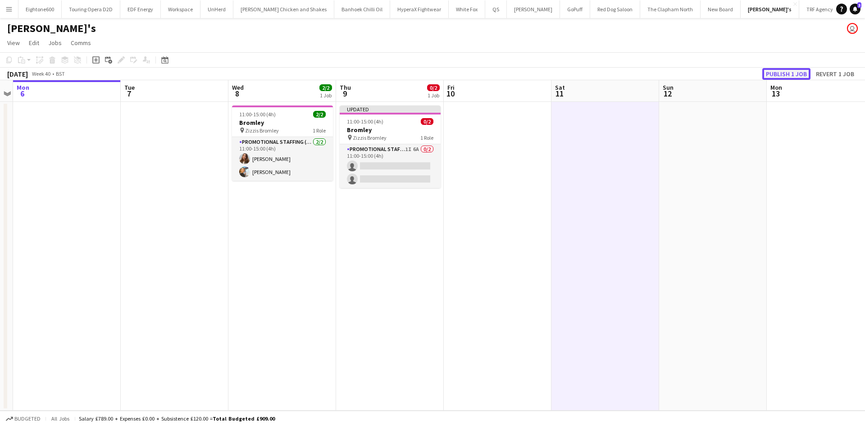
click at [779, 72] on button "Publish 1 job" at bounding box center [786, 74] width 48 height 12
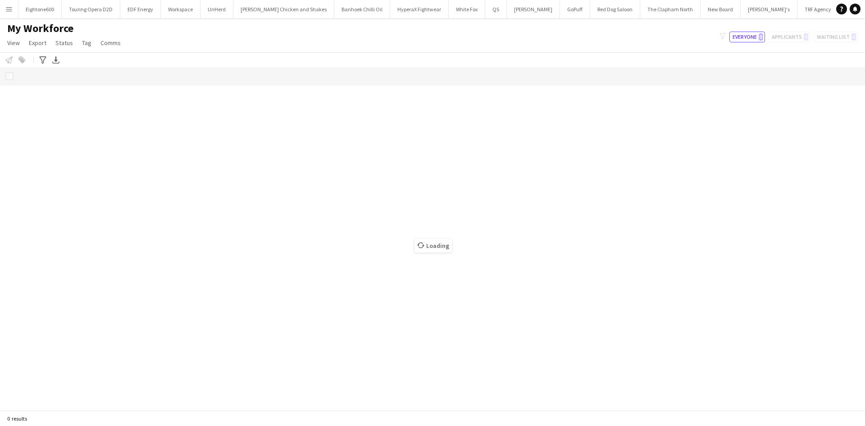
click at [9, 14] on button "Menu" at bounding box center [9, 9] width 18 height 18
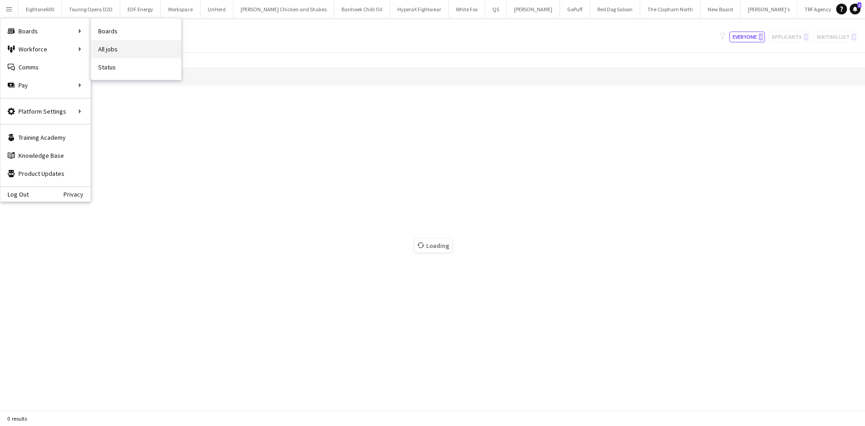
click at [125, 46] on link "All jobs" at bounding box center [136, 49] width 90 height 18
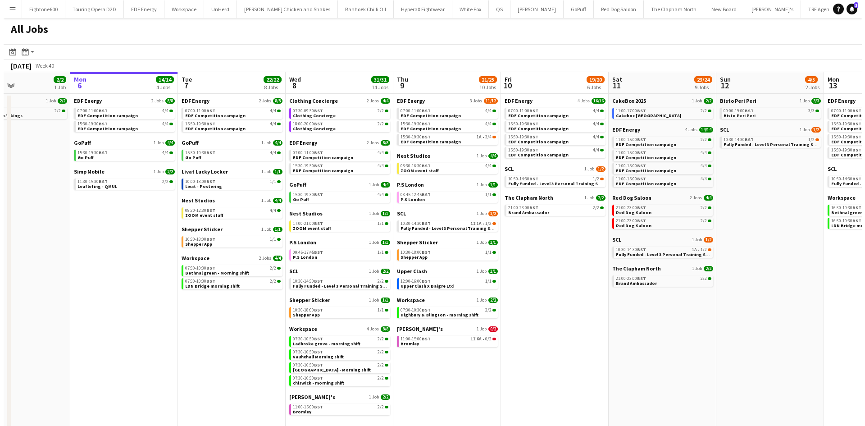
scroll to position [0, 257]
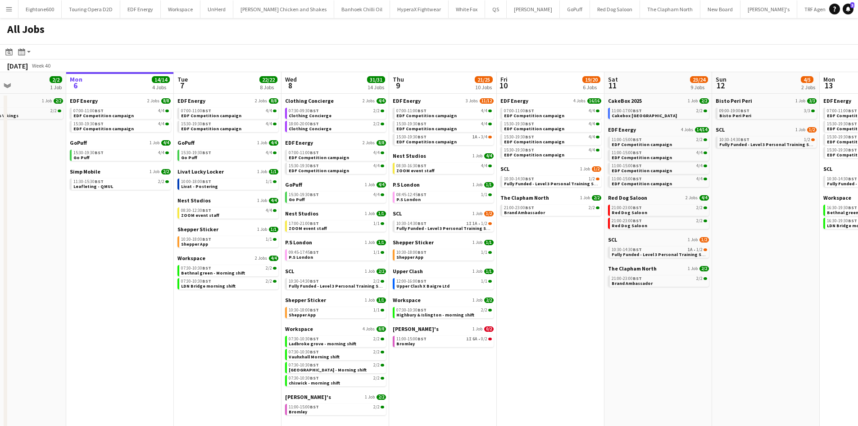
click at [7, 9] on app-icon "Menu" at bounding box center [8, 8] width 7 height 7
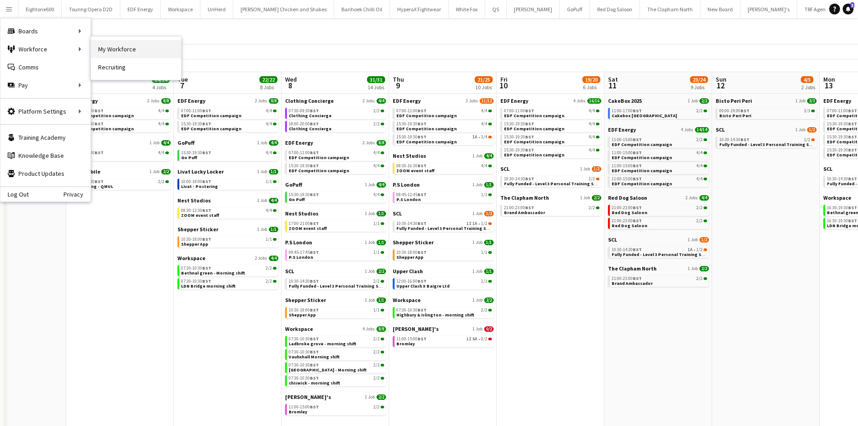
click at [107, 50] on link "My Workforce" at bounding box center [136, 49] width 90 height 18
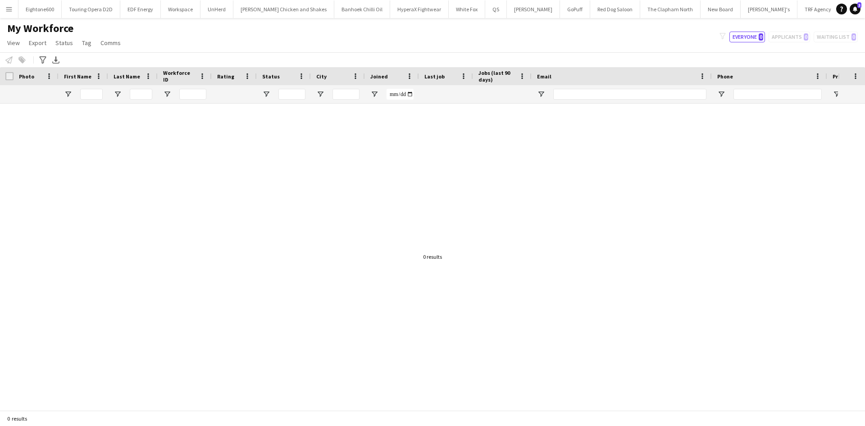
click at [144, 248] on div at bounding box center [419, 254] width 838 height 300
click at [200, 51] on div "My Workforce View Views Default view New view Update view Delete view Edit name…" at bounding box center [432, 37] width 865 height 31
click at [41, 16] on button "Eightone600 Close" at bounding box center [39, 9] width 43 height 18
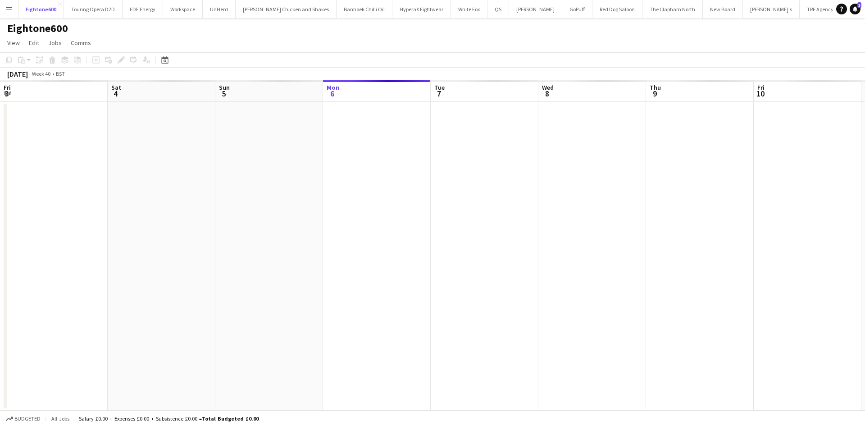
scroll to position [0, 215]
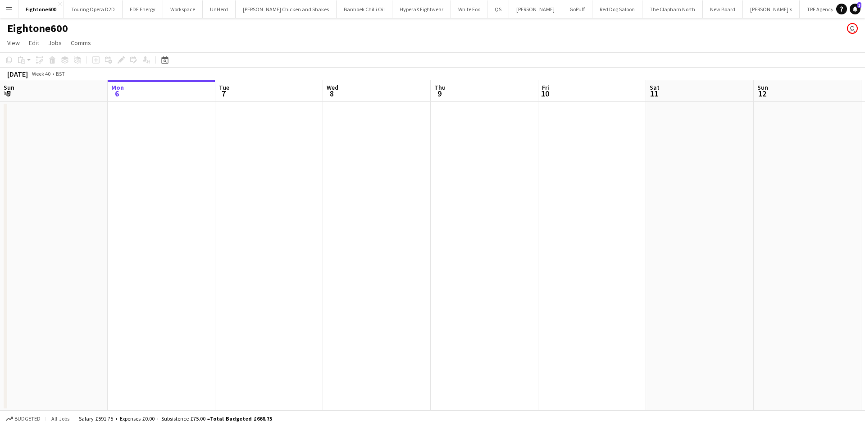
click at [8, 13] on button "Menu" at bounding box center [9, 9] width 18 height 18
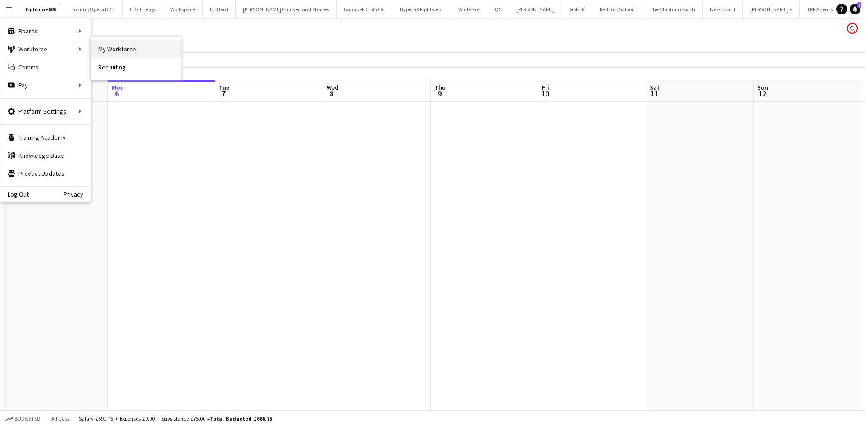
click at [106, 49] on link "My Workforce" at bounding box center [136, 49] width 90 height 18
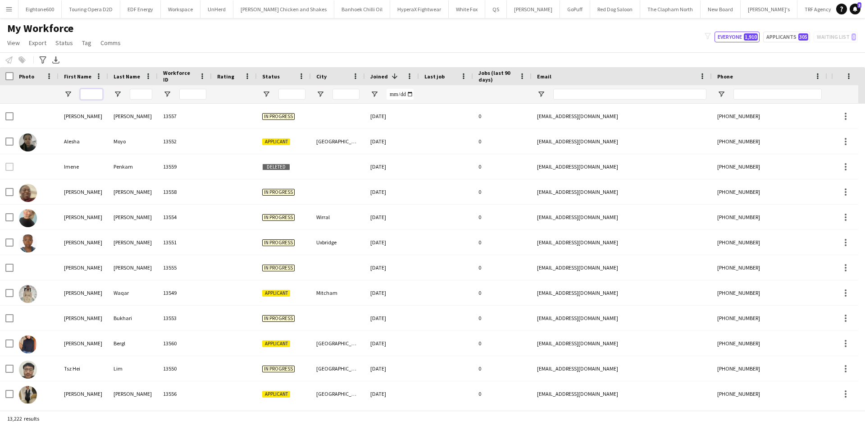
click at [90, 95] on input "First Name Filter Input" at bounding box center [91, 94] width 23 height 11
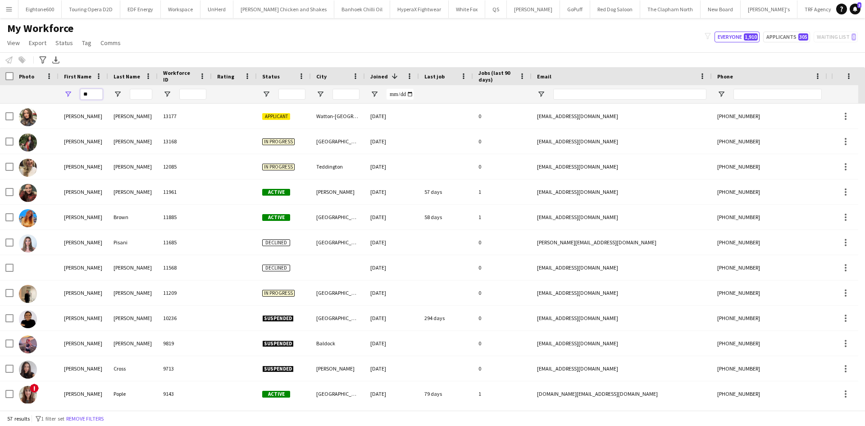
type input "*"
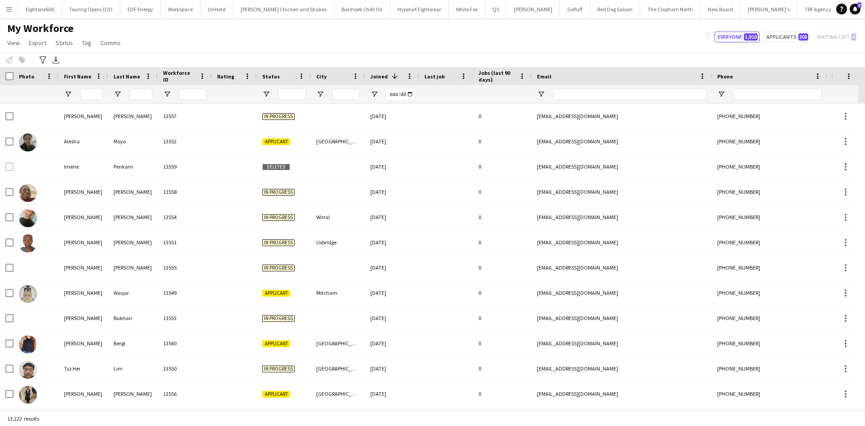
click at [5, 5] on app-icon "Menu" at bounding box center [8, 8] width 7 height 7
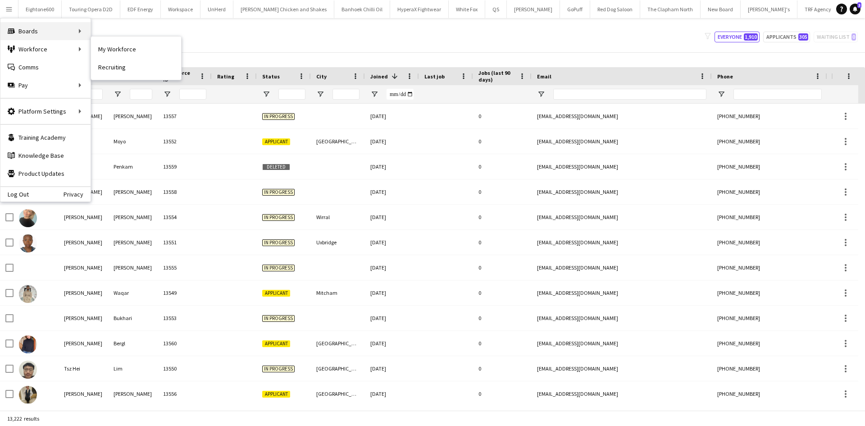
click at [42, 33] on div "Boards Boards" at bounding box center [45, 31] width 90 height 18
click at [57, 32] on div "Boards Boards" at bounding box center [45, 31] width 90 height 18
click at [118, 46] on link "All jobs" at bounding box center [136, 49] width 90 height 18
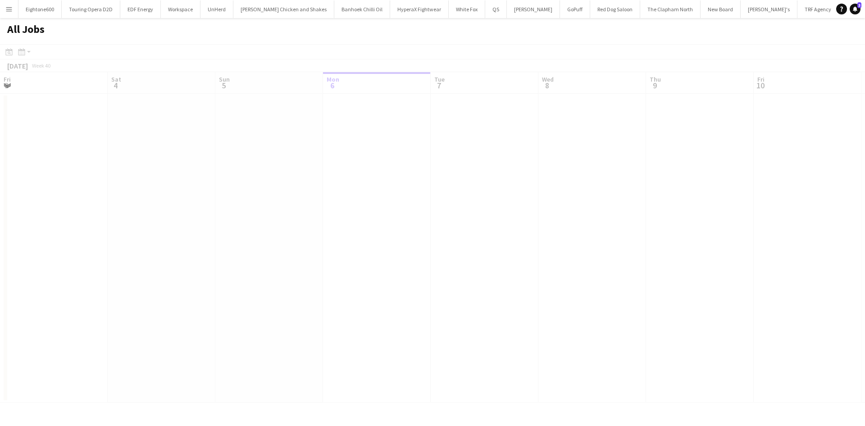
scroll to position [0, 215]
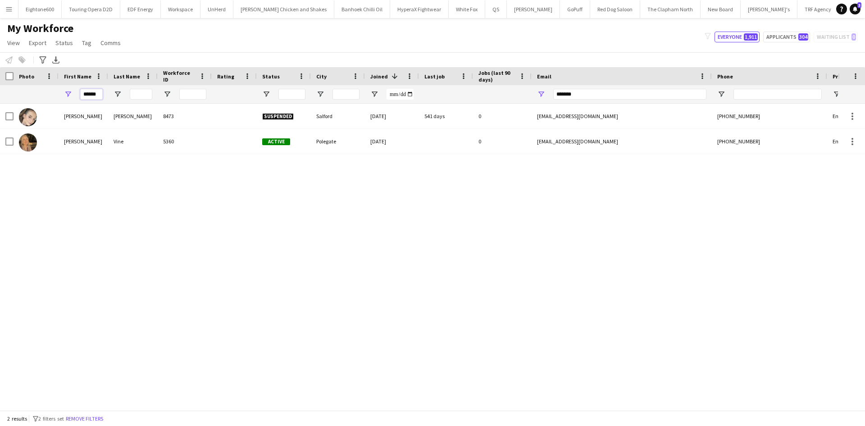
drag, startPoint x: 84, startPoint y: 94, endPoint x: 179, endPoint y: 90, distance: 94.7
click at [179, 90] on div "****** *******" at bounding box center [488, 94] width 977 height 18
drag, startPoint x: 563, startPoint y: 96, endPoint x: 527, endPoint y: 96, distance: 36.0
click at [527, 96] on div at bounding box center [488, 94] width 977 height 18
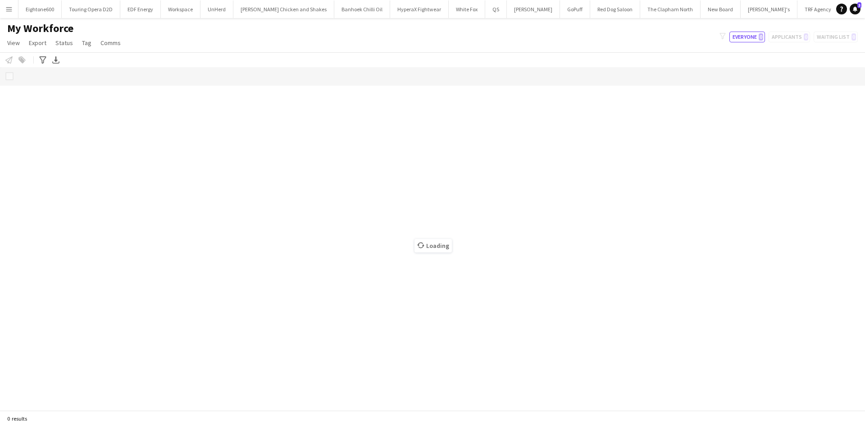
click at [12, 8] on app-icon "Menu" at bounding box center [8, 8] width 7 height 7
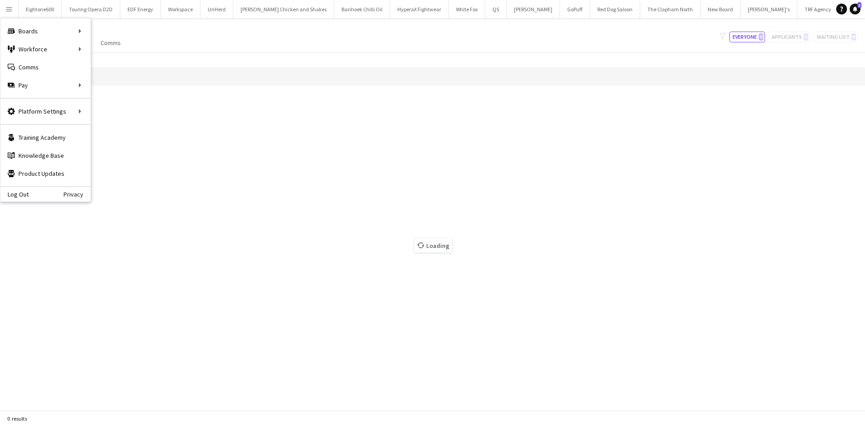
click at [83, 31] on div "Boards Boards" at bounding box center [45, 31] width 90 height 18
click at [48, 30] on div "Boards Boards" at bounding box center [45, 31] width 90 height 18
click at [105, 31] on h1 "My Workforce" at bounding box center [65, 29] width 130 height 14
click at [5, 7] on app-icon "Menu" at bounding box center [8, 8] width 7 height 7
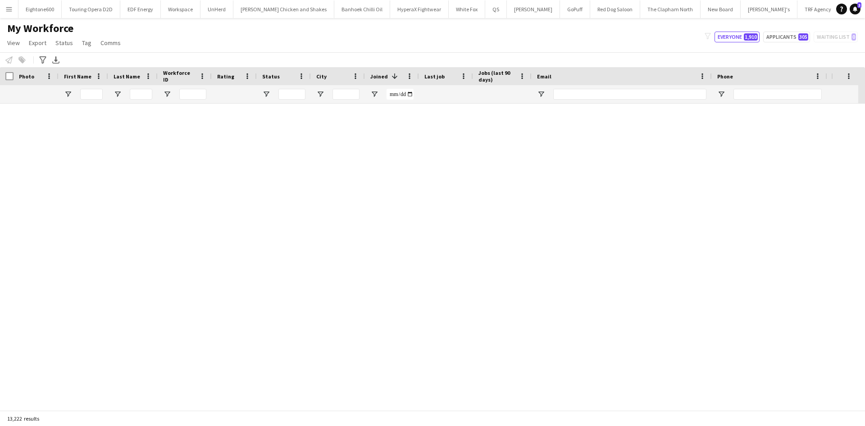
click at [216, 41] on div "My Workforce View Views Default view New view Update view Delete view Edit name…" at bounding box center [432, 37] width 865 height 31
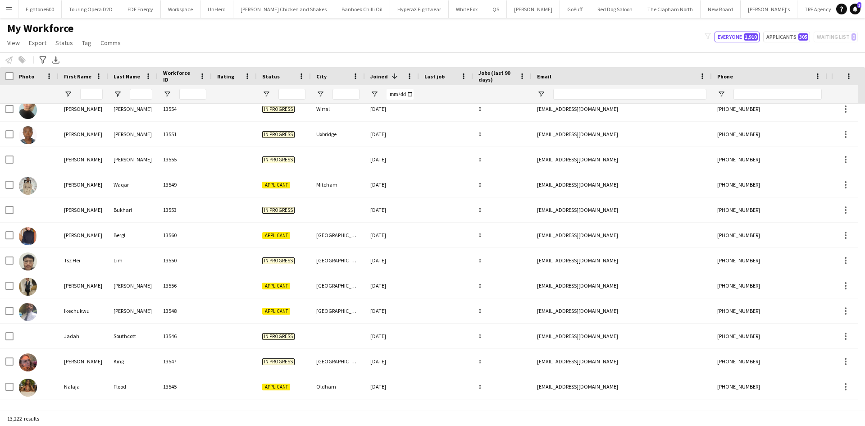
scroll to position [108, 0]
click at [5, 8] on app-icon "Menu" at bounding box center [8, 8] width 7 height 7
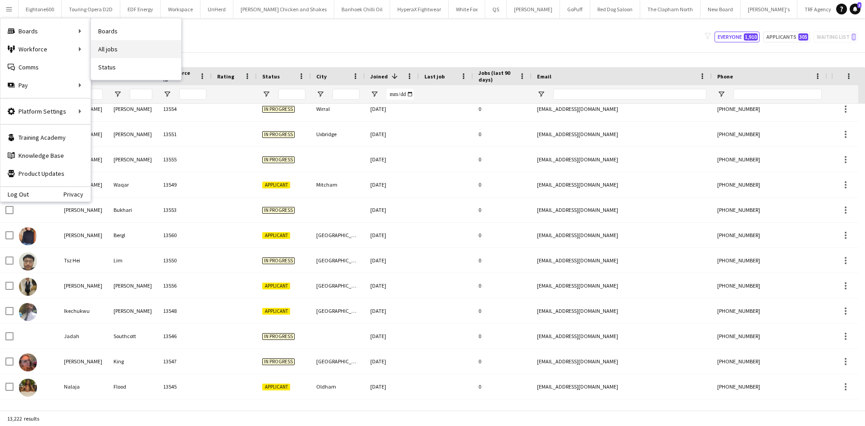
click at [111, 47] on link "All jobs" at bounding box center [136, 49] width 90 height 18
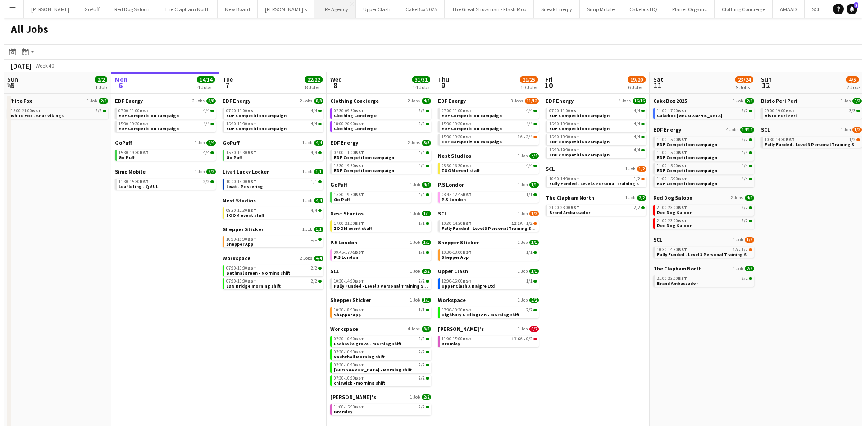
scroll to position [0, 659]
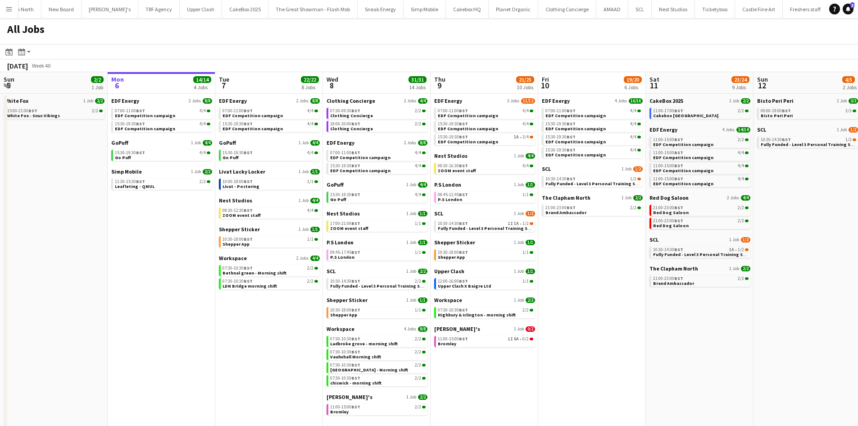
click at [829, 9] on button "NFL x Footlocker Close" at bounding box center [855, 9] width 52 height 18
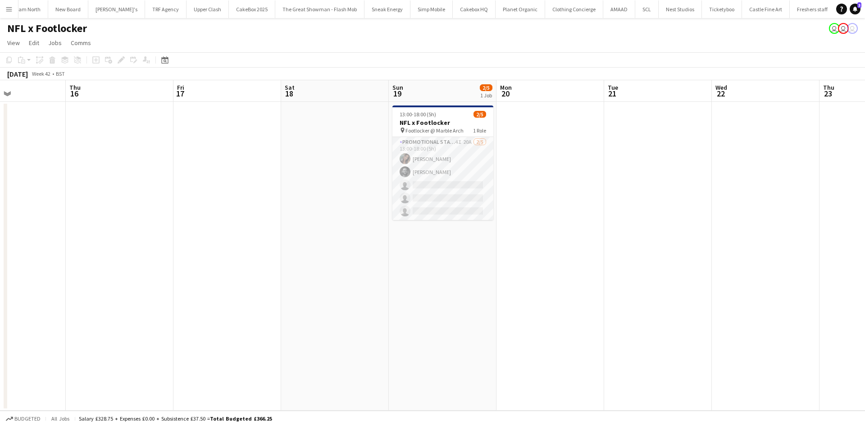
scroll to position [0, 258]
click at [11, 10] on app-icon "Menu" at bounding box center [8, 8] width 7 height 7
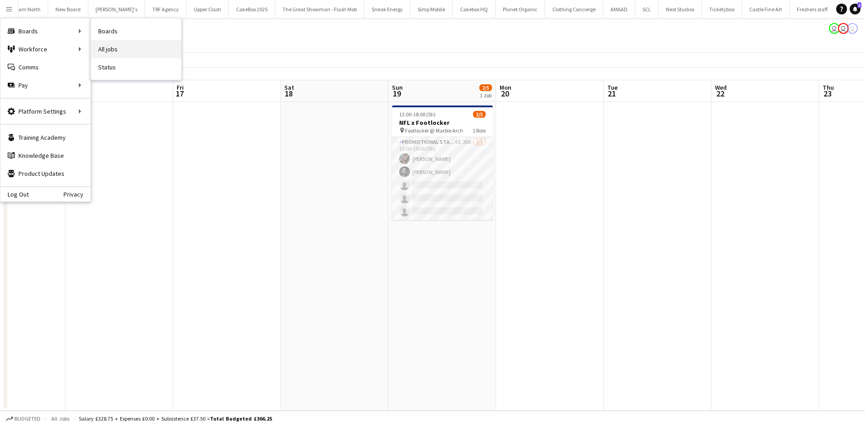
click at [114, 51] on link "All jobs" at bounding box center [136, 49] width 90 height 18
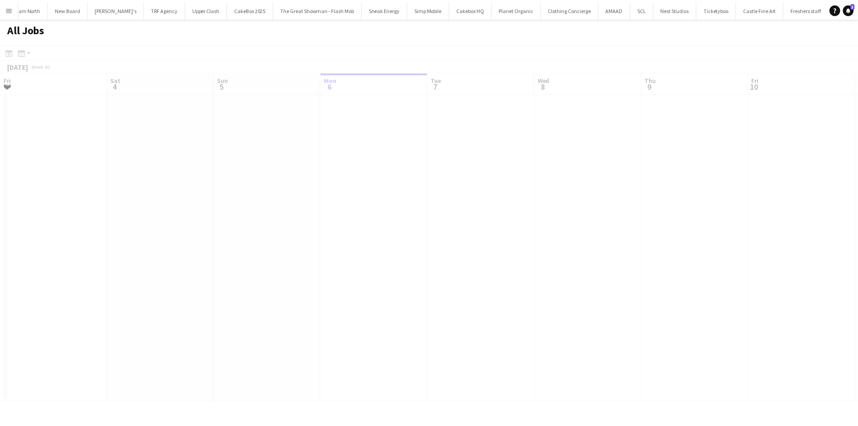
scroll to position [0, 215]
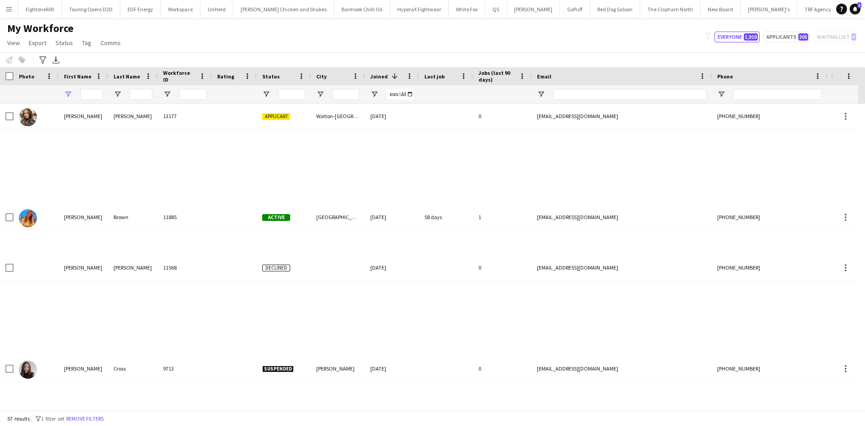
type input "******"
click at [579, 91] on input "Email Filter Input" at bounding box center [629, 94] width 153 height 11
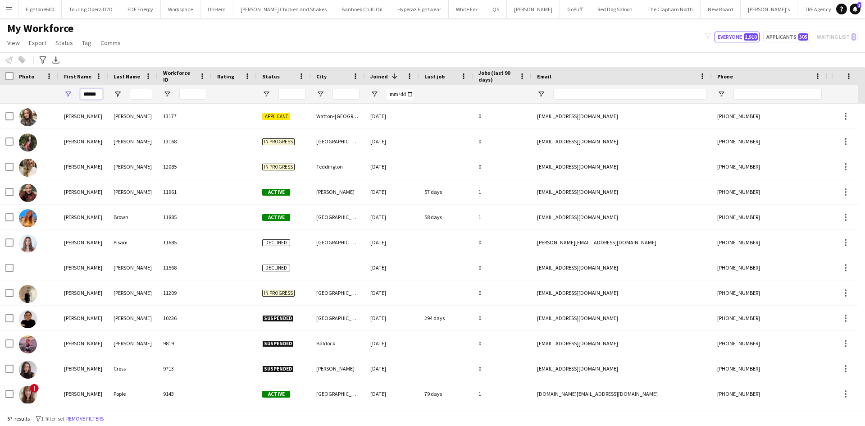
drag, startPoint x: 85, startPoint y: 94, endPoint x: 150, endPoint y: 93, distance: 65.8
click at [150, 93] on div "******" at bounding box center [488, 94] width 977 height 18
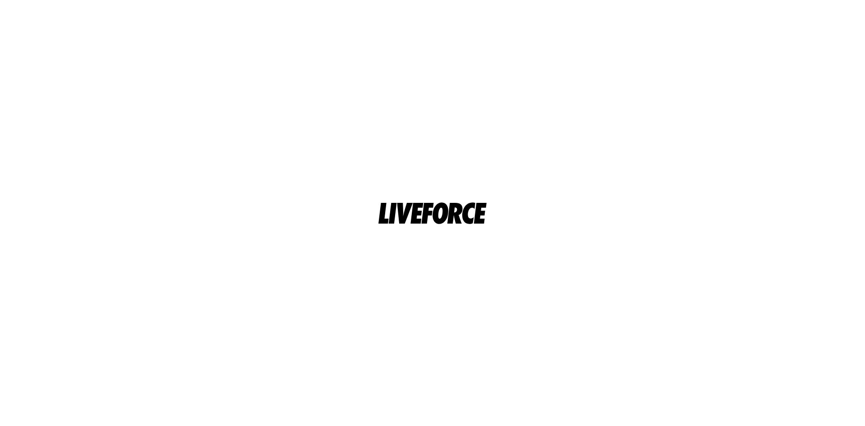
click at [565, 94] on html at bounding box center [432, 213] width 865 height 426
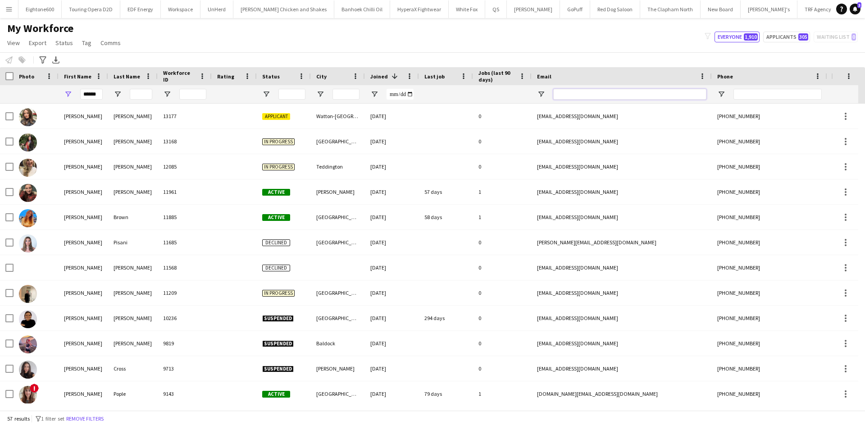
click at [625, 93] on input "Email Filter Input" at bounding box center [629, 94] width 153 height 11
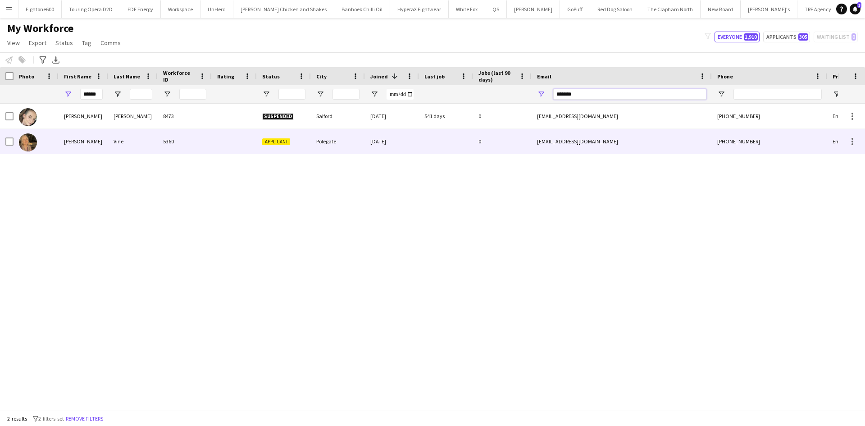
type input "*******"
click at [351, 138] on div "Polegate" at bounding box center [338, 141] width 54 height 25
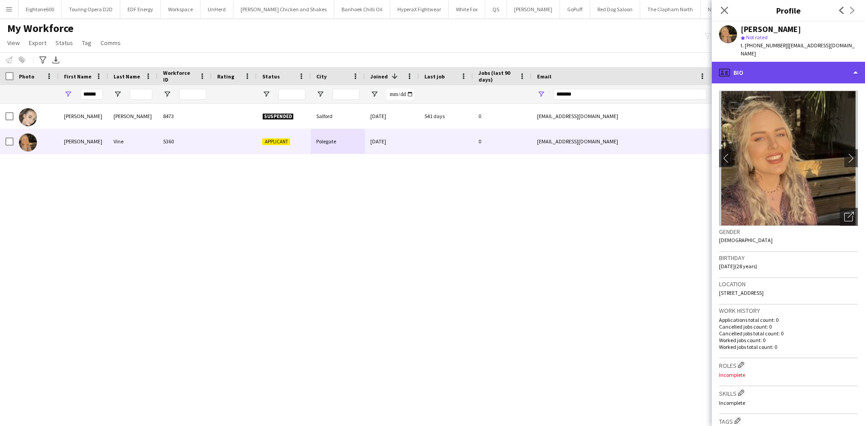
click at [785, 63] on div "profile Bio" at bounding box center [788, 73] width 153 height 22
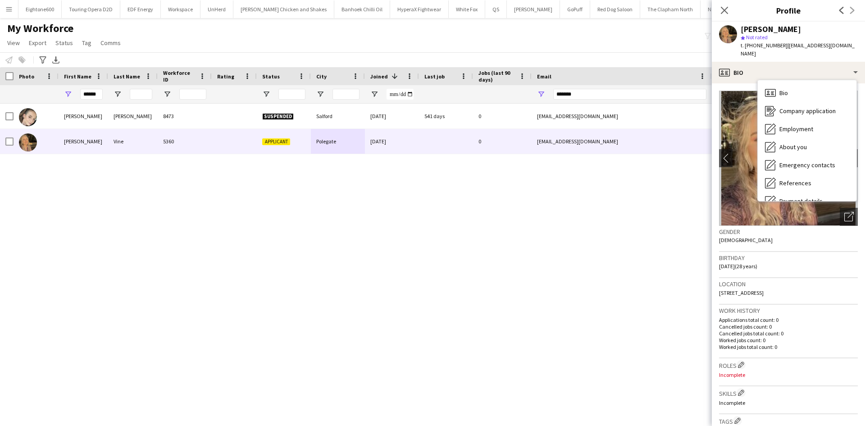
click at [756, 263] on span "19-03-1997 (28 years)" at bounding box center [738, 266] width 38 height 7
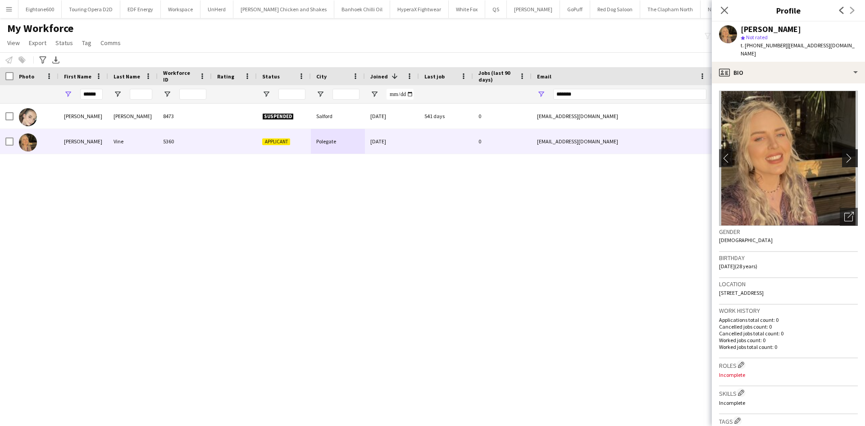
click at [844, 153] on app-icon "chevron-right" at bounding box center [851, 157] width 14 height 9
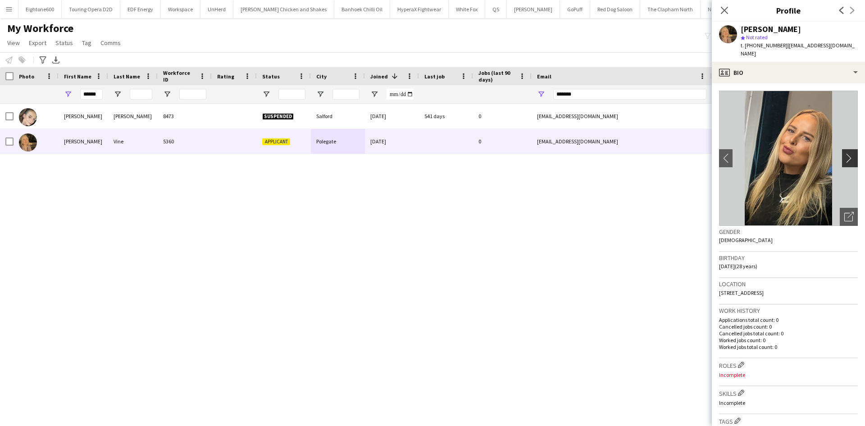
click at [844, 153] on app-icon "chevron-right" at bounding box center [851, 157] width 14 height 9
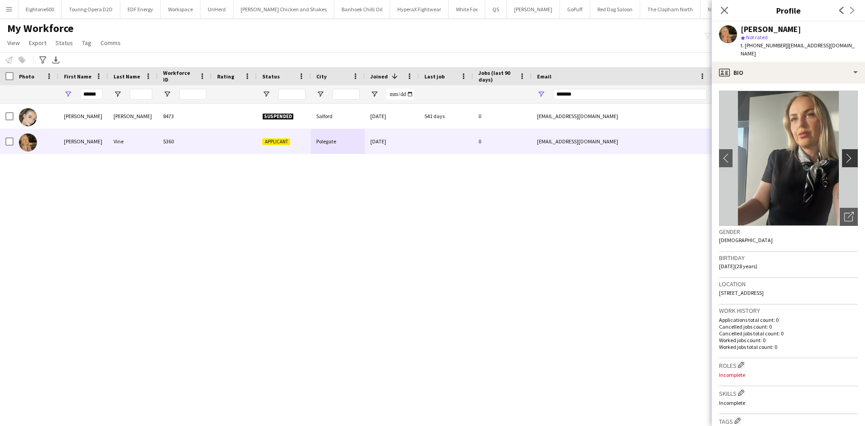
click at [844, 153] on app-icon "chevron-right" at bounding box center [851, 157] width 14 height 9
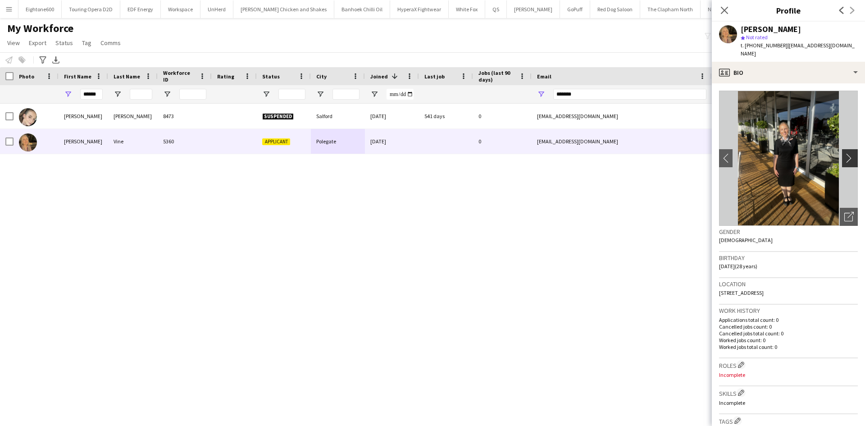
click at [844, 153] on app-icon "chevron-right" at bounding box center [851, 157] width 14 height 9
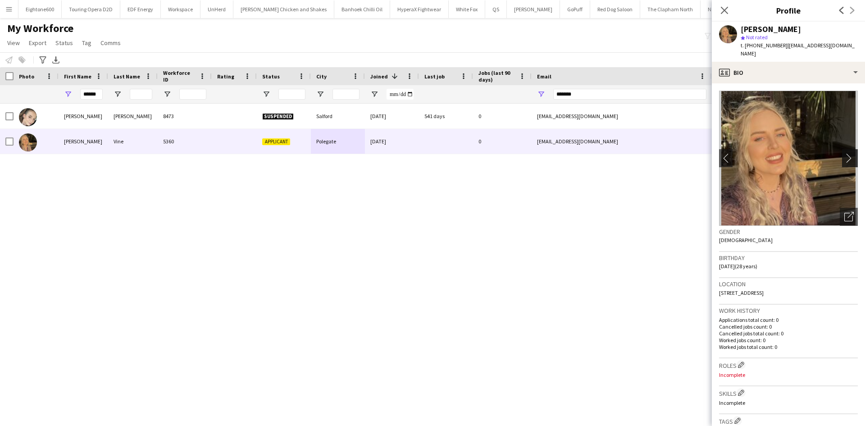
click at [844, 153] on app-icon "chevron-right" at bounding box center [851, 157] width 14 height 9
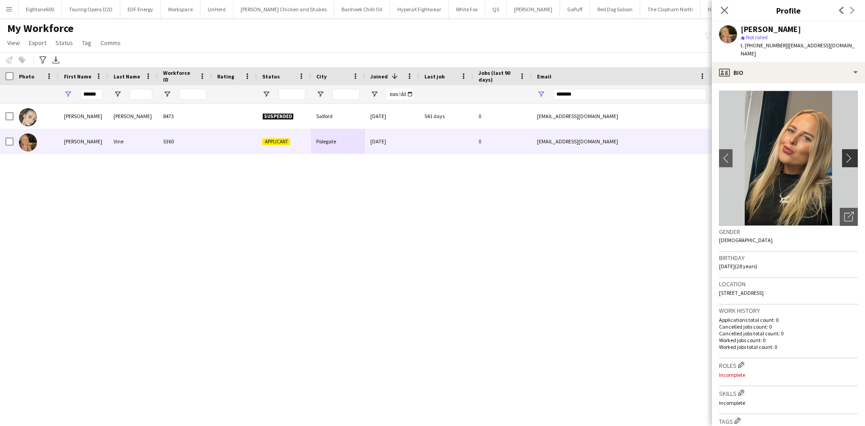
click at [844, 153] on app-icon "chevron-right" at bounding box center [851, 157] width 14 height 9
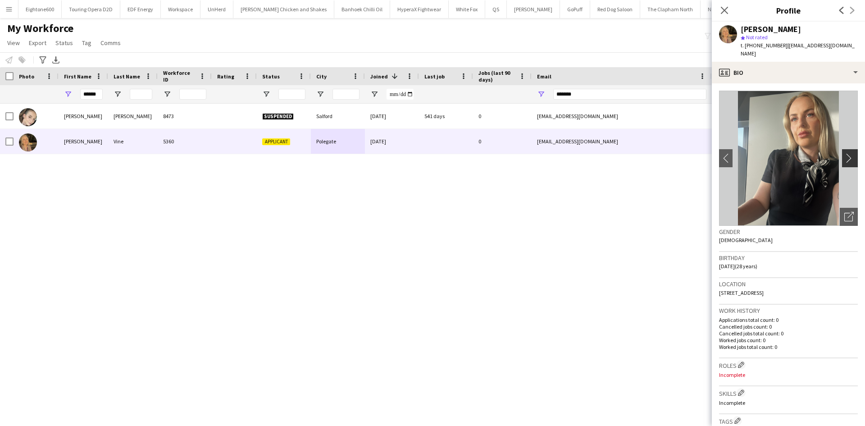
click at [844, 153] on app-icon "chevron-right" at bounding box center [851, 157] width 14 height 9
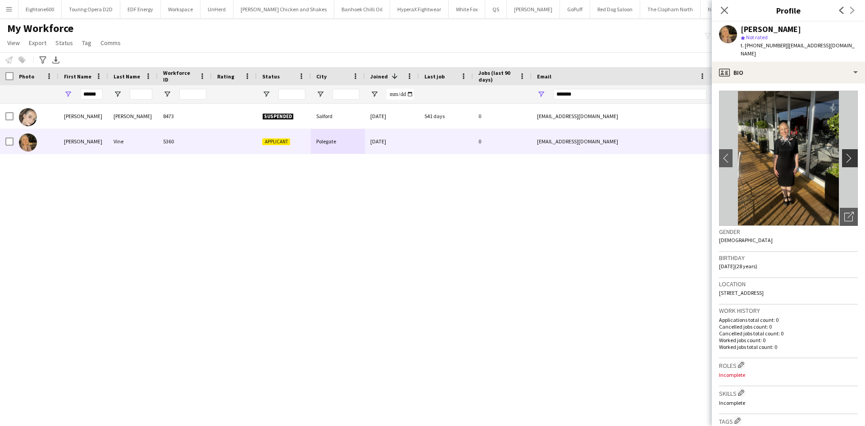
click at [844, 153] on app-icon "chevron-right" at bounding box center [851, 157] width 14 height 9
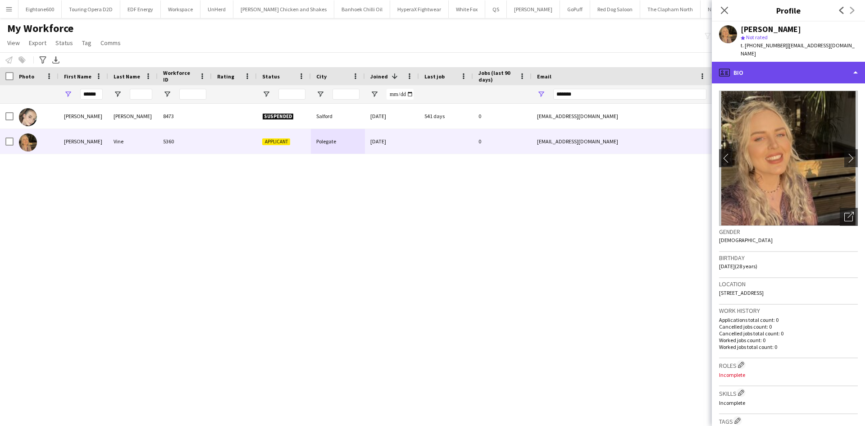
click at [770, 66] on div "profile Bio" at bounding box center [788, 73] width 153 height 22
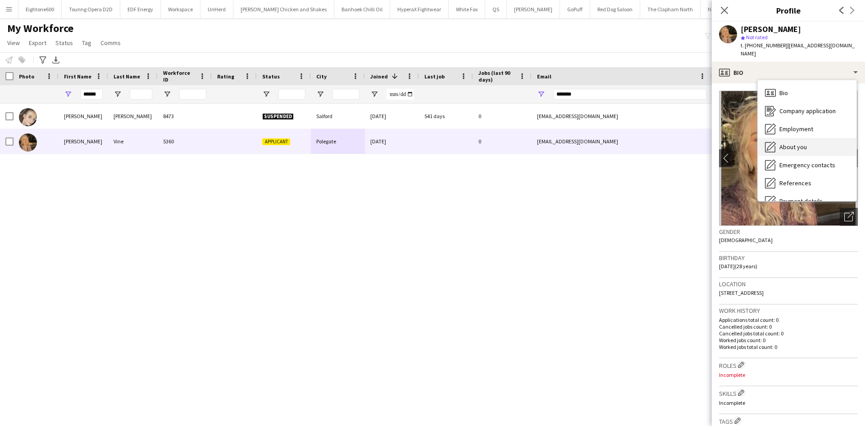
click at [794, 143] on span "About you" at bounding box center [792, 147] width 27 height 8
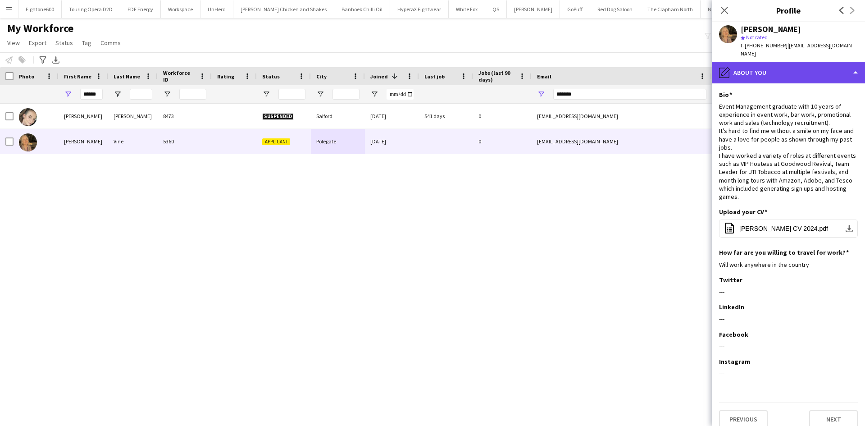
click at [761, 62] on div "pencil4 About you" at bounding box center [788, 73] width 153 height 22
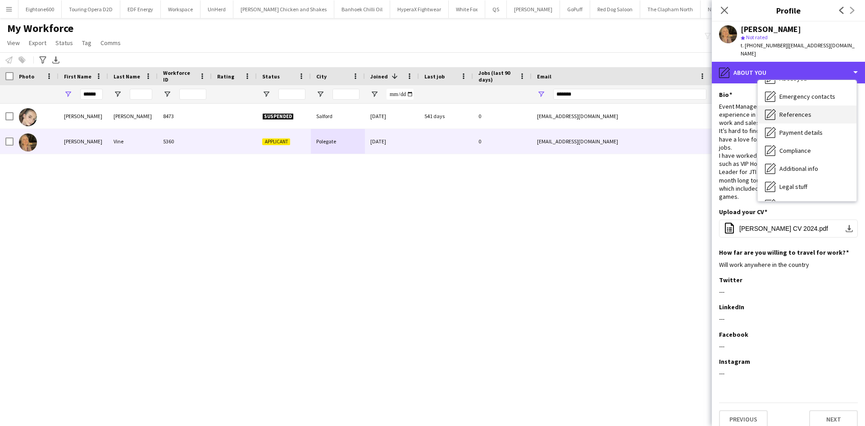
scroll to position [69, 0]
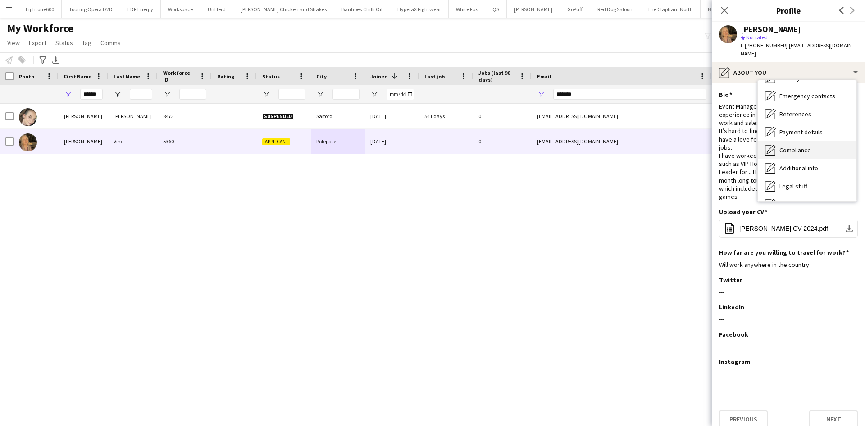
click at [801, 146] on span "Compliance" at bounding box center [795, 150] width 32 height 8
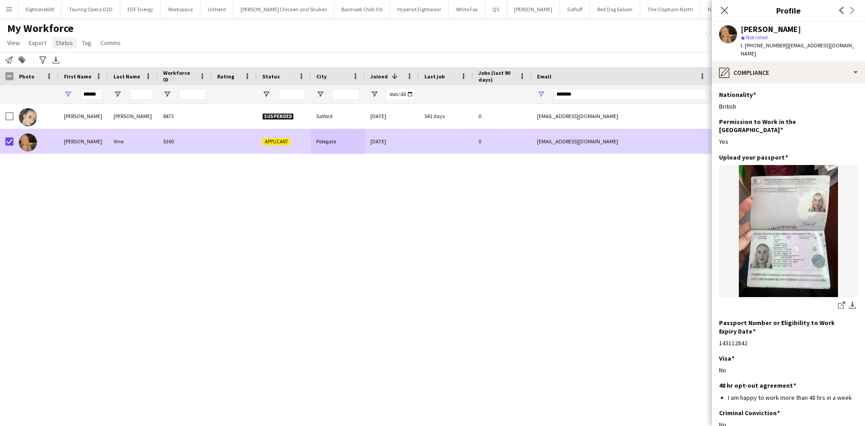
click at [61, 43] on span "Status" at bounding box center [64, 43] width 18 height 8
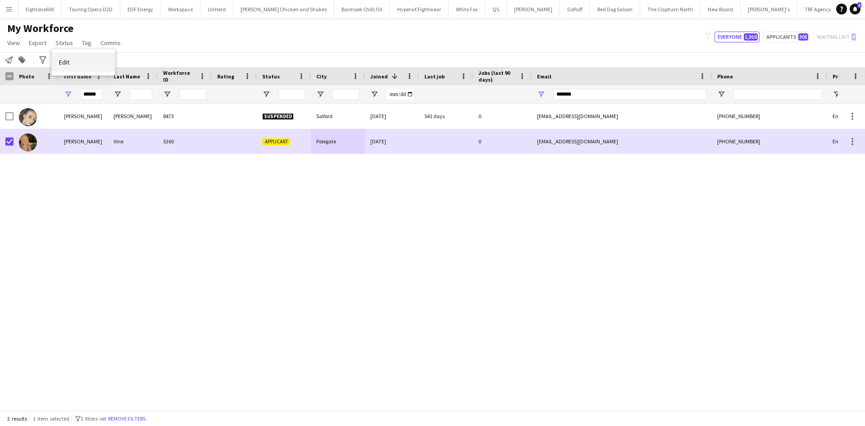
click at [79, 59] on link "Edit" at bounding box center [83, 62] width 63 height 19
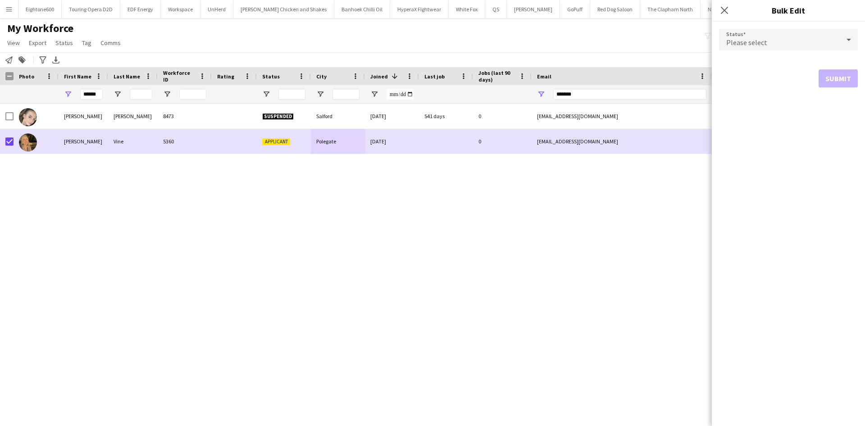
click at [779, 36] on div "Please select" at bounding box center [779, 40] width 121 height 22
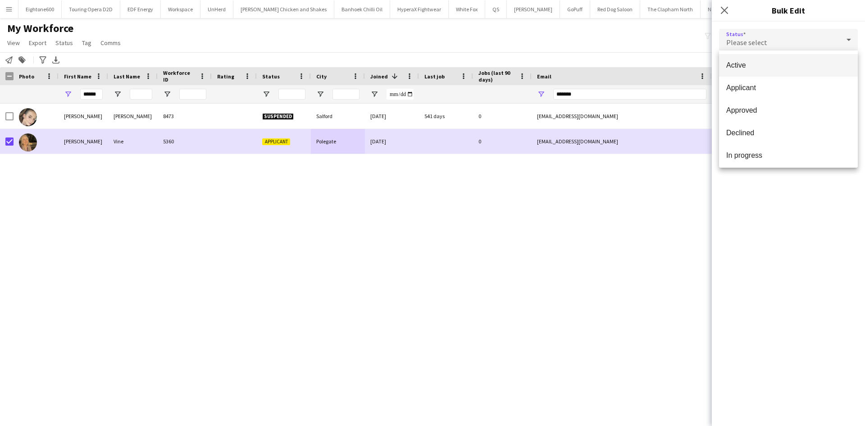
click at [777, 68] on span "Active" at bounding box center [788, 65] width 124 height 9
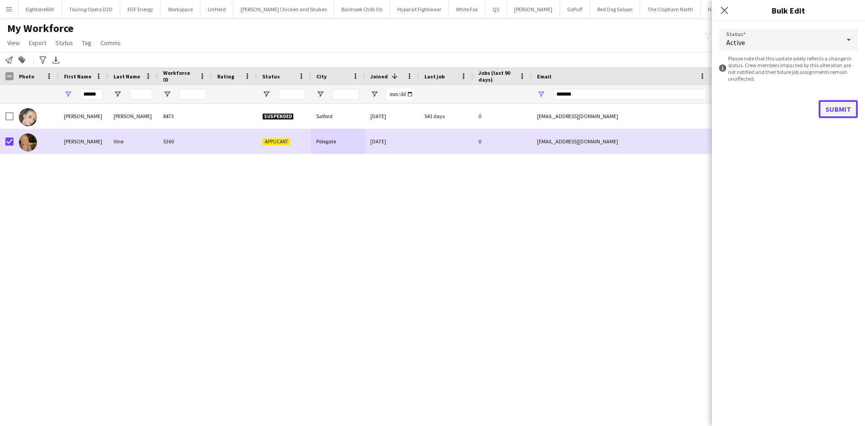
click at [832, 103] on button "Submit" at bounding box center [838, 109] width 39 height 18
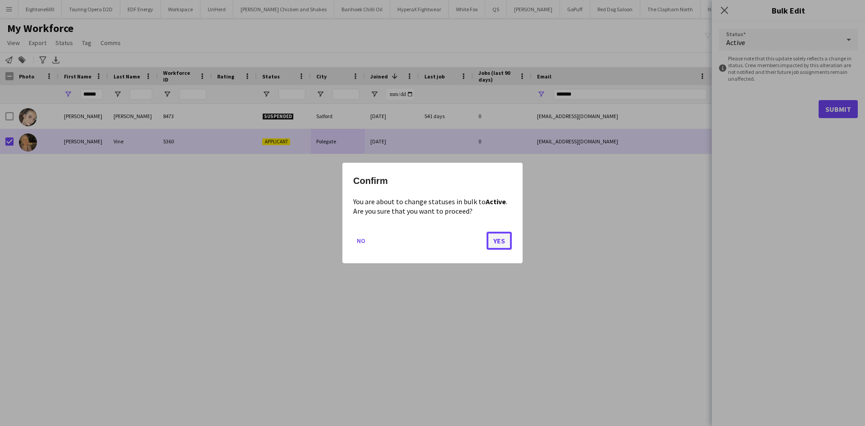
click at [489, 240] on button "Yes" at bounding box center [499, 241] width 25 height 18
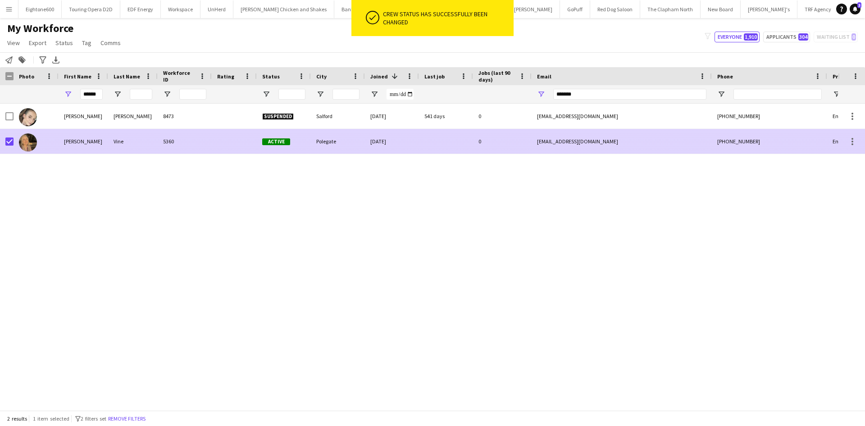
click at [349, 145] on div "Polegate" at bounding box center [338, 141] width 54 height 25
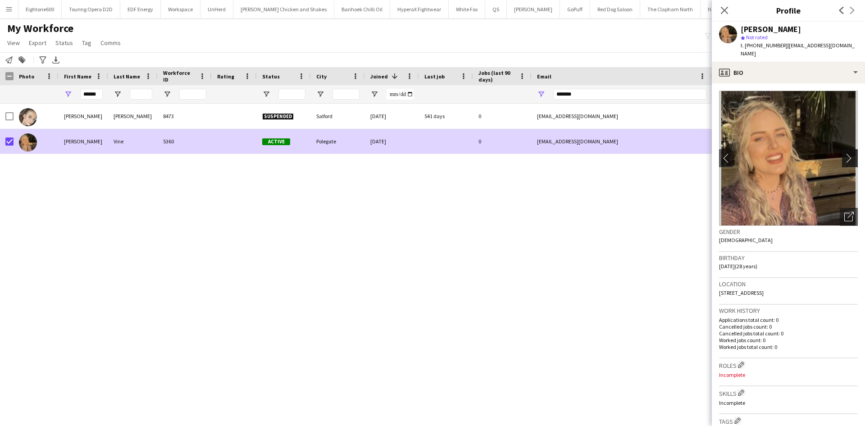
click at [844, 154] on app-icon "chevron-right" at bounding box center [851, 157] width 14 height 9
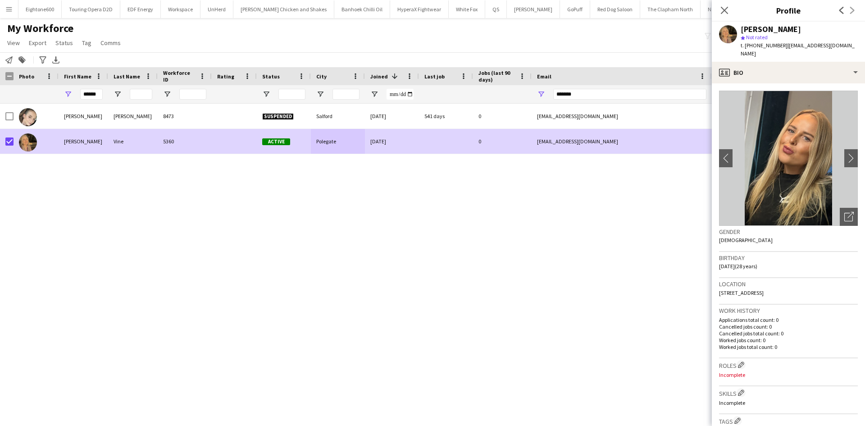
click at [846, 139] on img at bounding box center [788, 158] width 139 height 135
click at [845, 153] on app-icon "chevron-right" at bounding box center [851, 157] width 14 height 9
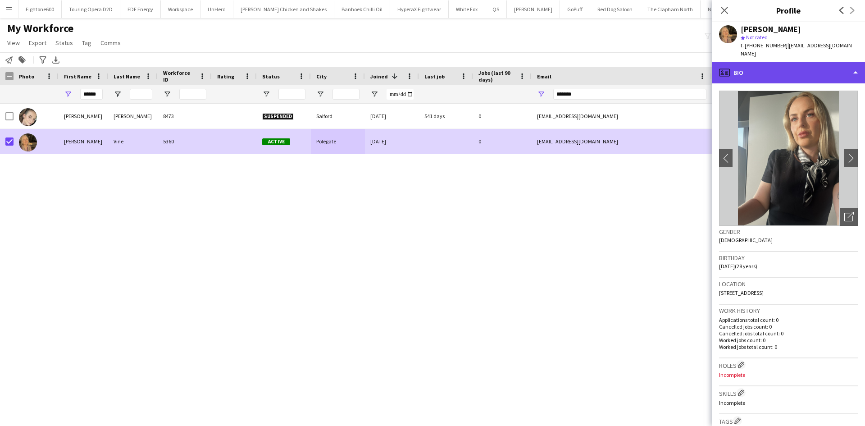
click at [797, 64] on div "profile Bio" at bounding box center [788, 73] width 153 height 22
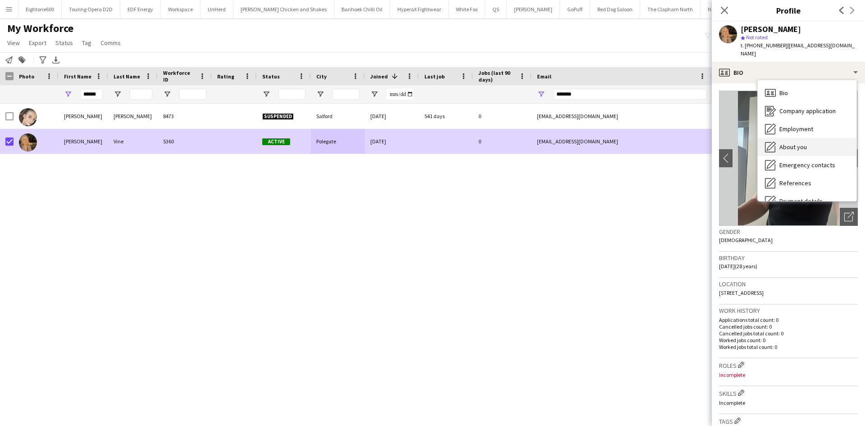
click at [806, 138] on div "About you About you" at bounding box center [807, 147] width 99 height 18
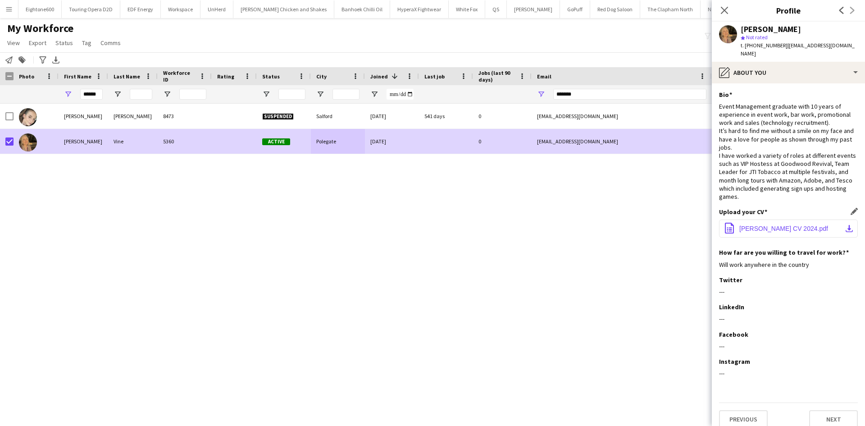
click at [735, 219] on button "office-file-sheet Hannah Vine CV 2024.pdf download-bottom" at bounding box center [788, 228] width 139 height 18
click at [553, 275] on div "Hannah Parker 8473 Suspended Salford 09-04-2024 541 days 0 hannahjayneparker@ic…" at bounding box center [419, 254] width 838 height 300
click at [725, 9] on icon "Close pop-in" at bounding box center [724, 10] width 9 height 9
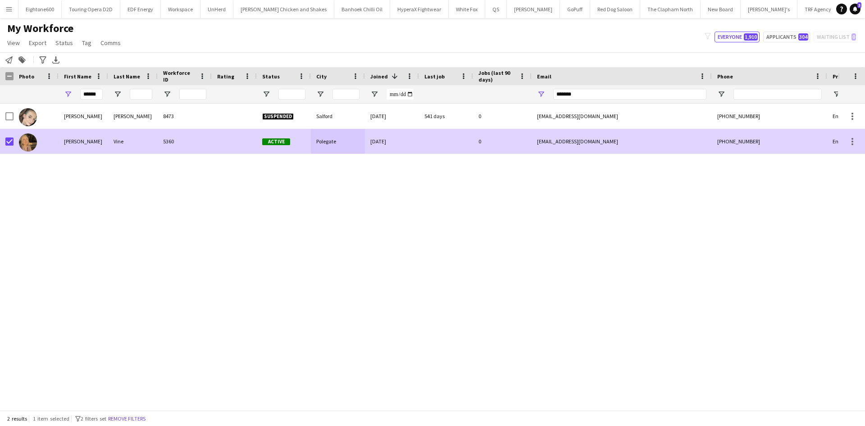
click at [401, 136] on div "05-05-2023" at bounding box center [392, 141] width 54 height 25
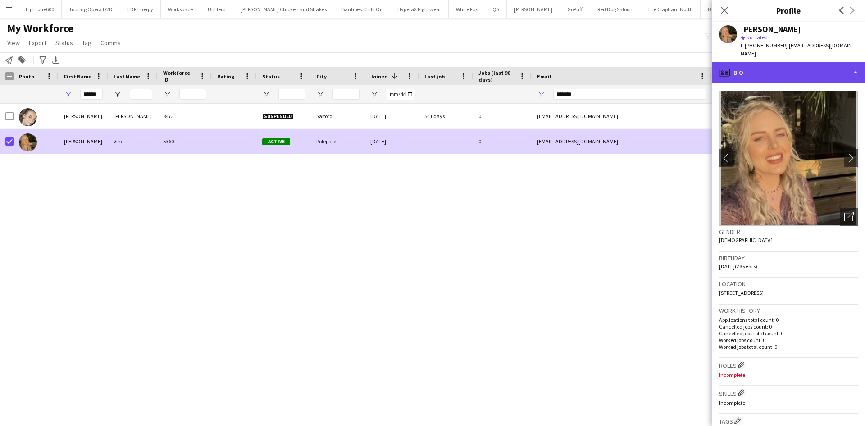
click at [779, 66] on div "profile Bio" at bounding box center [788, 73] width 153 height 22
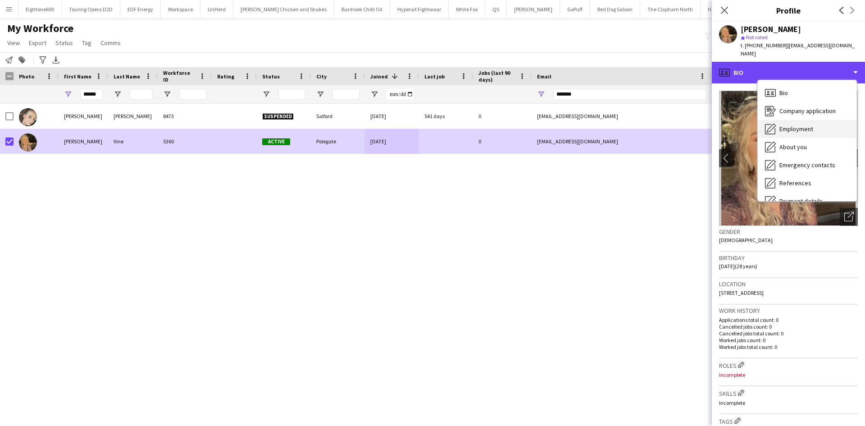
scroll to position [121, 0]
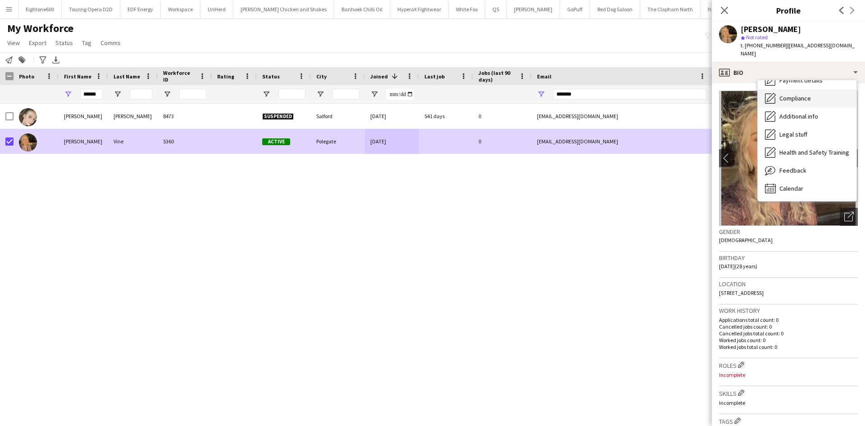
click at [795, 94] on span "Compliance" at bounding box center [795, 98] width 32 height 8
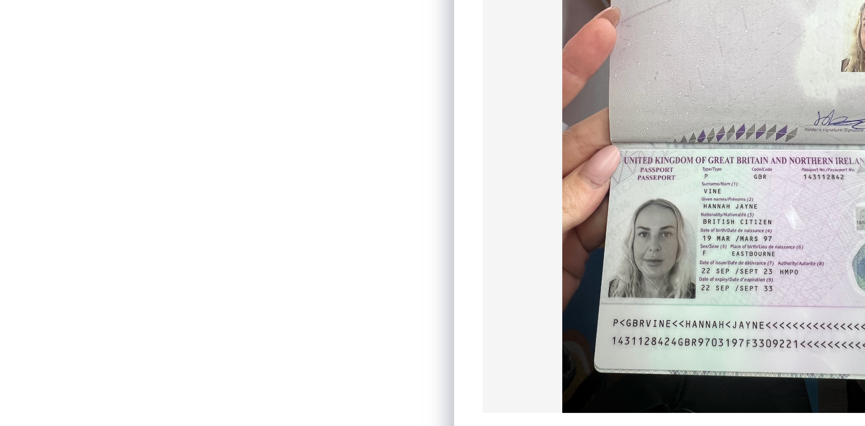
scroll to position [27, 0]
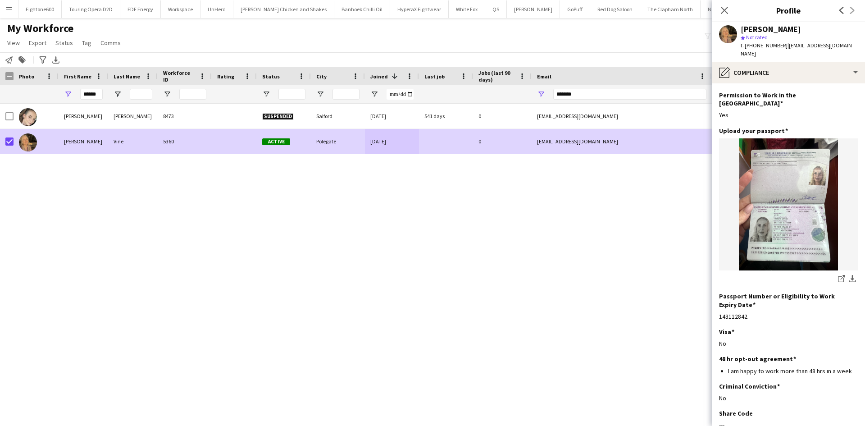
click at [849, 275] on app-icon "download-bottom" at bounding box center [852, 279] width 7 height 9
drag, startPoint x: 725, startPoint y: 7, endPoint x: 64, endPoint y: 417, distance: 778.4
click at [725, 7] on icon "Close pop-in" at bounding box center [724, 10] width 7 height 7
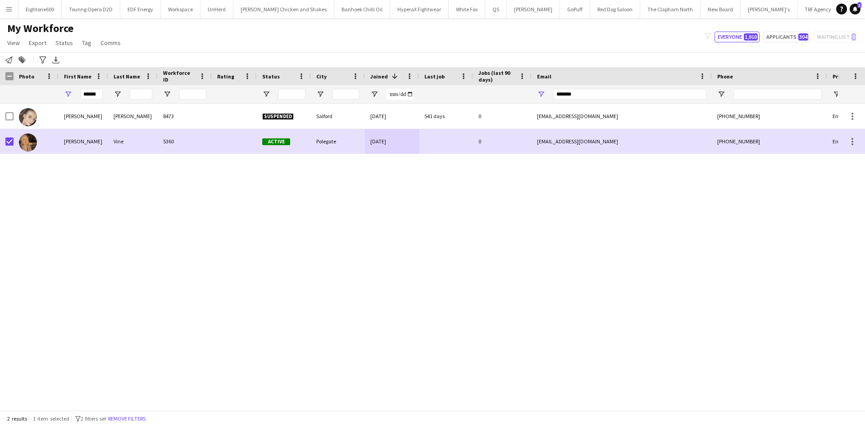
click at [4, 8] on button "Menu" at bounding box center [9, 9] width 18 height 18
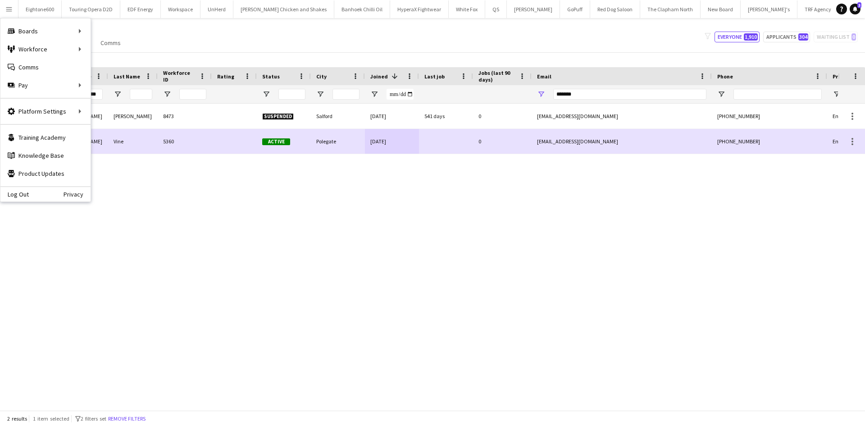
click at [8, 9] on app-icon "Menu" at bounding box center [8, 8] width 7 height 7
click at [106, 65] on link "Status" at bounding box center [136, 67] width 90 height 18
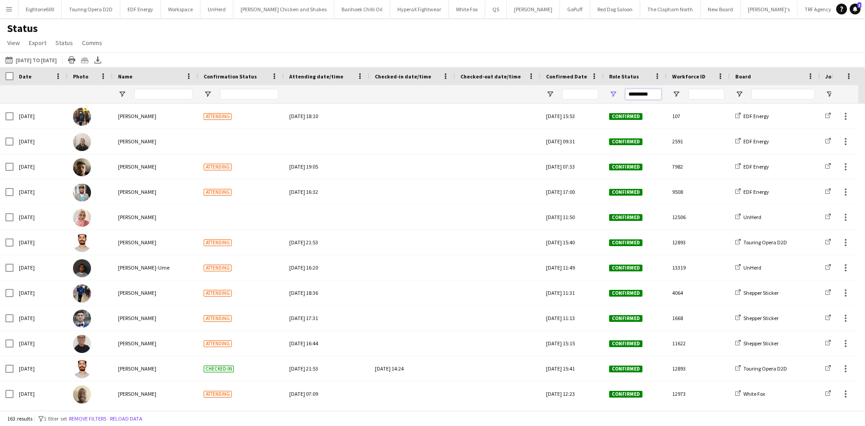
drag, startPoint x: 647, startPoint y: 95, endPoint x: 615, endPoint y: 98, distance: 32.1
click at [615, 98] on div "*********" at bounding box center [635, 94] width 63 height 18
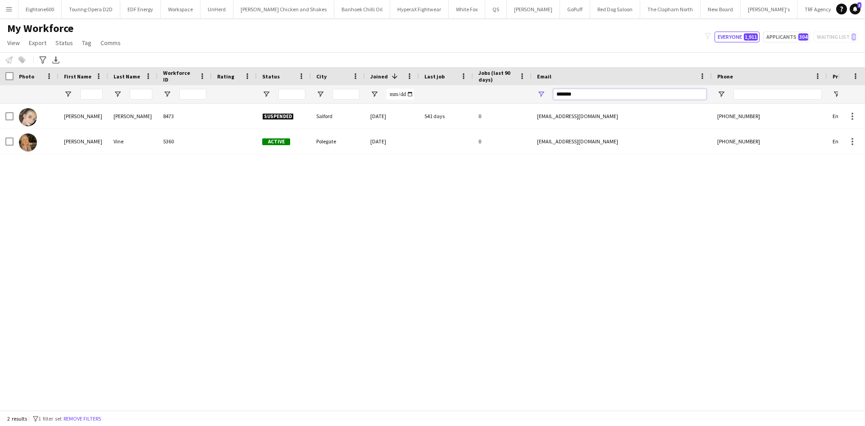
drag, startPoint x: 579, startPoint y: 96, endPoint x: 551, endPoint y: 97, distance: 27.5
click at [551, 97] on div "*******" at bounding box center [622, 94] width 180 height 18
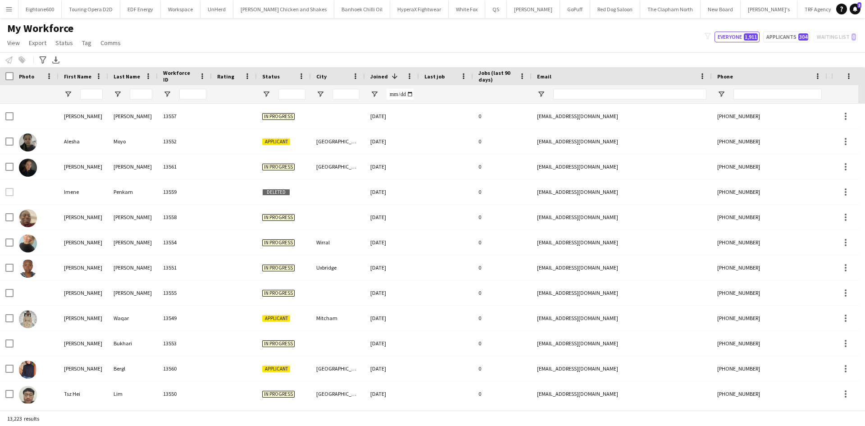
click at [566, 54] on div "Notify workforce Add to tag Select at least one crew to tag him or her. Advance…" at bounding box center [432, 59] width 865 height 15
click at [203, 48] on div "My Workforce View Views Default view New view Update view Delete view Edit name…" at bounding box center [432, 37] width 865 height 31
drag, startPoint x: 78, startPoint y: 27, endPoint x: 4, endPoint y: 27, distance: 74.8
click at [4, 27] on h1 "My Workforce" at bounding box center [65, 29] width 130 height 14
click at [151, 35] on div "My Workforce View Views Default view New view Update view Delete view Edit name…" at bounding box center [432, 37] width 865 height 31
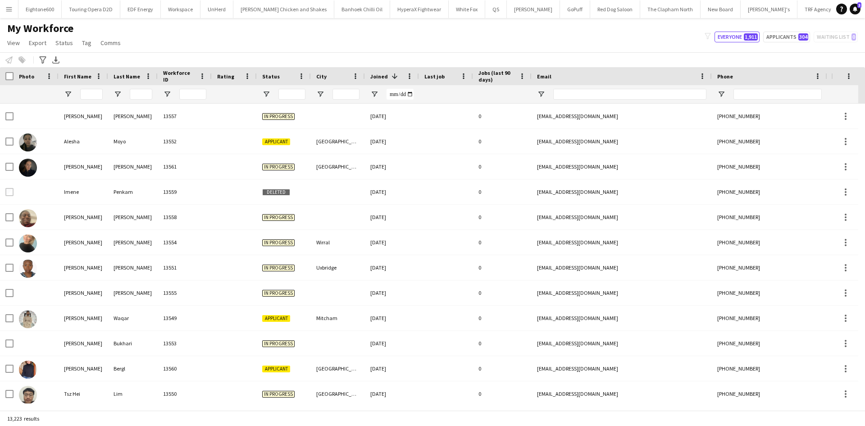
drag, startPoint x: 120, startPoint y: 43, endPoint x: -4, endPoint y: 42, distance: 123.9
click at [0, 42] on html "Menu Boards Boards Boards All jobs Status Workforce Workforce My Workforce Recr…" at bounding box center [432, 213] width 865 height 426
click at [237, 38] on div "My Workforce View Views Default view New view Update view Delete view Edit name…" at bounding box center [432, 37] width 865 height 31
click at [616, 89] on input "Email Filter Input" at bounding box center [629, 94] width 153 height 11
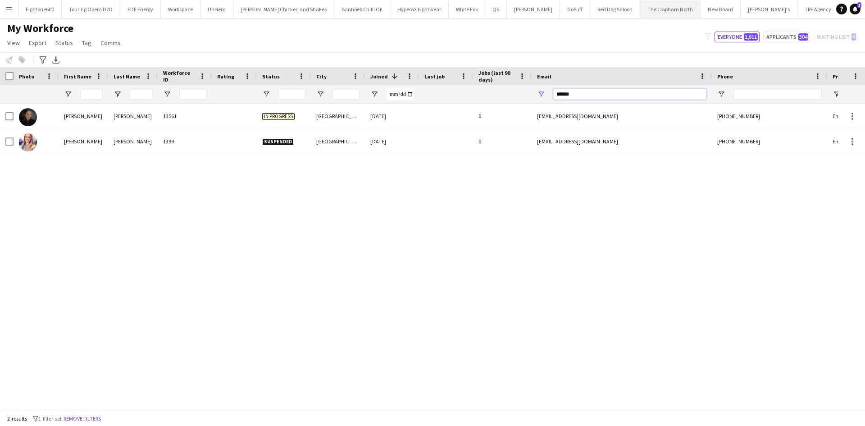
type input "******"
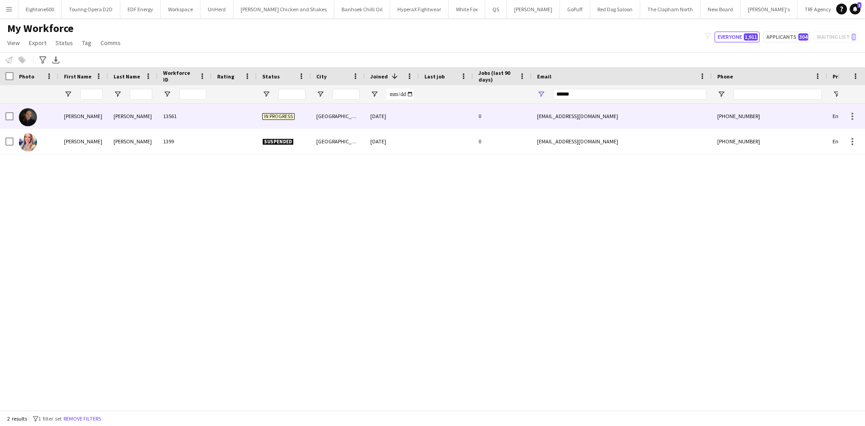
click at [589, 121] on div "[EMAIL_ADDRESS][DOMAIN_NAME]" at bounding box center [622, 116] width 180 height 25
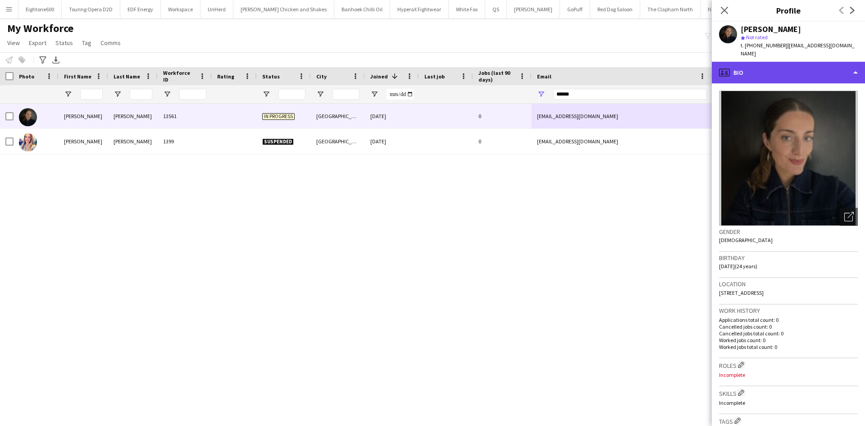
click at [756, 68] on div "profile Bio" at bounding box center [788, 73] width 153 height 22
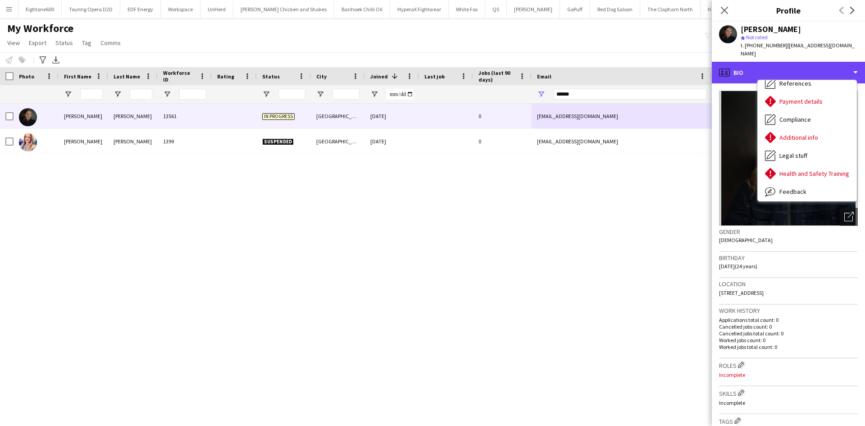
scroll to position [121, 0]
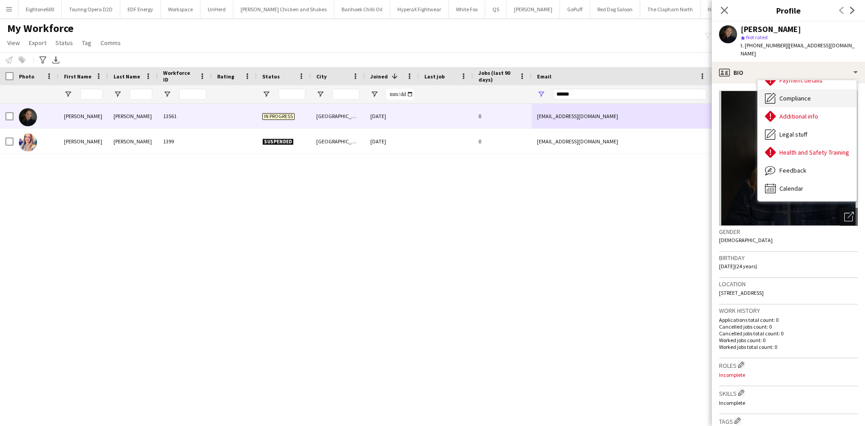
click at [793, 94] on span "Compliance" at bounding box center [795, 98] width 32 height 8
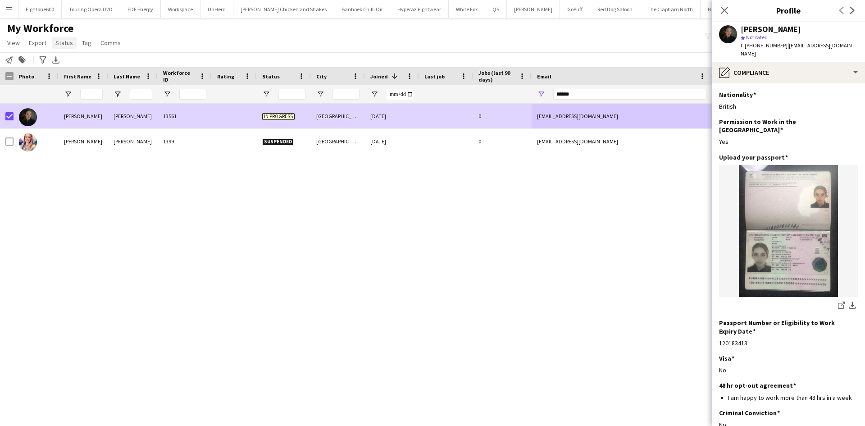
click at [60, 42] on span "Status" at bounding box center [64, 43] width 18 height 8
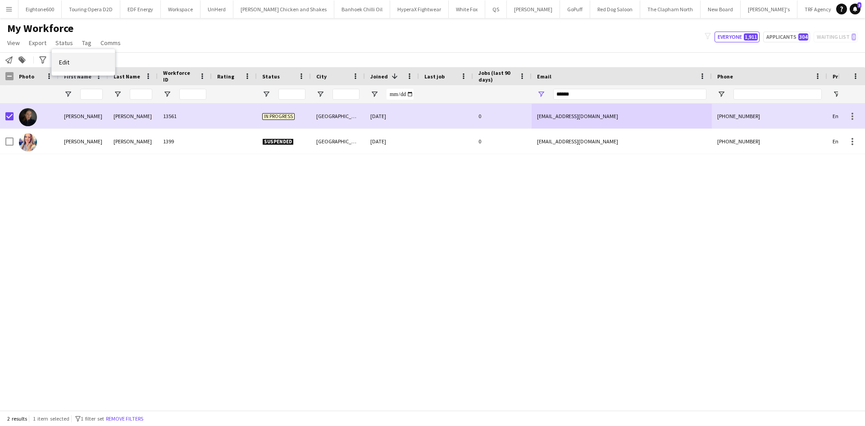
click at [81, 64] on link "Edit" at bounding box center [83, 62] width 63 height 19
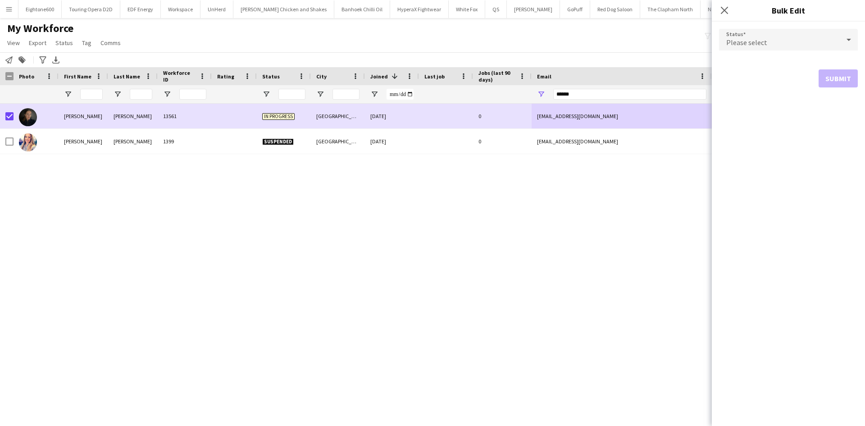
click at [766, 44] on div "Please select" at bounding box center [779, 40] width 121 height 22
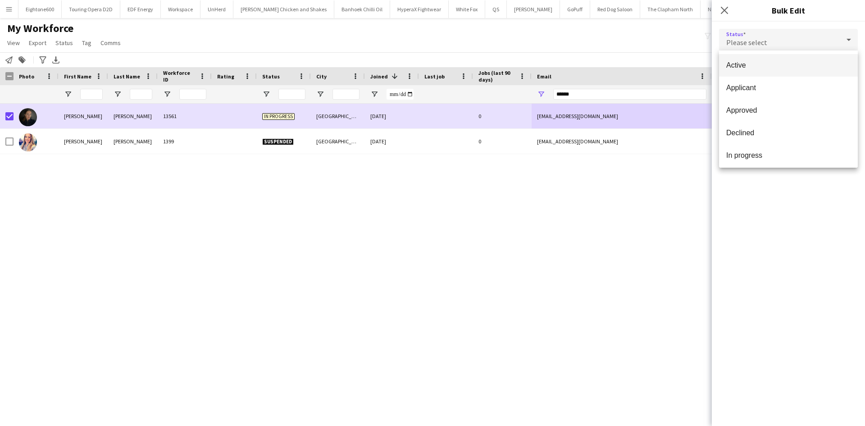
click at [774, 66] on span "Active" at bounding box center [788, 65] width 124 height 9
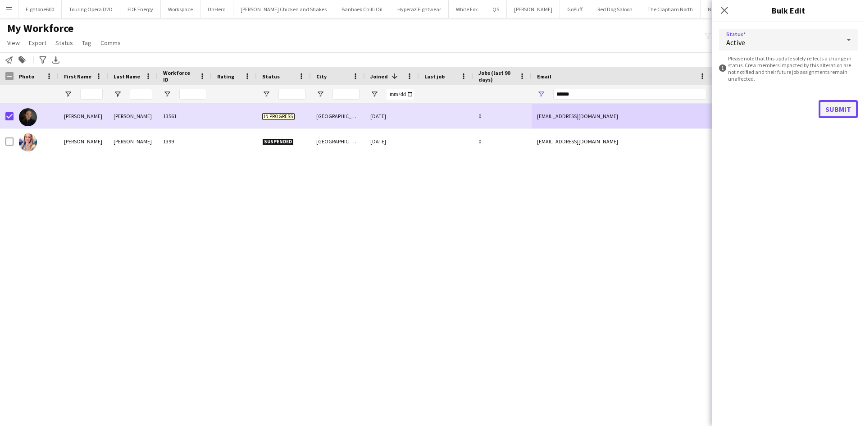
click at [843, 112] on button "Submit" at bounding box center [838, 109] width 39 height 18
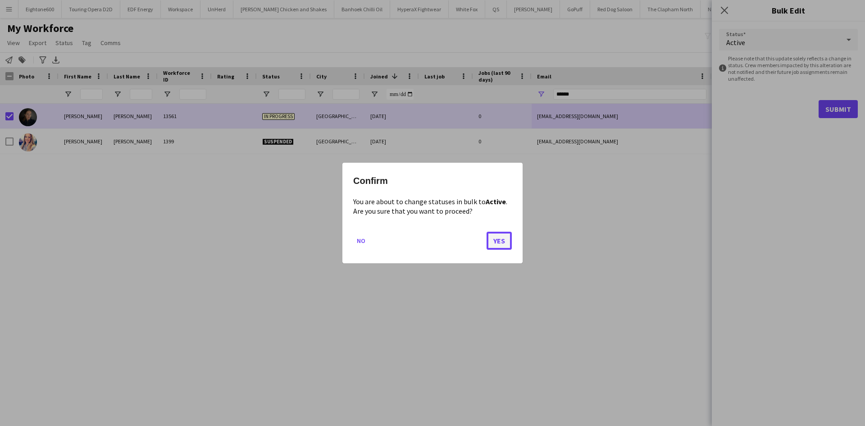
click at [504, 238] on button "Yes" at bounding box center [499, 241] width 25 height 18
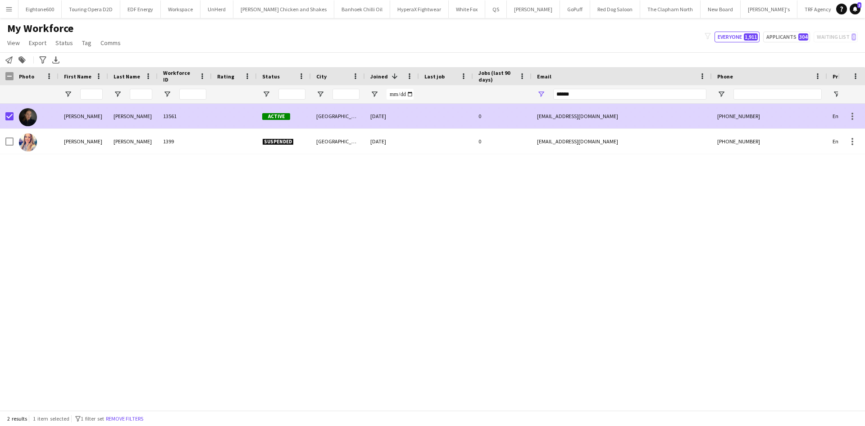
click at [302, 110] on div "Active" at bounding box center [284, 116] width 54 height 25
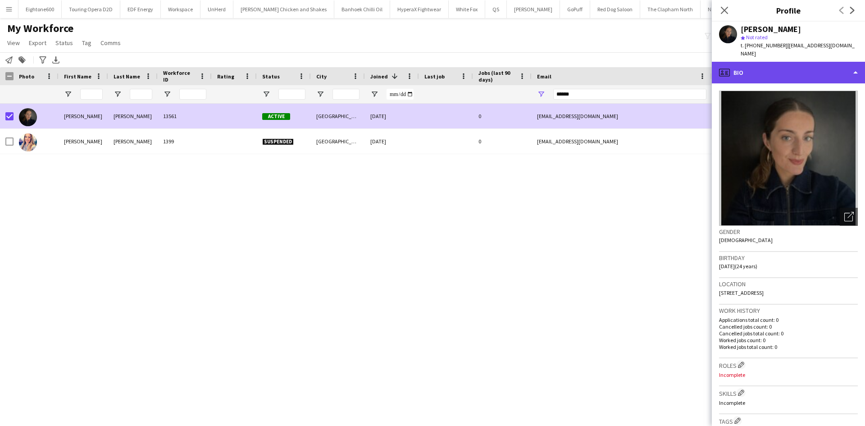
click at [777, 71] on div "profile Bio" at bounding box center [788, 73] width 153 height 22
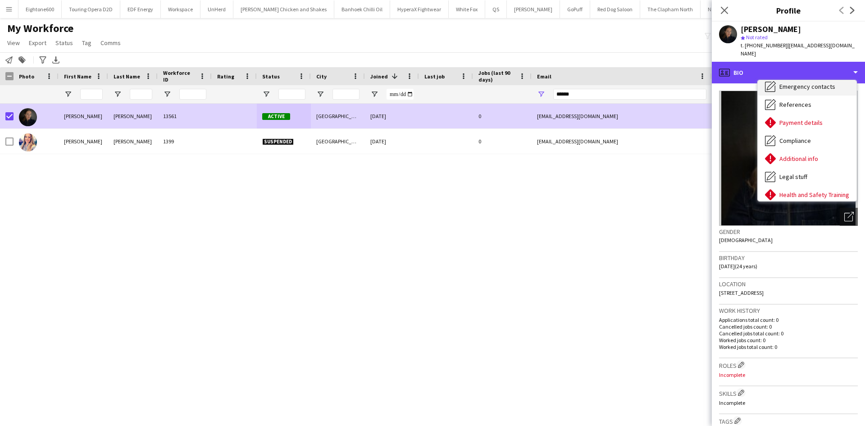
scroll to position [79, 0]
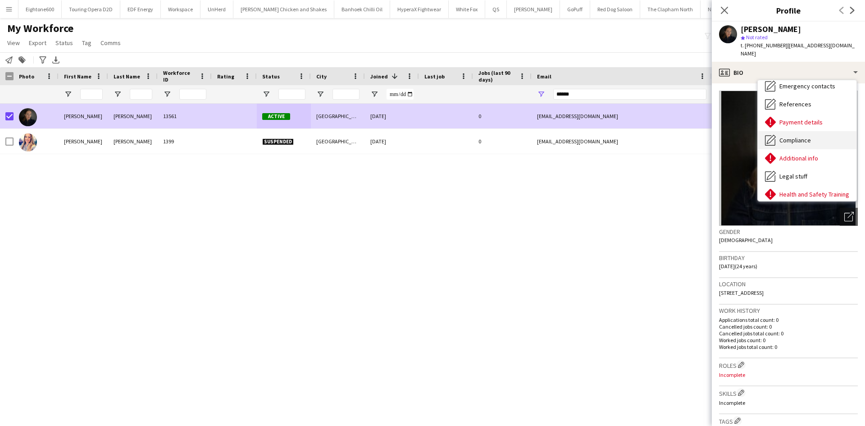
click at [801, 136] on span "Compliance" at bounding box center [795, 140] width 32 height 8
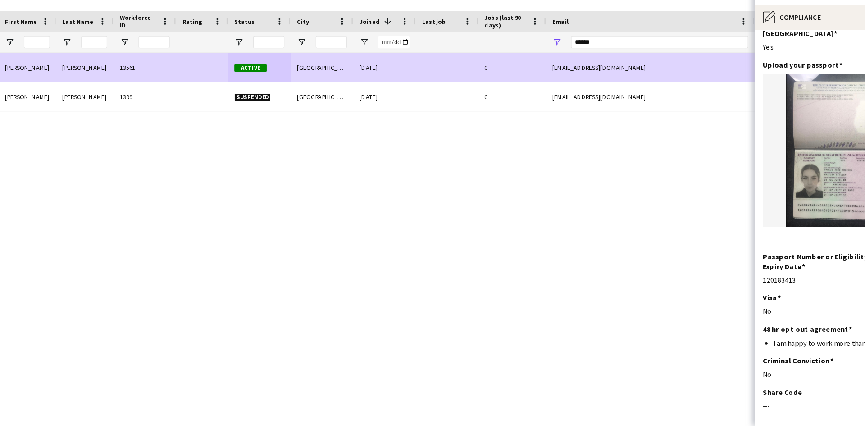
scroll to position [0, 0]
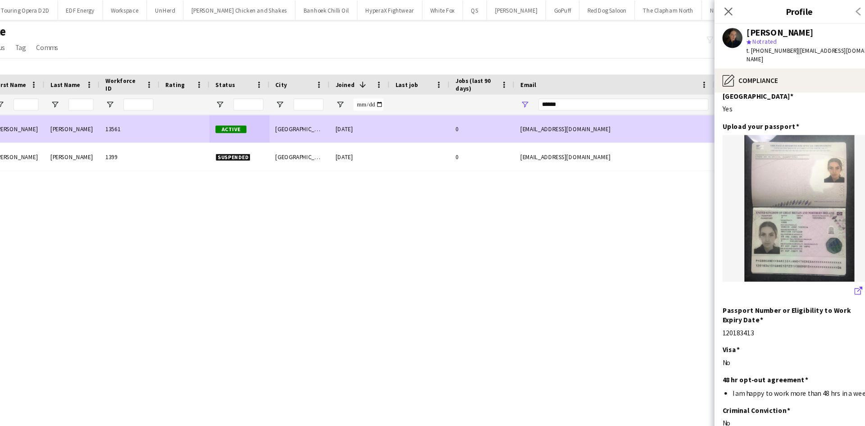
drag, startPoint x: 846, startPoint y: 244, endPoint x: 836, endPoint y: 246, distance: 10.0
click at [849, 258] on app-icon "download-bottom" at bounding box center [852, 262] width 7 height 9
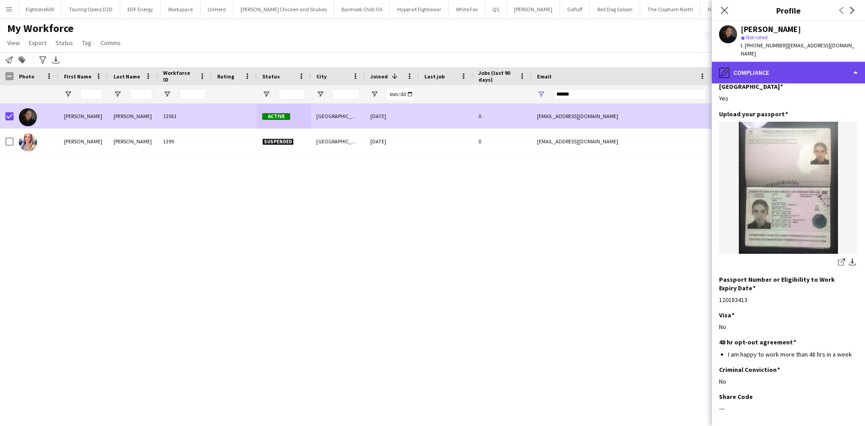
click at [776, 67] on div "pencil4 Compliance" at bounding box center [788, 73] width 153 height 22
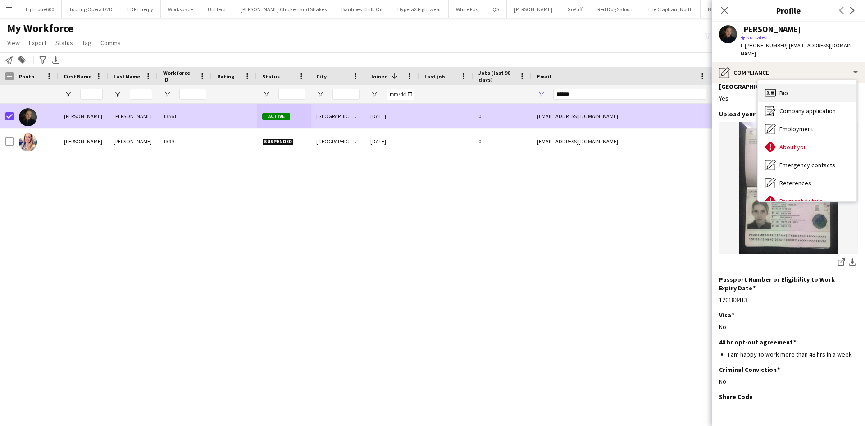
click at [787, 90] on div "Bio Bio" at bounding box center [807, 93] width 99 height 18
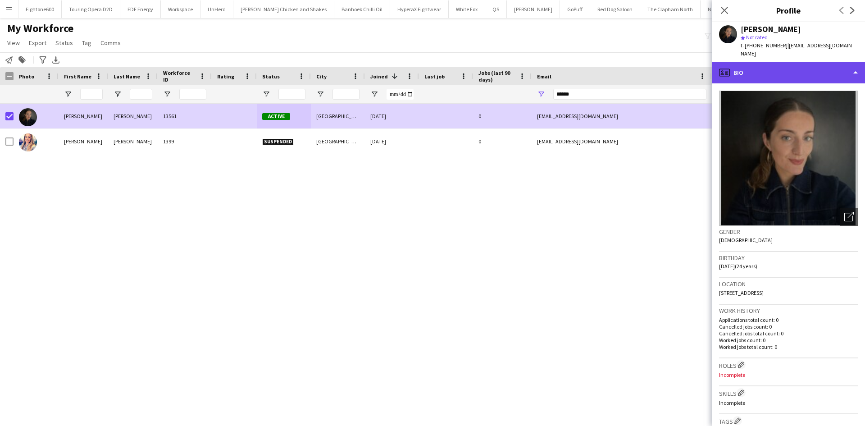
click at [760, 62] on div "profile Bio" at bounding box center [788, 73] width 153 height 22
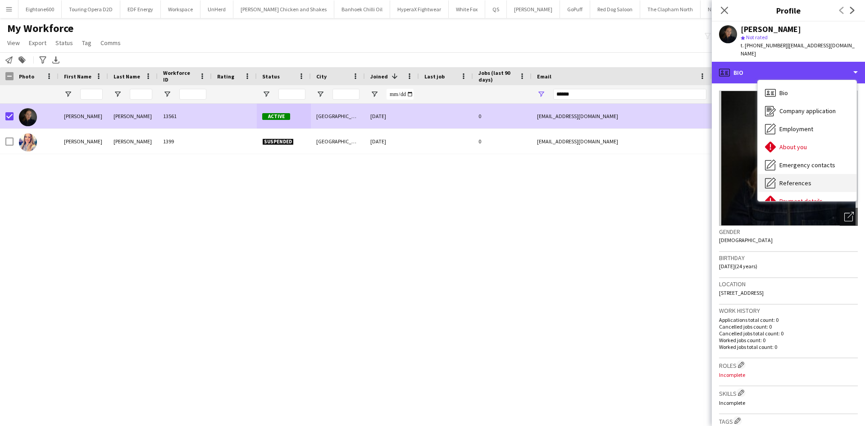
scroll to position [38, 0]
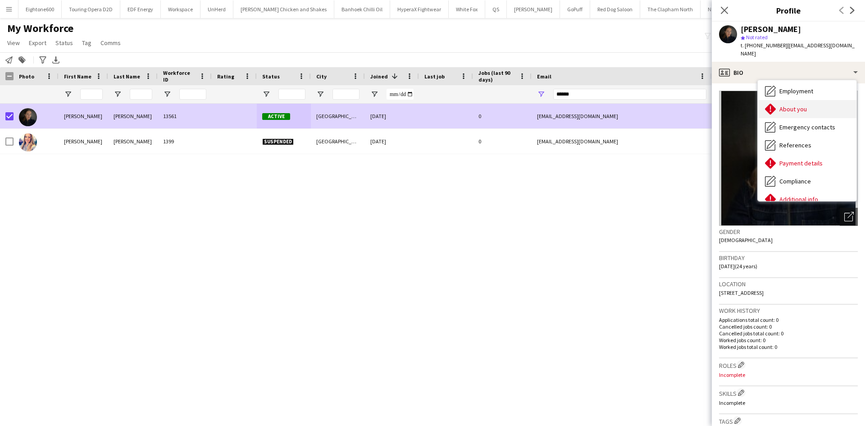
click at [812, 107] on div "About you About you" at bounding box center [807, 109] width 99 height 18
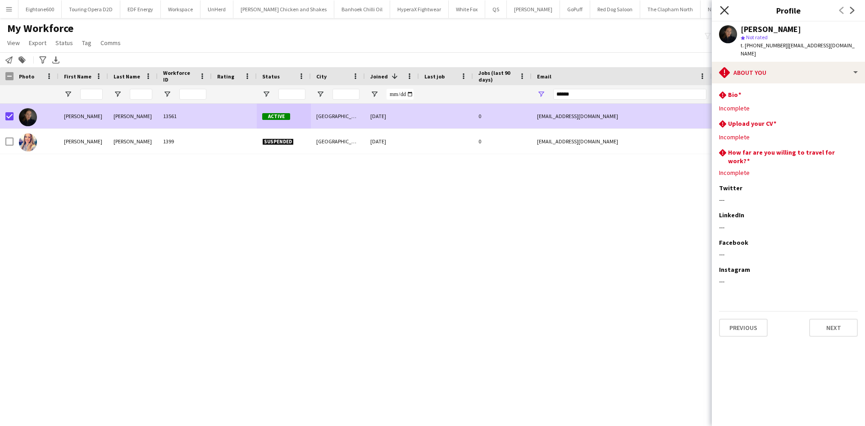
click at [721, 9] on icon "Close pop-in" at bounding box center [724, 10] width 9 height 9
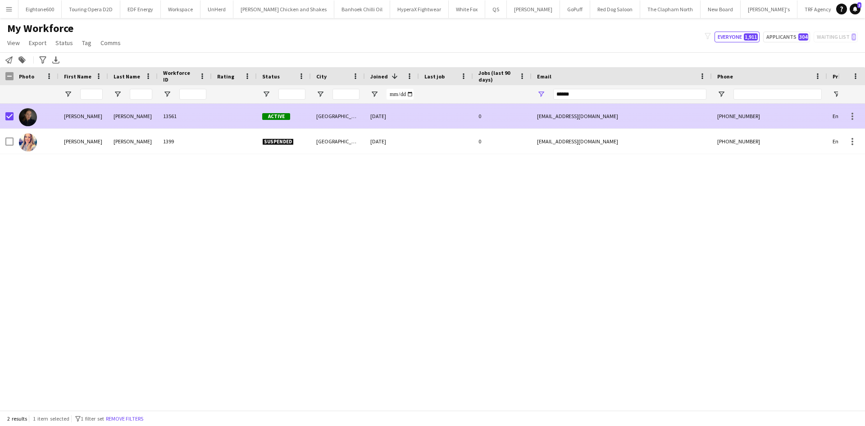
click at [554, 110] on div "[EMAIL_ADDRESS][DOMAIN_NAME]" at bounding box center [622, 116] width 180 height 25
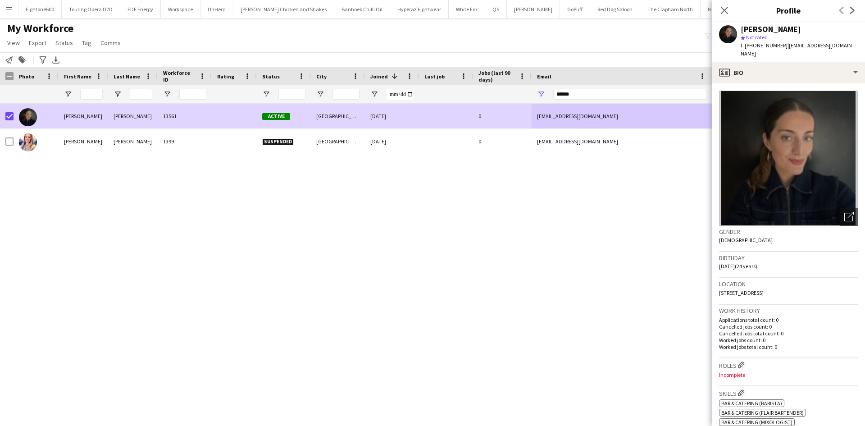
click at [521, 266] on div "Darcie Kane 13561 Active Brighton 06-10-2025 0 darciejane@hotmail.co.uk +447425…" at bounding box center [419, 254] width 838 height 300
click at [720, 12] on icon "Close pop-in" at bounding box center [724, 10] width 9 height 9
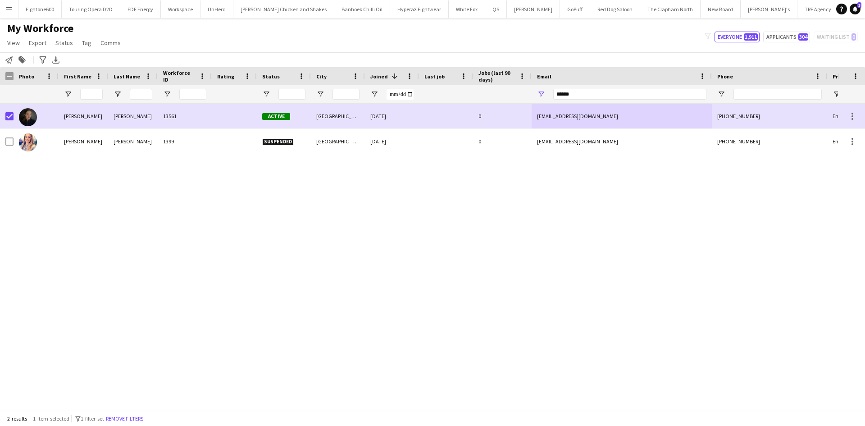
click at [11, 12] on app-icon "Menu" at bounding box center [8, 8] width 7 height 7
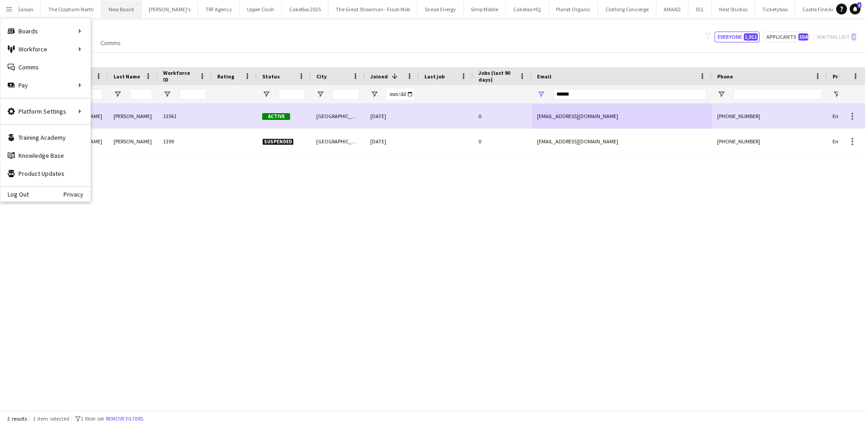
scroll to position [0, 652]
click at [635, 14] on button "SCL Close" at bounding box center [646, 9] width 23 height 18
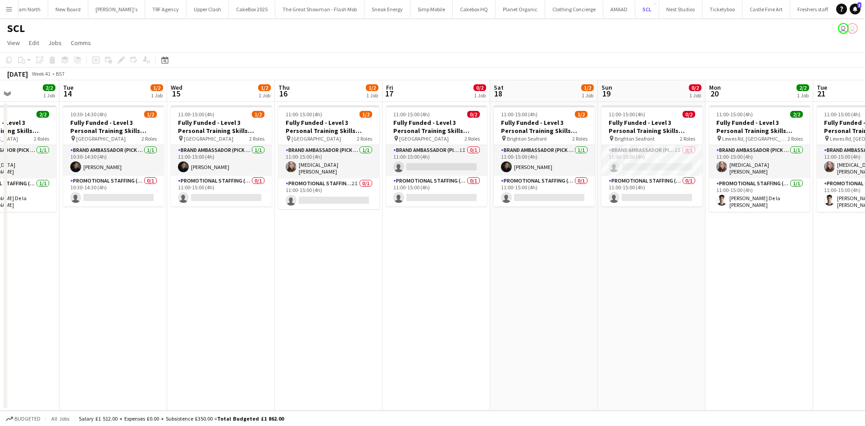
scroll to position [0, 264]
click at [436, 151] on app-card-role "Brand Ambassador (Pick up) 1I 0/1 11:00-15:00 (4h) single-neutral-actions" at bounding box center [436, 160] width 101 height 31
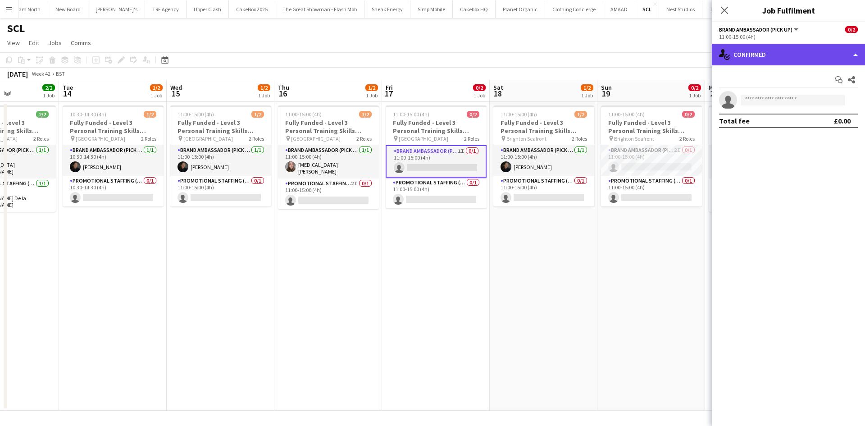
click at [759, 56] on div "single-neutral-actions-check-2 Confirmed" at bounding box center [788, 55] width 153 height 22
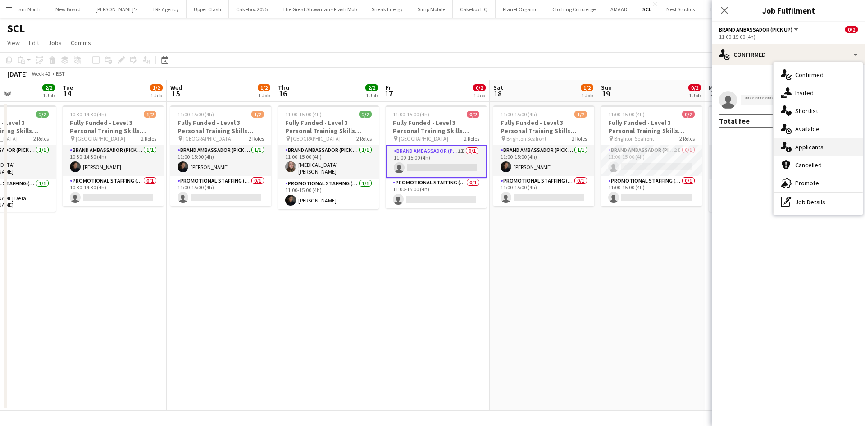
click at [810, 141] on div "single-neutral-actions-information Applicants" at bounding box center [818, 147] width 89 height 18
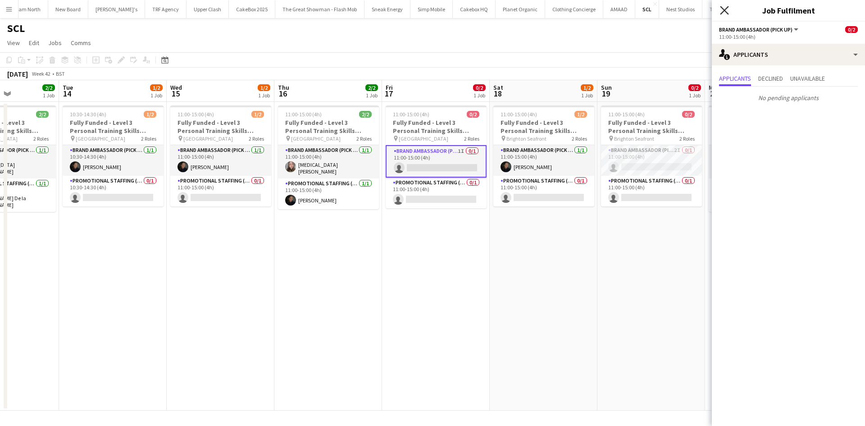
click at [726, 7] on icon "Close pop-in" at bounding box center [724, 10] width 9 height 9
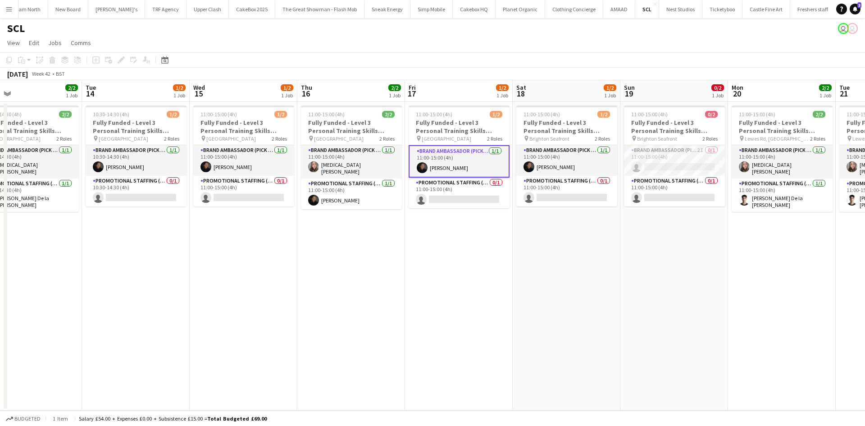
scroll to position [0, 249]
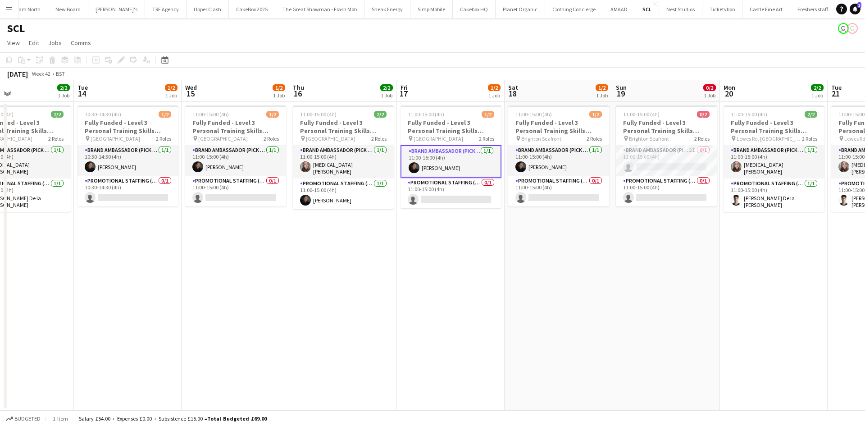
click at [600, 245] on app-date-cell "11:00-15:00 (4h) 1/2 Fully Funded - Level 3 Personal Training Skills Bootcamp p…" at bounding box center [559, 256] width 108 height 309
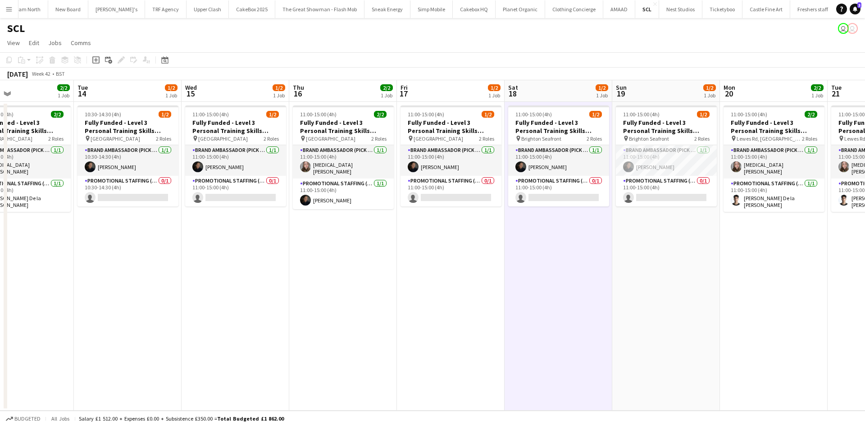
click at [287, 226] on app-date-cell "11:00-15:00 (4h) 1/2 Fully Funded - Level 3 Personal Training Skills Bootcamp p…" at bounding box center [236, 256] width 108 height 309
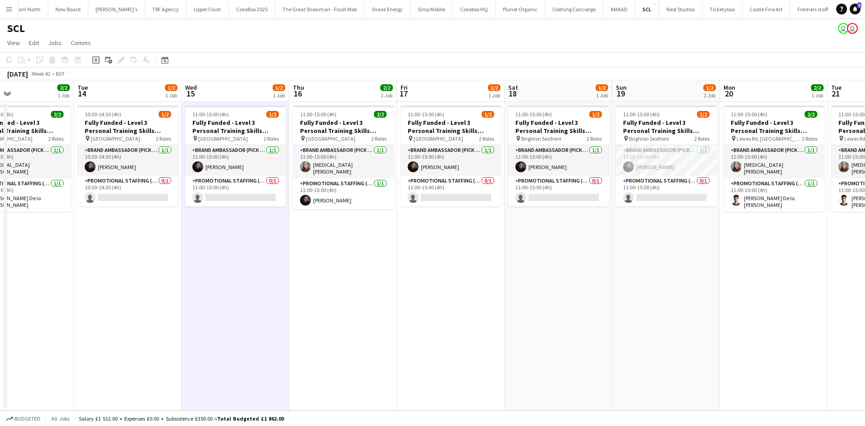
click at [477, 234] on app-date-cell "11:00-15:00 (4h) 1/2 Fully Funded - Level 3 Personal Training Skills Bootcamp p…" at bounding box center [451, 256] width 108 height 309
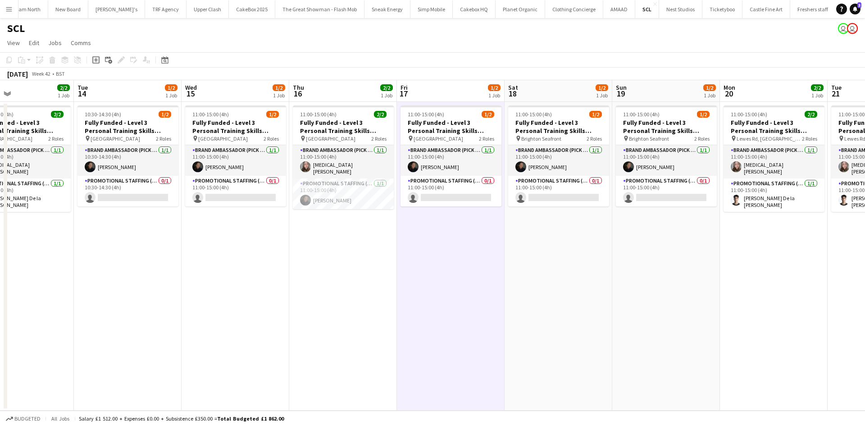
click at [214, 256] on app-date-cell "11:00-15:00 (4h) 1/2 Fully Funded - Level 3 Personal Training Skills Bootcamp p…" at bounding box center [236, 256] width 108 height 309
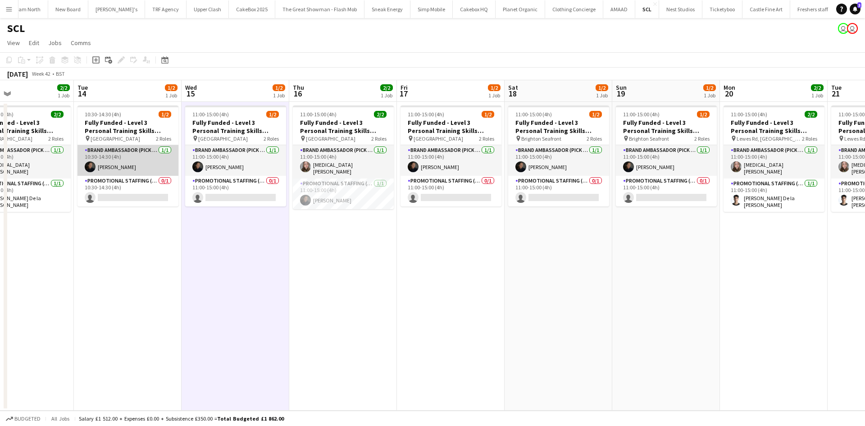
click at [106, 164] on app-card-role "Brand Ambassador (Pick up) 1/1 10:30-14:30 (4h) Darcie Kane" at bounding box center [127, 160] width 101 height 31
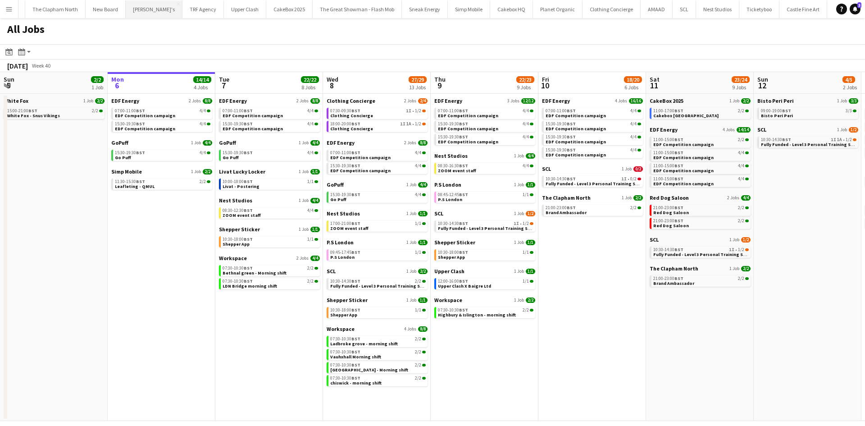
scroll to position [0, 652]
click at [635, 9] on button "SCL Close" at bounding box center [646, 9] width 23 height 18
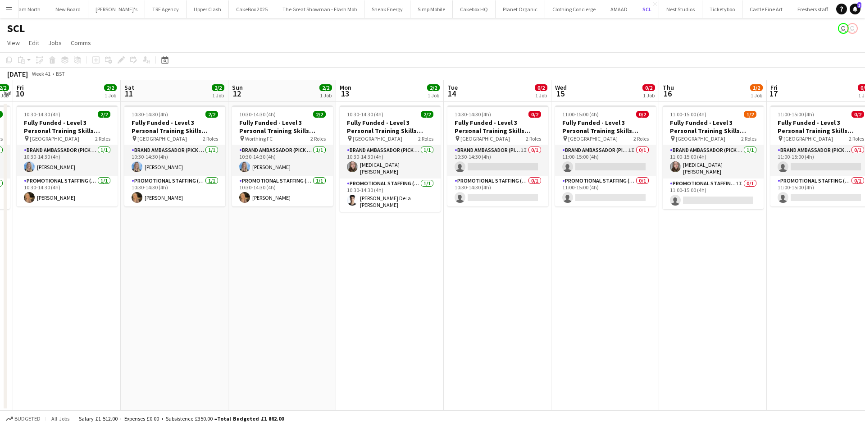
scroll to position [0, 323]
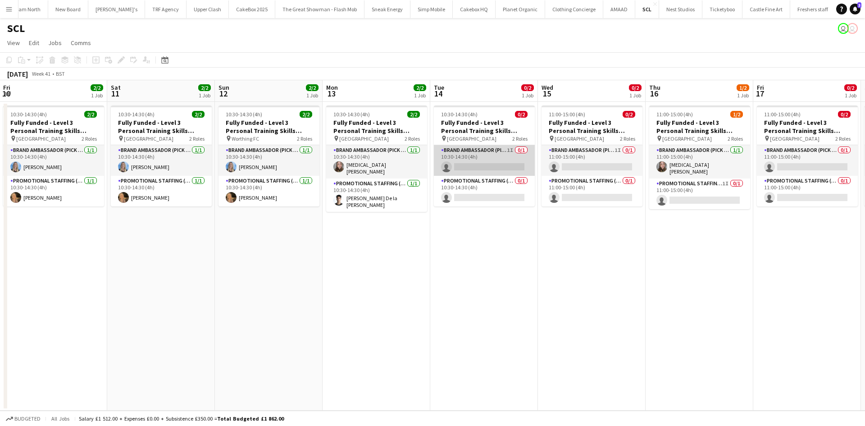
click at [483, 163] on app-card-role "Brand Ambassador (Pick up) 1I 0/1 10:30-14:30 (4h) single-neutral-actions" at bounding box center [484, 160] width 101 height 31
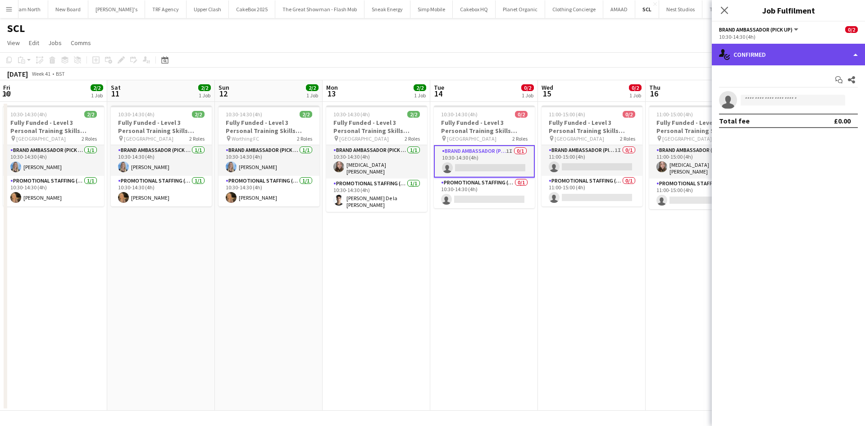
click at [764, 53] on div "single-neutral-actions-check-2 Confirmed" at bounding box center [788, 55] width 153 height 22
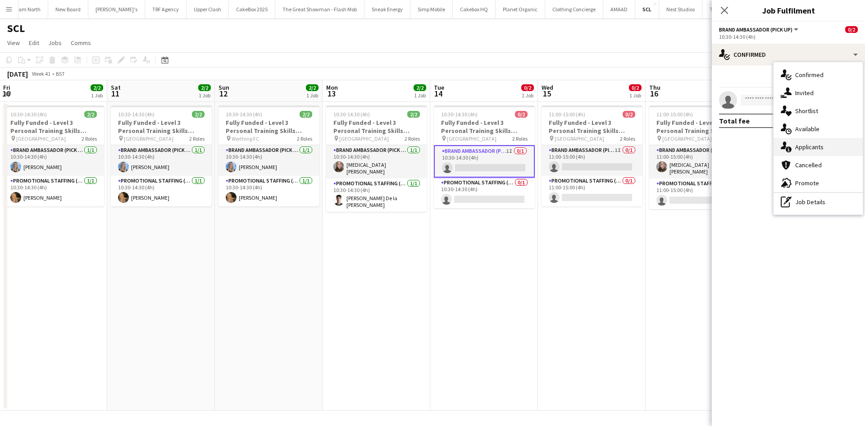
click at [815, 143] on span "Applicants" at bounding box center [809, 147] width 28 height 8
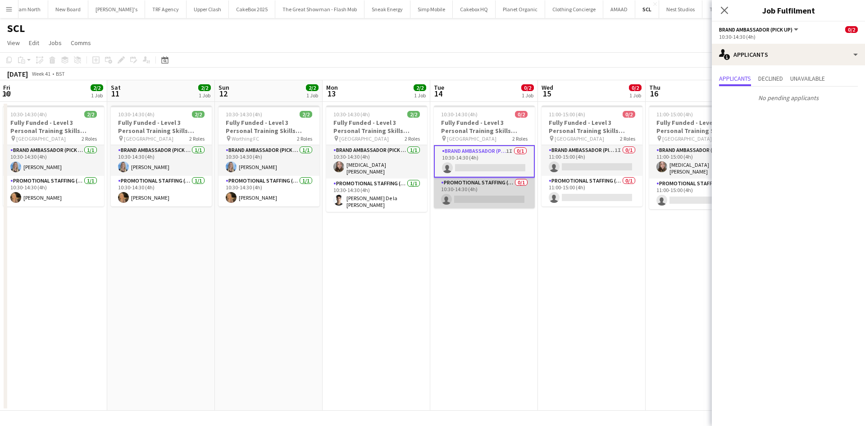
click at [469, 200] on app-card-role "Promotional Staffing (Brand Ambassadors) 0/1 10:30-14:30 (4h) single-neutral-ac…" at bounding box center [484, 193] width 101 height 31
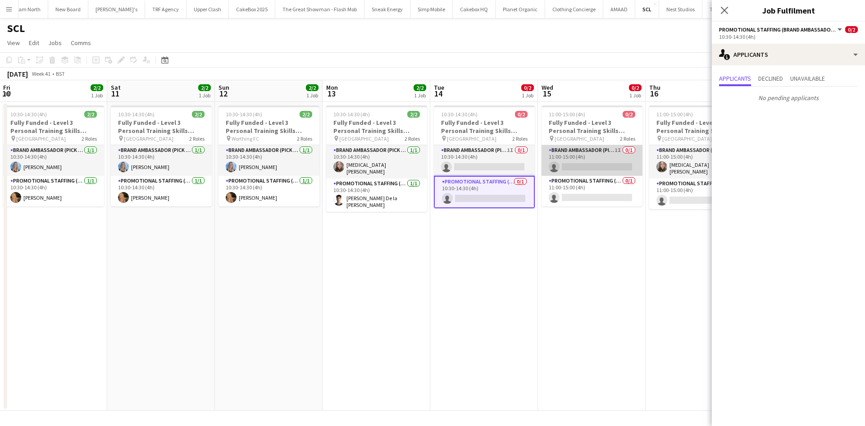
click at [597, 151] on app-card-role "Brand Ambassador (Pick up) 1I 0/1 11:00-15:00 (4h) single-neutral-actions" at bounding box center [592, 160] width 101 height 31
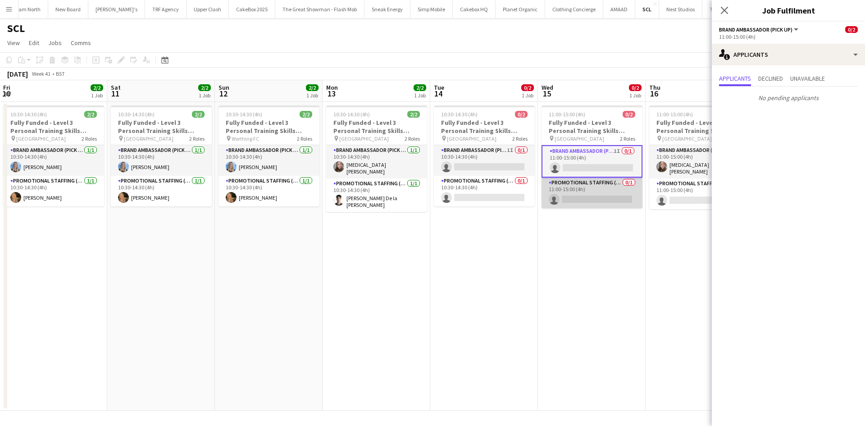
click at [594, 189] on app-card-role "Promotional Staffing (Brand Ambassadors) 0/1 11:00-15:00 (4h) single-neutral-ac…" at bounding box center [592, 193] width 101 height 31
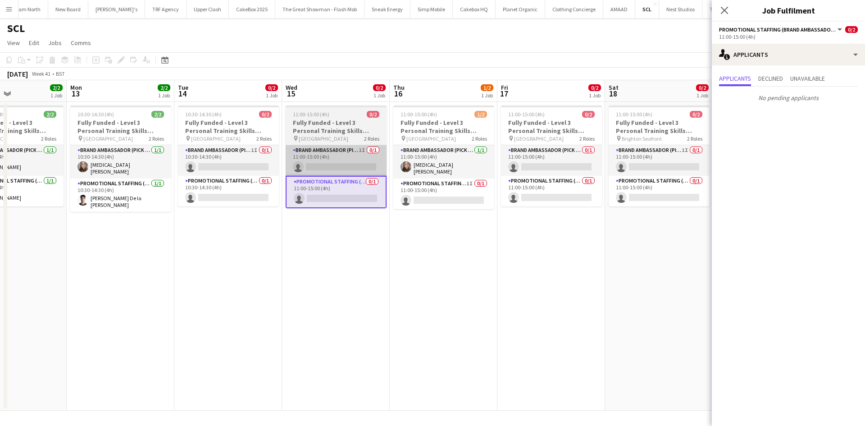
scroll to position [0, 257]
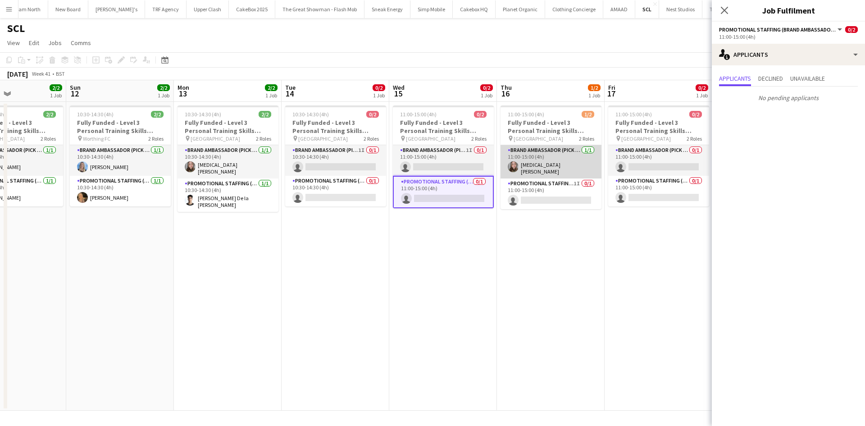
click at [542, 164] on app-card-role "Brand Ambassador (Pick up) [DATE] 11:00-15:00 (4h) [MEDICAL_DATA][PERSON_NAME]" at bounding box center [551, 161] width 101 height 33
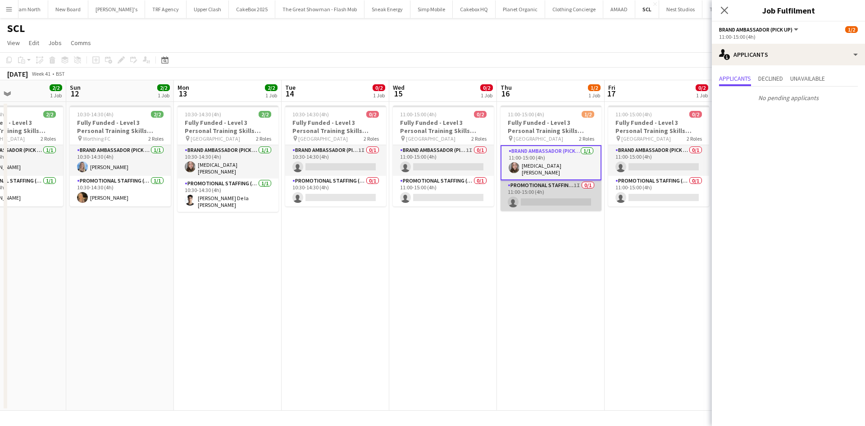
click at [548, 187] on app-card-role "Promotional Staffing (Brand Ambassadors) 1I 0/1 11:00-15:00 (4h) single-neutral…" at bounding box center [551, 195] width 101 height 31
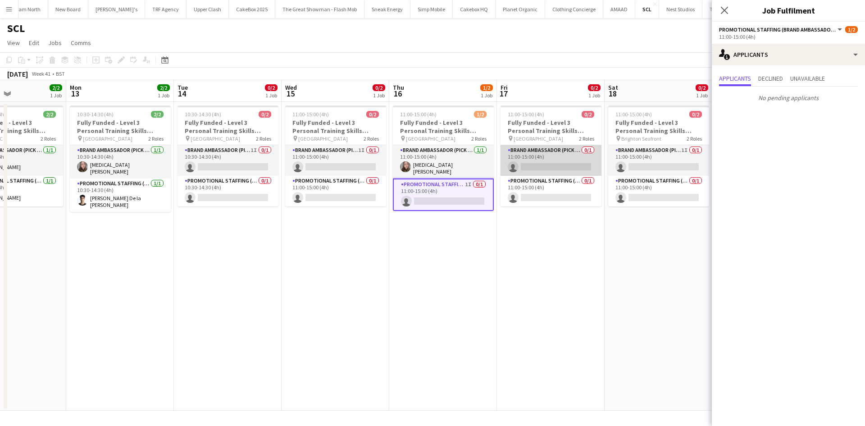
click at [554, 156] on app-card-role "Brand Ambassador (Pick up) 0/1 11:00-15:00 (4h) single-neutral-actions" at bounding box center [551, 160] width 101 height 31
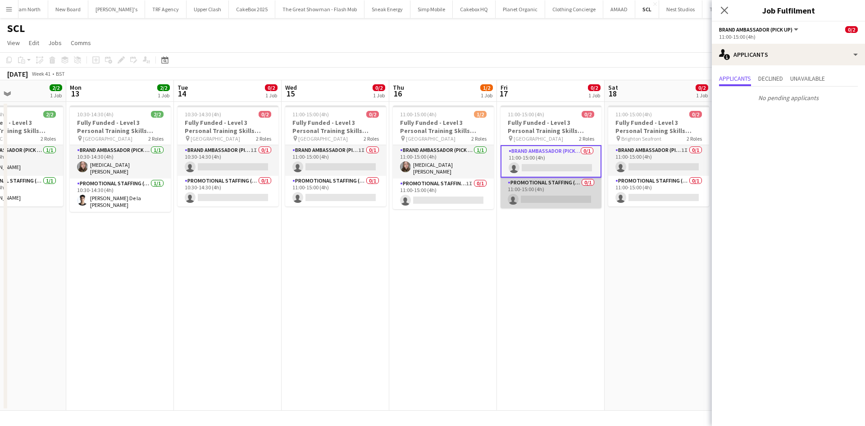
click at [556, 183] on app-card-role "Promotional Staffing (Brand Ambassadors) 0/1 11:00-15:00 (4h) single-neutral-ac…" at bounding box center [551, 193] width 101 height 31
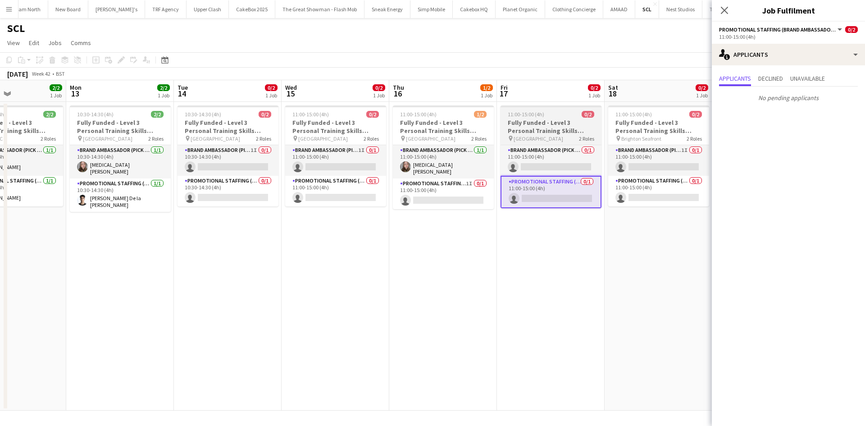
scroll to position [0, 280]
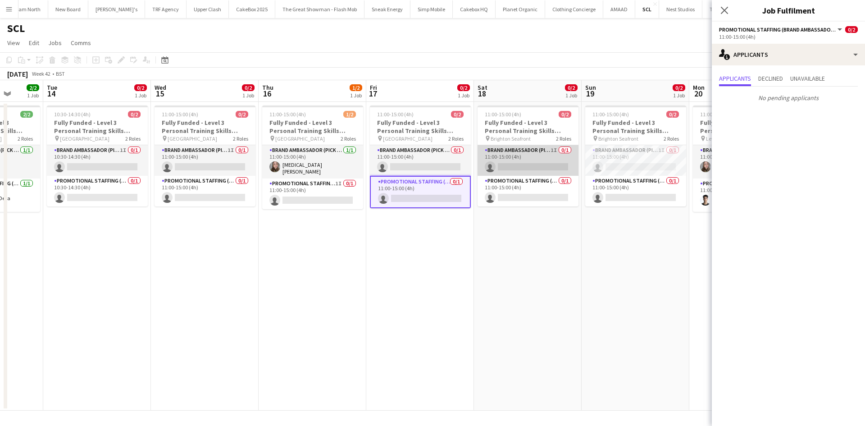
click at [571, 155] on app-card-role "Brand Ambassador (Pick up) 1I 0/1 11:00-15:00 (4h) single-neutral-actions" at bounding box center [528, 160] width 101 height 31
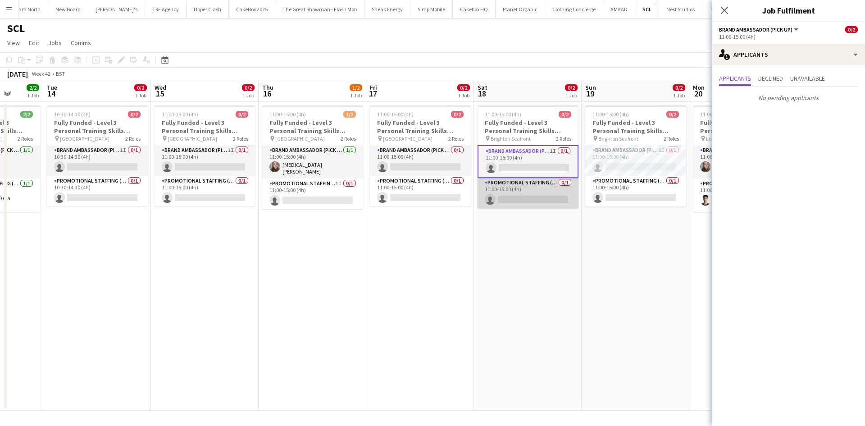
click at [513, 185] on app-card-role "Promotional Staffing (Brand Ambassadors) 0/1 11:00-15:00 (4h) single-neutral-ac…" at bounding box center [528, 193] width 101 height 31
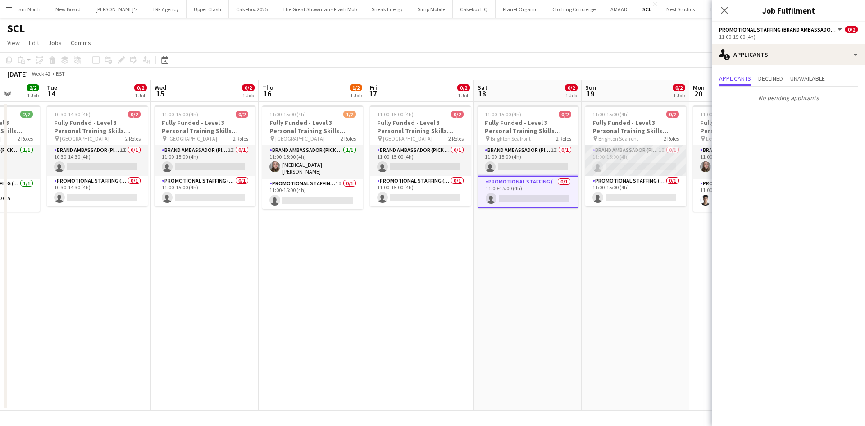
click at [621, 165] on app-card-role "Brand Ambassador (Pick up) 1I 0/1 11:00-15:00 (4h) single-neutral-actions" at bounding box center [635, 160] width 101 height 31
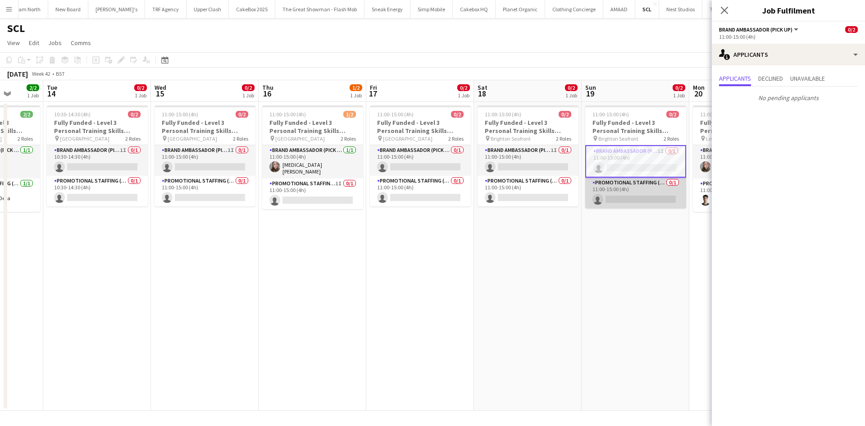
click at [623, 181] on app-card-role "Promotional Staffing (Brand Ambassadors) 0/1 11:00-15:00 (4h) single-neutral-ac…" at bounding box center [635, 193] width 101 height 31
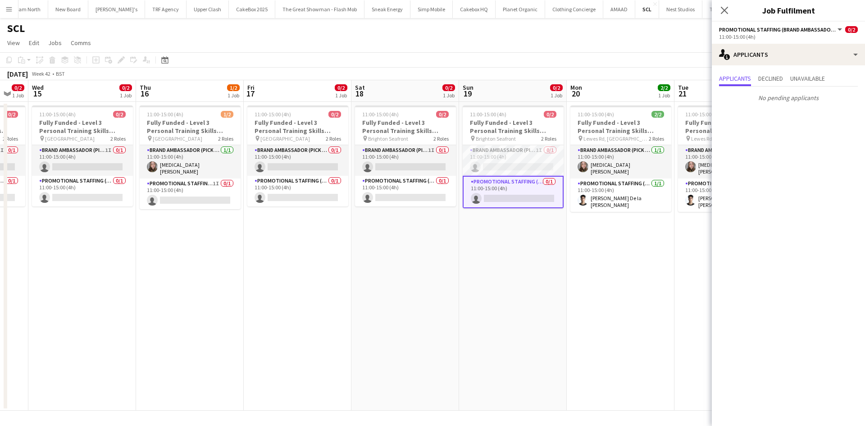
scroll to position [0, 295]
click at [720, 11] on app-icon "Close pop-in" at bounding box center [724, 10] width 13 height 13
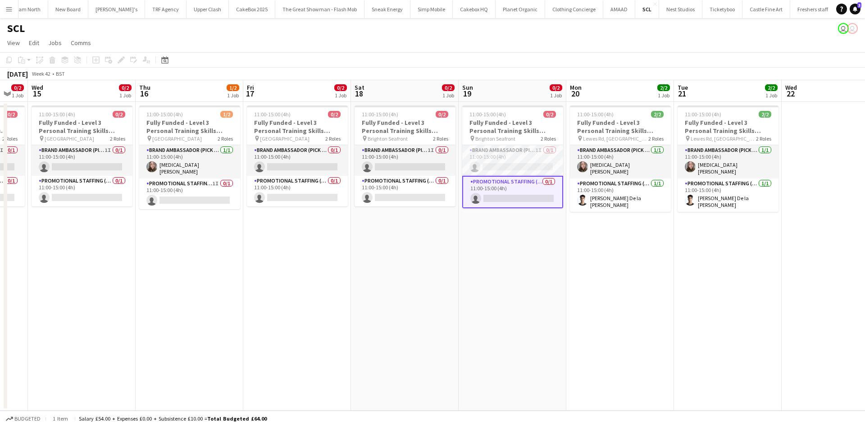
click at [5, 11] on button "Menu" at bounding box center [9, 9] width 18 height 18
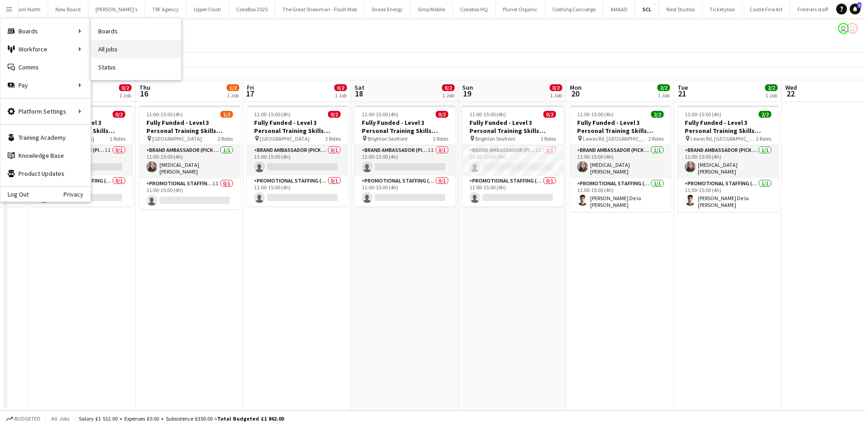
click at [107, 48] on link "All jobs" at bounding box center [136, 49] width 90 height 18
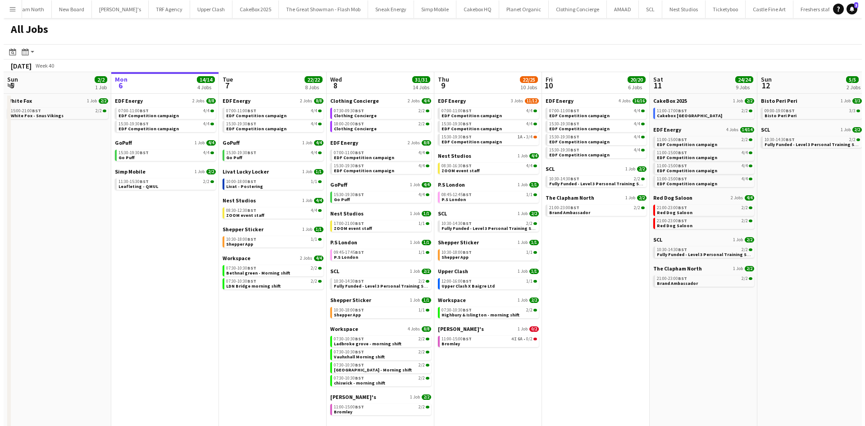
scroll to position [0, 659]
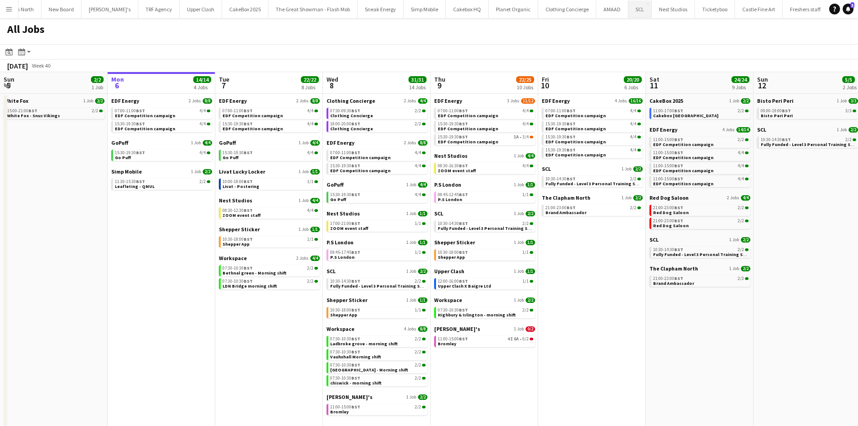
click at [629, 6] on button "SCL Close" at bounding box center [640, 9] width 23 height 18
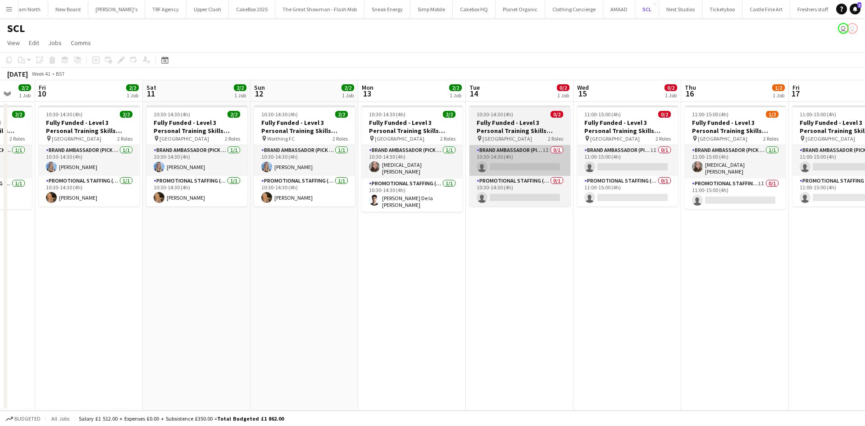
scroll to position [0, 288]
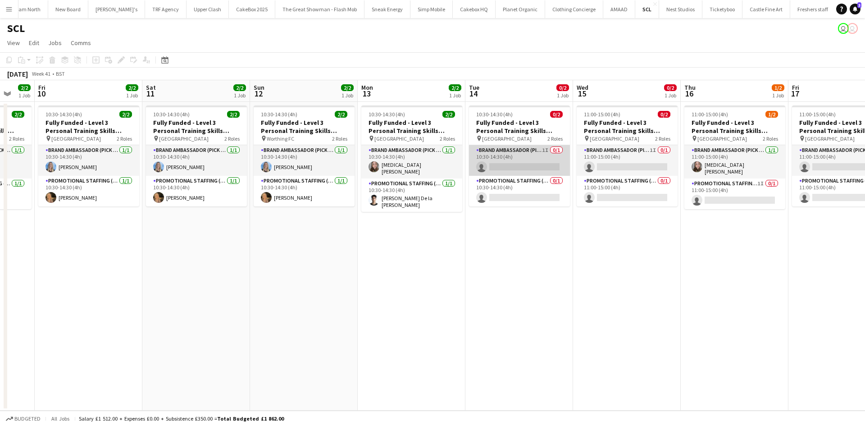
click at [533, 167] on app-card-role "Brand Ambassador (Pick up) 1I 0/1 10:30-14:30 (4h) single-neutral-actions" at bounding box center [519, 160] width 101 height 31
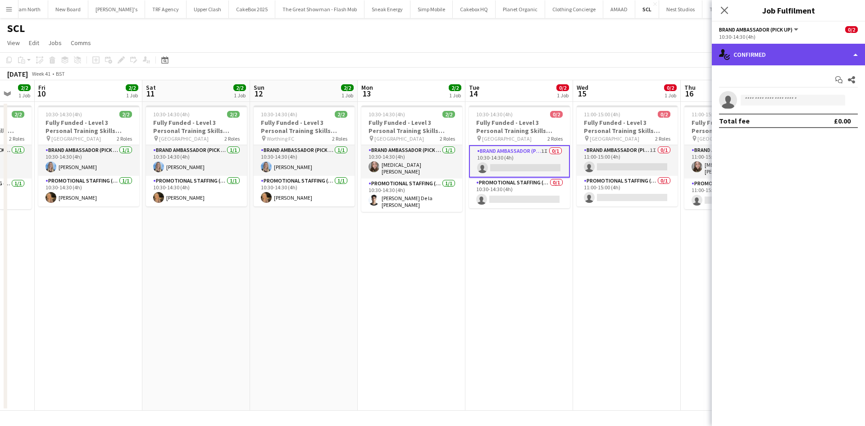
click at [787, 49] on div "single-neutral-actions-check-2 Confirmed" at bounding box center [788, 55] width 153 height 22
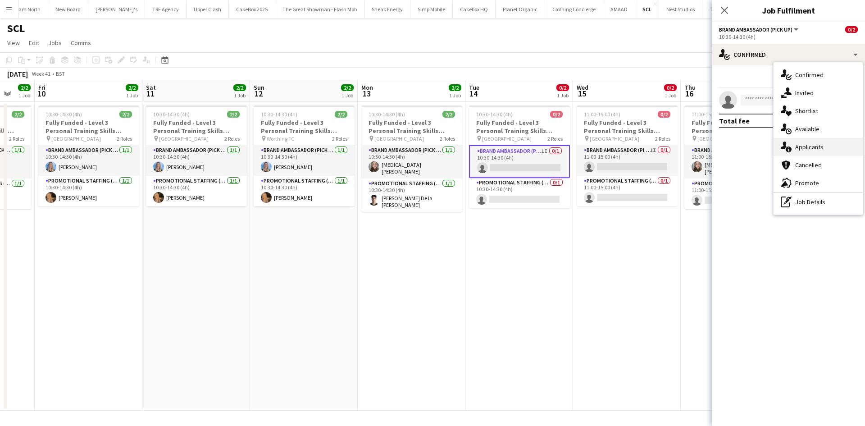
click at [806, 142] on div "single-neutral-actions-information Applicants" at bounding box center [818, 147] width 89 height 18
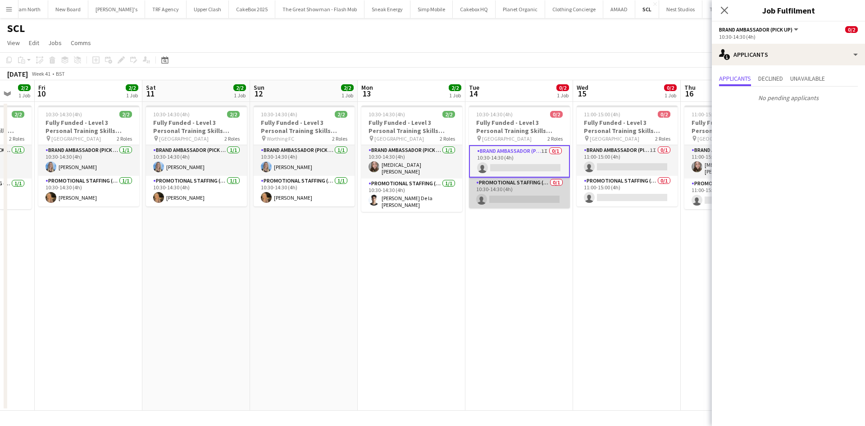
click at [540, 201] on app-card-role "Promotional Staffing (Brand Ambassadors) 0/1 10:30-14:30 (4h) single-neutral-ac…" at bounding box center [519, 193] width 101 height 31
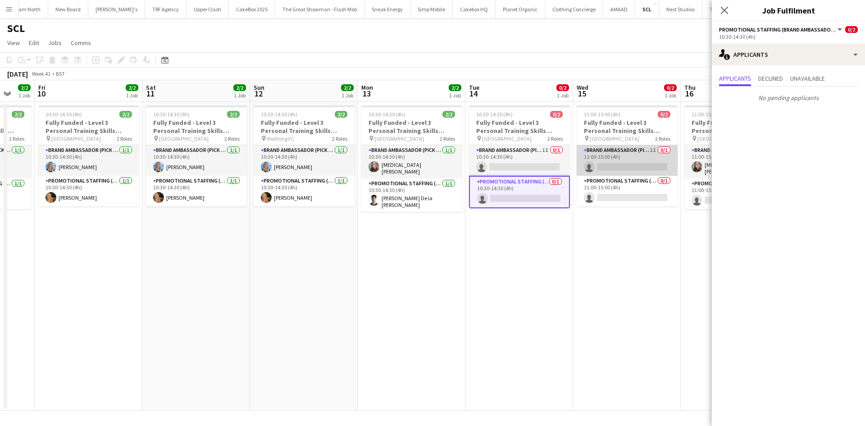
click at [627, 155] on app-card-role "Brand Ambassador (Pick up) 1I 0/1 11:00-15:00 (4h) single-neutral-actions" at bounding box center [627, 160] width 101 height 31
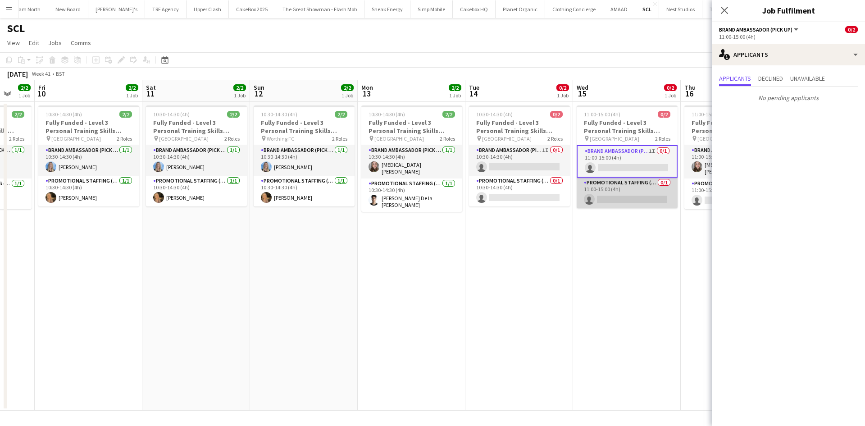
click at [624, 191] on app-card-role "Promotional Staffing (Brand Ambassadors) 0/1 11:00-15:00 (4h) single-neutral-ac…" at bounding box center [627, 193] width 101 height 31
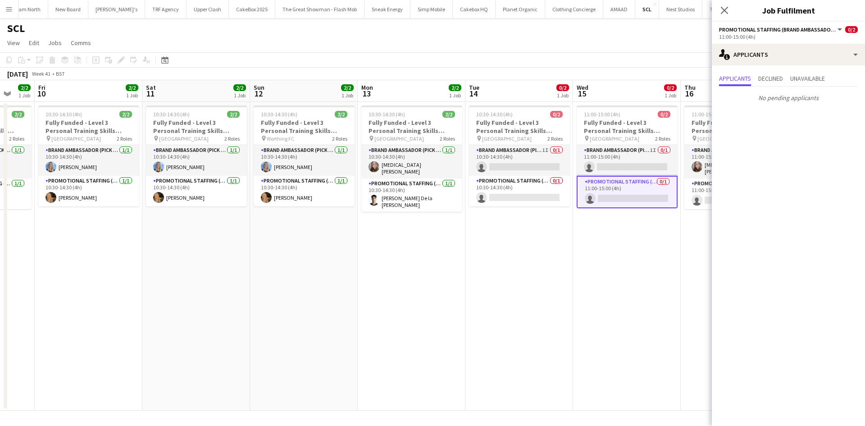
click at [726, 5] on div "Close pop-in" at bounding box center [724, 10] width 25 height 21
click at [725, 8] on icon "Close pop-in" at bounding box center [724, 10] width 9 height 9
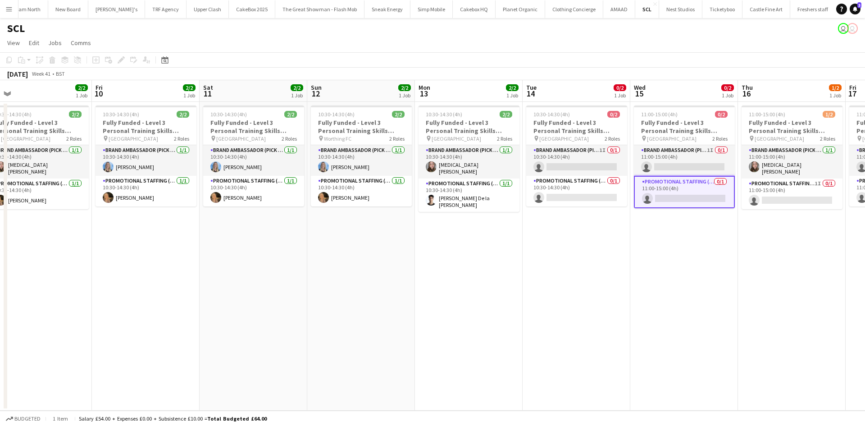
scroll to position [0, 351]
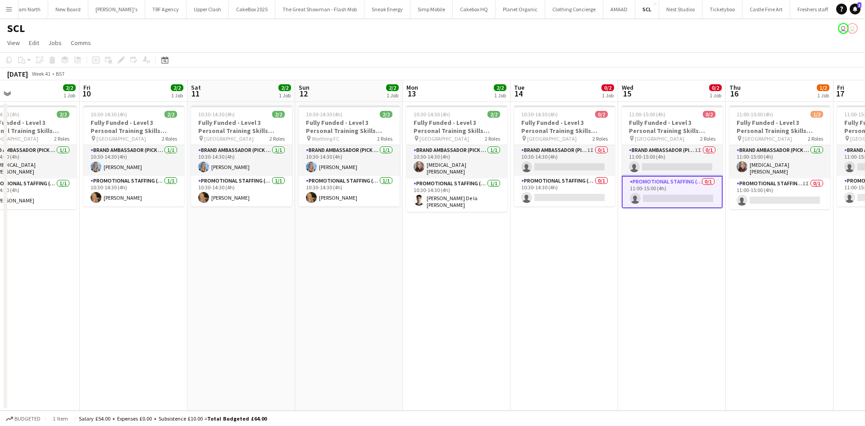
click at [12, 12] on app-icon "Menu" at bounding box center [8, 8] width 7 height 7
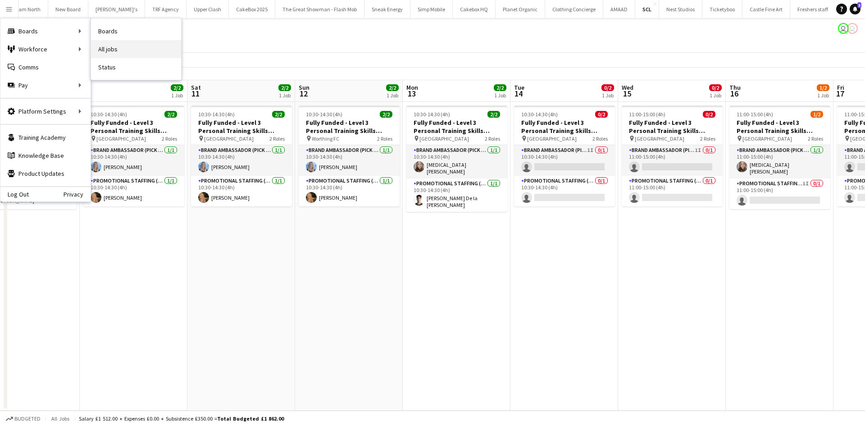
click at [110, 49] on link "All jobs" at bounding box center [136, 49] width 90 height 18
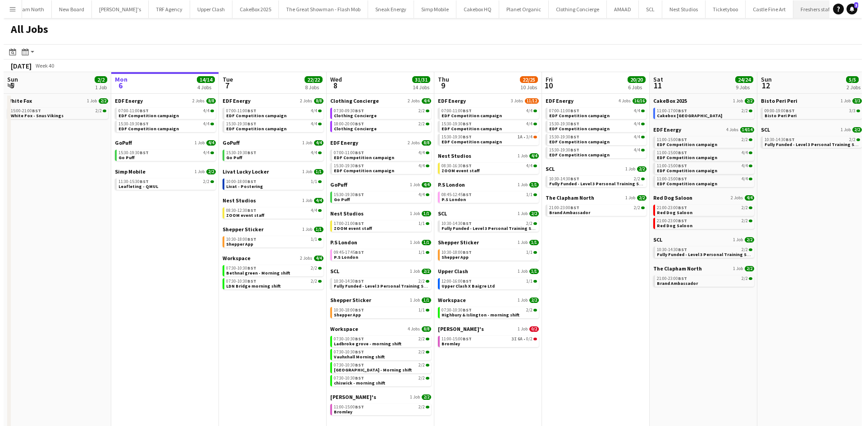
scroll to position [0, 659]
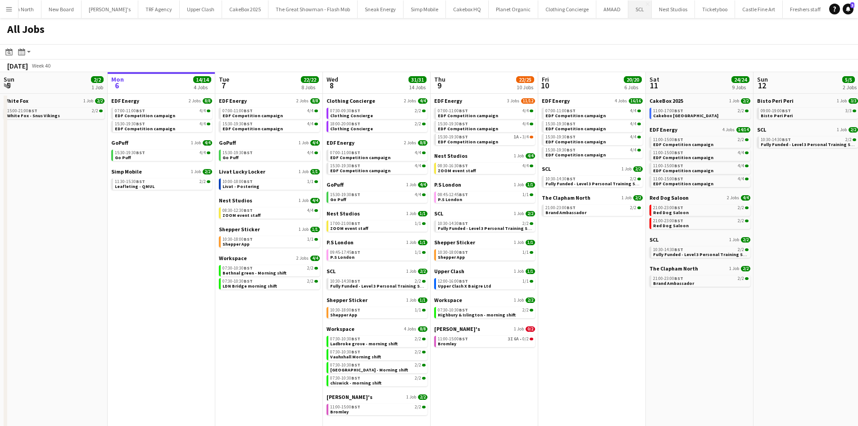
click at [629, 13] on button "SCL Close" at bounding box center [640, 9] width 23 height 18
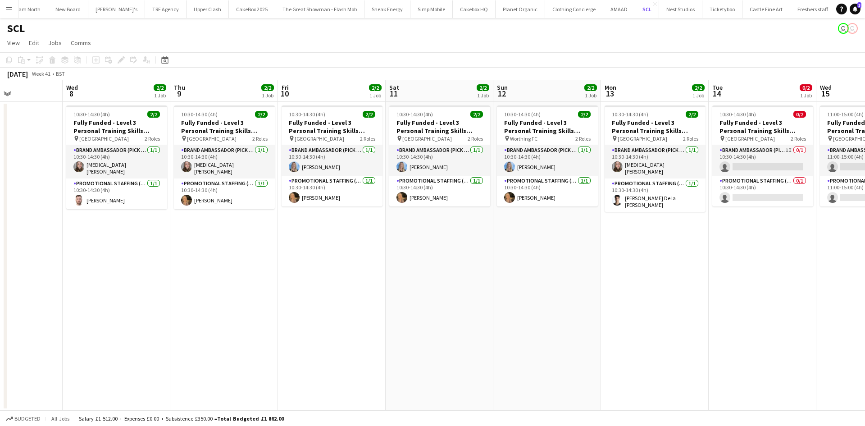
scroll to position [0, 282]
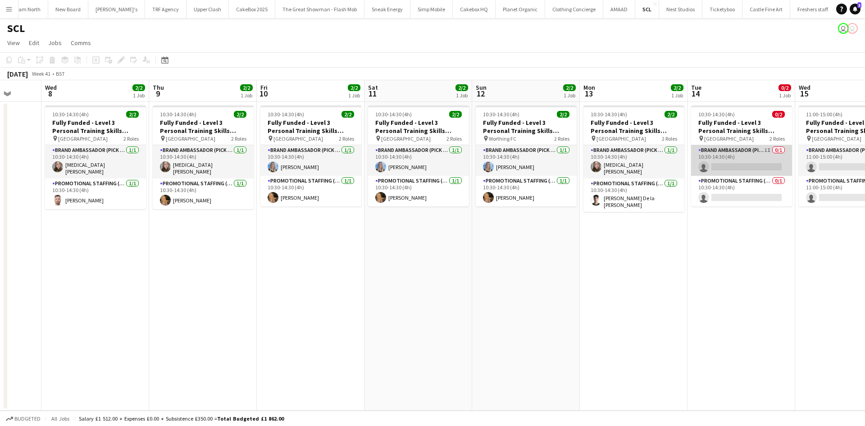
click at [739, 173] on app-card-role "Brand Ambassador (Pick up) 1I 0/1 10:30-14:30 (4h) single-neutral-actions" at bounding box center [741, 160] width 101 height 31
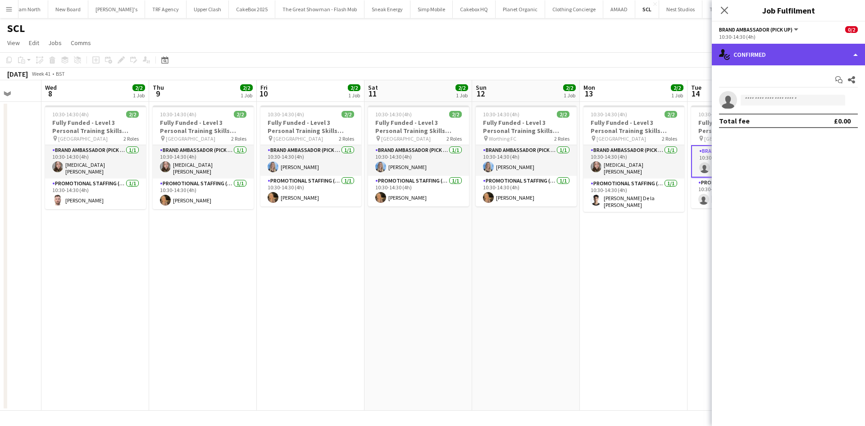
click at [812, 56] on div "single-neutral-actions-check-2 Confirmed" at bounding box center [788, 55] width 153 height 22
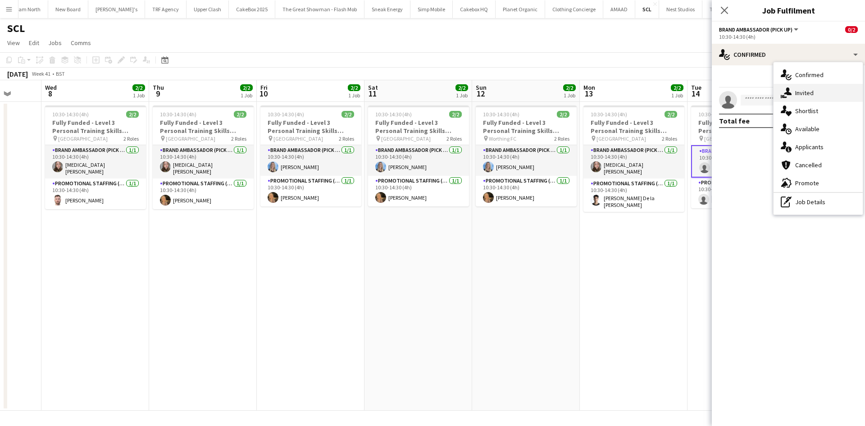
click at [814, 99] on div "single-neutral-actions-share-1 Invited" at bounding box center [818, 93] width 89 height 18
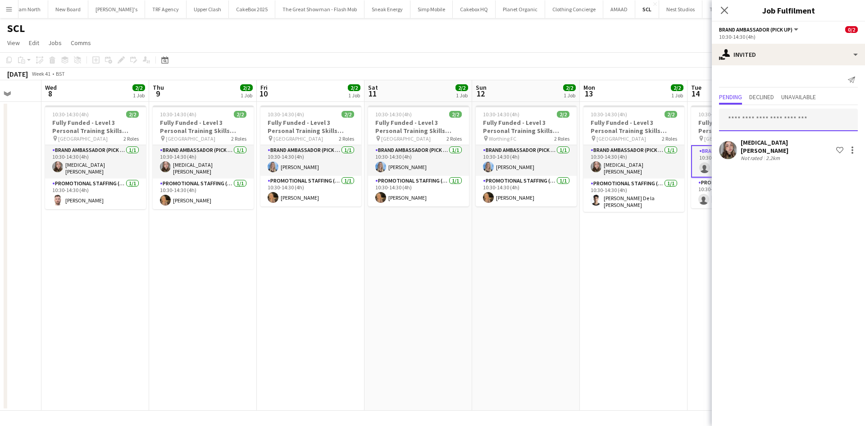
click at [760, 125] on input "text" at bounding box center [788, 120] width 139 height 23
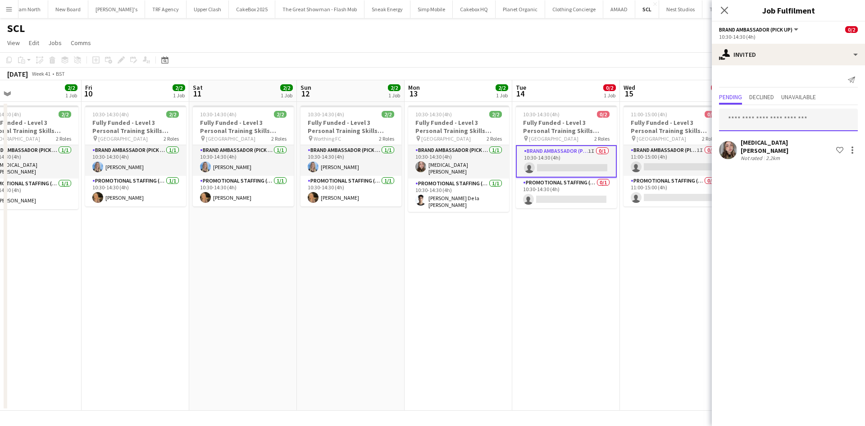
scroll to position [0, 350]
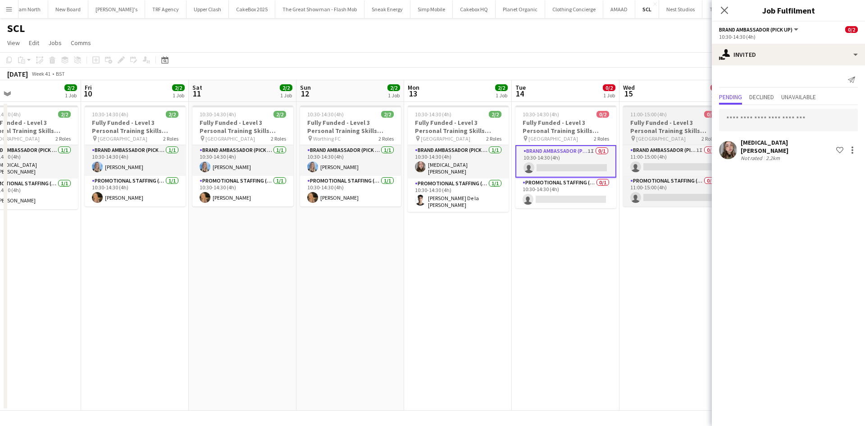
click at [693, 124] on h3 "Fully Funded - Level 3 Personal Training Skills Bootcamp" at bounding box center [673, 126] width 101 height 16
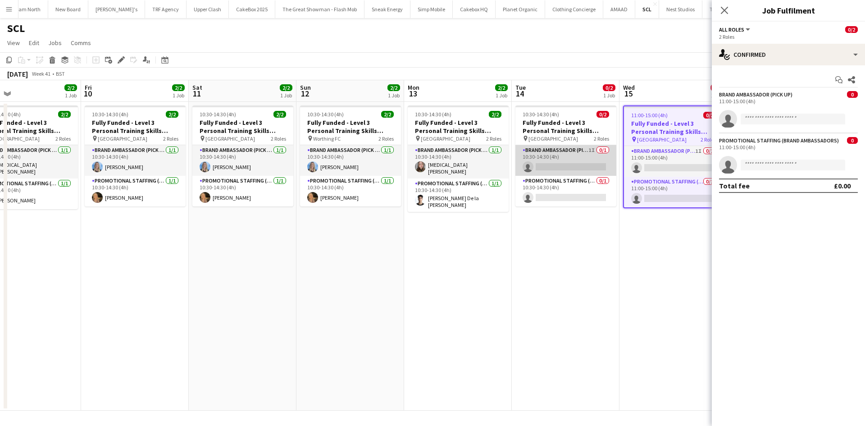
click at [538, 163] on app-card-role "Brand Ambassador (Pick up) 1I 0/1 10:30-14:30 (4h) single-neutral-actions" at bounding box center [565, 160] width 101 height 31
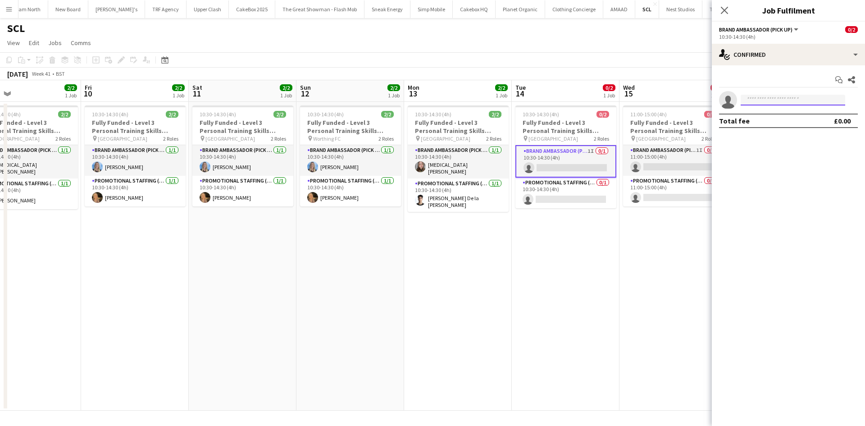
click at [750, 104] on input at bounding box center [793, 100] width 105 height 11
type input "******"
click at [758, 115] on span "[PERSON_NAME]" at bounding box center [774, 113] width 52 height 8
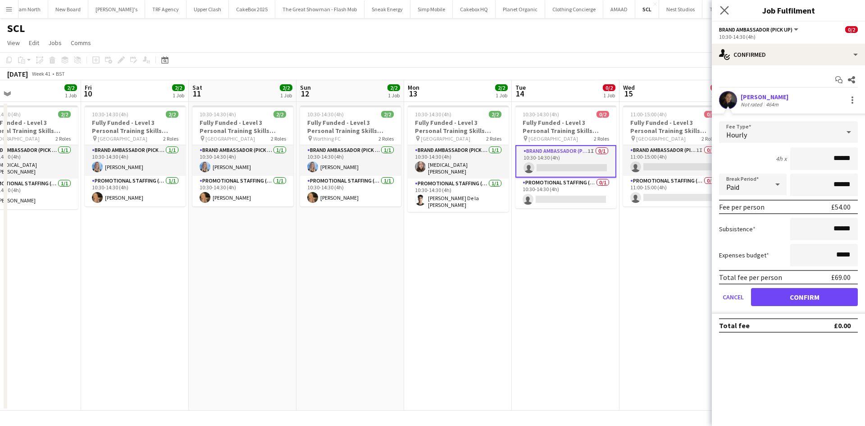
click at [730, 12] on app-icon "Close pop-in" at bounding box center [724, 10] width 13 height 13
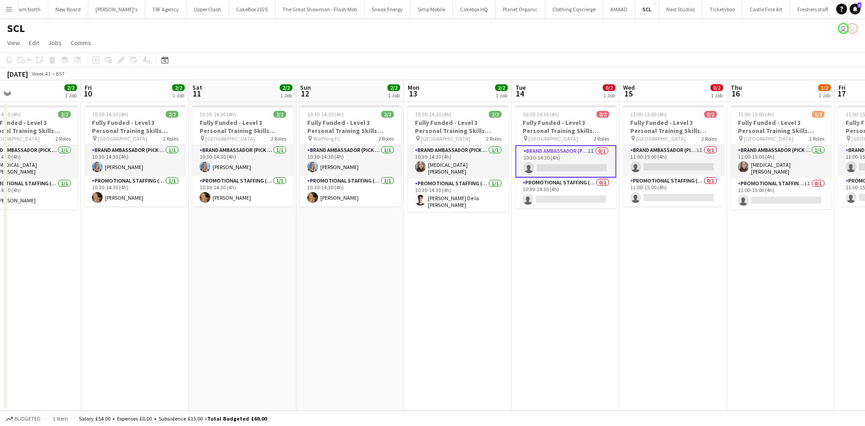
click at [545, 168] on app-card-role "Brand Ambassador (Pick up) 1I 0/1 10:30-14:30 (4h) single-neutral-actions" at bounding box center [565, 161] width 101 height 32
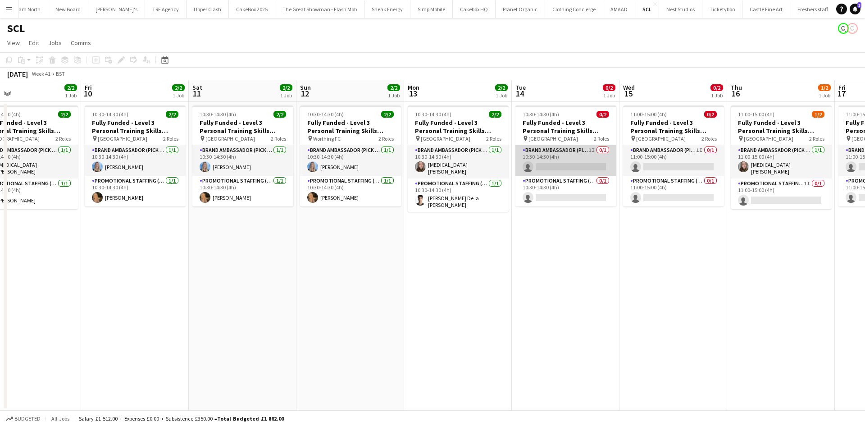
click at [549, 172] on app-card-role "Brand Ambassador (Pick up) 1I 0/1 10:30-14:30 (4h) single-neutral-actions" at bounding box center [565, 160] width 101 height 31
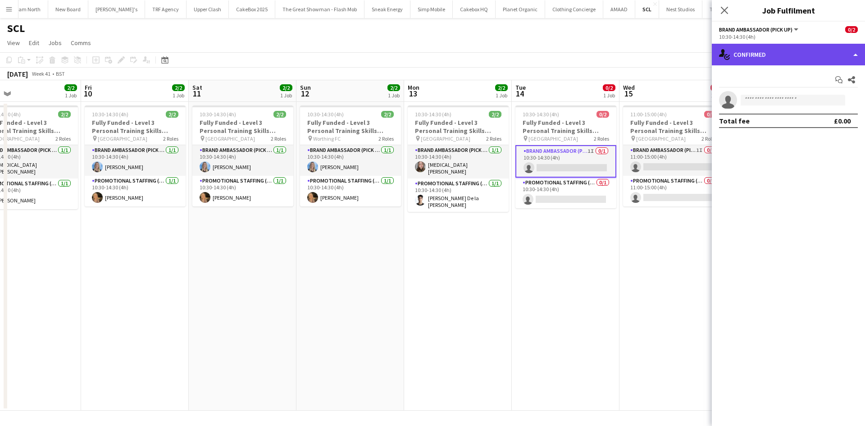
click at [754, 53] on div "single-neutral-actions-check-2 Confirmed" at bounding box center [788, 55] width 153 height 22
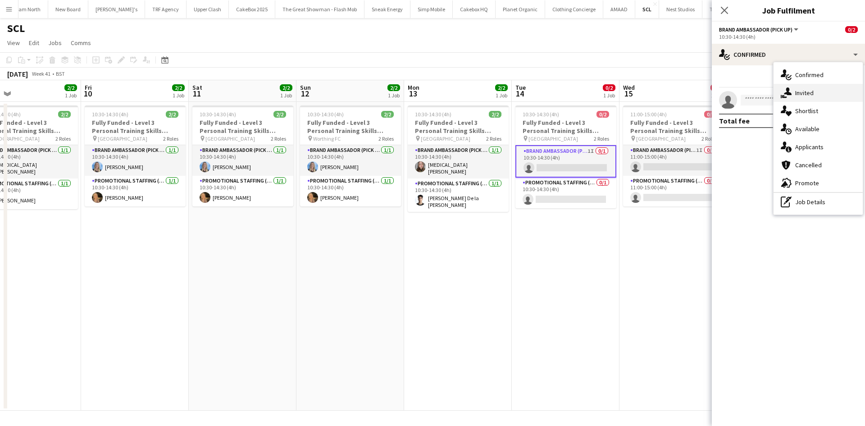
click at [812, 95] on span "Invited" at bounding box center [804, 93] width 18 height 8
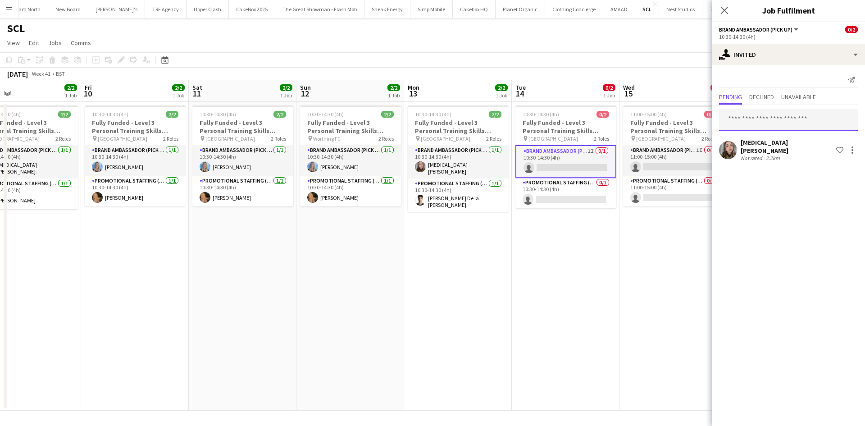
click at [758, 114] on input "text" at bounding box center [788, 120] width 139 height 23
type input "*****"
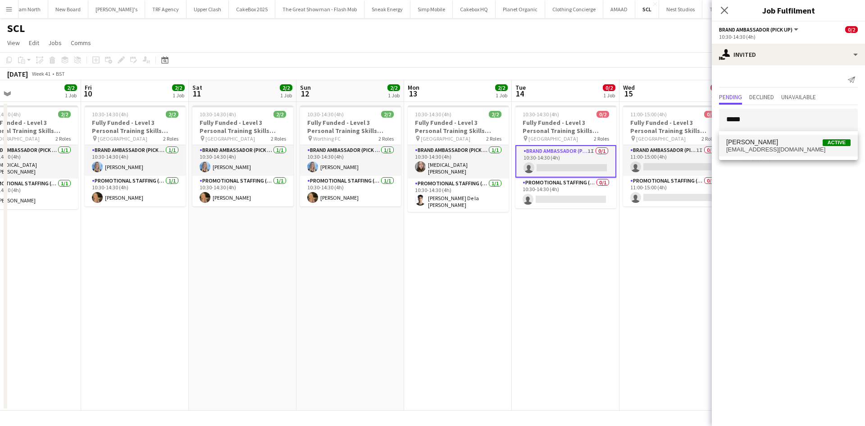
click at [774, 155] on mat-option "Darcie Kane Active darciejane@hotmail.co.uk" at bounding box center [788, 146] width 139 height 22
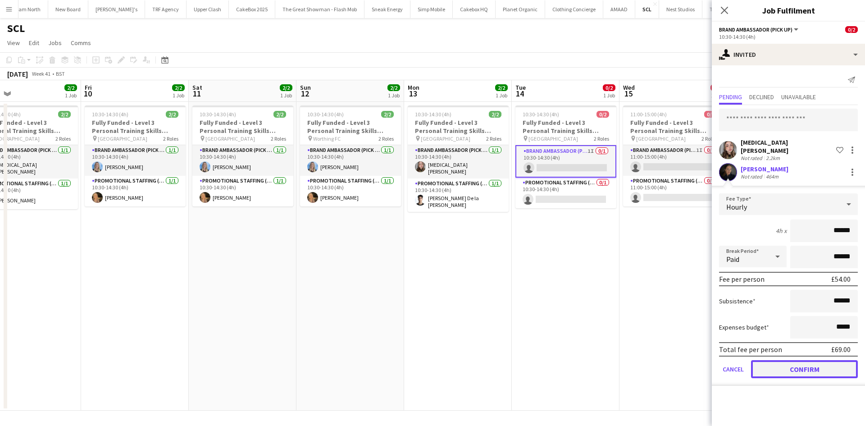
click at [801, 362] on button "Confirm" at bounding box center [804, 369] width 107 height 18
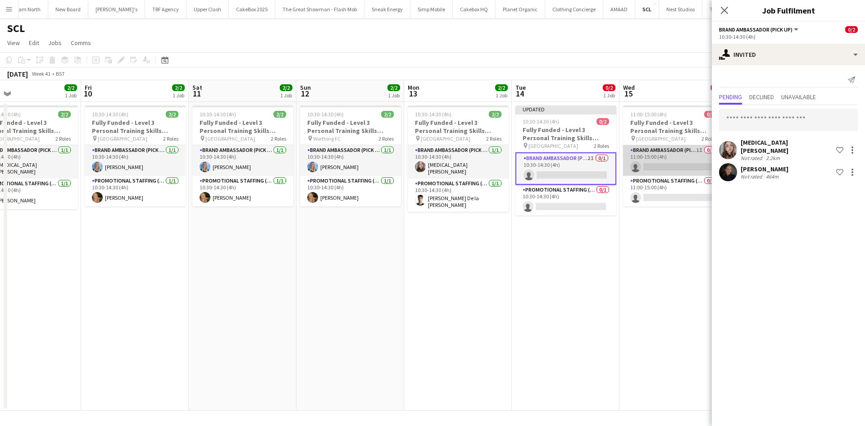
click at [672, 160] on app-card-role "Brand Ambassador (Pick up) 1I 0/1 11:00-15:00 (4h) single-neutral-actions" at bounding box center [673, 160] width 101 height 31
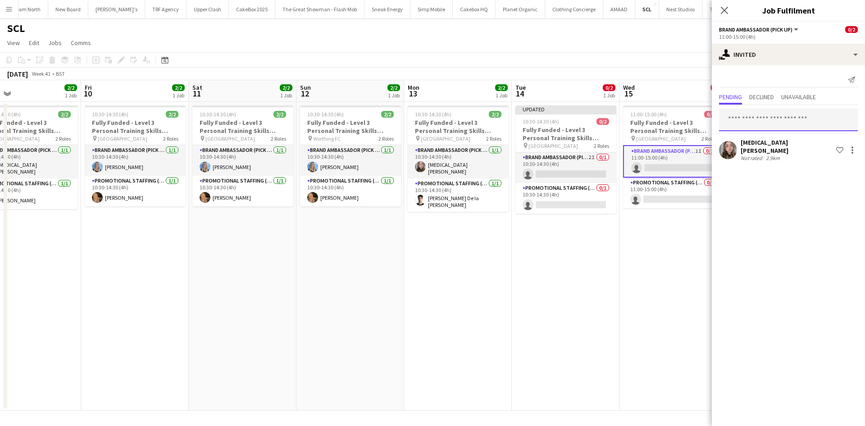
click at [771, 122] on input "text" at bounding box center [788, 120] width 139 height 23
type input "******"
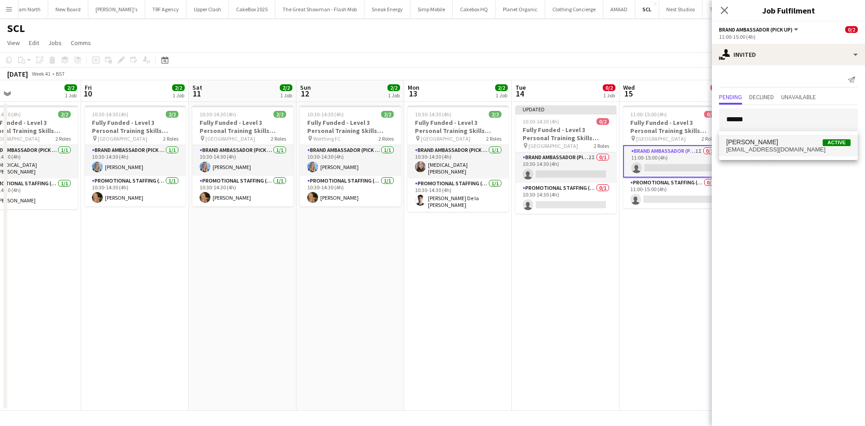
click at [764, 144] on span "Darcie Kane Active" at bounding box center [788, 142] width 124 height 8
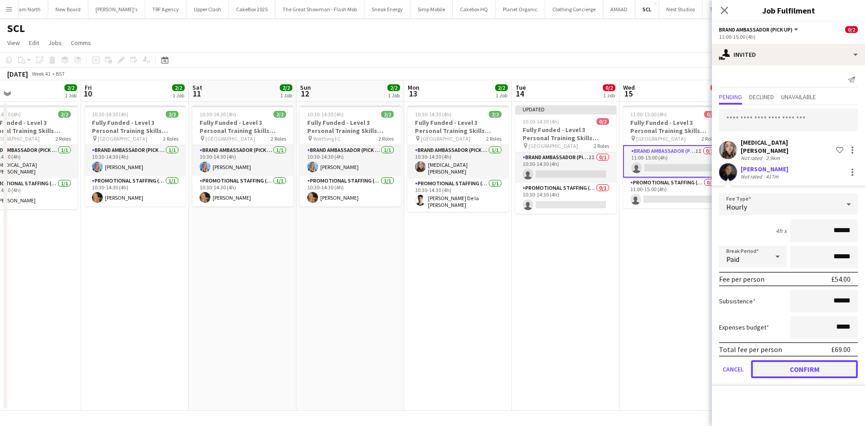
click at [796, 360] on button "Confirm" at bounding box center [804, 369] width 107 height 18
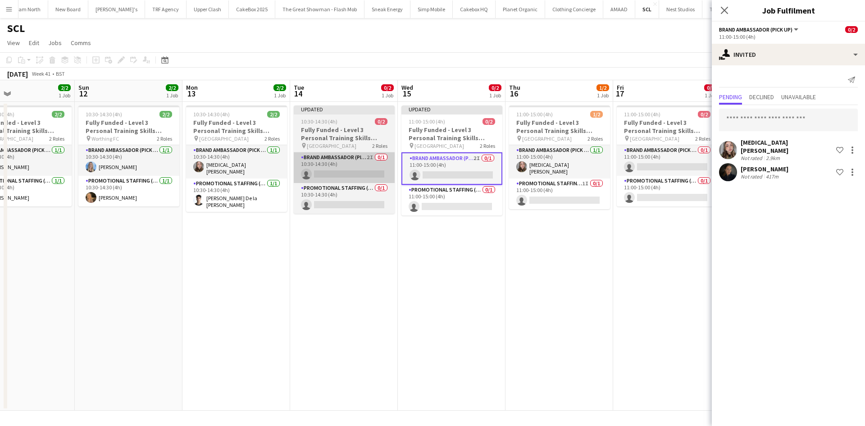
scroll to position [0, 303]
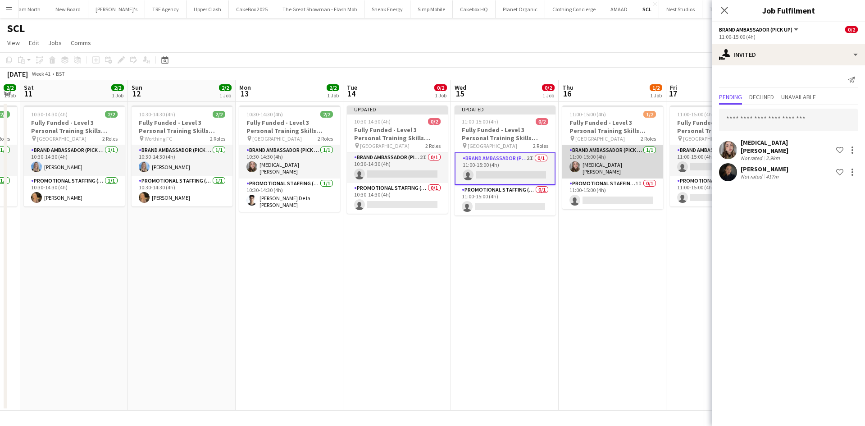
click at [609, 163] on app-card-role "Brand Ambassador (Pick up) 1/1 11:00-15:00 (4h) Yasmin Evans" at bounding box center [612, 161] width 101 height 33
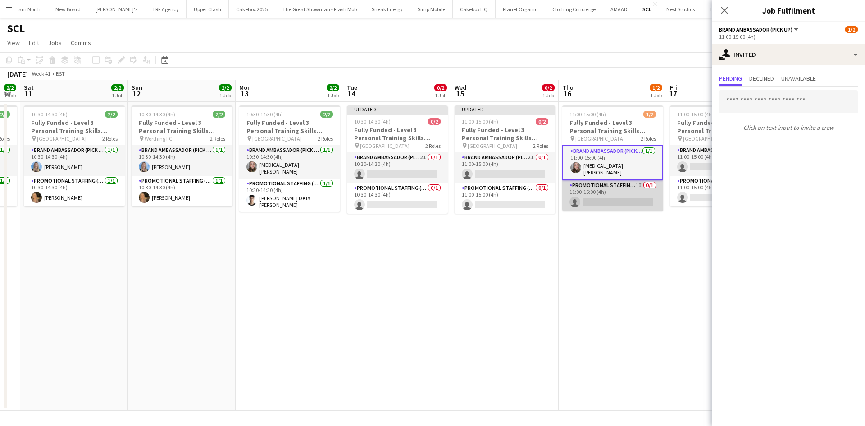
click at [593, 196] on app-card-role "Promotional Staffing (Brand Ambassadors) 1I 0/1 11:00-15:00 (4h) single-neutral…" at bounding box center [612, 195] width 101 height 31
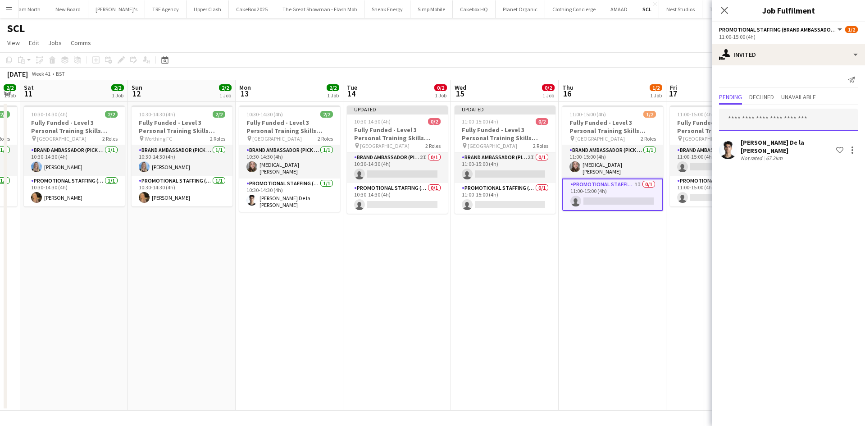
click at [779, 116] on input "text" at bounding box center [788, 120] width 139 height 23
type input "*"
type input "******"
click at [763, 153] on mat-option "Darcie Kane Active darciejane@hotmail.co.uk" at bounding box center [788, 146] width 139 height 22
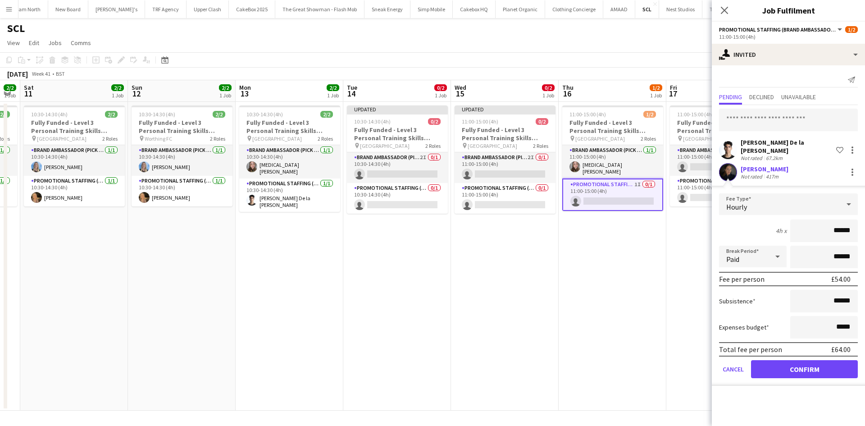
click at [789, 354] on form "Fee Type Hourly 4h x ****** Break Period Paid ****** Fee per person £54.00 Subs…" at bounding box center [788, 289] width 153 height 192
click at [789, 363] on button "Confirm" at bounding box center [804, 369] width 107 height 18
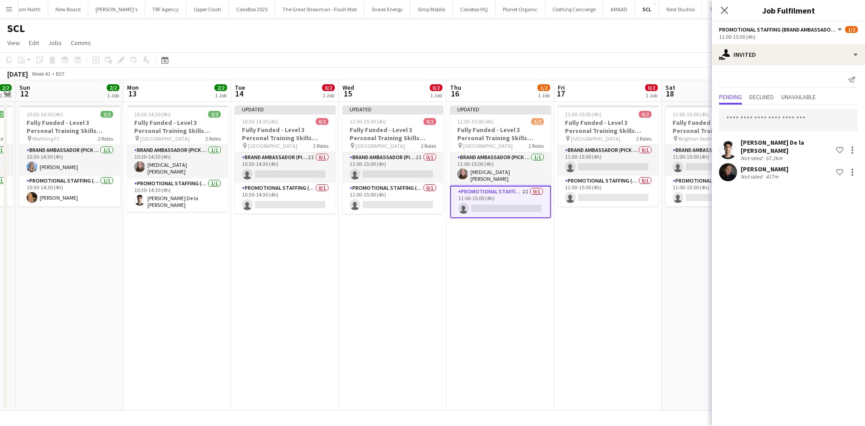
scroll to position [0, 308]
click at [602, 154] on app-card-role "Brand Ambassador (Pick up) 0/1 11:00-15:00 (4h) single-neutral-actions" at bounding box center [607, 160] width 101 height 31
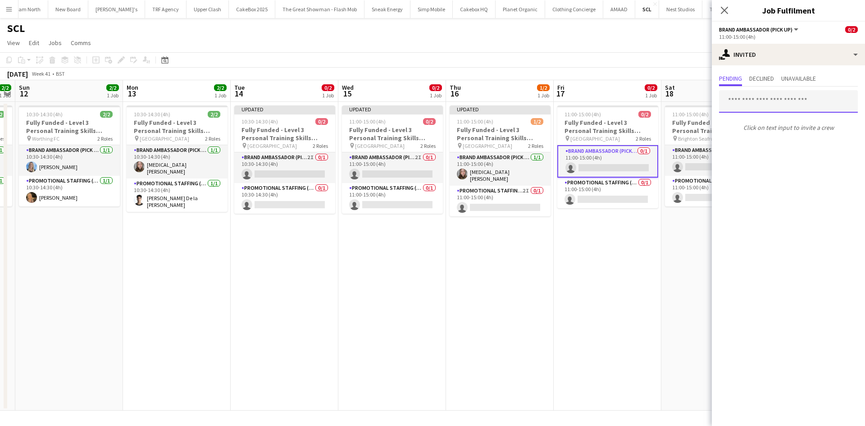
click at [777, 102] on input "text" at bounding box center [788, 101] width 139 height 23
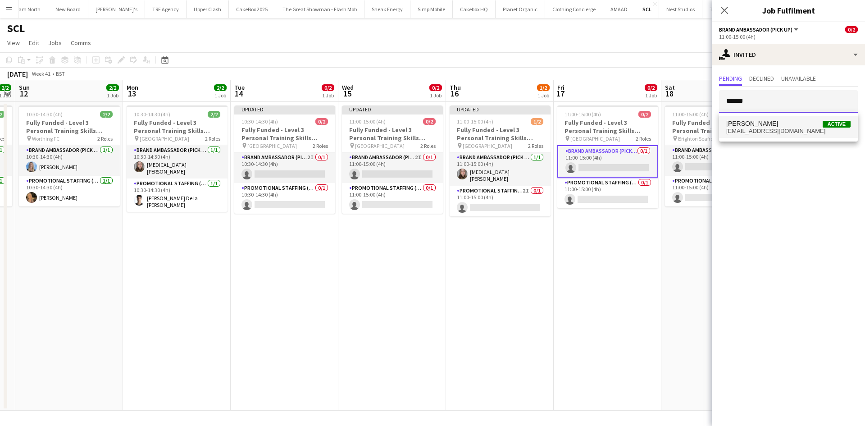
type input "******"
click at [779, 132] on span "[EMAIL_ADDRESS][DOMAIN_NAME]" at bounding box center [788, 131] width 124 height 7
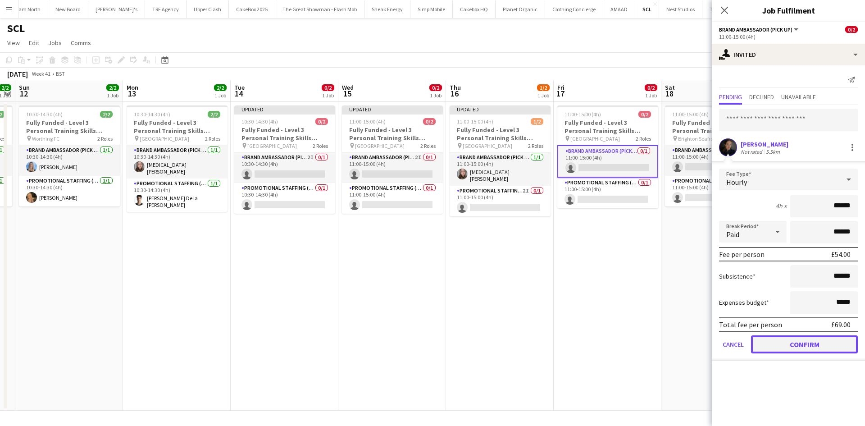
click at [794, 345] on button "Confirm" at bounding box center [804, 344] width 107 height 18
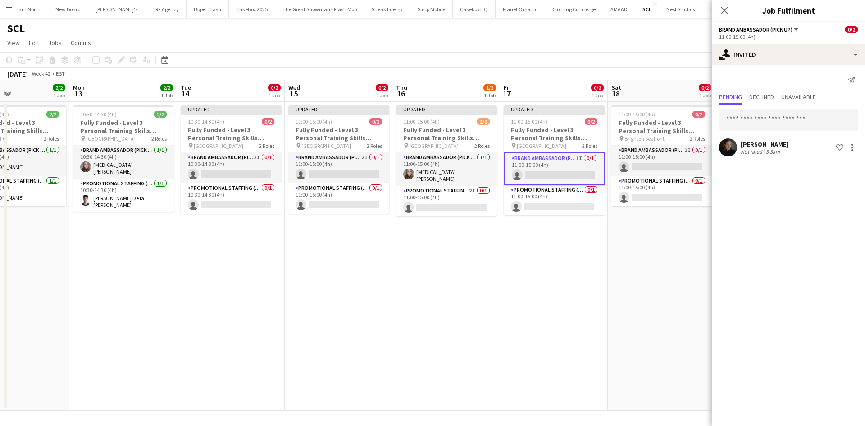
scroll to position [0, 254]
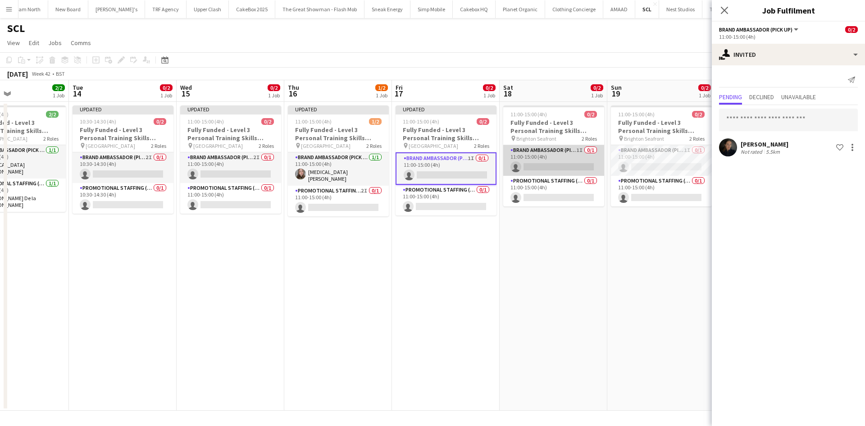
click at [547, 154] on app-card-role "Brand Ambassador (Pick up) 1I 0/1 11:00-15:00 (4h) single-neutral-actions" at bounding box center [553, 160] width 101 height 31
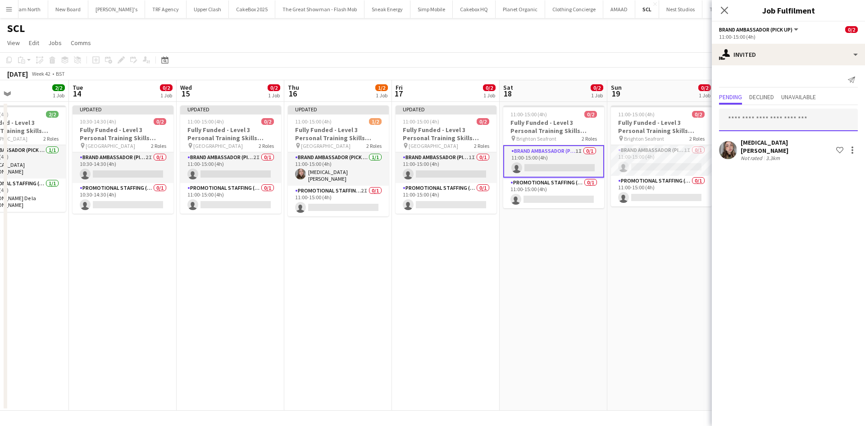
click at [761, 121] on input "text" at bounding box center [788, 120] width 139 height 23
type input "*"
type input "******"
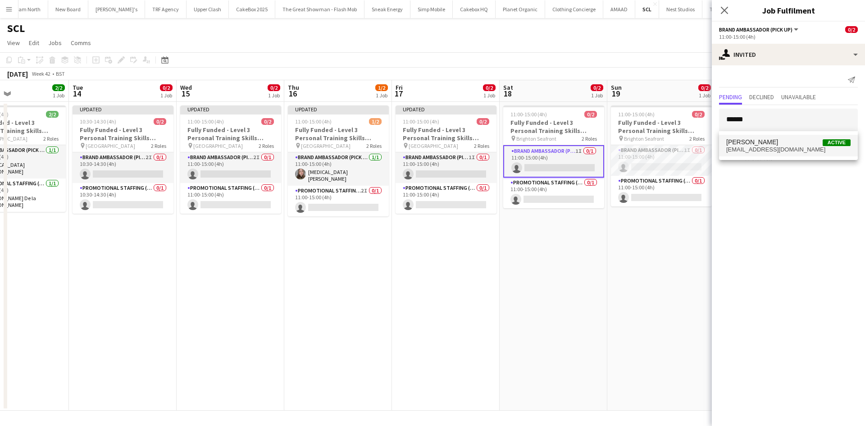
click at [751, 156] on mat-option "Darcie Kane Active darciejane@hotmail.co.uk" at bounding box center [788, 146] width 139 height 22
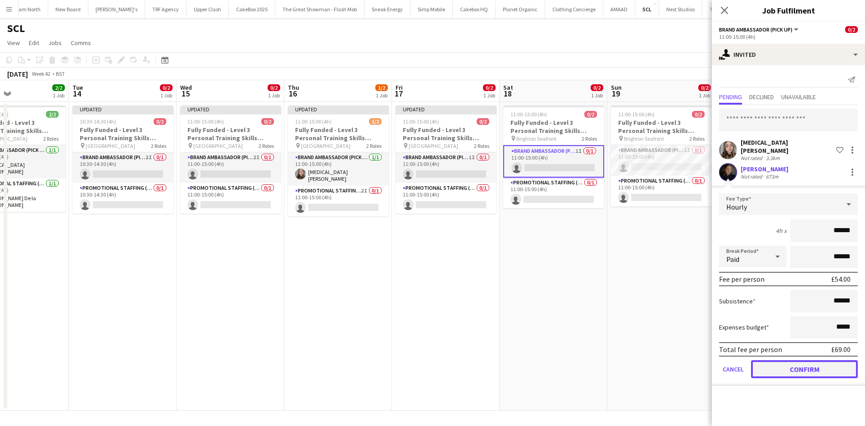
click at [804, 372] on button "Confirm" at bounding box center [804, 369] width 107 height 18
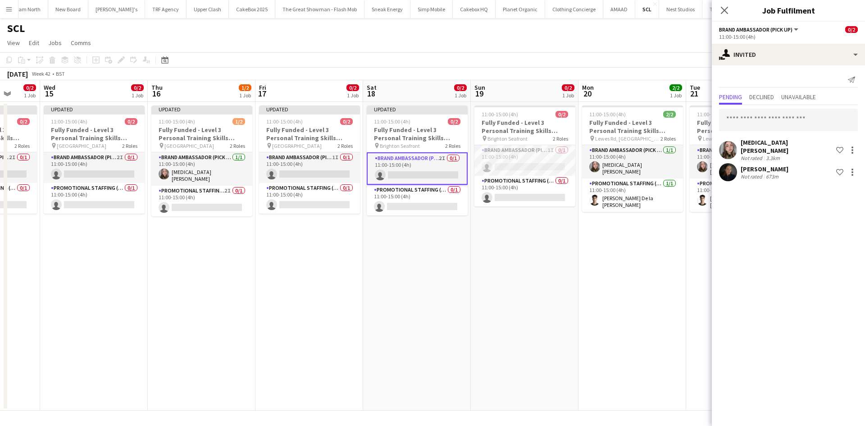
scroll to position [0, 286]
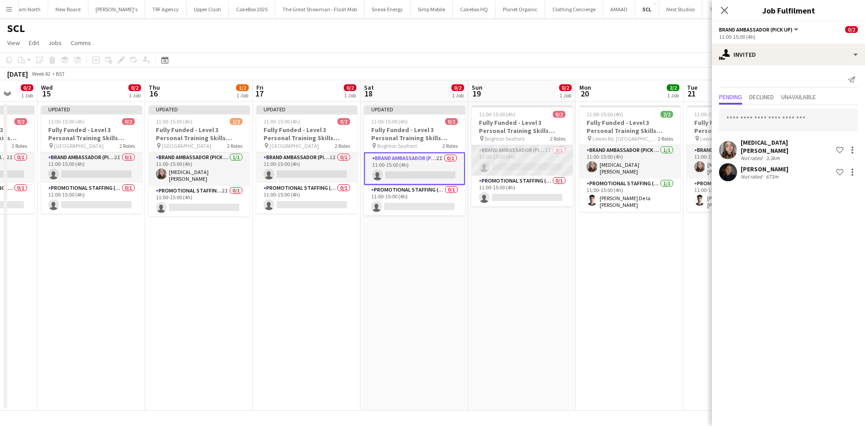
click at [506, 157] on app-card-role "Brand Ambassador (Pick up) 1I 0/1 11:00-15:00 (4h) single-neutral-actions" at bounding box center [522, 160] width 101 height 31
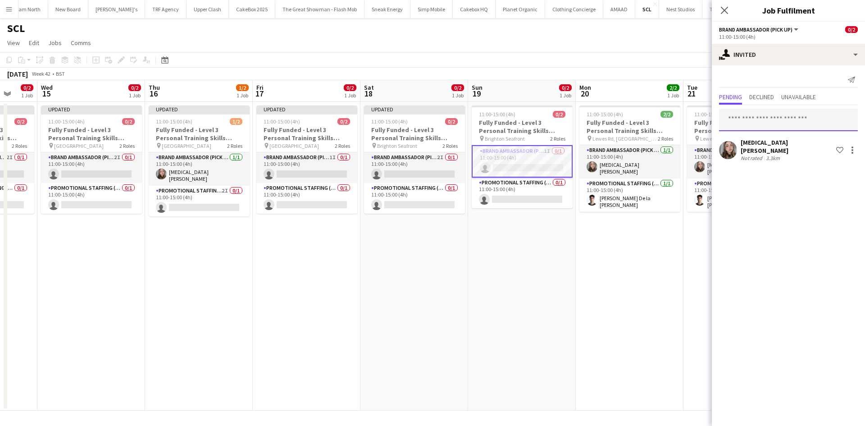
click at [757, 120] on input "text" at bounding box center [788, 120] width 139 height 23
type input "******"
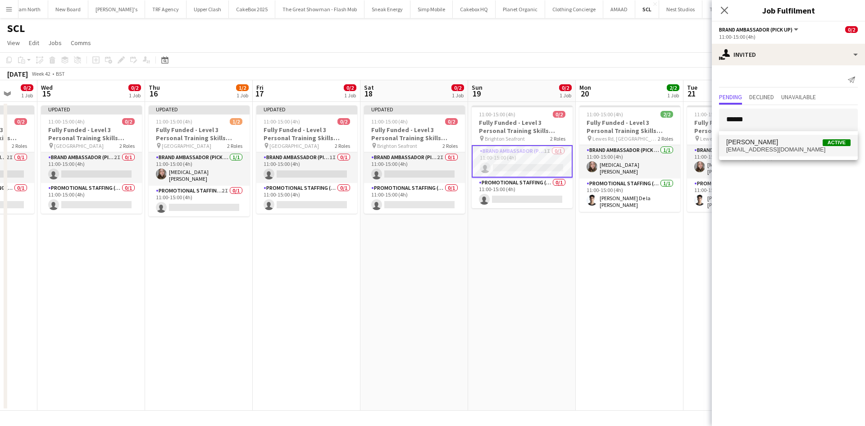
click at [759, 148] on span "[EMAIL_ADDRESS][DOMAIN_NAME]" at bounding box center [788, 149] width 124 height 7
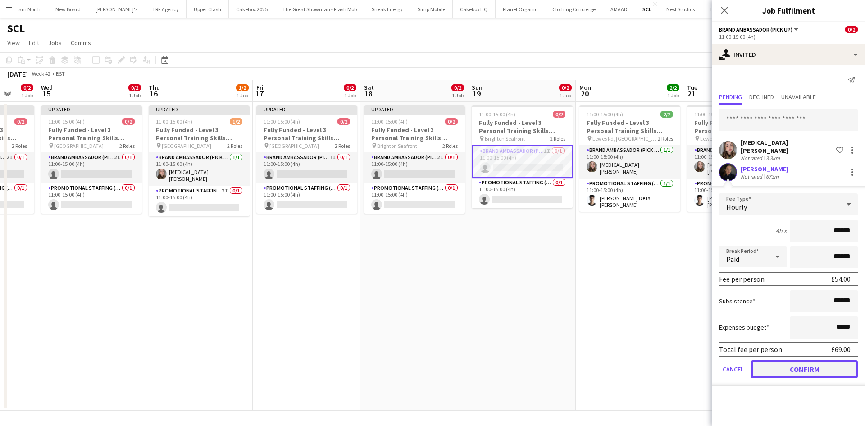
click at [807, 366] on button "Confirm" at bounding box center [804, 369] width 107 height 18
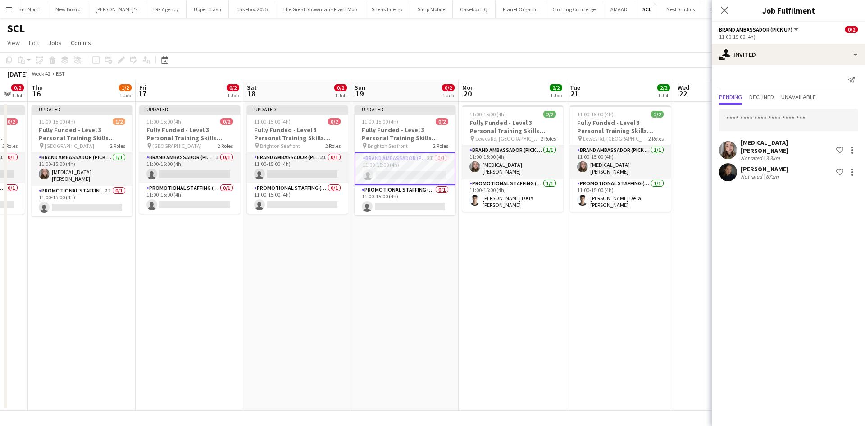
scroll to position [0, 296]
click at [666, 287] on app-date-cell "11:00-15:00 (4h) 2/2 Fully Funded - Level 3 Personal Training Skills Bootcamp p…" at bounding box center [619, 256] width 108 height 309
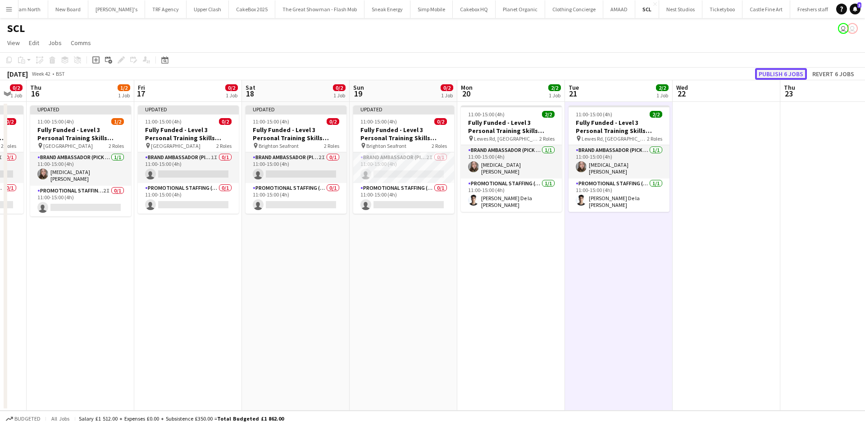
click at [779, 73] on button "Publish 6 jobs" at bounding box center [781, 74] width 52 height 12
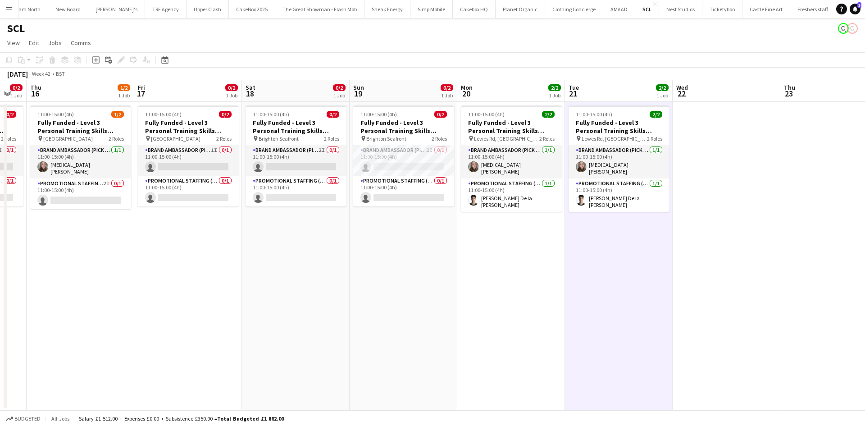
click at [432, 375] on app-date-cell "11:00-15:00 (4h) 0/2 Fully Funded - Level 3 Personal Training Skills Bootcamp p…" at bounding box center [404, 256] width 108 height 309
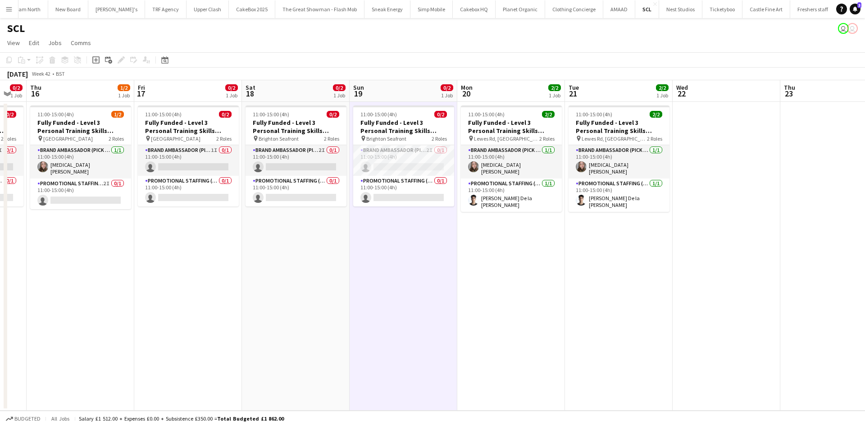
click at [11, 13] on button "Menu" at bounding box center [9, 9] width 18 height 18
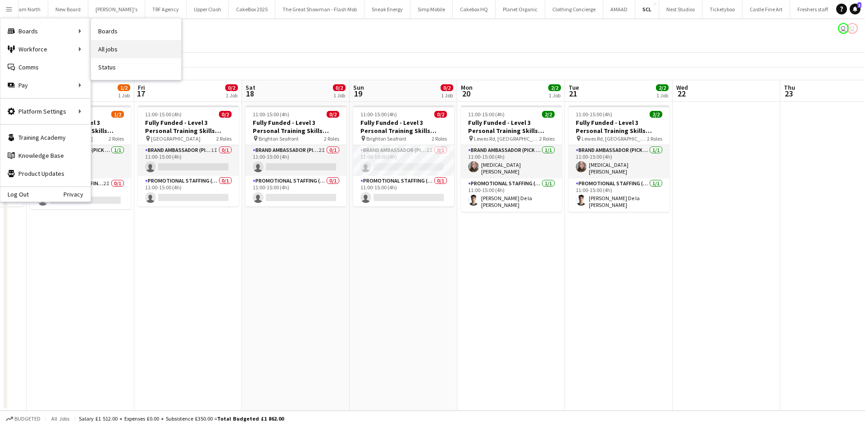
click at [108, 45] on link "All jobs" at bounding box center [136, 49] width 90 height 18
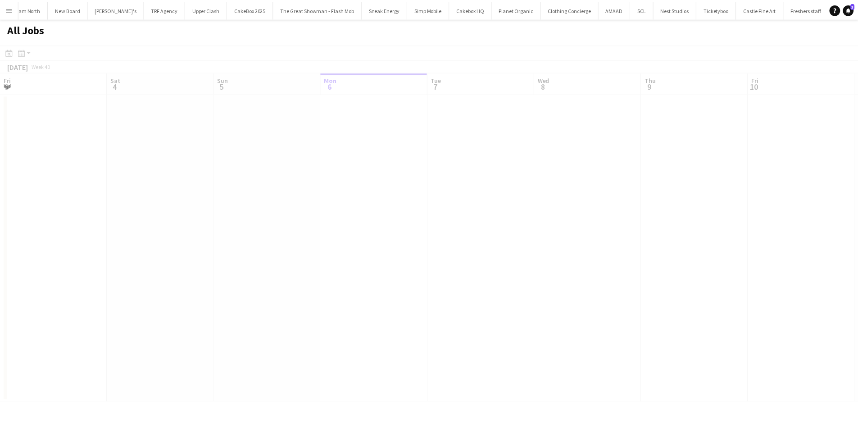
scroll to position [0, 215]
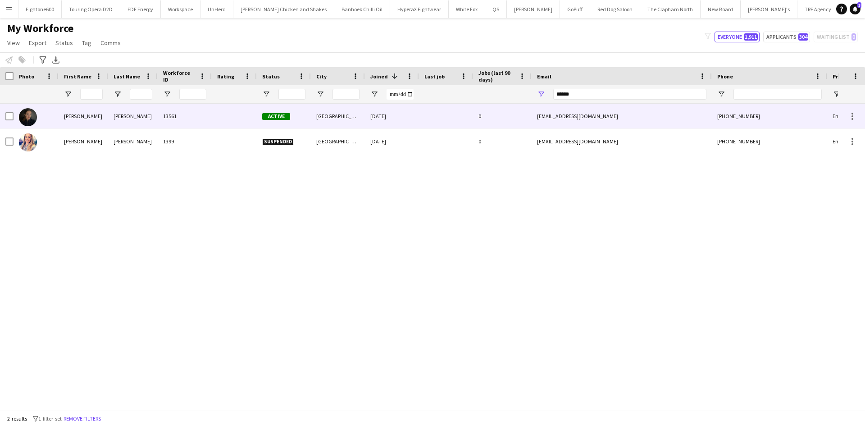
click at [422, 112] on div at bounding box center [446, 116] width 54 height 25
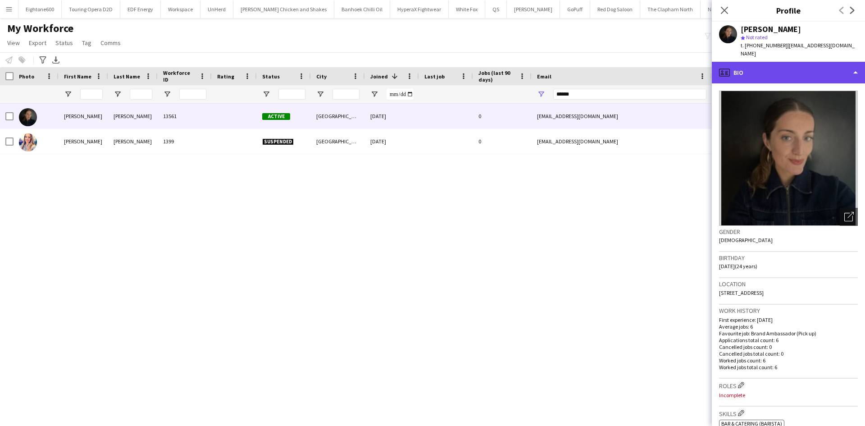
click at [774, 62] on div "profile Bio" at bounding box center [788, 73] width 153 height 22
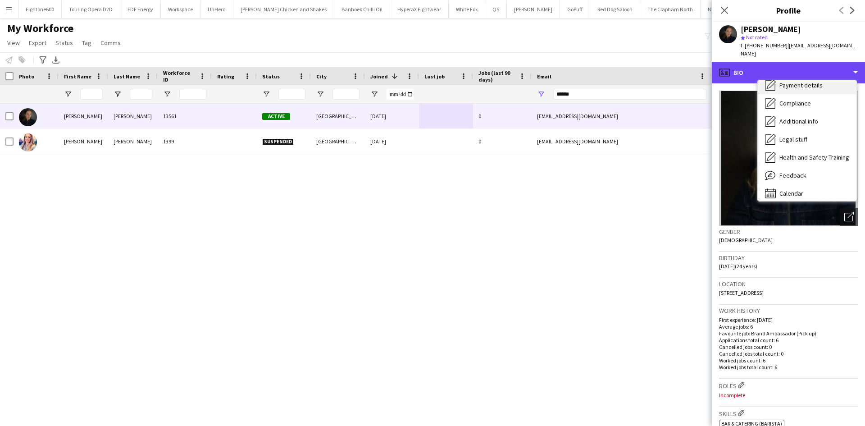
scroll to position [57, 0]
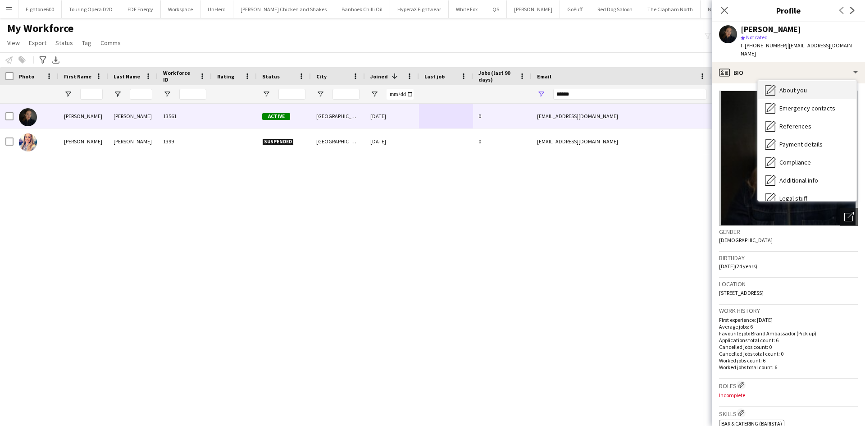
click at [794, 86] on span "About you" at bounding box center [792, 90] width 27 height 8
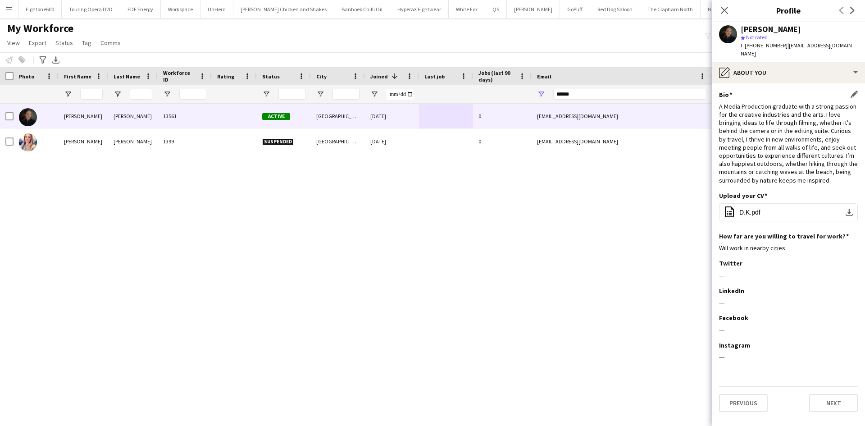
click at [762, 171] on div "A Media Production graduate with a strong passion for the creative industries a…" at bounding box center [788, 143] width 139 height 82
click at [770, 205] on button "office-file-sheet D.K.pdf download-bottom" at bounding box center [788, 212] width 139 height 18
click at [724, 13] on icon "Close pop-in" at bounding box center [724, 10] width 9 height 9
